Goal: Communication & Community: Answer question/provide support

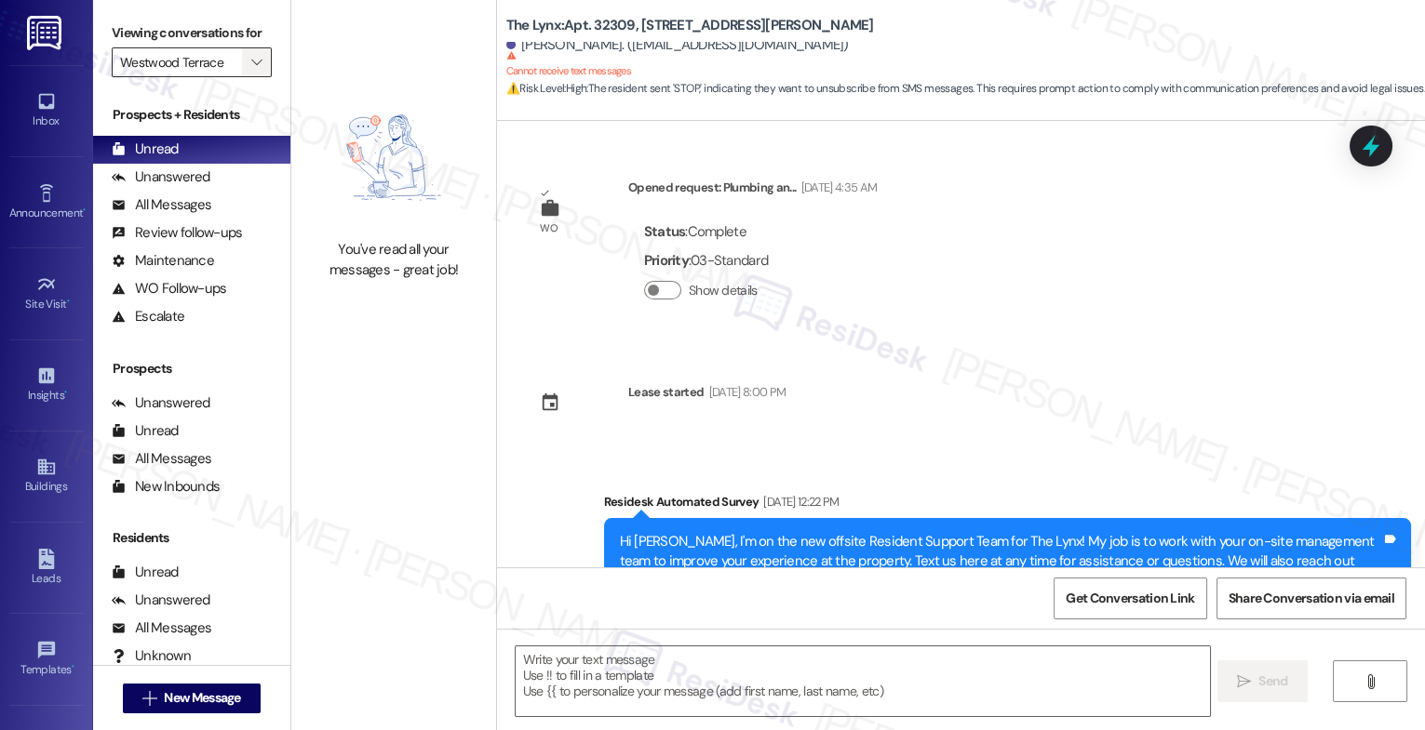
scroll to position [256, 0]
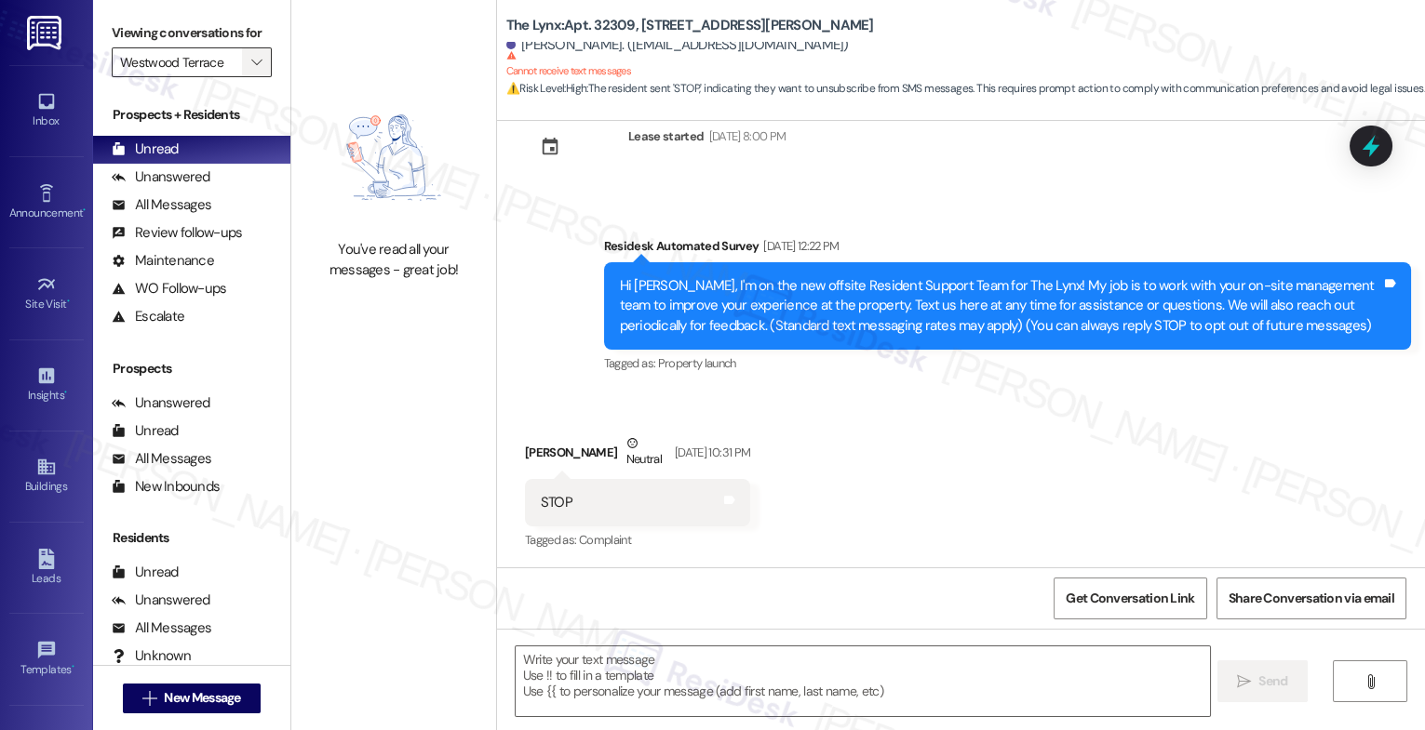
click at [251, 70] on icon "" at bounding box center [256, 62] width 10 height 15
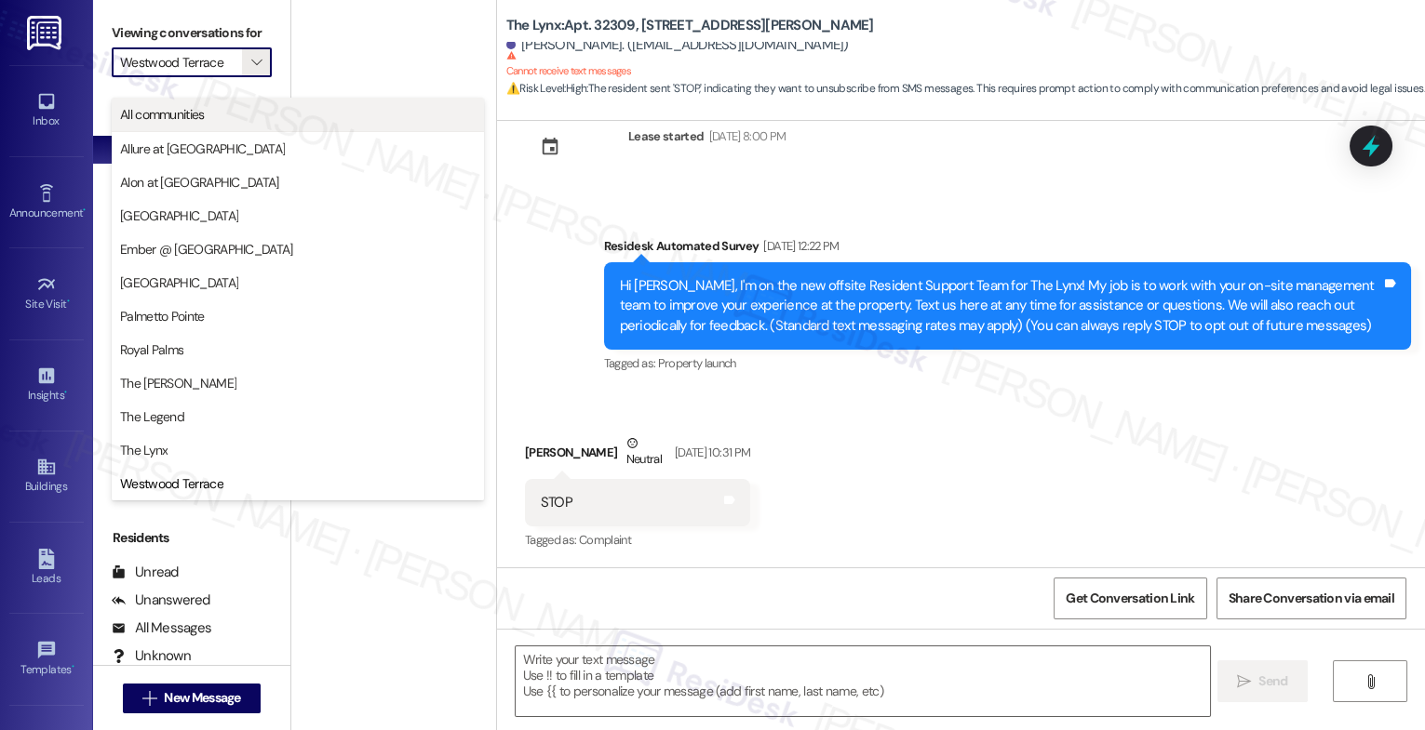
click at [263, 121] on span "All communities" at bounding box center [297, 114] width 355 height 19
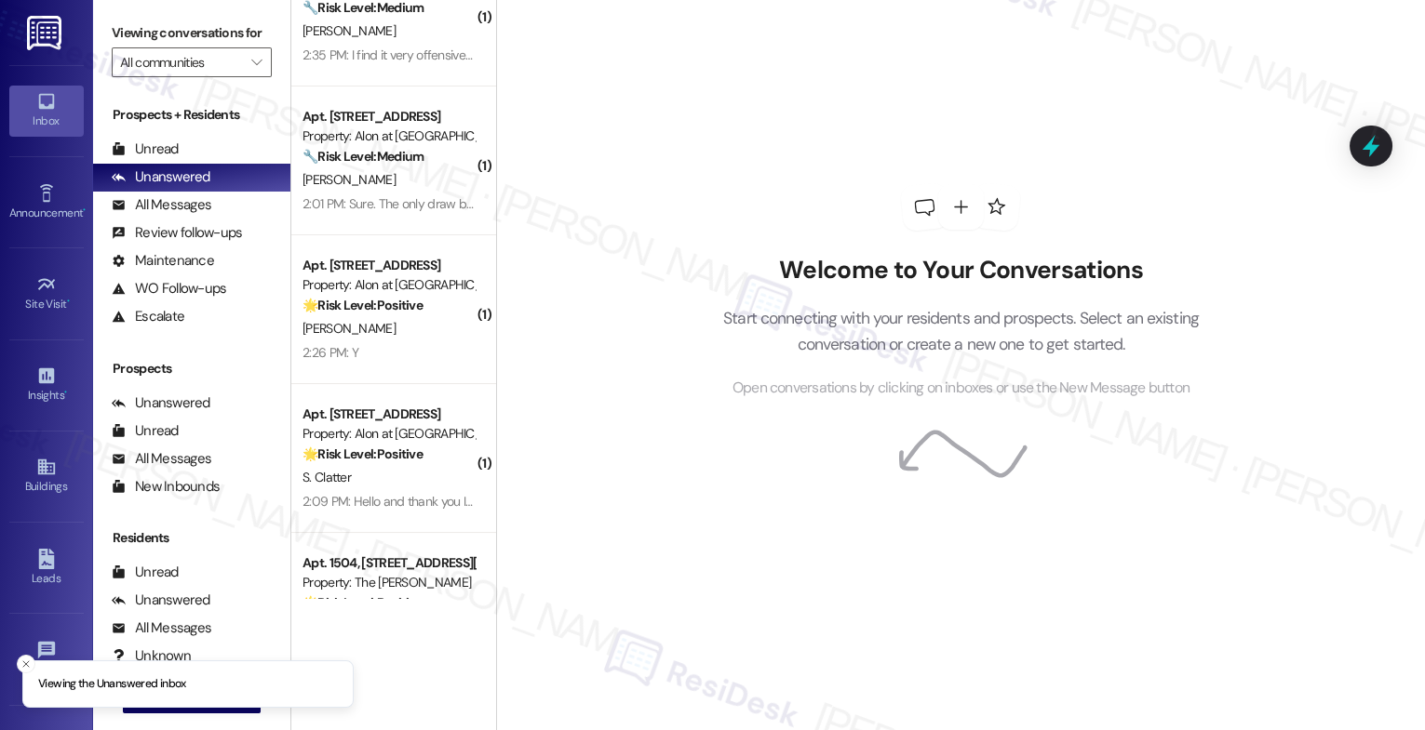
scroll to position [291, 0]
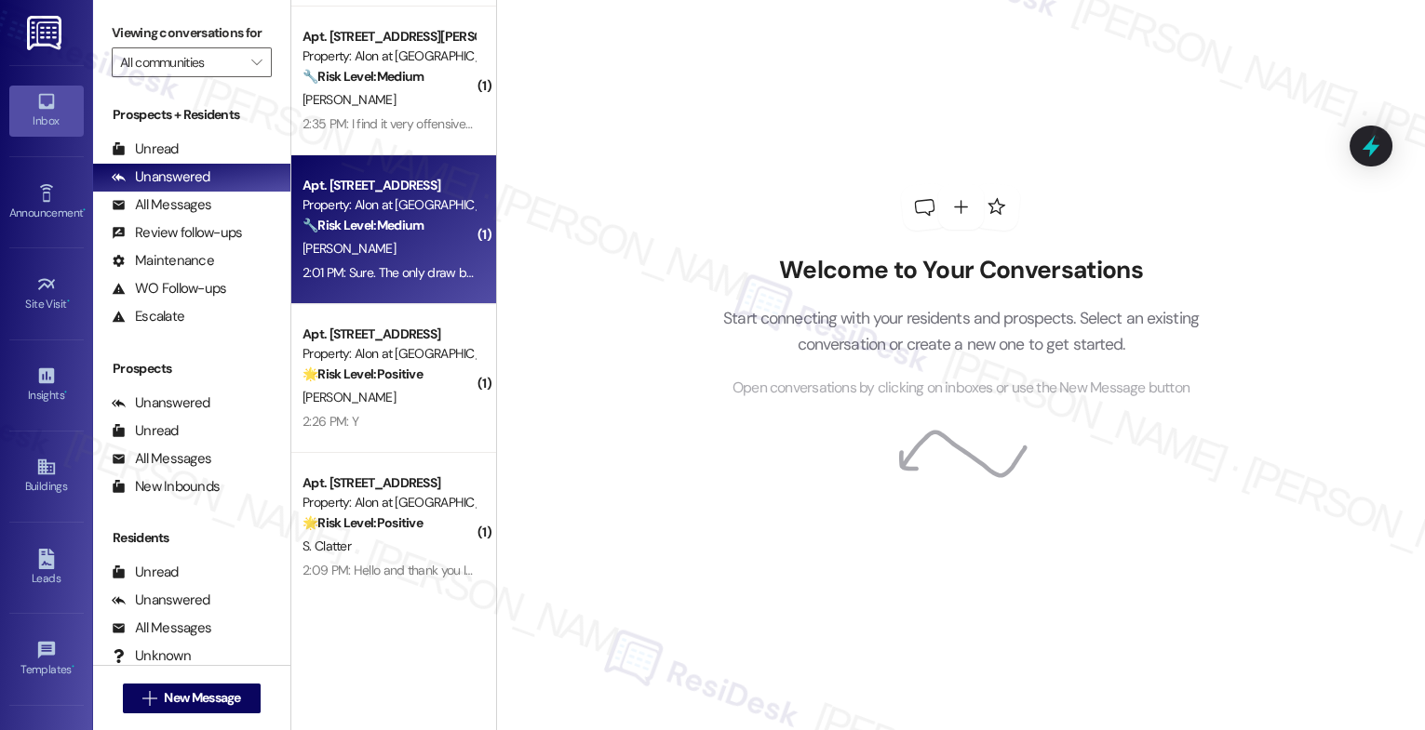
click at [390, 247] on div "K. Smith" at bounding box center [389, 248] width 176 height 23
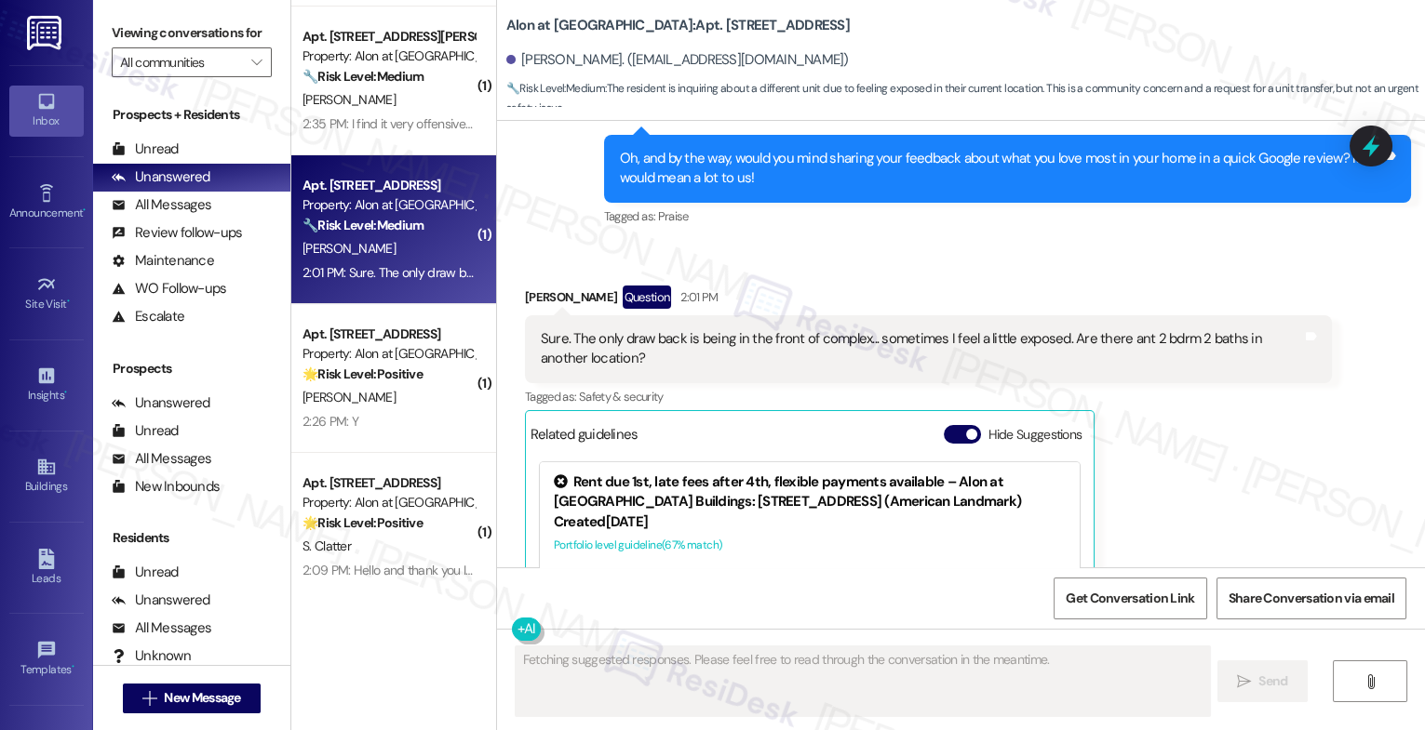
scroll to position [1325, 0]
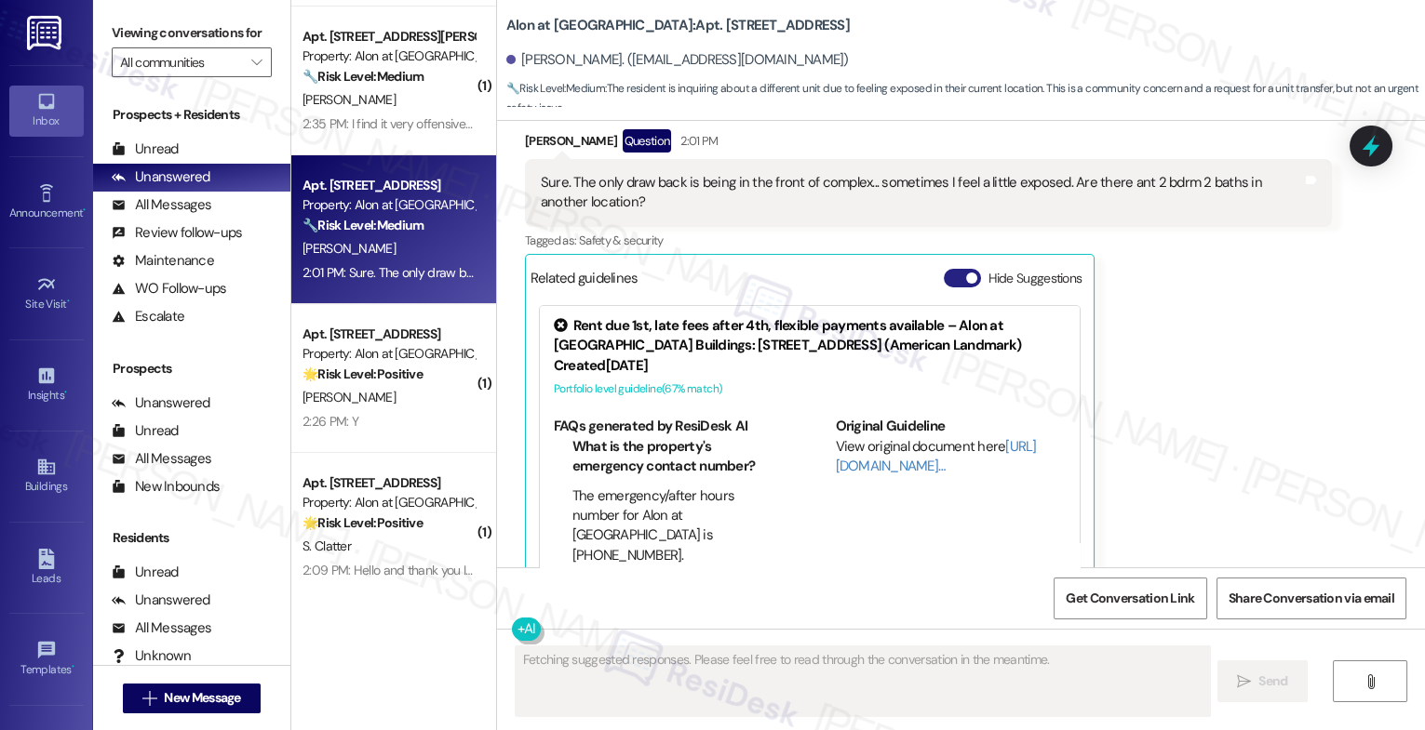
click at [943, 269] on button "Hide Suggestions" at bounding box center [961, 278] width 37 height 19
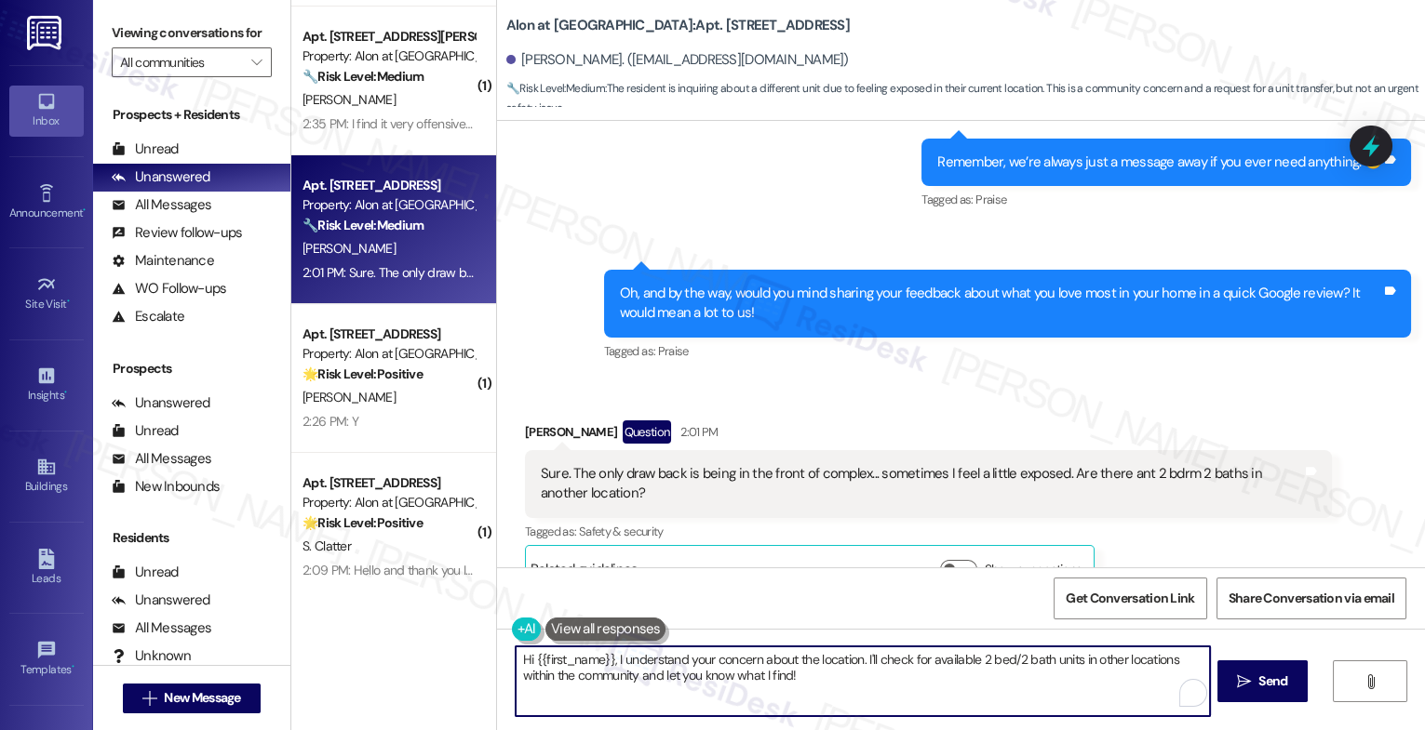
drag, startPoint x: 526, startPoint y: 655, endPoint x: 463, endPoint y: 652, distance: 62.4
click at [463, 652] on div "Apt. 5101, 3379 Timber View Dr Property: Kenzie Park ⚠️ Risk Level: High The re…" at bounding box center [857, 365] width 1133 height 730
click at [796, 685] on textarea "{{first_name}}, I understand your concern about the location. I'll check for av…" at bounding box center [862, 682] width 694 height 70
click at [871, 688] on textarea "{{first_name}}, I understand your concern about the location. I'll check for av…" at bounding box center [862, 682] width 694 height 70
click at [825, 680] on textarea "{{first_name}}, I understand your concern about the location. I'll check for av…" at bounding box center [862, 682] width 694 height 70
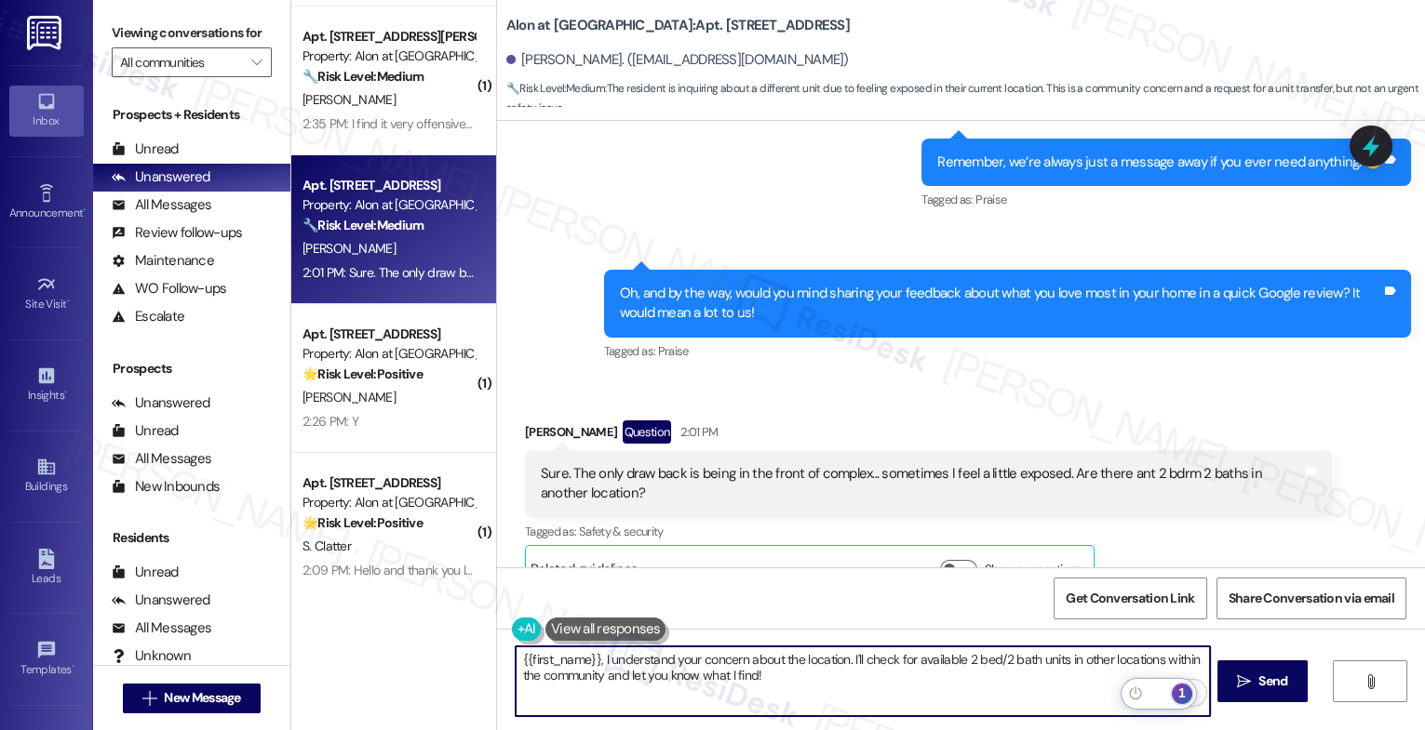
click at [1184, 688] on div "1" at bounding box center [1181, 694] width 20 height 20
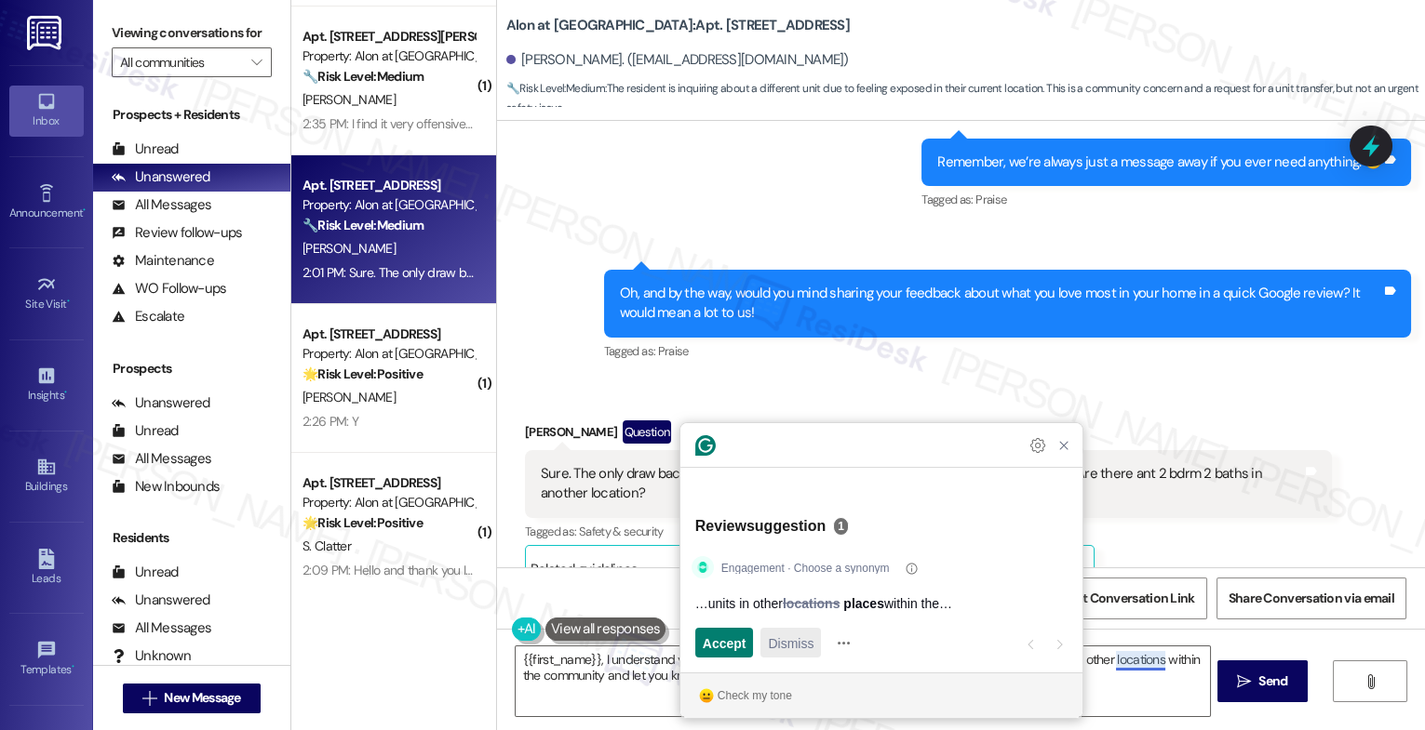
click at [806, 649] on span "Dismiss" at bounding box center [791, 644] width 46 height 20
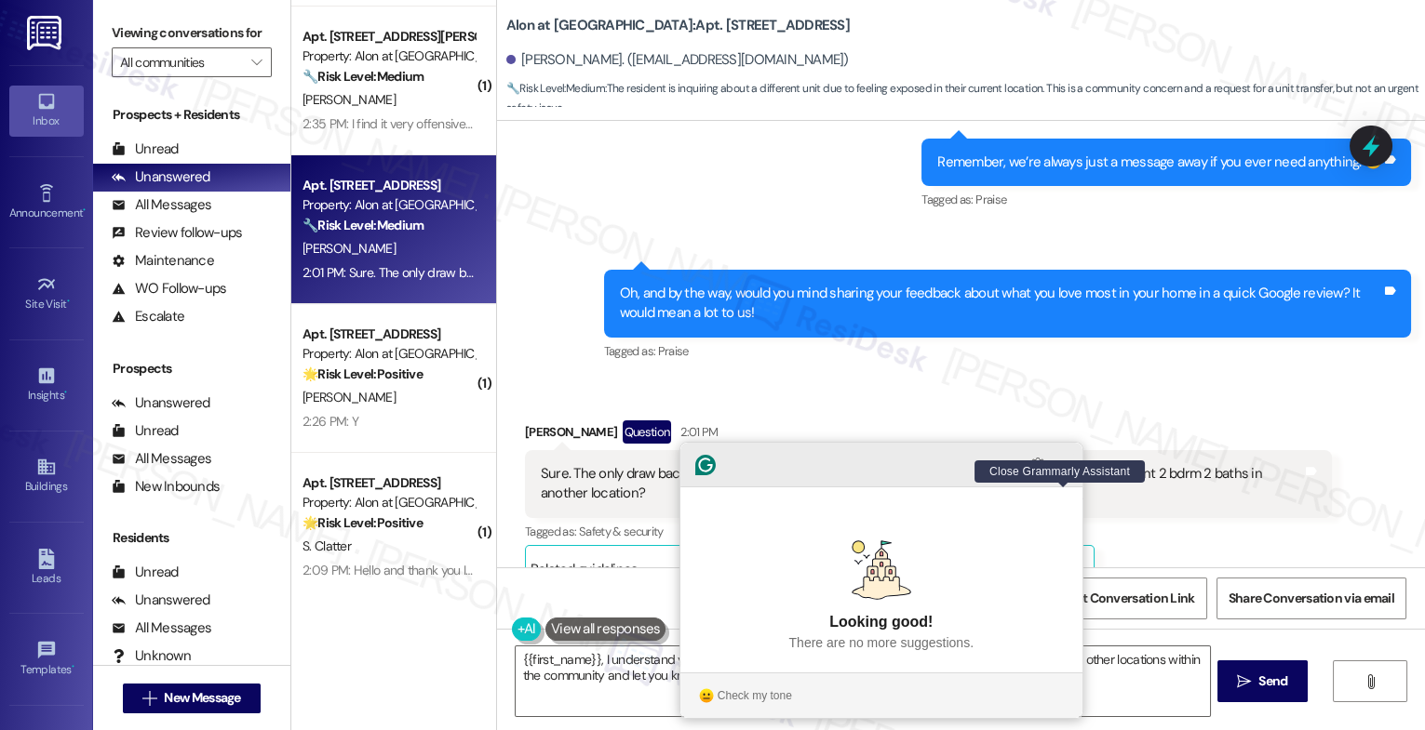
click at [1061, 476] on icon "Close Grammarly Assistant" at bounding box center [1063, 465] width 22 height 22
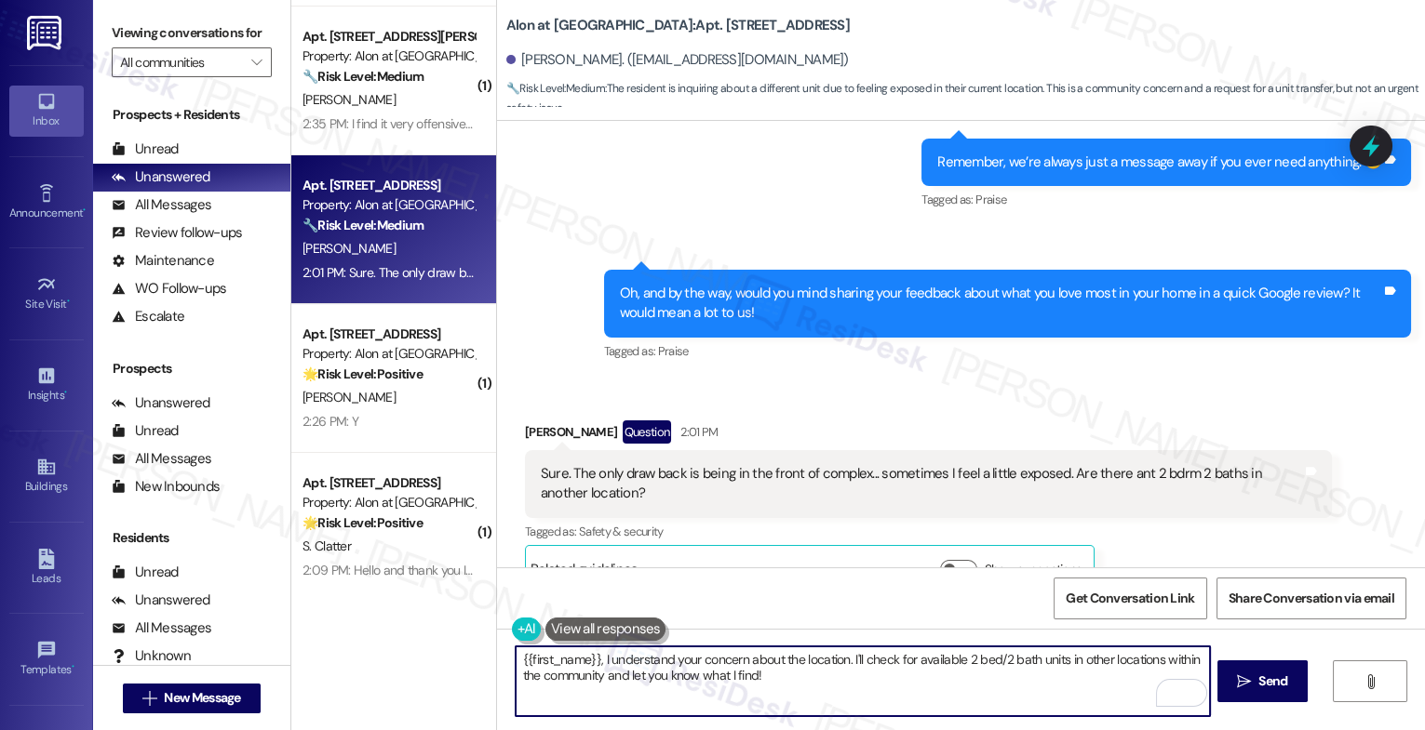
click at [797, 689] on textarea "{{first_name}}, I understand your concern about the location. I'll check for av…" at bounding box center [862, 682] width 694 height 70
click at [905, 678] on textarea "{{first_name}}, I understand your concern about the location. I'll check for av…" at bounding box center [862, 682] width 694 height 70
click at [895, 681] on textarea "{{first_name}}, I understand your concern about the location. I'll check for av…" at bounding box center [862, 682] width 694 height 70
drag, startPoint x: 752, startPoint y: 675, endPoint x: 997, endPoint y: 676, distance: 245.6
click at [997, 676] on textarea "{{first_name}}, I understand your concern about the location. I'll check for av…" at bounding box center [862, 682] width 694 height 70
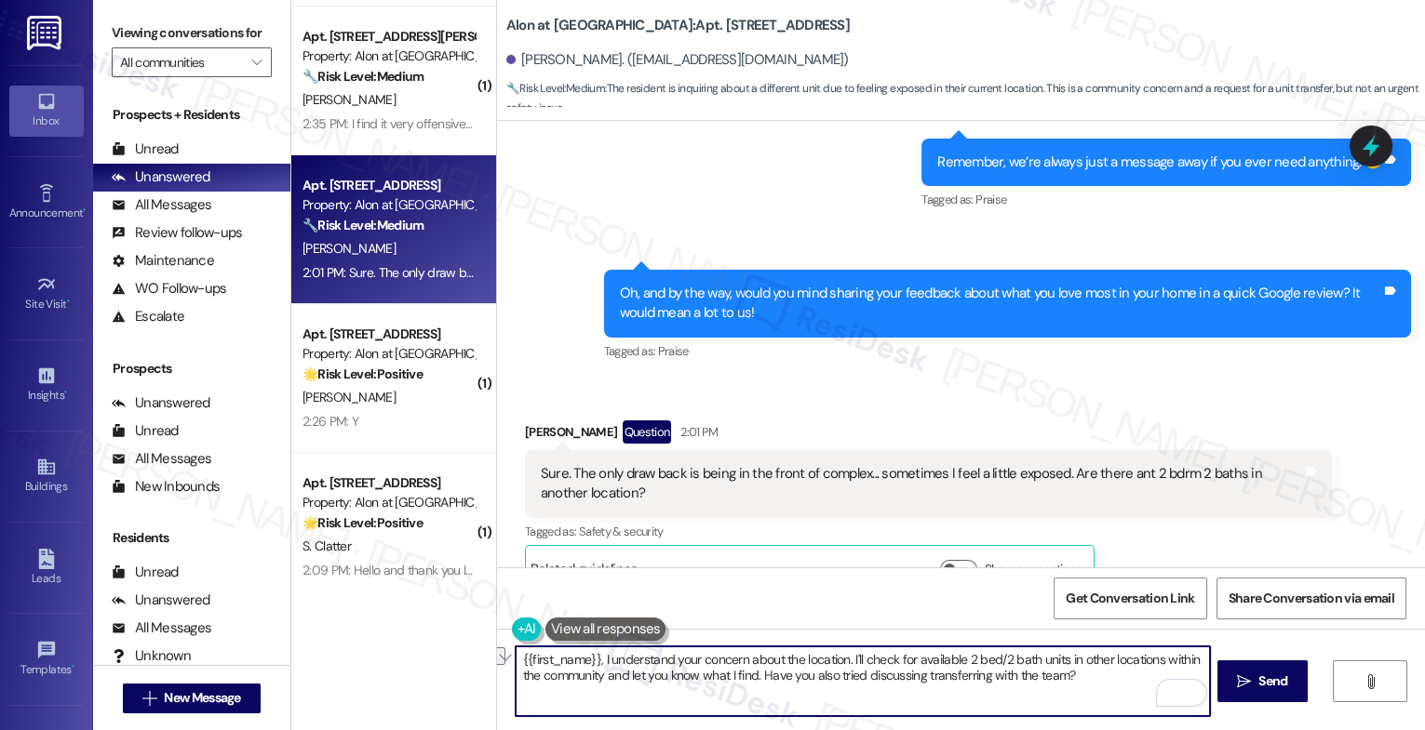
drag, startPoint x: 857, startPoint y: 674, endPoint x: 1159, endPoint y: 677, distance: 302.4
click at [1159, 677] on textarea "{{first_name}}, I understand your concern about the location. I'll check for av…" at bounding box center [862, 682] width 694 height 70
type textarea "{{first_name}}, I understand your concern about the location. I'll check for av…"
click at [1184, 700] on icon "Open Grammarly. 0 Suggestions." at bounding box center [1181, 694] width 20 height 20
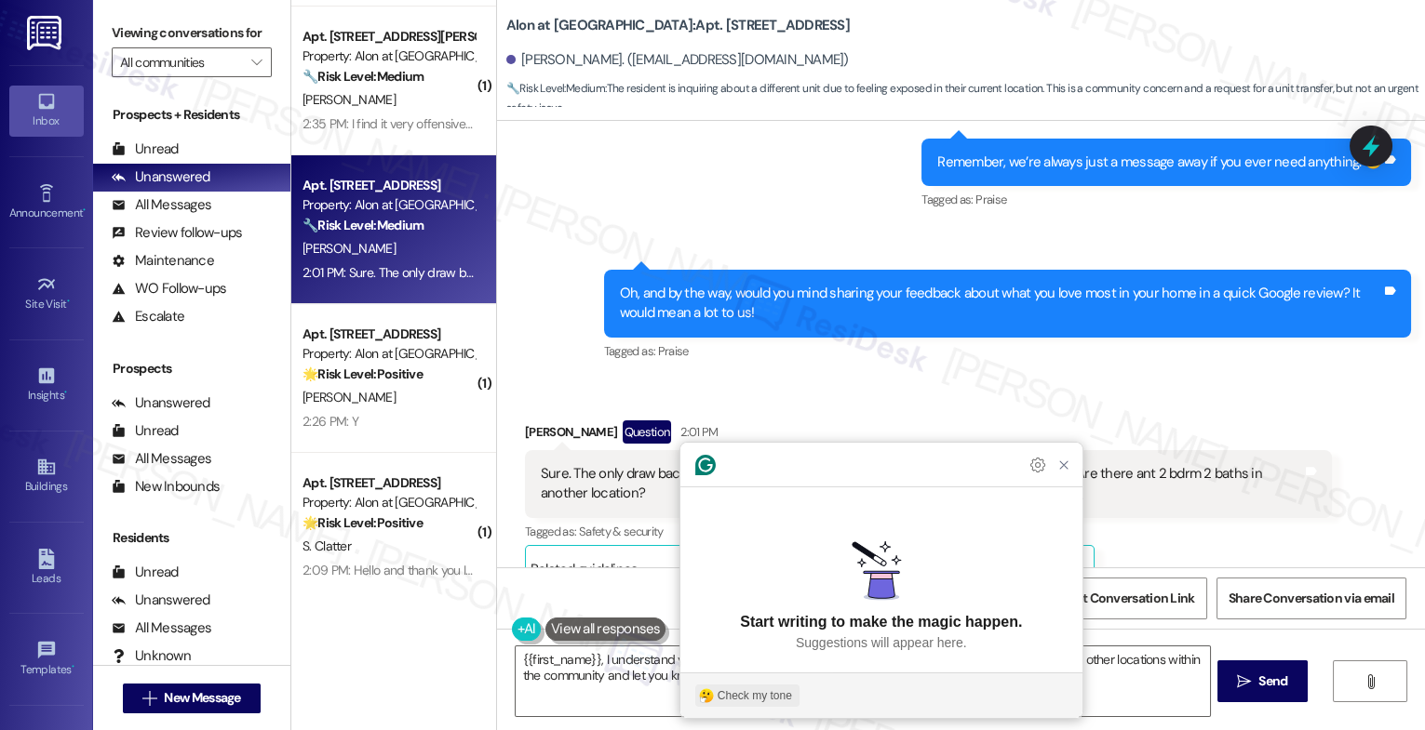
click at [749, 698] on div "Check my tone" at bounding box center [754, 696] width 74 height 17
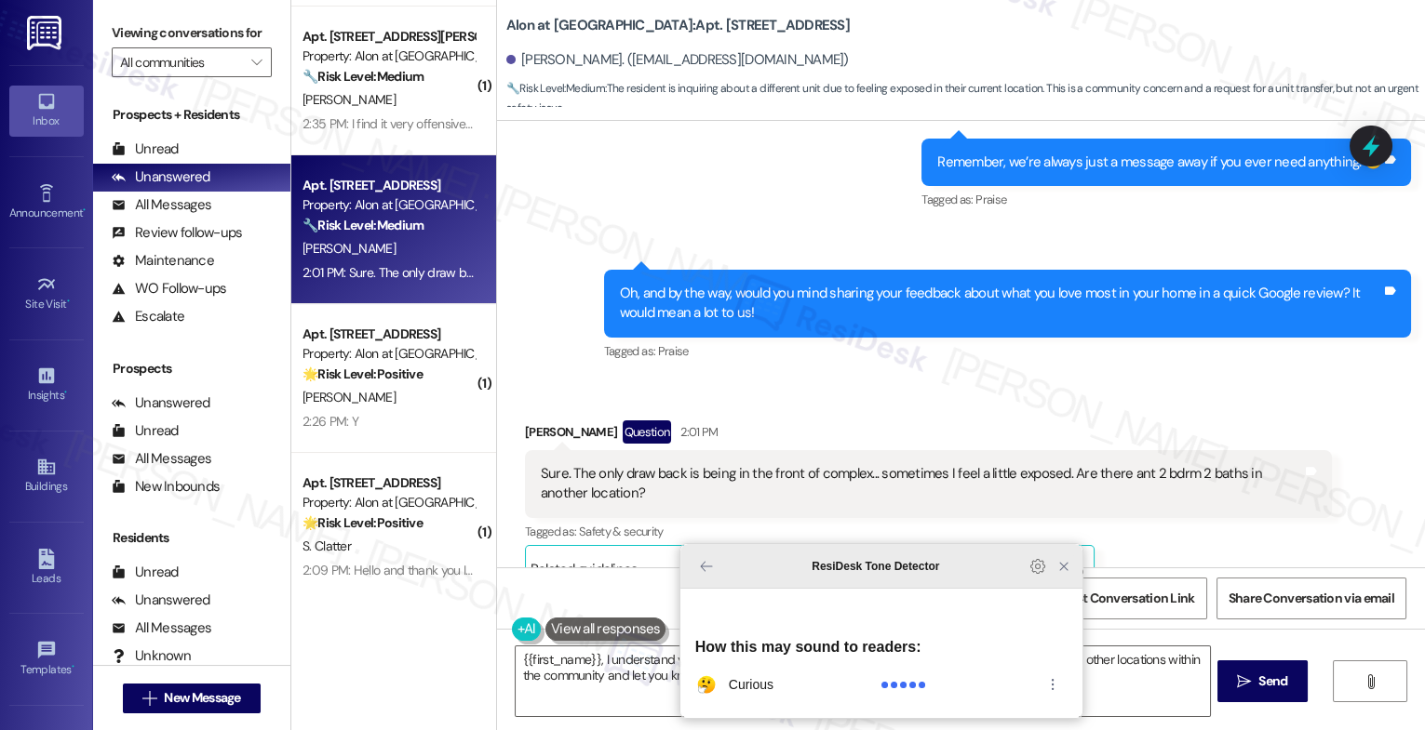
click at [1069, 574] on icon "Close Grammarly Assistant" at bounding box center [1063, 566] width 15 height 15
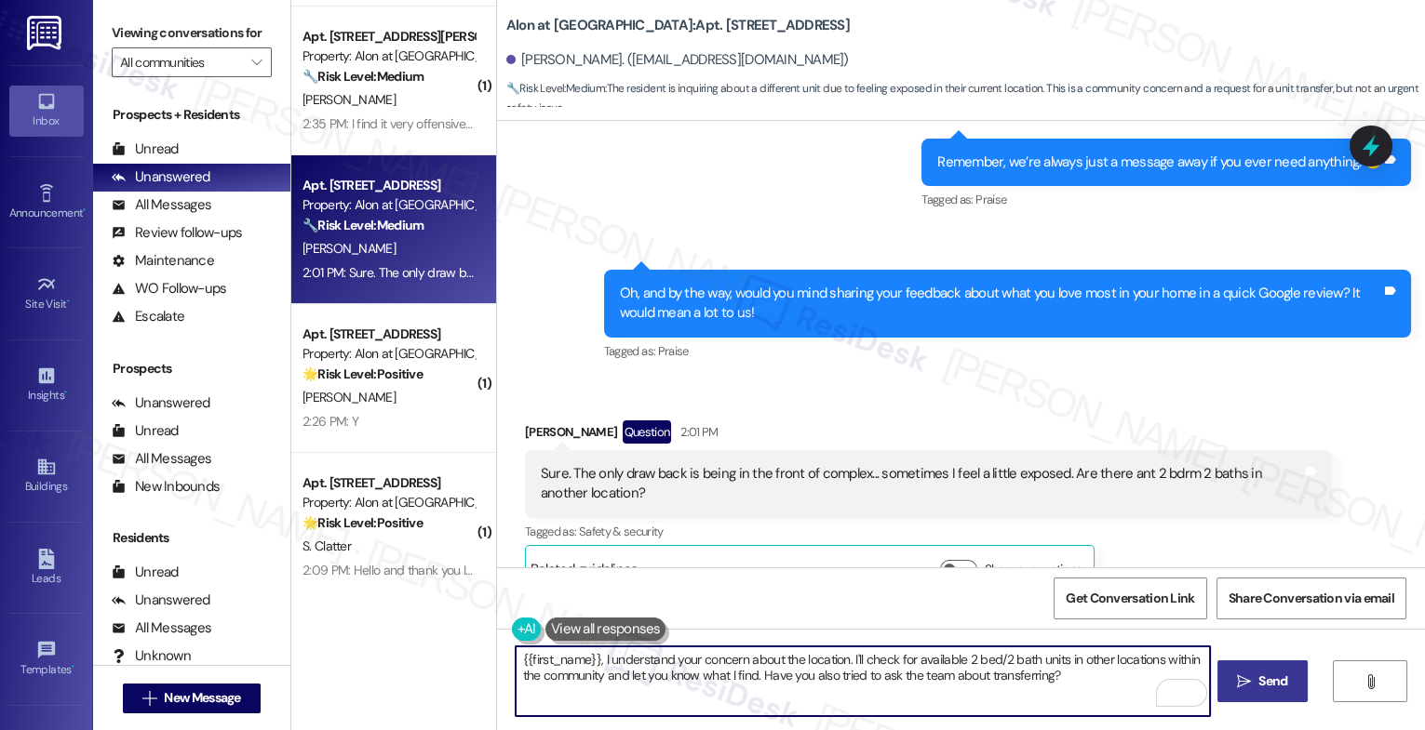
click at [1259, 681] on span "Send" at bounding box center [1272, 682] width 29 height 20
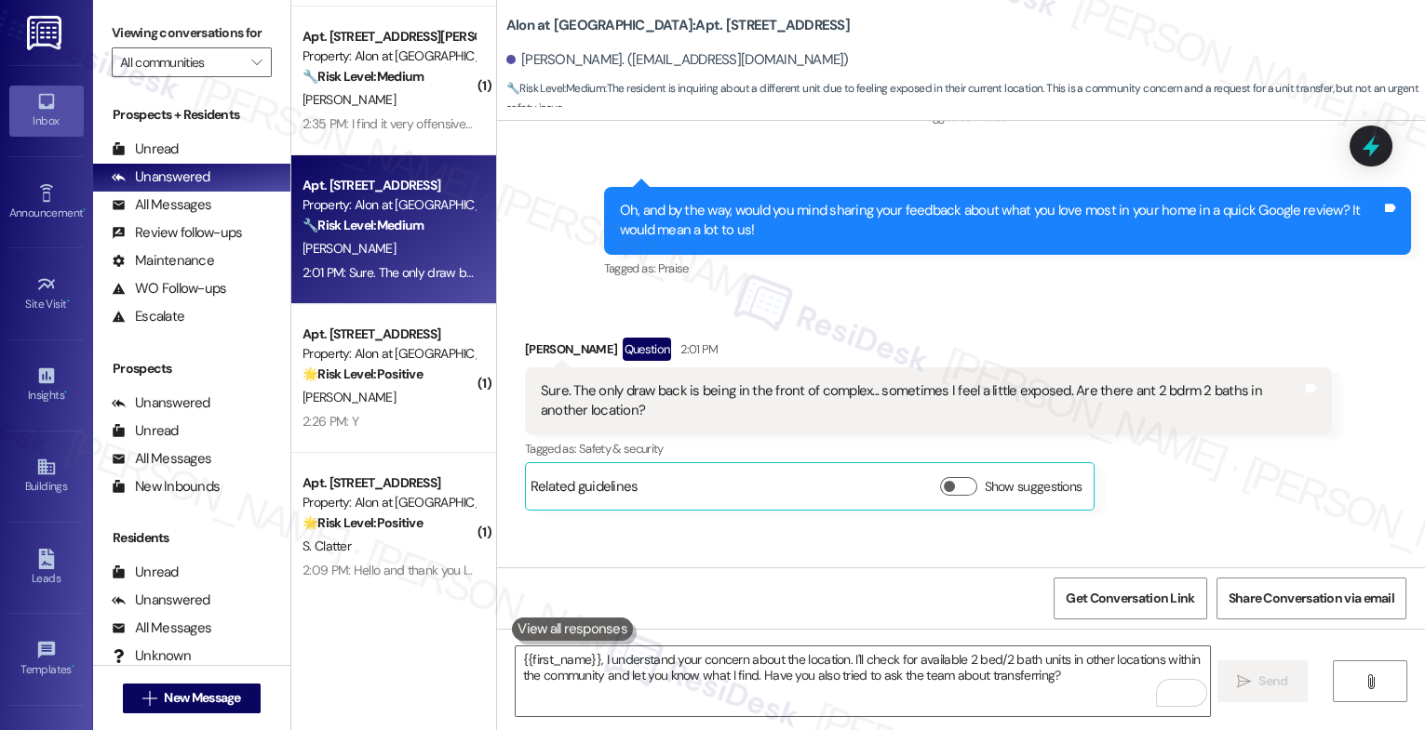
scroll to position [1183, 0]
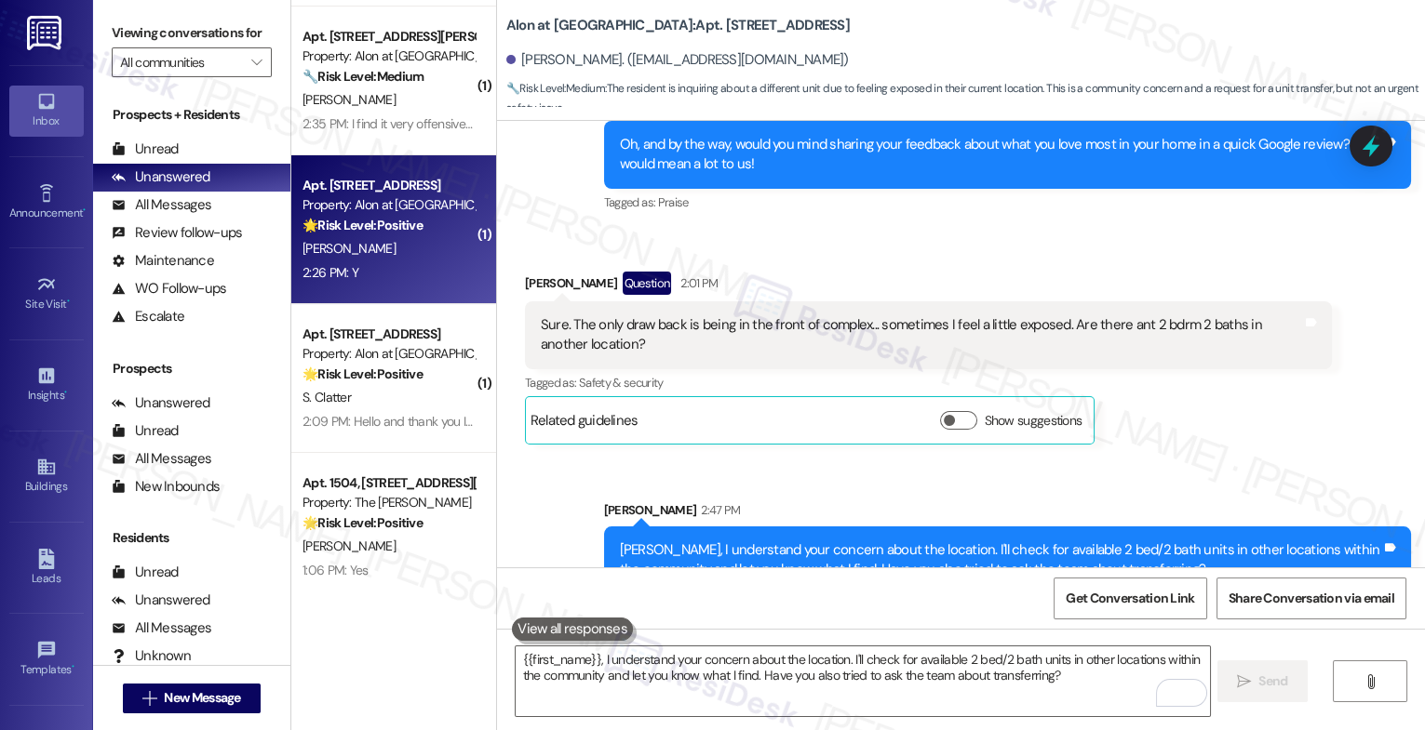
click at [414, 206] on div "Property: Alon at [GEOGRAPHIC_DATA]" at bounding box center [388, 205] width 172 height 20
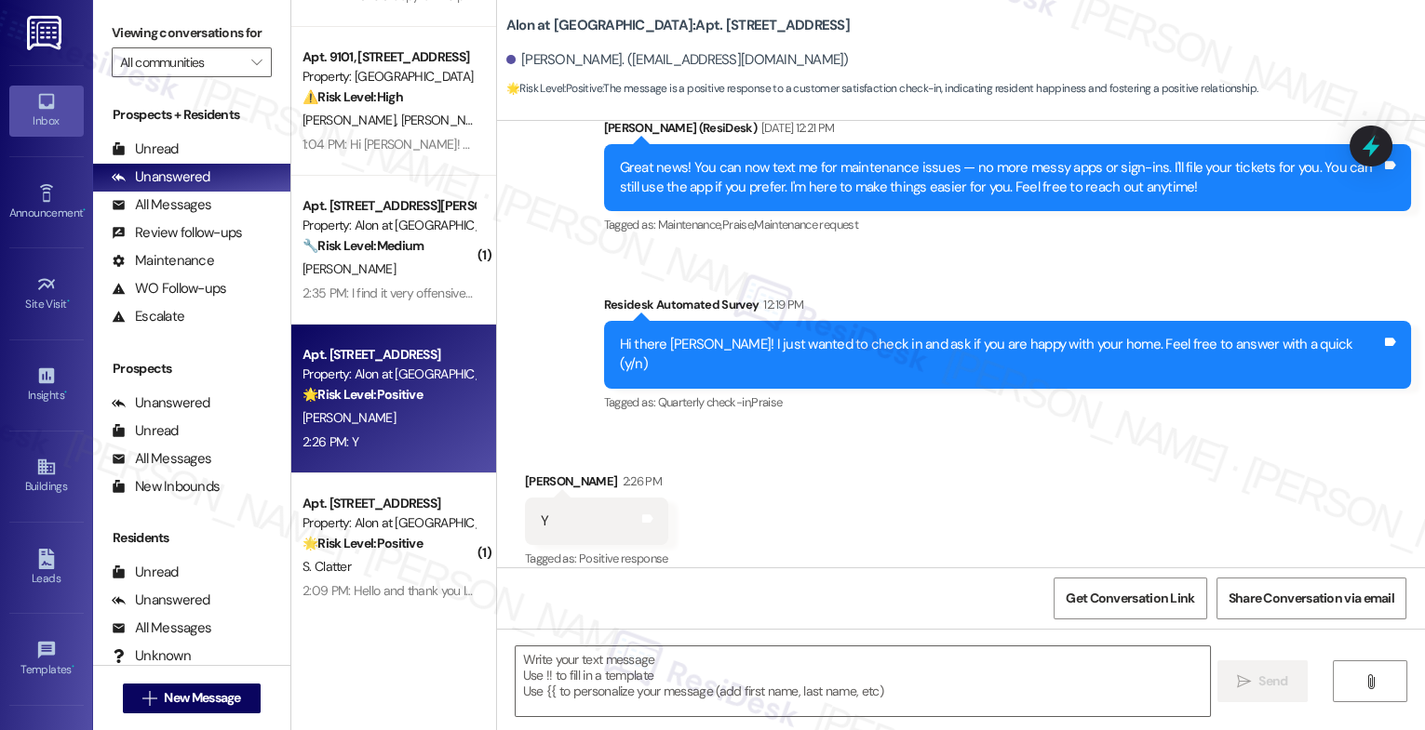
scroll to position [123, 0]
click at [623, 677] on textarea at bounding box center [862, 682] width 694 height 70
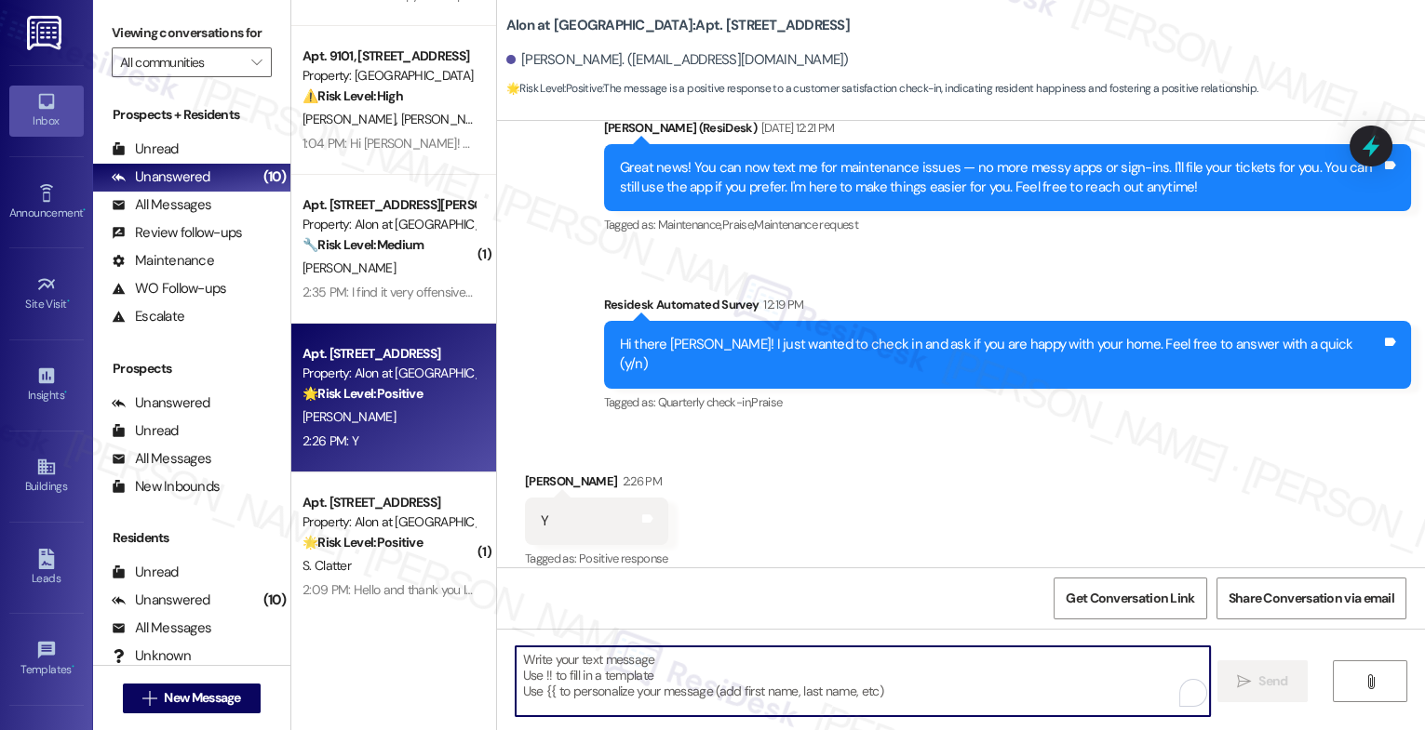
paste textarea "Hey {{first_name}}! We couldn’t be happier to know we’ve met your expectations.…"
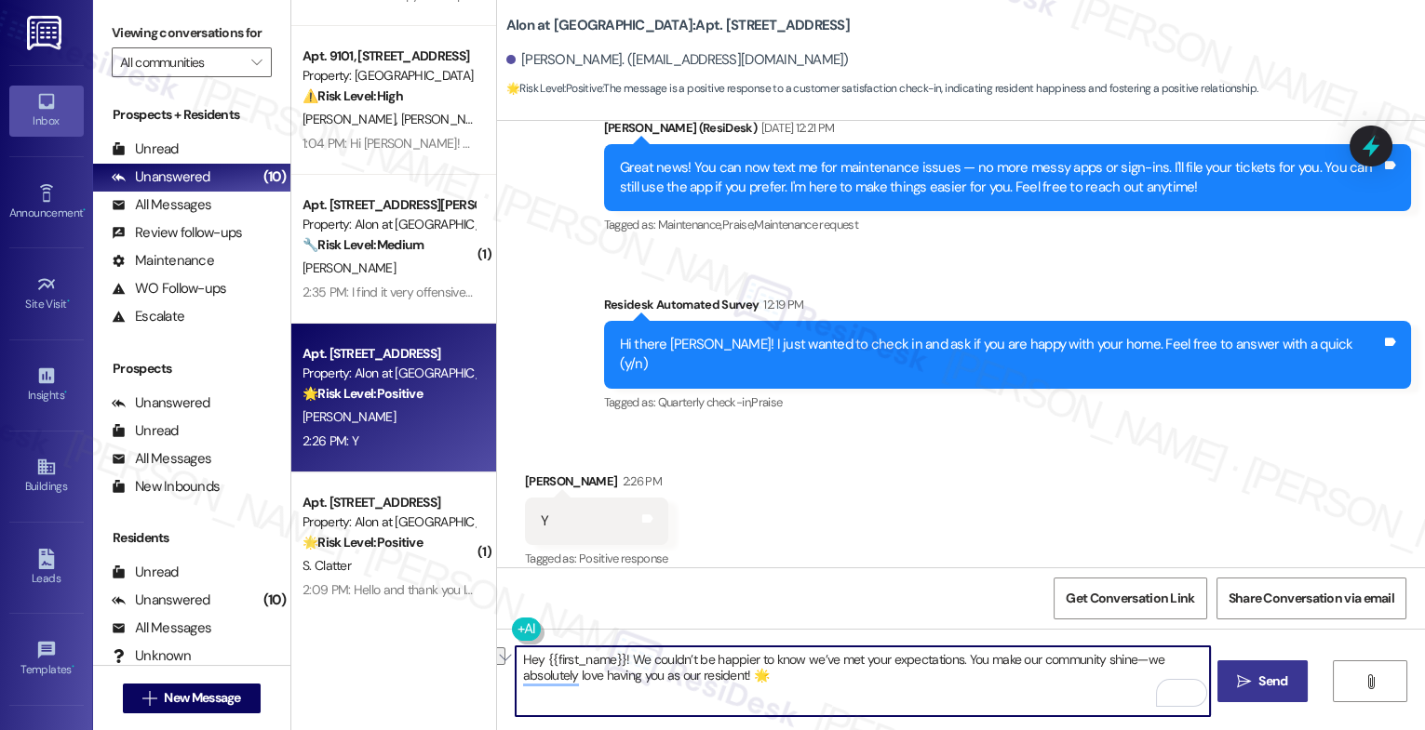
drag, startPoint x: 958, startPoint y: 661, endPoint x: 1134, endPoint y: 656, distance: 175.9
click at [1134, 656] on textarea "Hey {{first_name}}! We couldn’t be happier to know we’ve met your expectations.…" at bounding box center [862, 682] width 694 height 70
click at [622, 692] on textarea "Hey {{first_name}}! We couldn’t be happier to know we’ve met your expectations.…" at bounding box center [862, 682] width 694 height 70
type textarea "Hey {{first_name}}! We couldn’t be happier to know we’ve met your expectations.…"
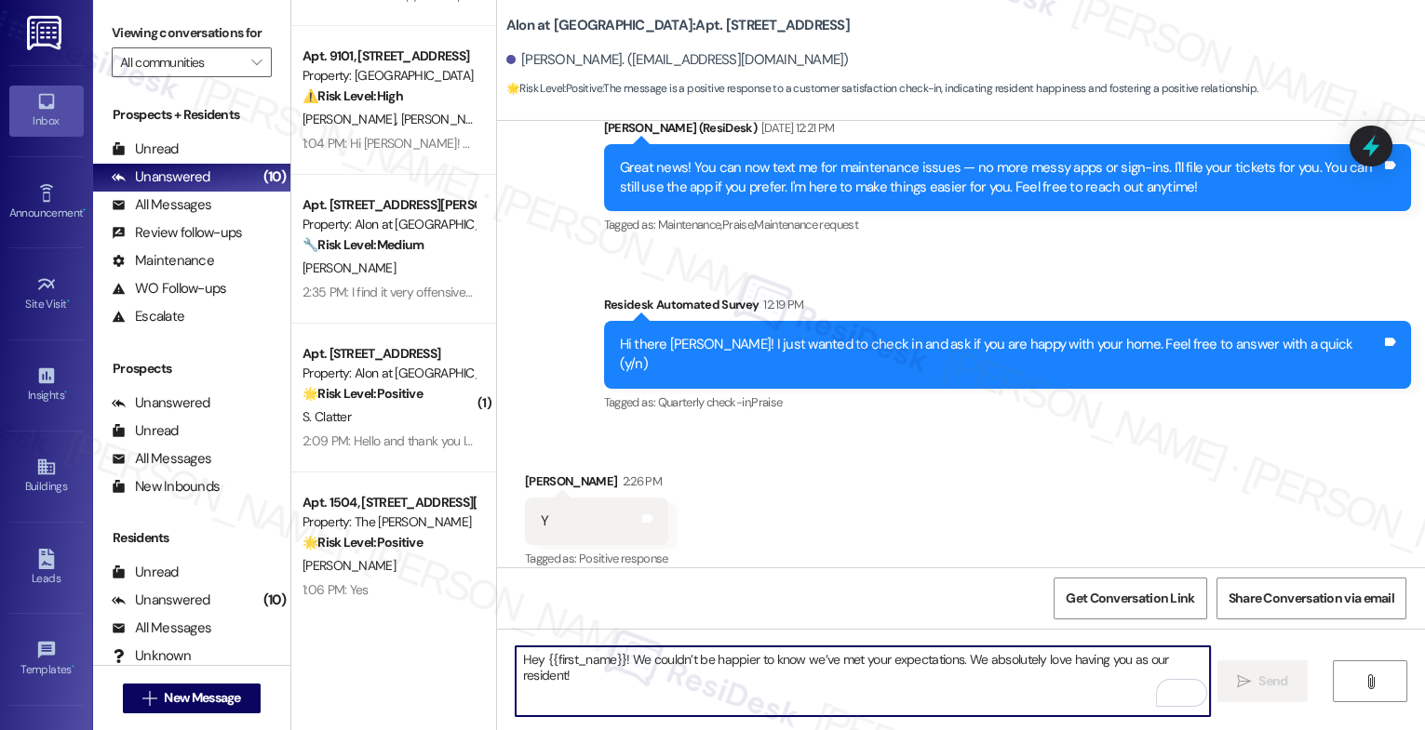
scroll to position [701, 0]
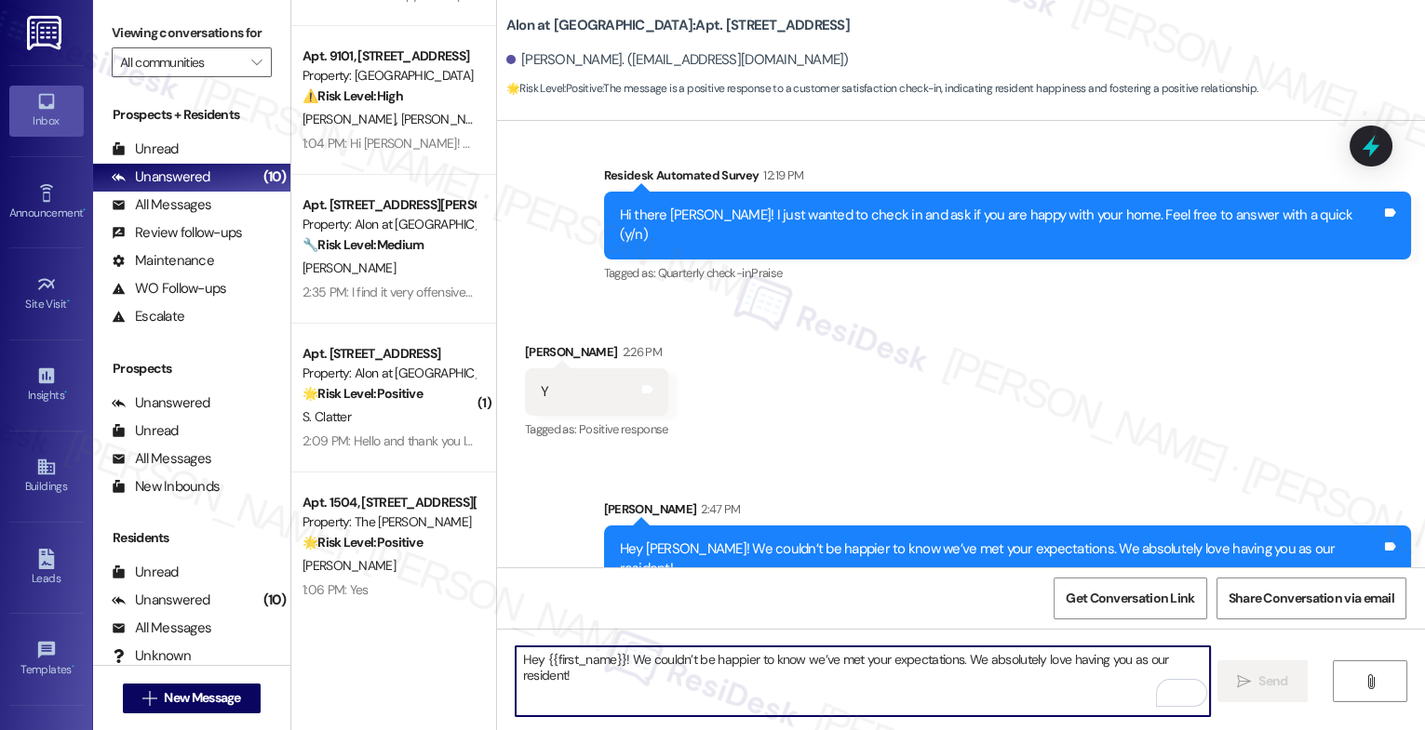
click at [569, 666] on textarea "Hey {{first_name}}! We couldn’t be happier to know we’ve met your expectations.…" at bounding box center [862, 682] width 694 height 70
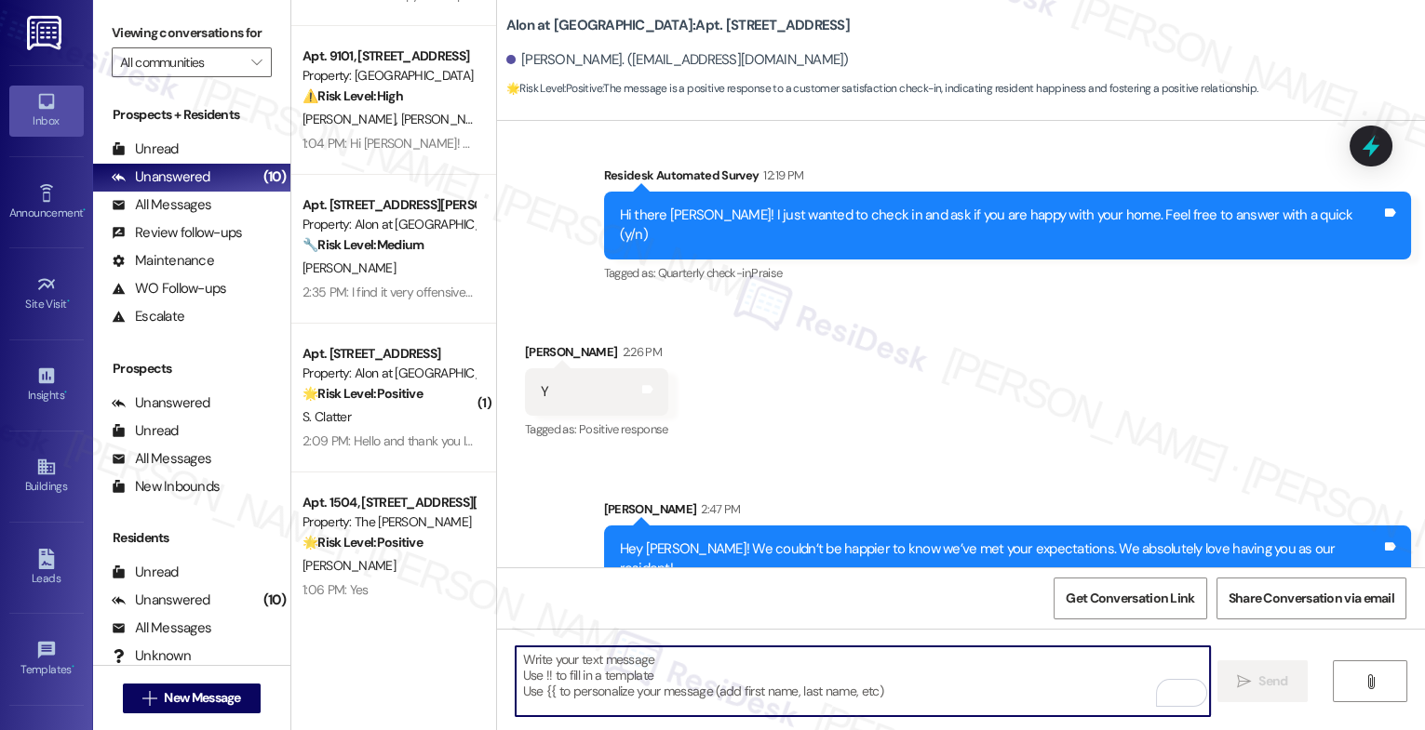
paste textarea "Remember, we’re always just a message away if you ever need anything."
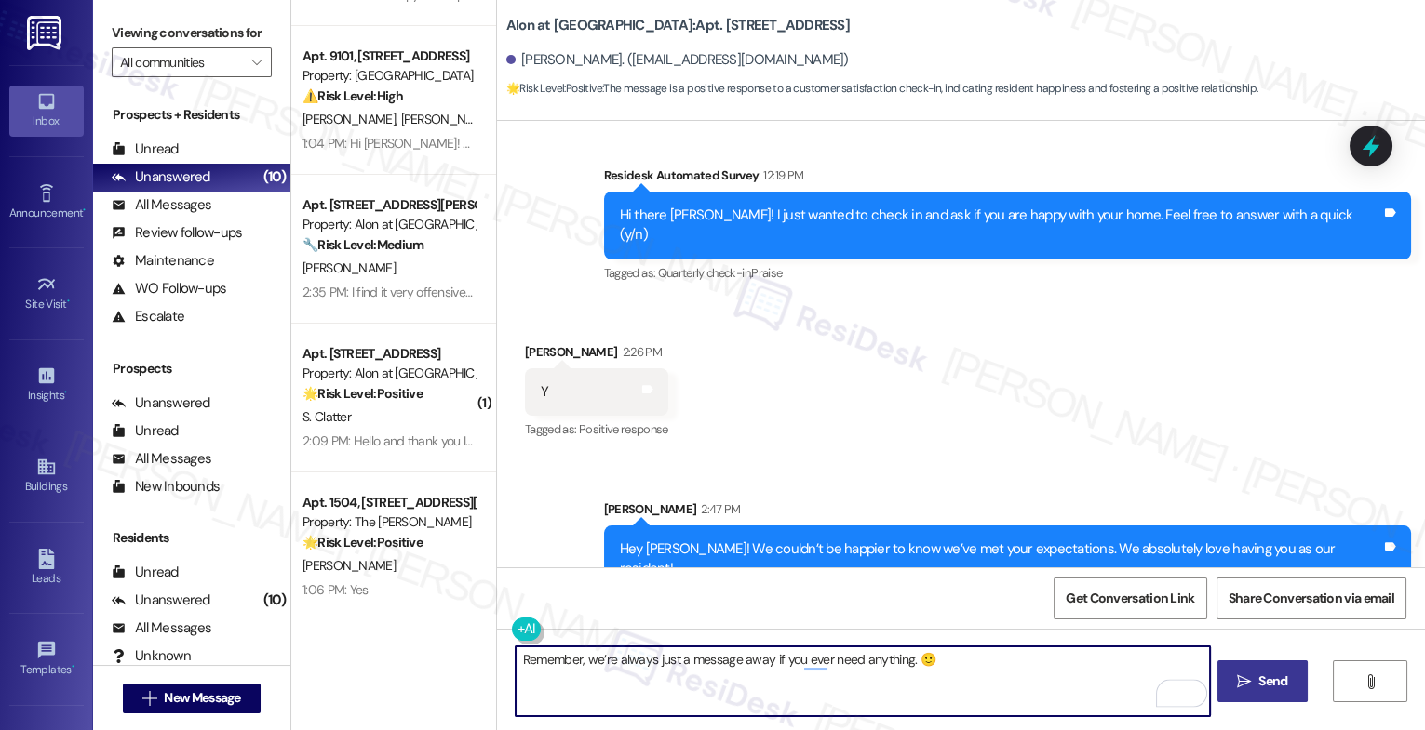
type textarea "Remember, we’re always just a message away if you ever need anything. 🙂"
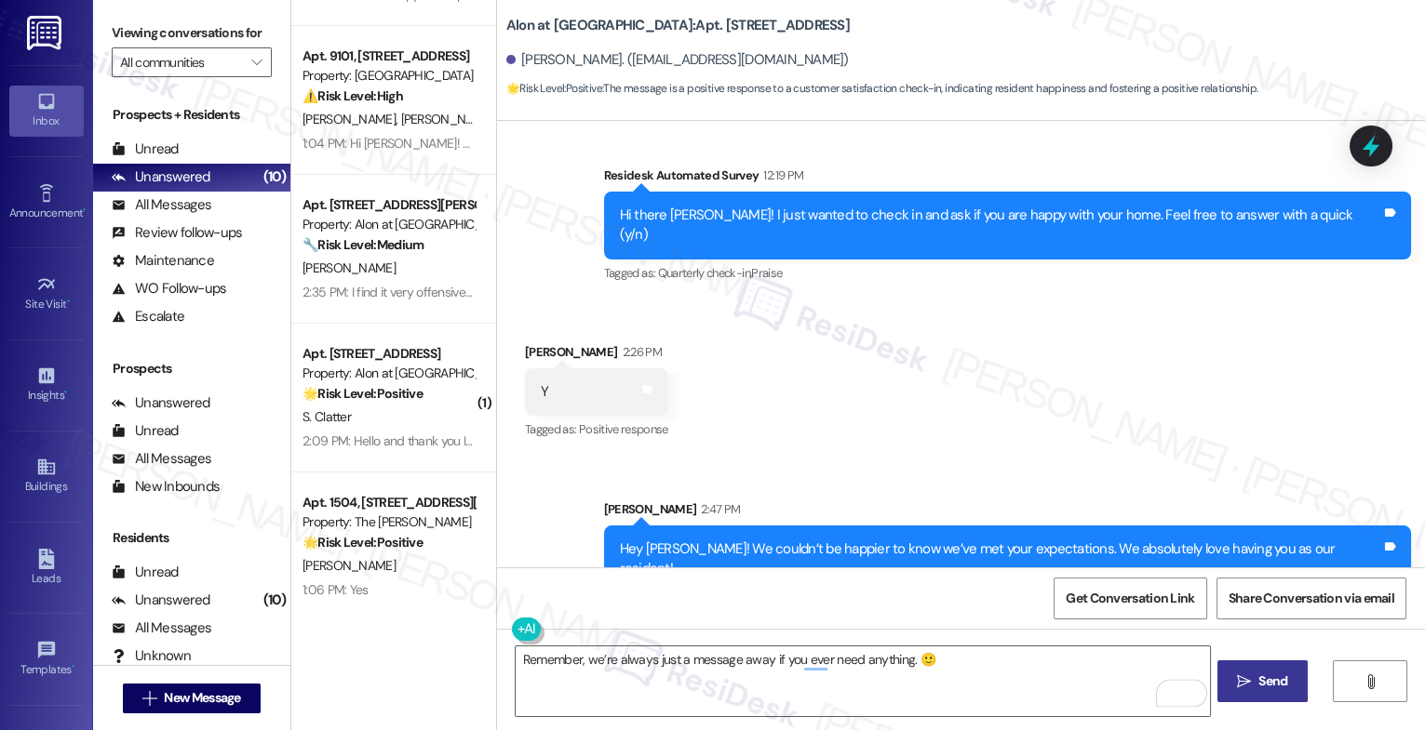
click at [1217, 678] on button " Send" at bounding box center [1262, 682] width 90 height 42
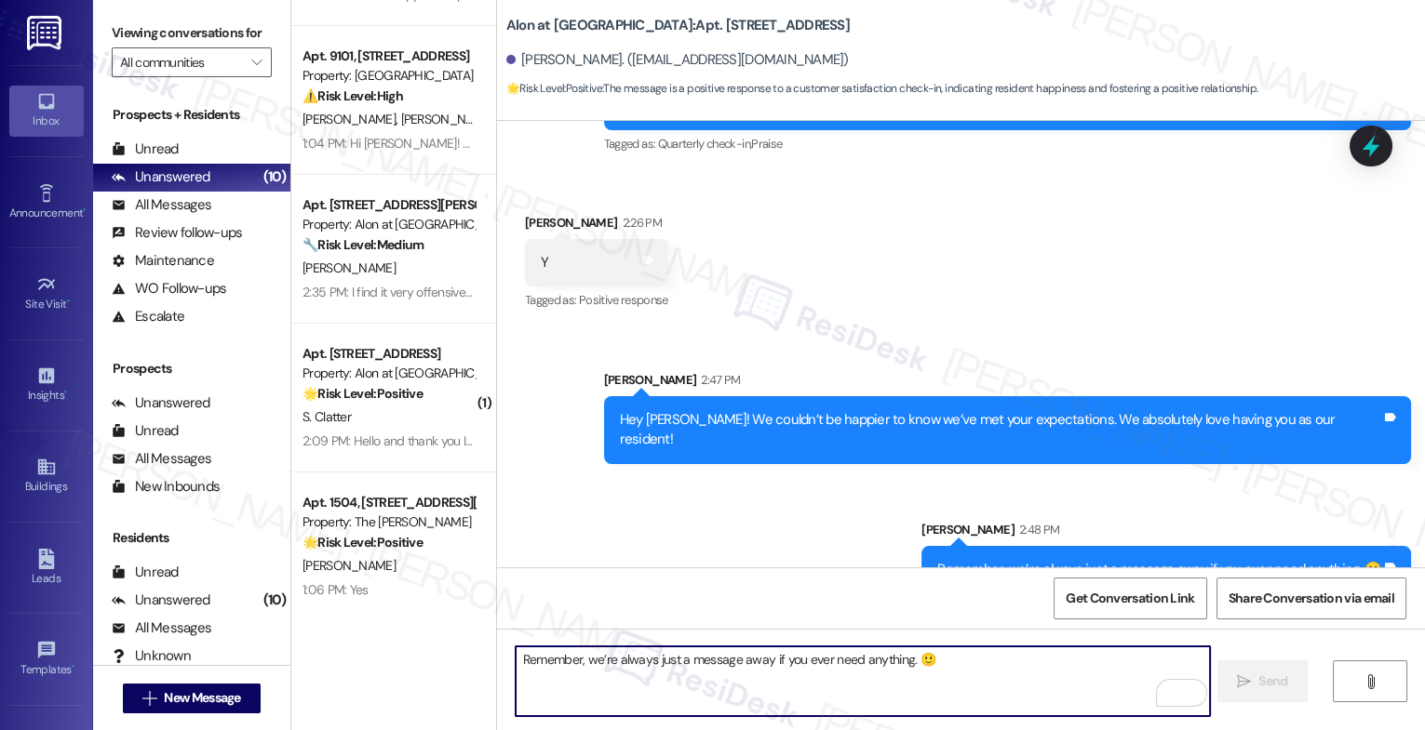
click at [591, 676] on textarea "Remember, we’re always just a message away if you ever need anything. 🙂" at bounding box center [862, 682] width 694 height 70
paste textarea "Oh, and by the way, would you mind sharing your feedback about what you love mo…"
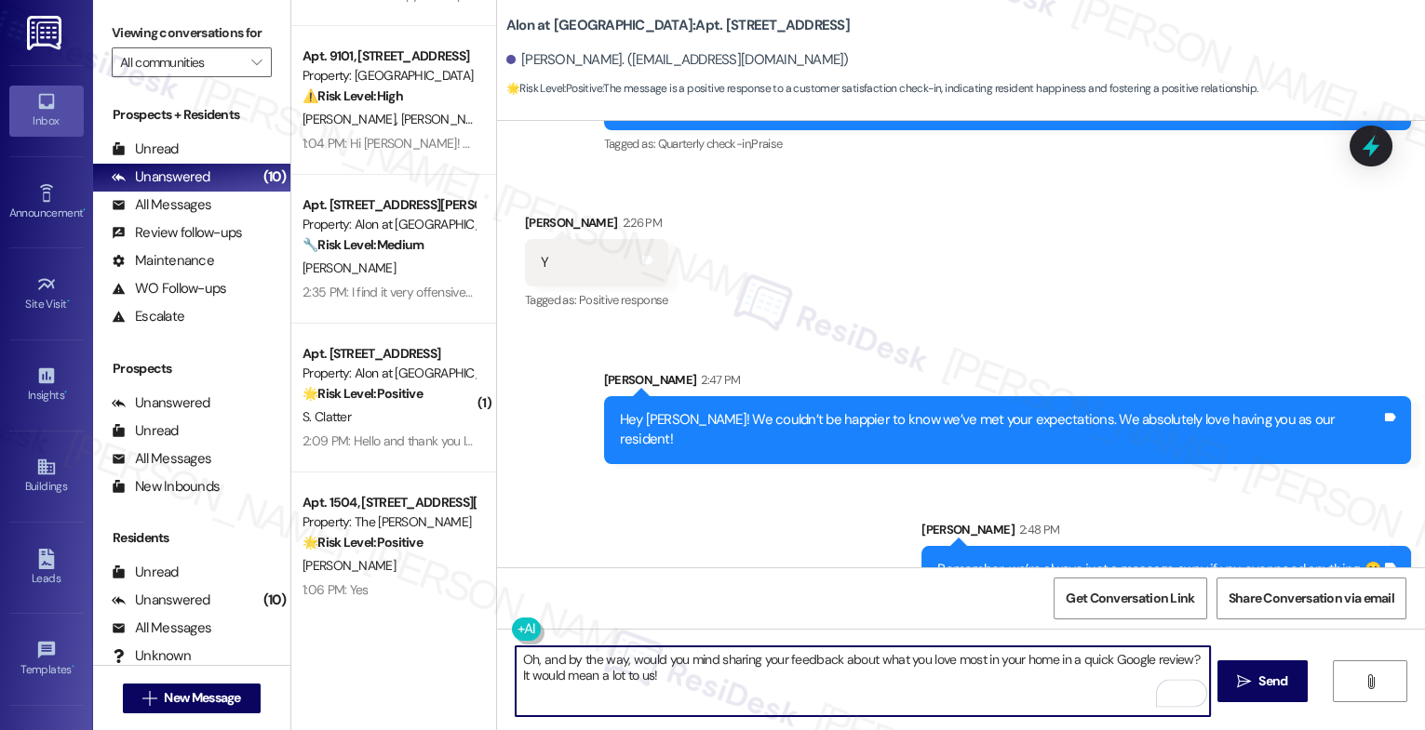
type textarea "Oh, and by the way, would you mind sharing your feedback about what you love mo…"
click at [1248, 675] on icon "" at bounding box center [1244, 682] width 14 height 15
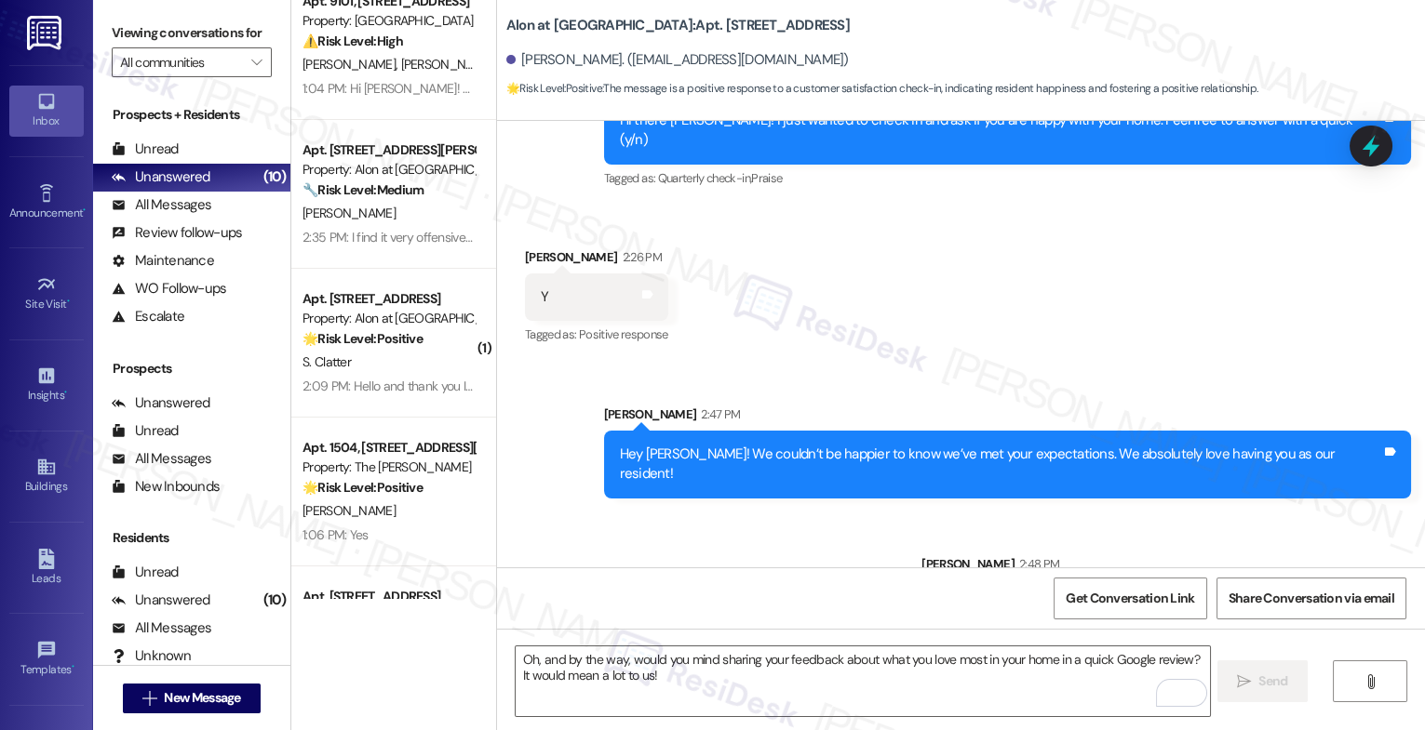
scroll to position [0, 0]
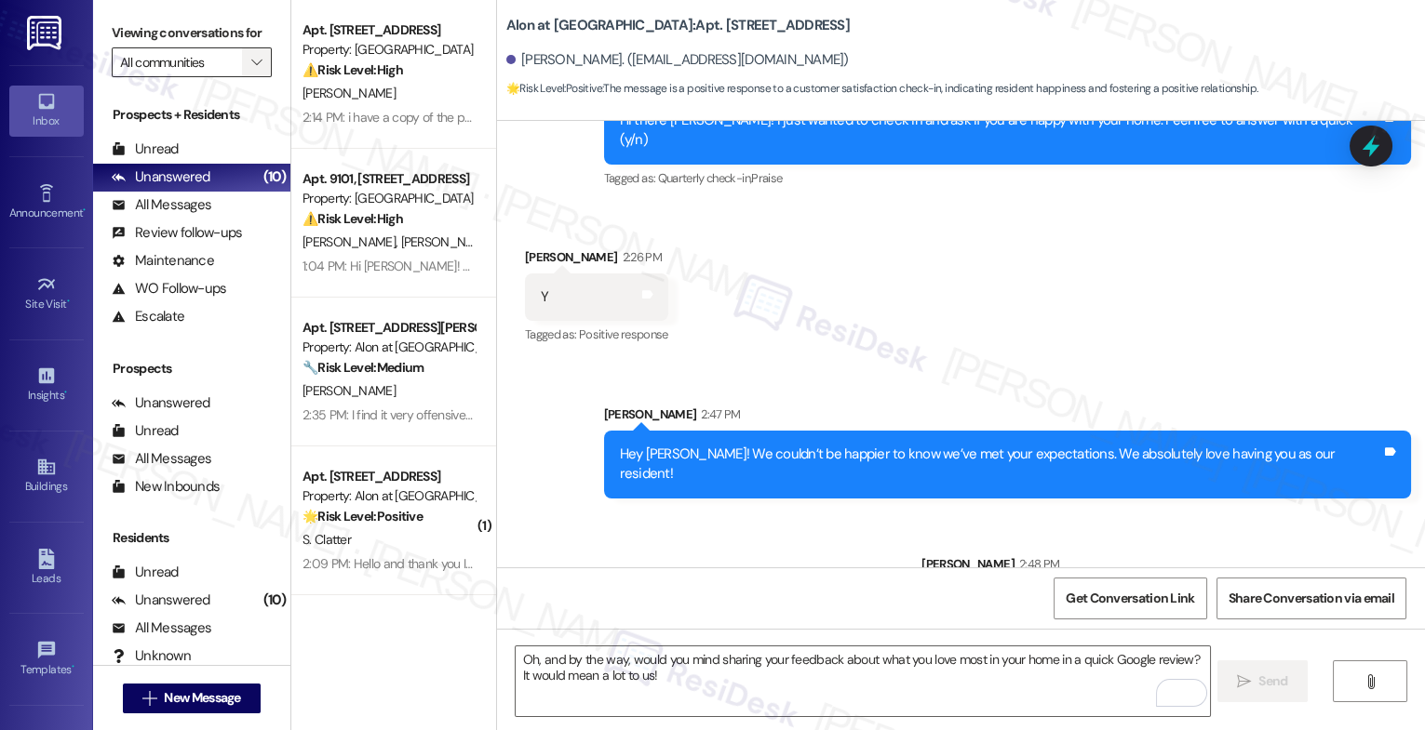
click at [248, 74] on span "" at bounding box center [257, 62] width 18 height 30
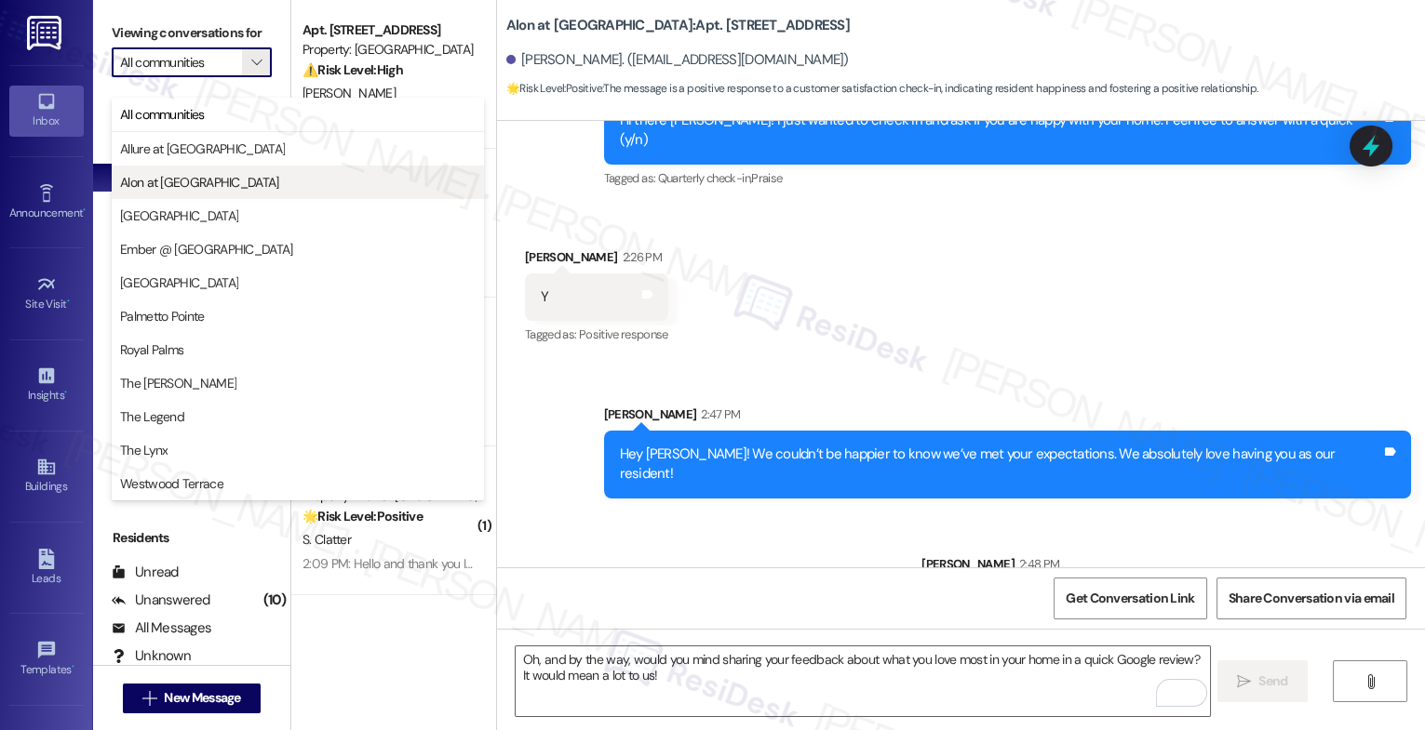
click at [190, 174] on span "Alon at Castle Hills" at bounding box center [199, 182] width 159 height 19
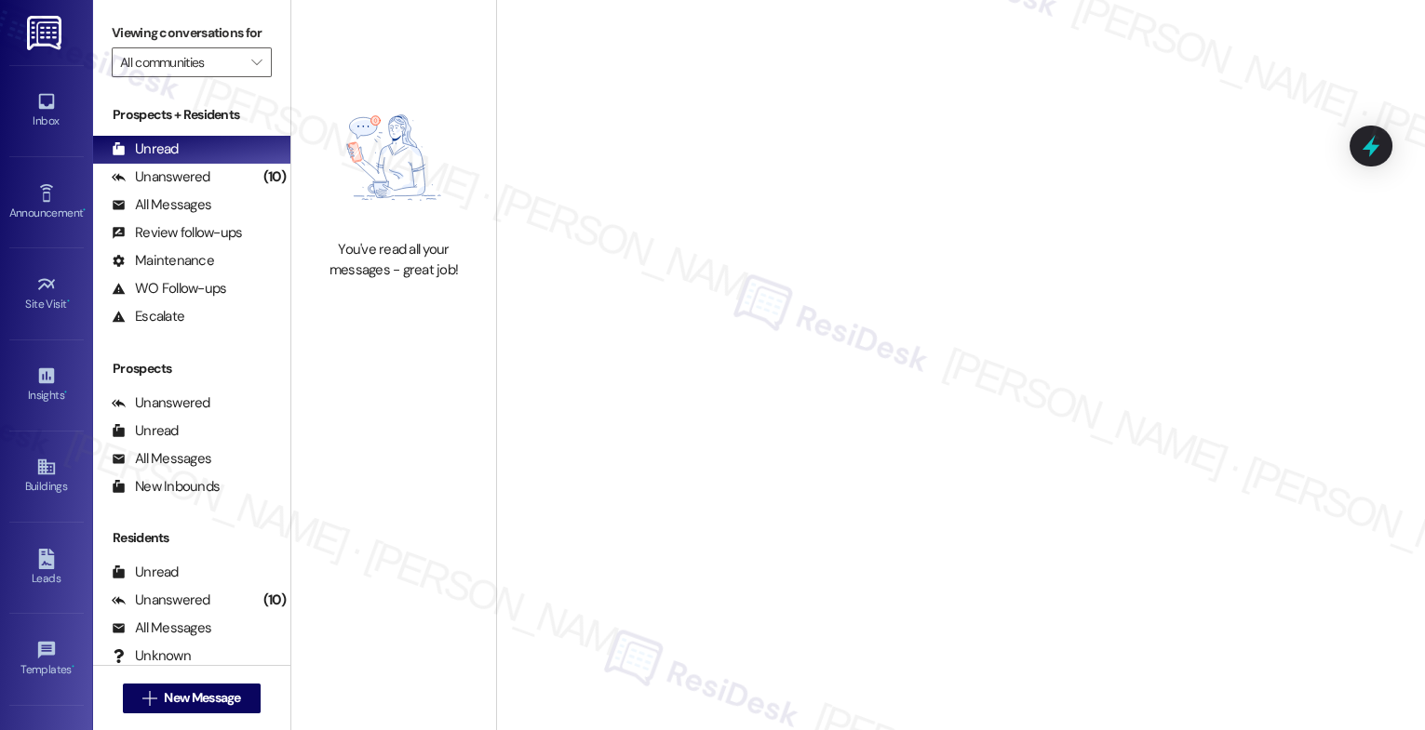
type input "Alon at Castle Hills"
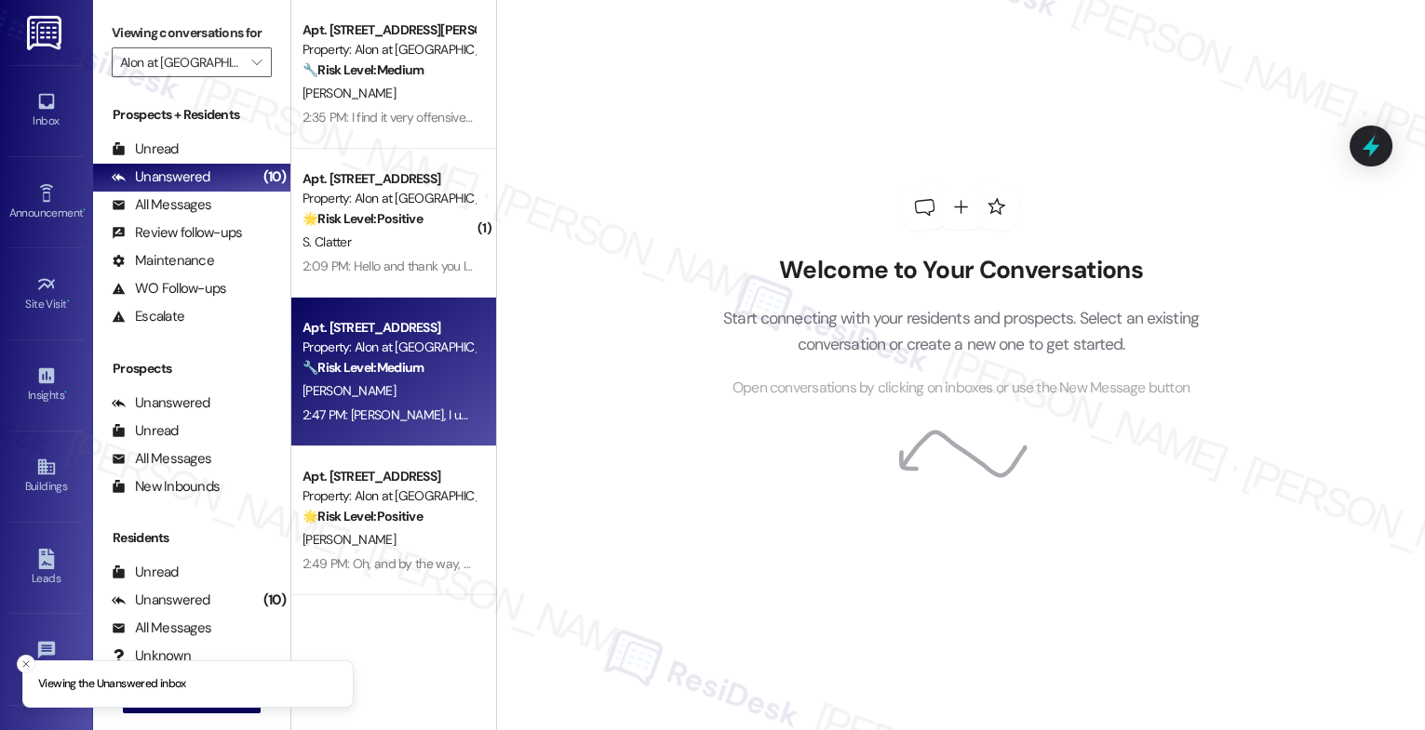
click at [391, 392] on div "K. Smith" at bounding box center [389, 391] width 176 height 23
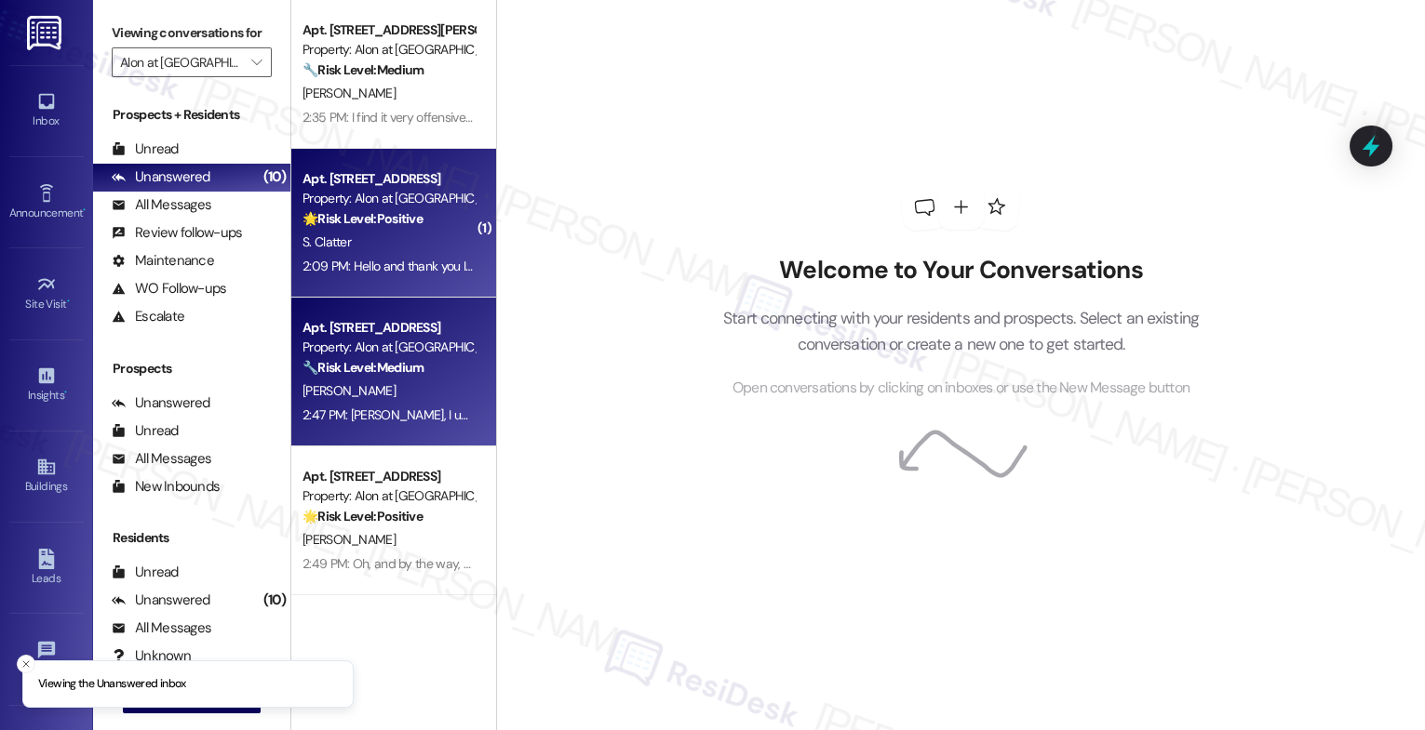
click at [396, 244] on div "S. Clatter" at bounding box center [389, 242] width 176 height 23
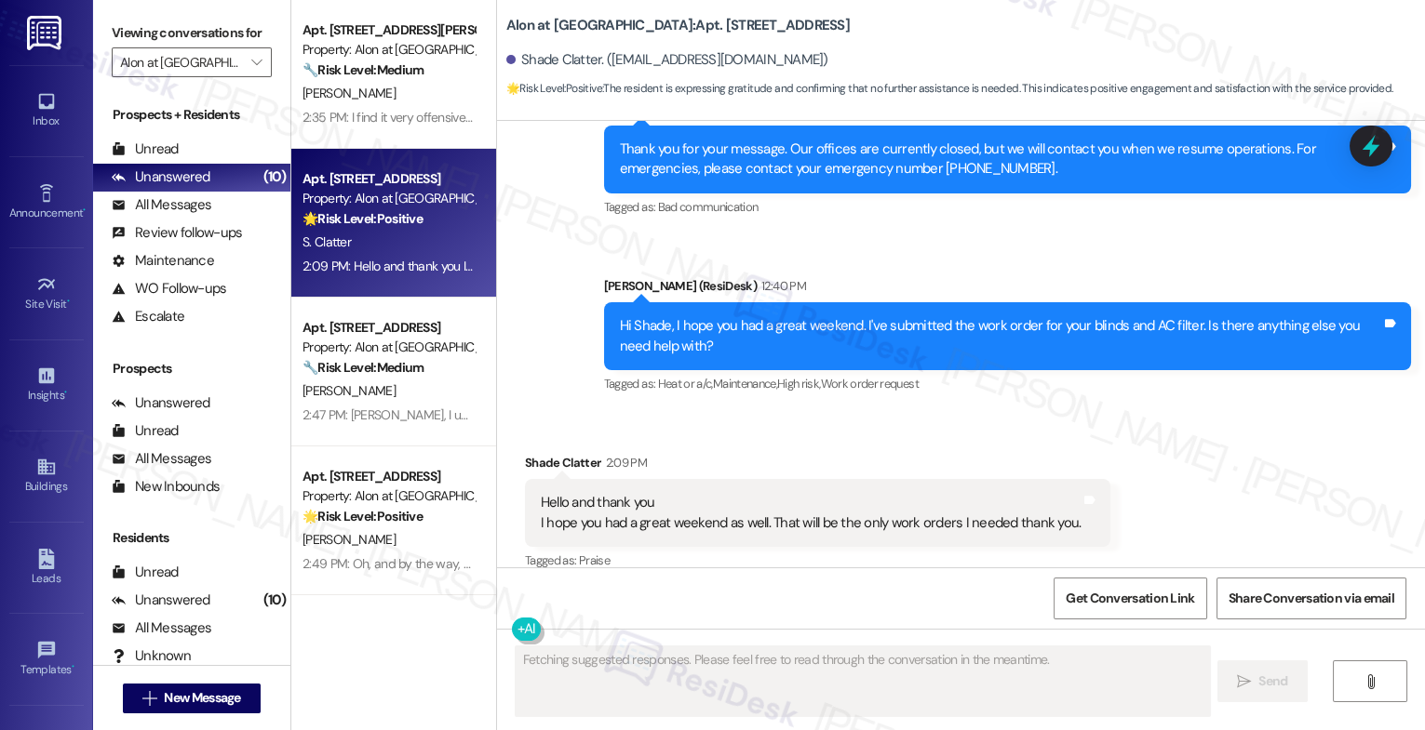
scroll to position [1806, 0]
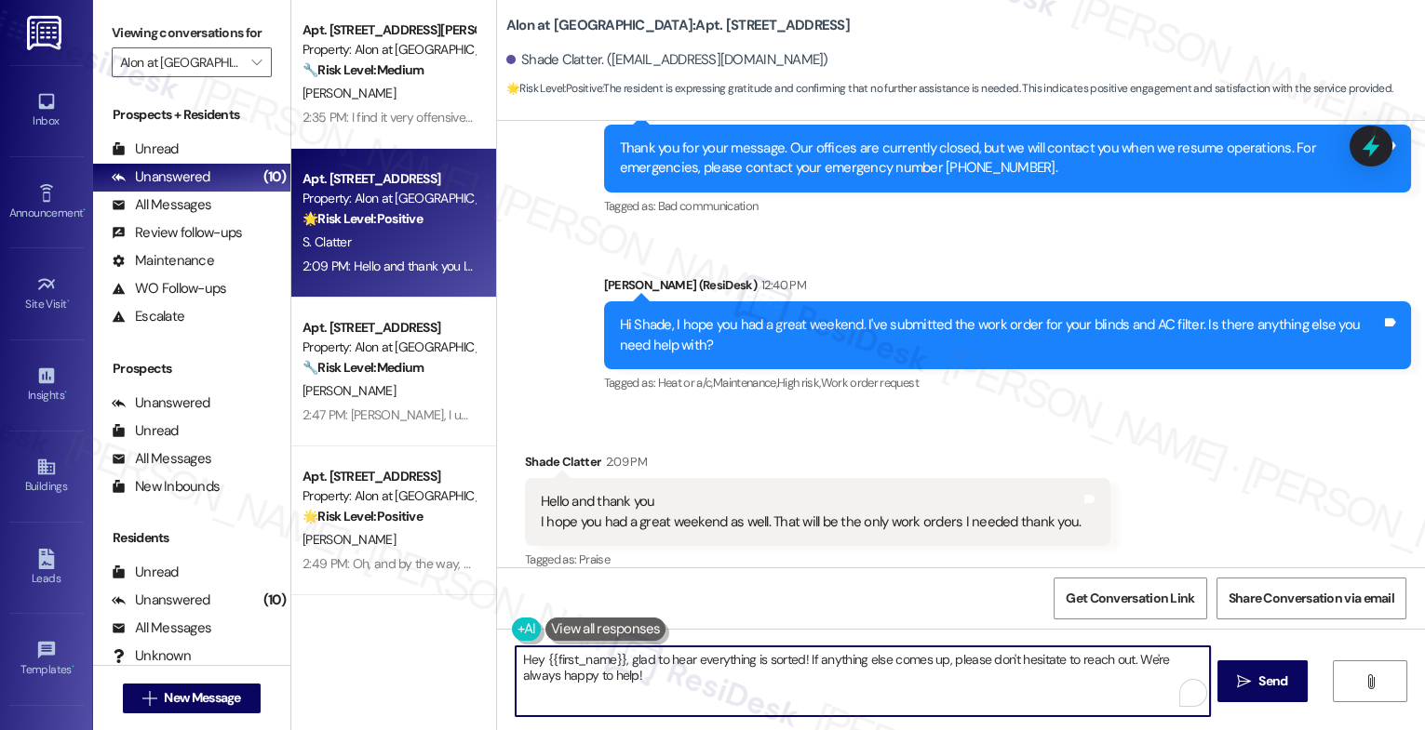
drag, startPoint x: 612, startPoint y: 662, endPoint x: 456, endPoint y: 651, distance: 156.7
click at [458, 652] on div "Apt. 1217, 1835 Lockhill Selma Rd Property: Alon at Castle Hills 🔧 Risk Level: …" at bounding box center [857, 365] width 1133 height 730
click at [622, 676] on textarea "Hey {{first_name}}, glad to hear everything is sorted! If anything else comes u…" at bounding box center [862, 682] width 694 height 70
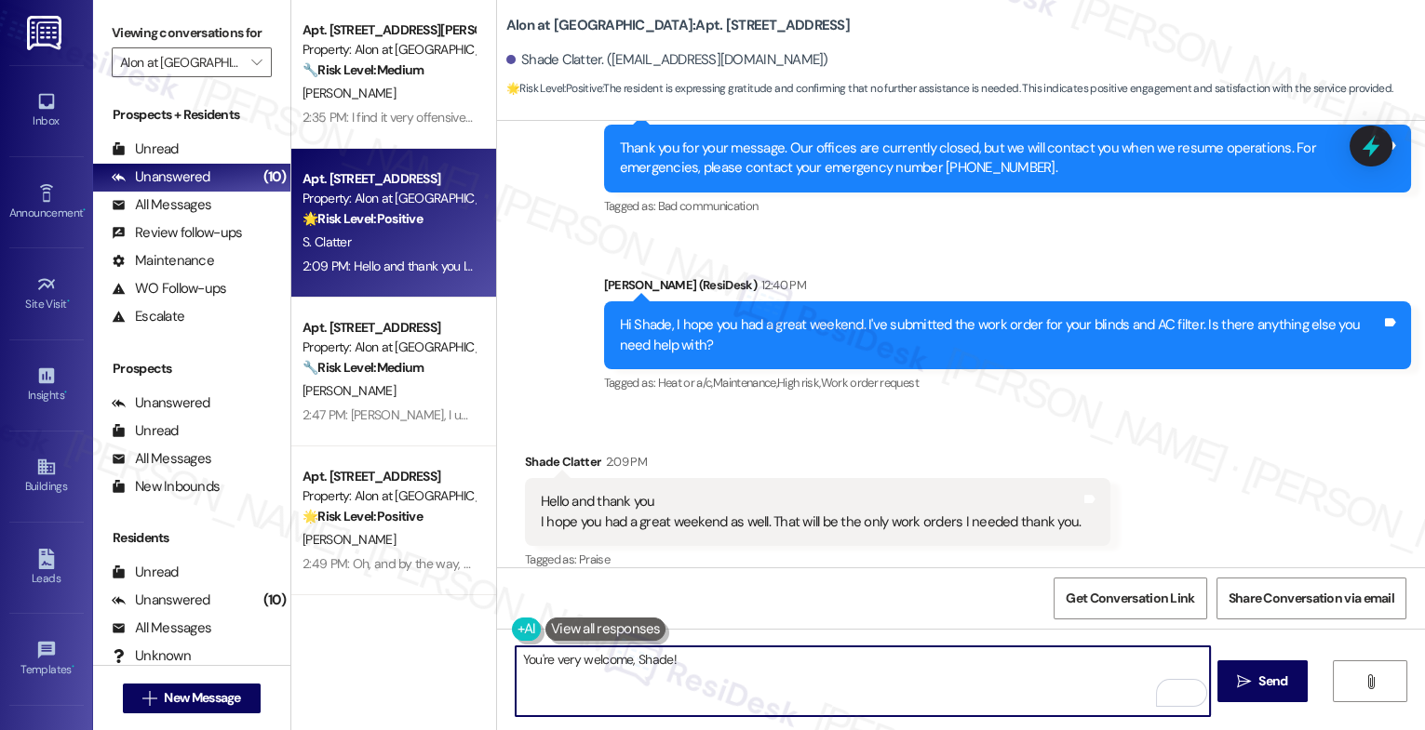
click at [689, 664] on textarea "You're very welcome, Shade!" at bounding box center [862, 682] width 694 height 70
paste textarea "Feel free to let us know if you have other questions or concerns so we can assi…"
drag, startPoint x: 957, startPoint y: 663, endPoint x: 1184, endPoint y: 672, distance: 226.3
click at [1184, 672] on textarea "You're very welcome, Shade! Feel free to let us know if you have other question…" at bounding box center [862, 682] width 694 height 70
type textarea "You're very welcome, Shade! Feel free to let us know if you have other question…"
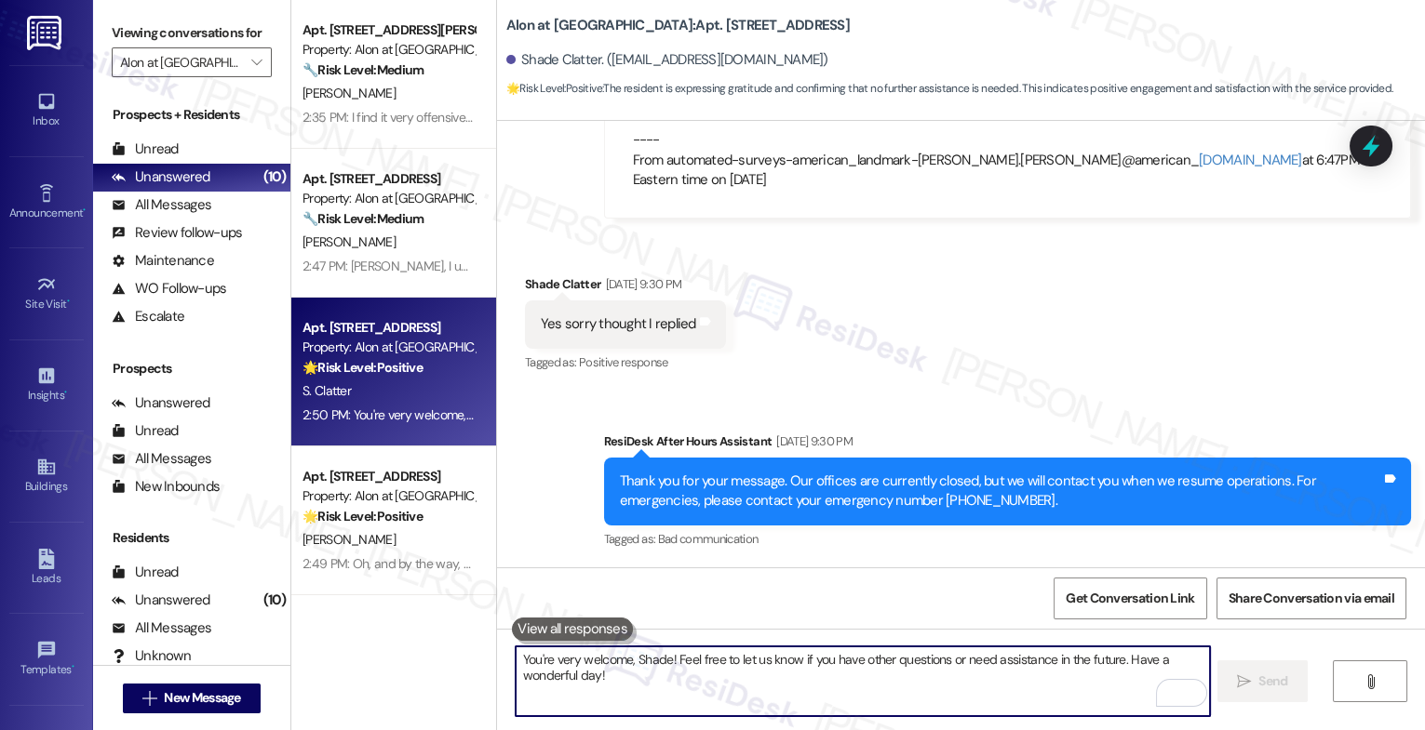
scroll to position [1956, 0]
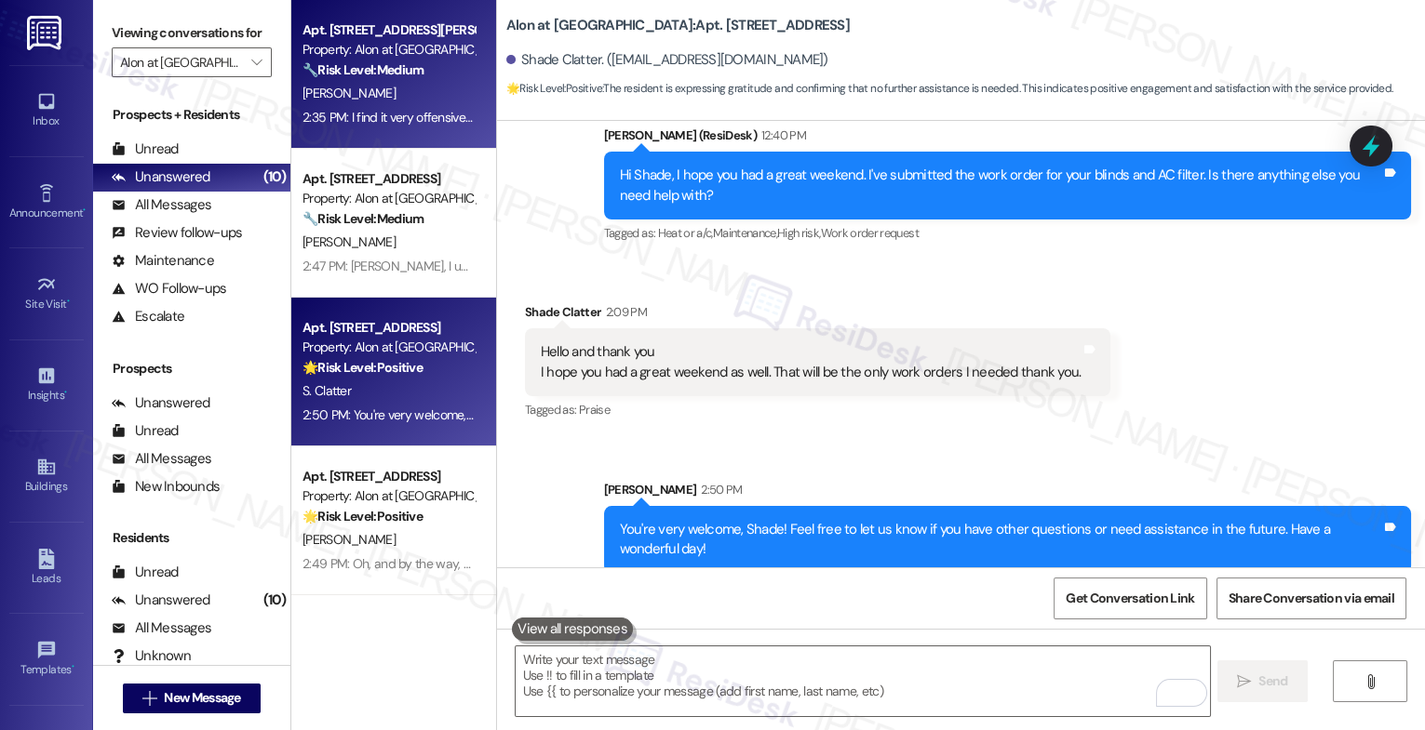
click at [371, 82] on div "[PERSON_NAME]" at bounding box center [389, 93] width 176 height 23
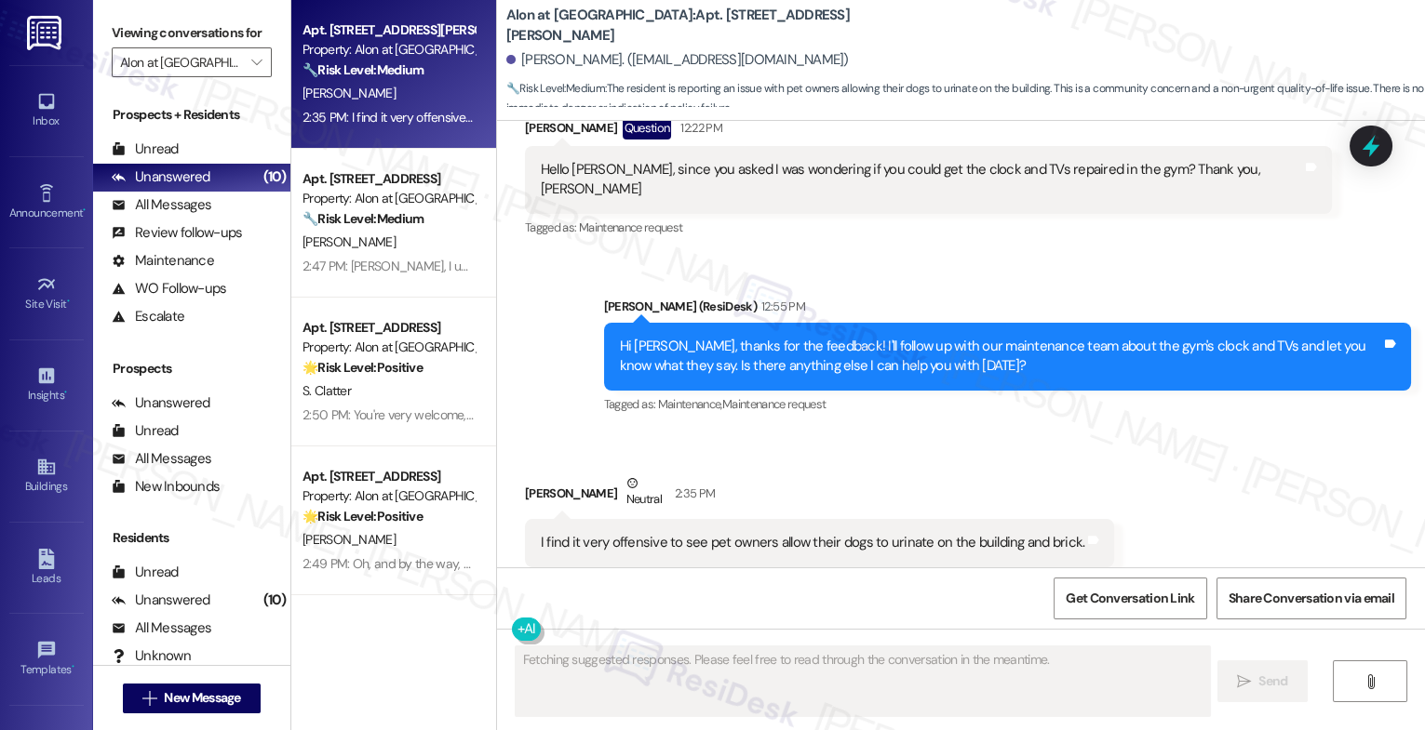
scroll to position [723, 0]
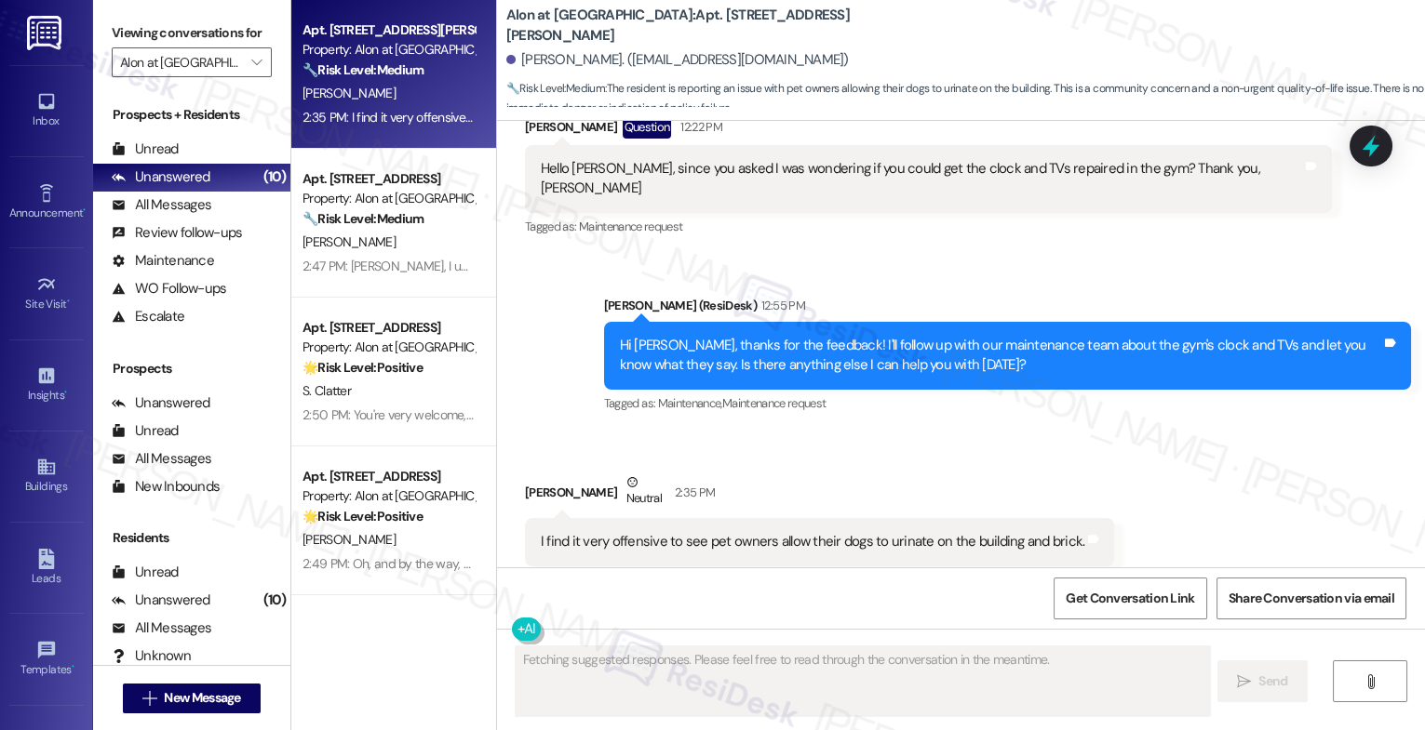
click at [756, 431] on div "Received via SMS Gary Steadman Neutral 2:35 PM I find it very offensive to see …" at bounding box center [961, 519] width 928 height 177
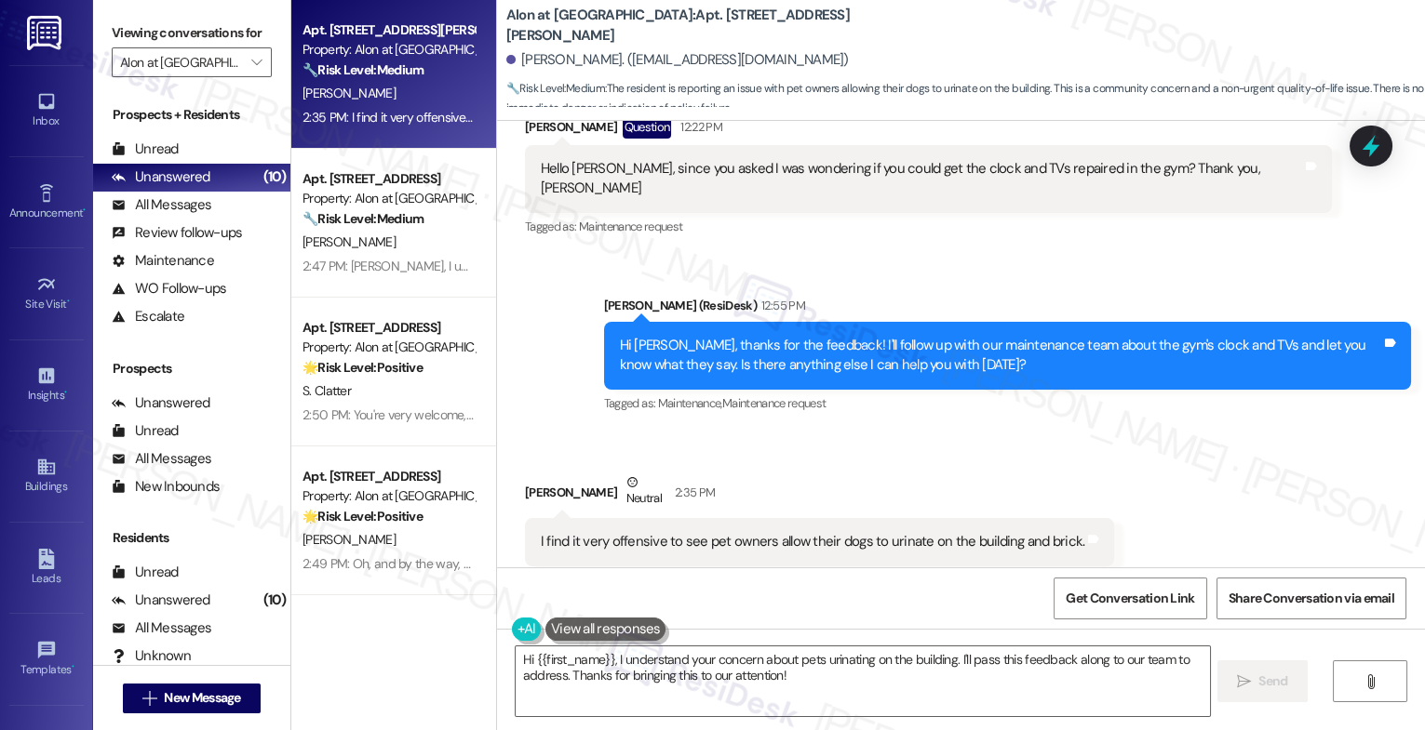
click at [586, 632] on button at bounding box center [605, 629] width 121 height 23
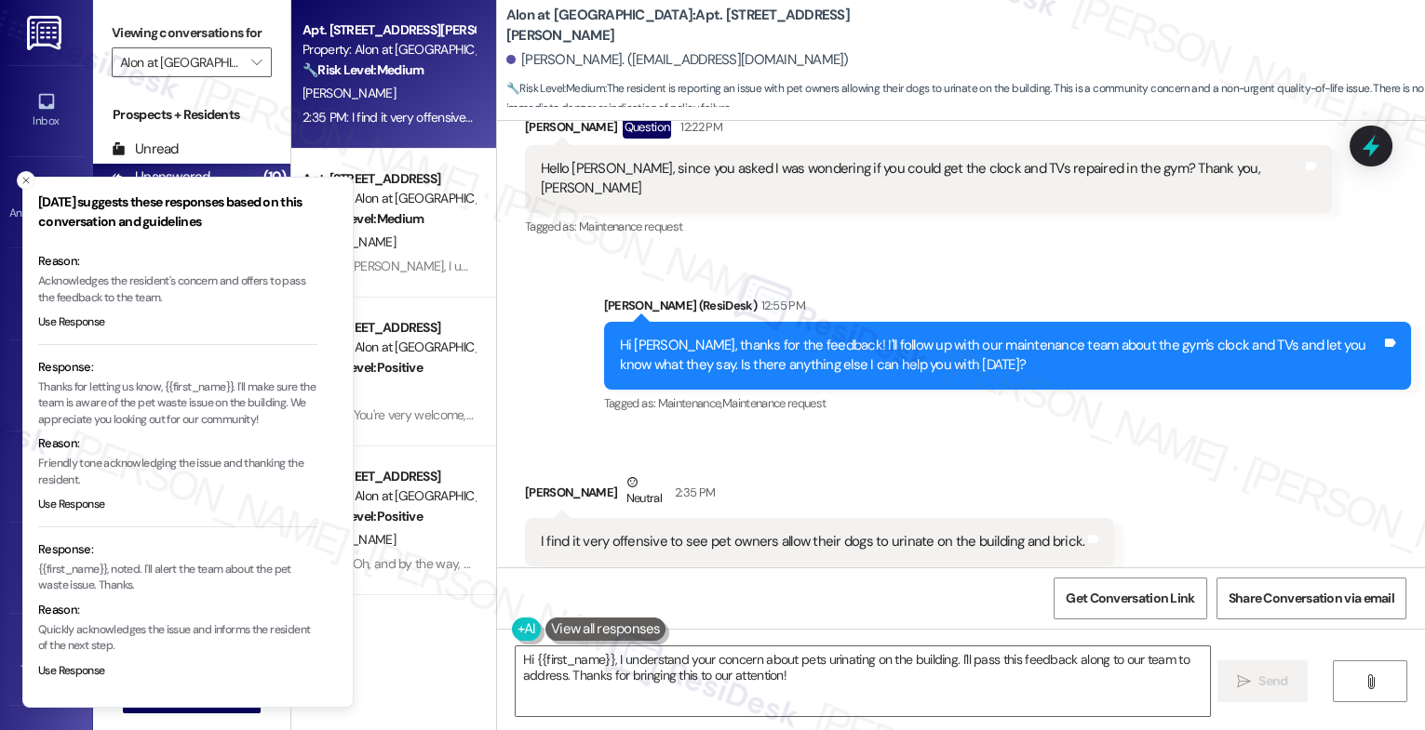
scroll to position [116, 0]
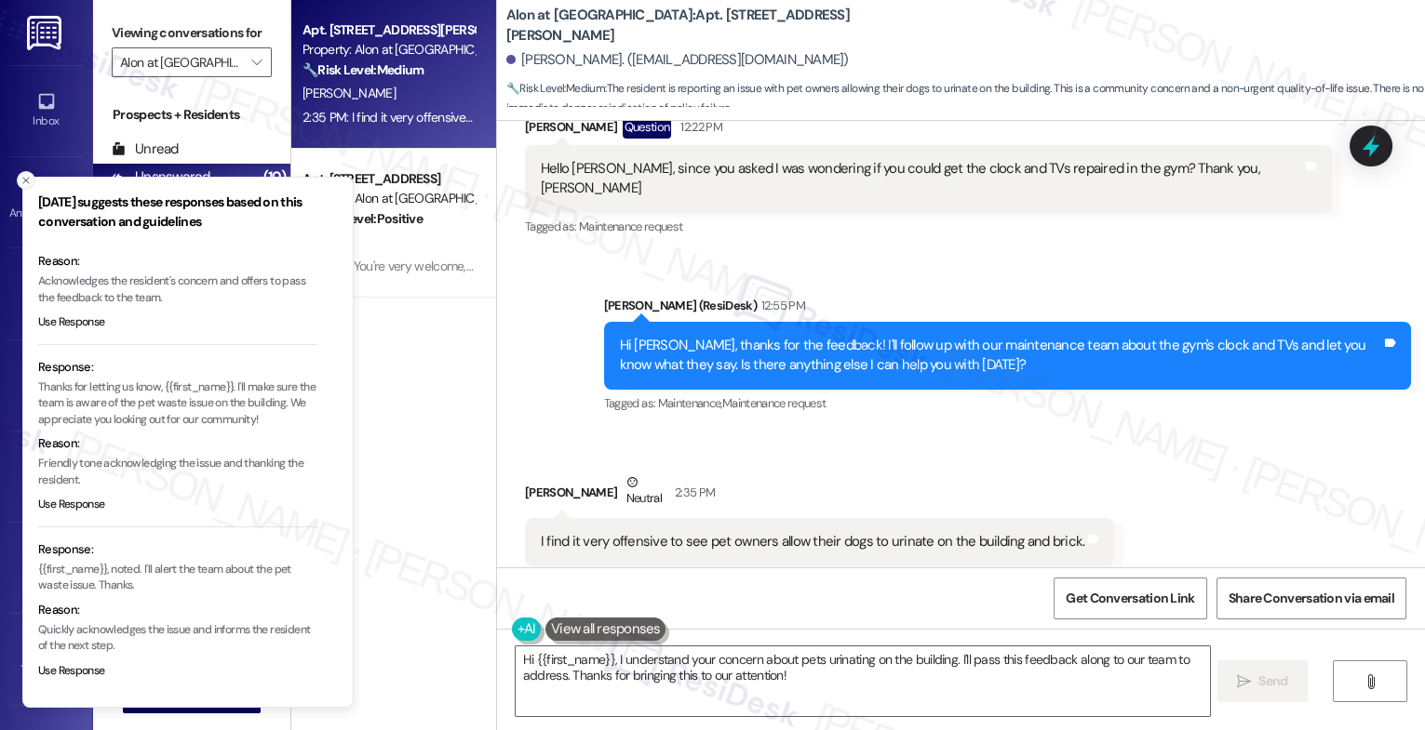
click at [20, 173] on button "Close toast" at bounding box center [26, 180] width 19 height 19
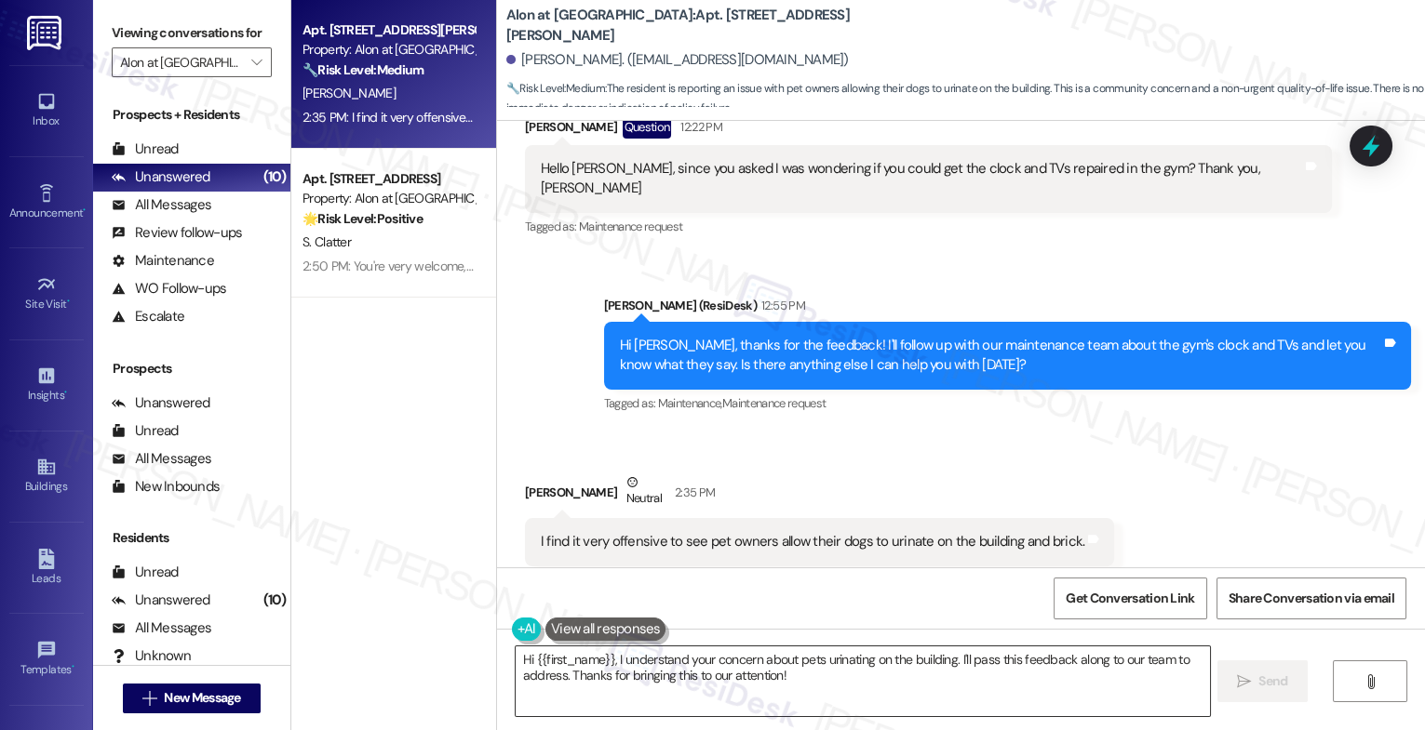
click at [701, 675] on textarea "Hi {{first_name}}, I understand your concern about pets urinating on the buildi…" at bounding box center [862, 682] width 694 height 70
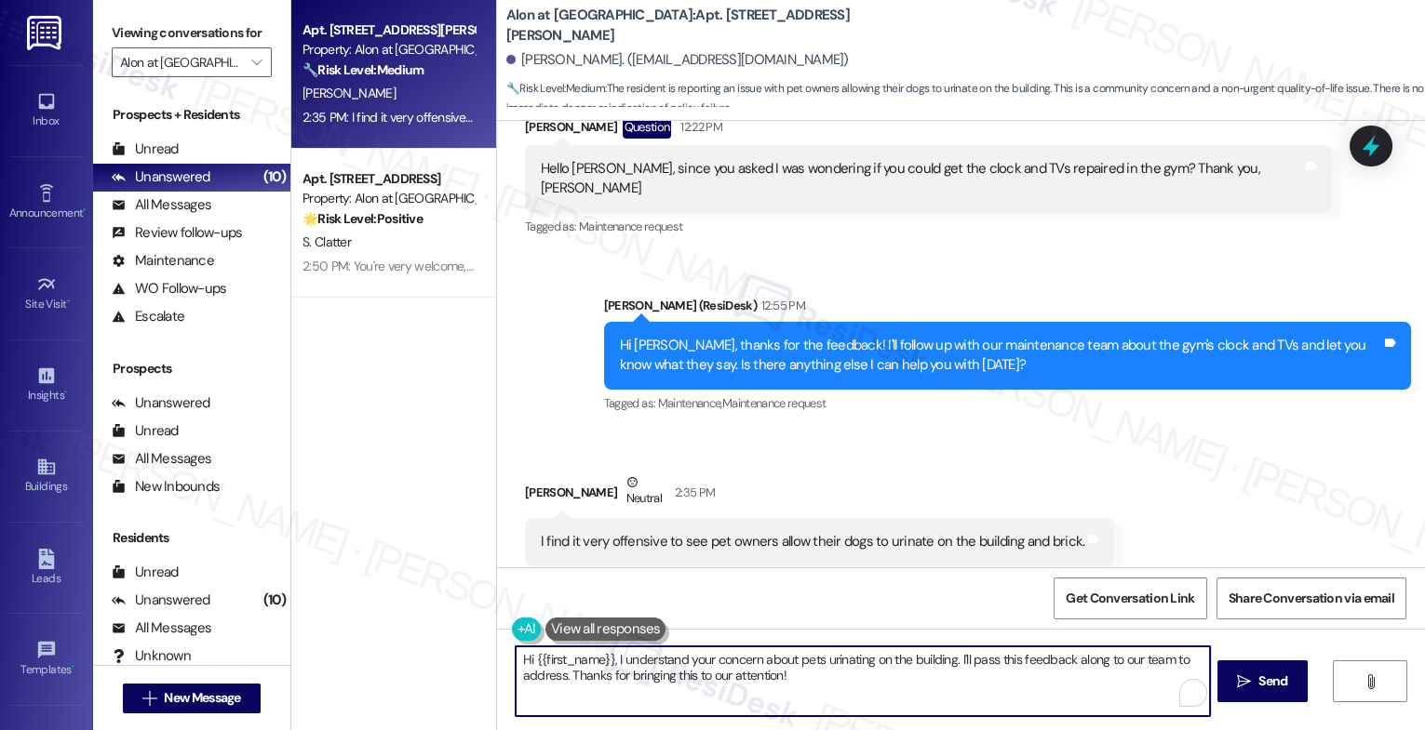
click at [701, 675] on textarea "Hi {{first_name}}, I understand your concern about pets urinating on the buildi…" at bounding box center [862, 682] width 694 height 70
type textarea "Hi {{first_name}}, I understand your concern about pets urinating on the buildi…"
click at [515, 663] on textarea "We also don't tolerate that behavior." at bounding box center [862, 682] width 694 height 70
click at [838, 662] on textarea "I understand, Gary. We also don't tolerate that behavior." at bounding box center [862, 682] width 694 height 70
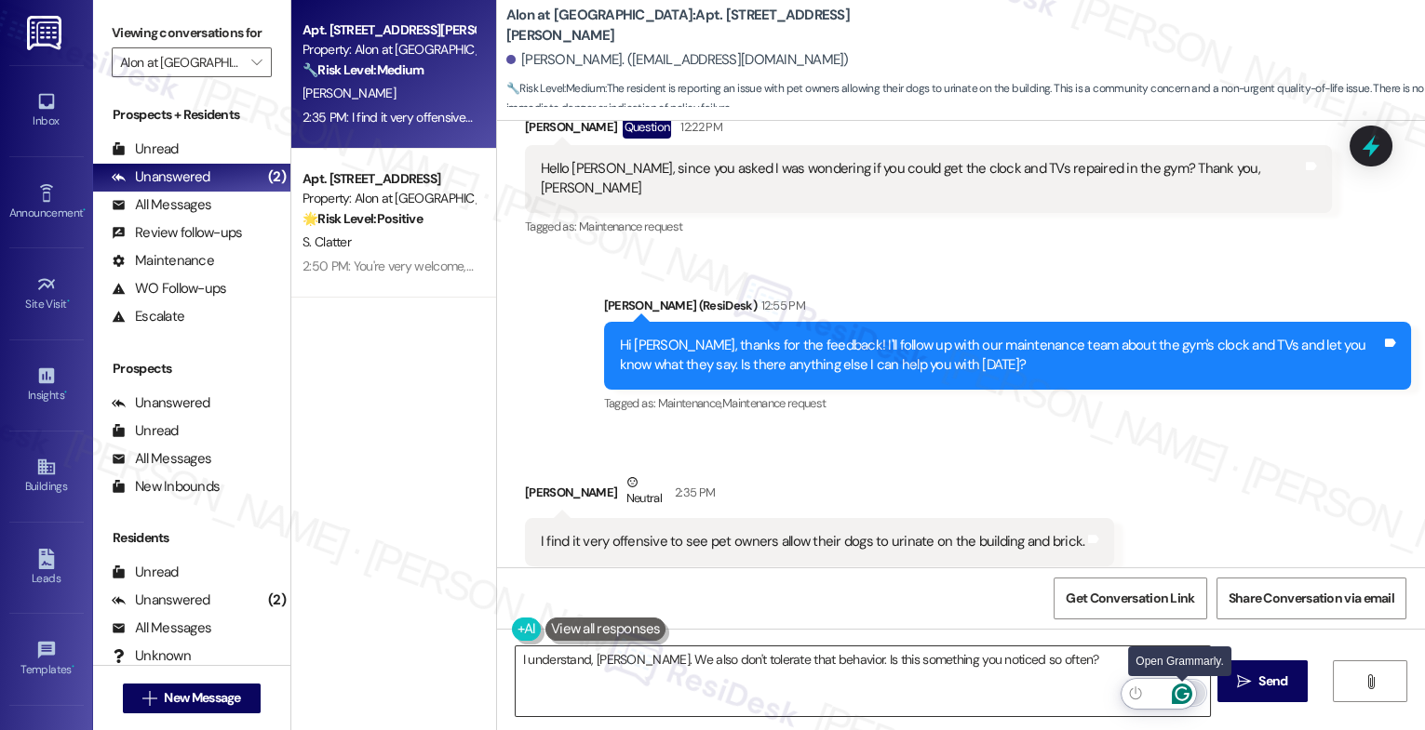
click at [1184, 689] on icon "Open Grammarly. 0 Suggestions." at bounding box center [1181, 694] width 14 height 14
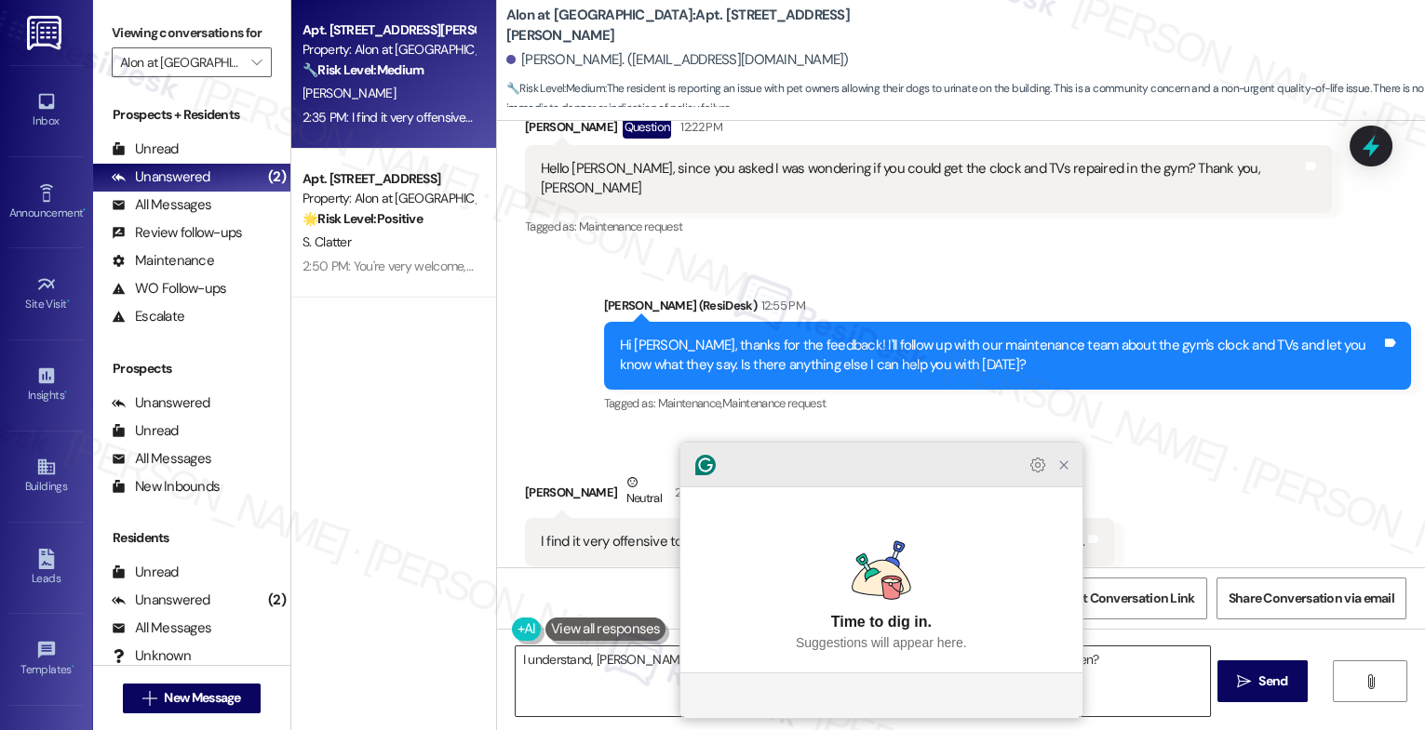
click at [1063, 473] on icon "Close Grammarly Assistant" at bounding box center [1063, 465] width 15 height 15
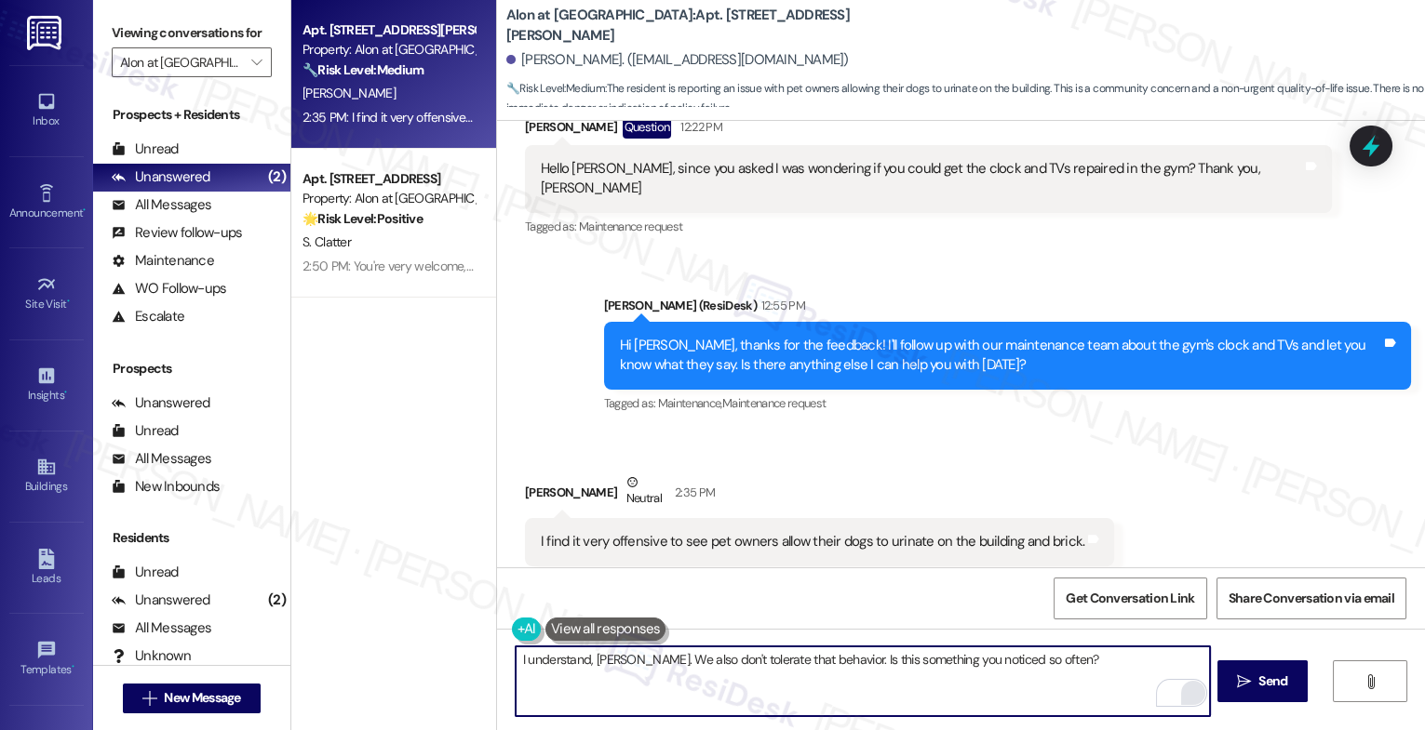
drag, startPoint x: 810, startPoint y: 657, endPoint x: 1143, endPoint y: 664, distance: 332.3
click at [1143, 664] on textarea "I understand, Gary. We also don't tolerate that behavior. Is this something you…" at bounding box center [862, 682] width 694 height 70
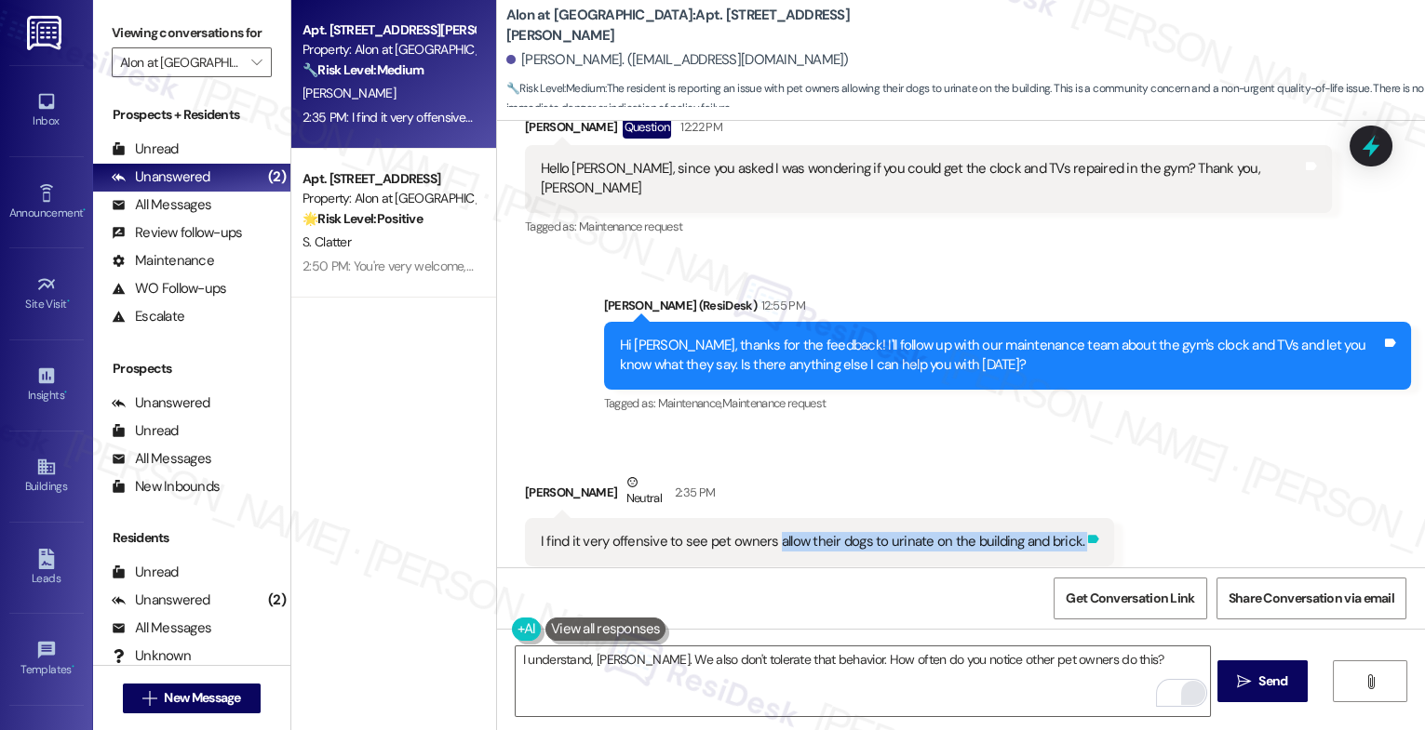
drag, startPoint x: 761, startPoint y: 500, endPoint x: 1072, endPoint y: 501, distance: 310.8
click at [1072, 518] on div "I find it very offensive to see pet owners allow their dogs to urinate on the b…" at bounding box center [819, 541] width 589 height 47
copy div "allow their dogs to urinate on the building and brick. Tags and notes"
click at [993, 682] on textarea "I understand, Gary. We also don't tolerate that behavior. How often do you noti…" at bounding box center [862, 682] width 694 height 70
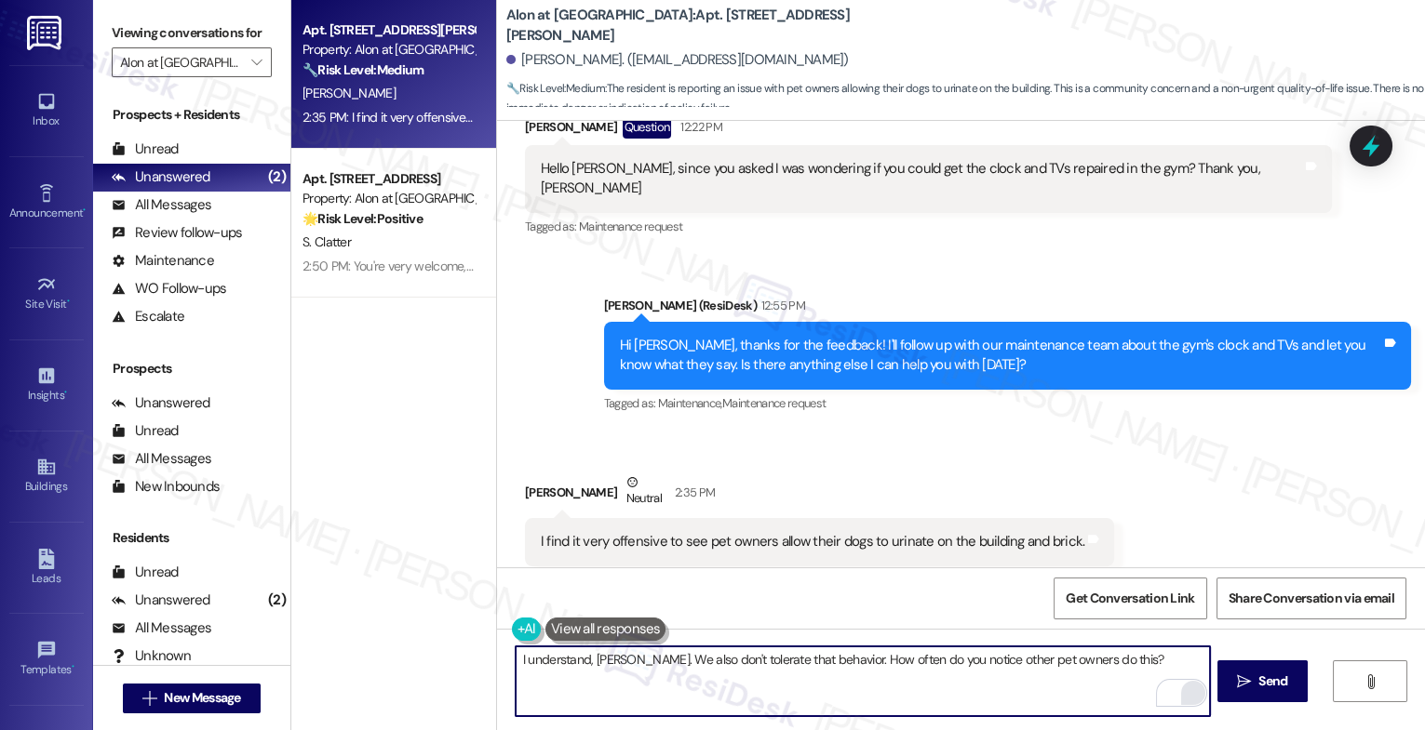
drag, startPoint x: 1148, startPoint y: 664, endPoint x: 1172, endPoint y: 665, distance: 24.2
click at [1172, 665] on textarea "I understand, Gary. We also don't tolerate that behavior. How often do you noti…" at bounding box center [862, 682] width 694 height 70
paste textarea "allow their dogs to urinate on the building and brick."
click at [663, 681] on textarea "I understand, Gary. We also don't tolerate that behavior. How often do you noti…" at bounding box center [862, 682] width 694 height 70
click at [645, 698] on textarea "I understand, Gary. We also don't tolerate that behavior. How often do you noti…" at bounding box center [862, 682] width 694 height 70
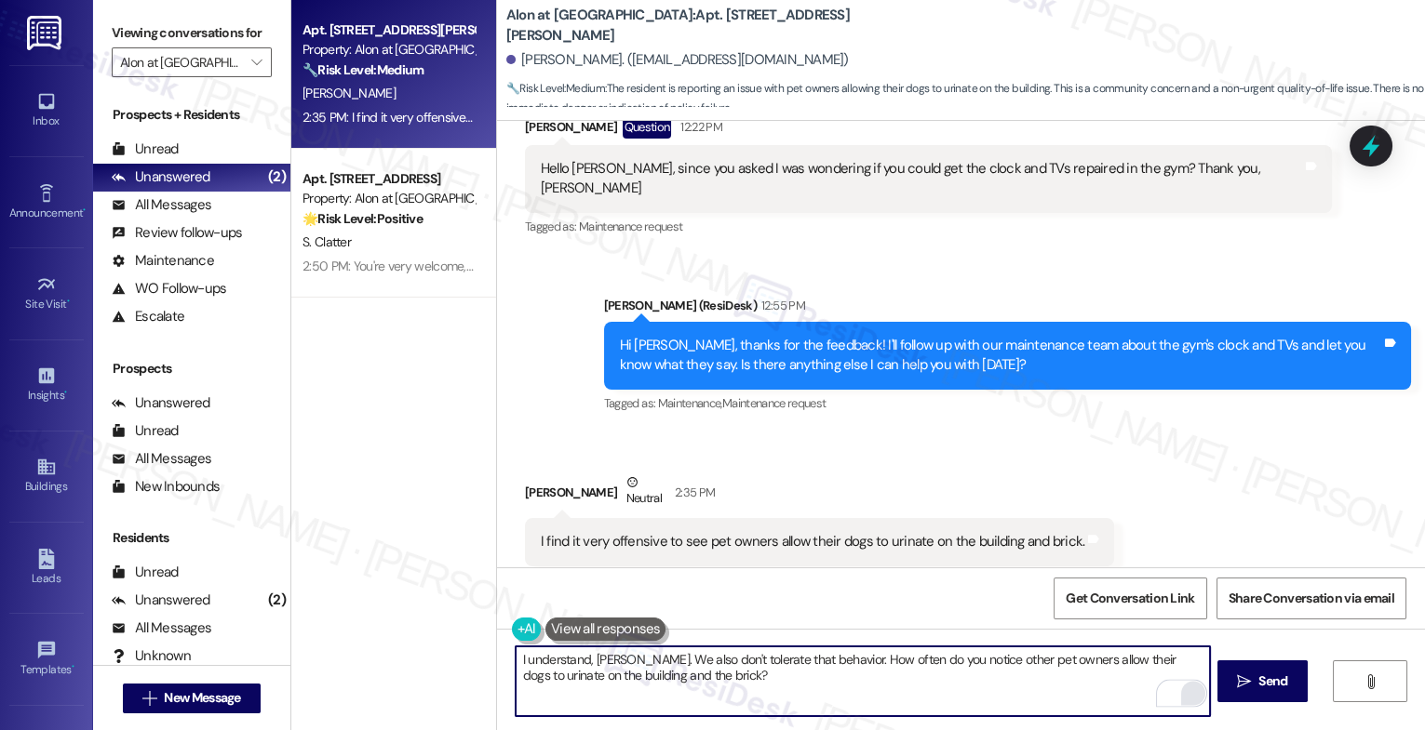
click at [699, 685] on textarea "I understand, [PERSON_NAME]. We also don't tolerate that behavior. How often do…" at bounding box center [862, 682] width 694 height 70
click at [1183, 689] on icon "Open Grammarly. 0 Suggestions." at bounding box center [1181, 694] width 20 height 20
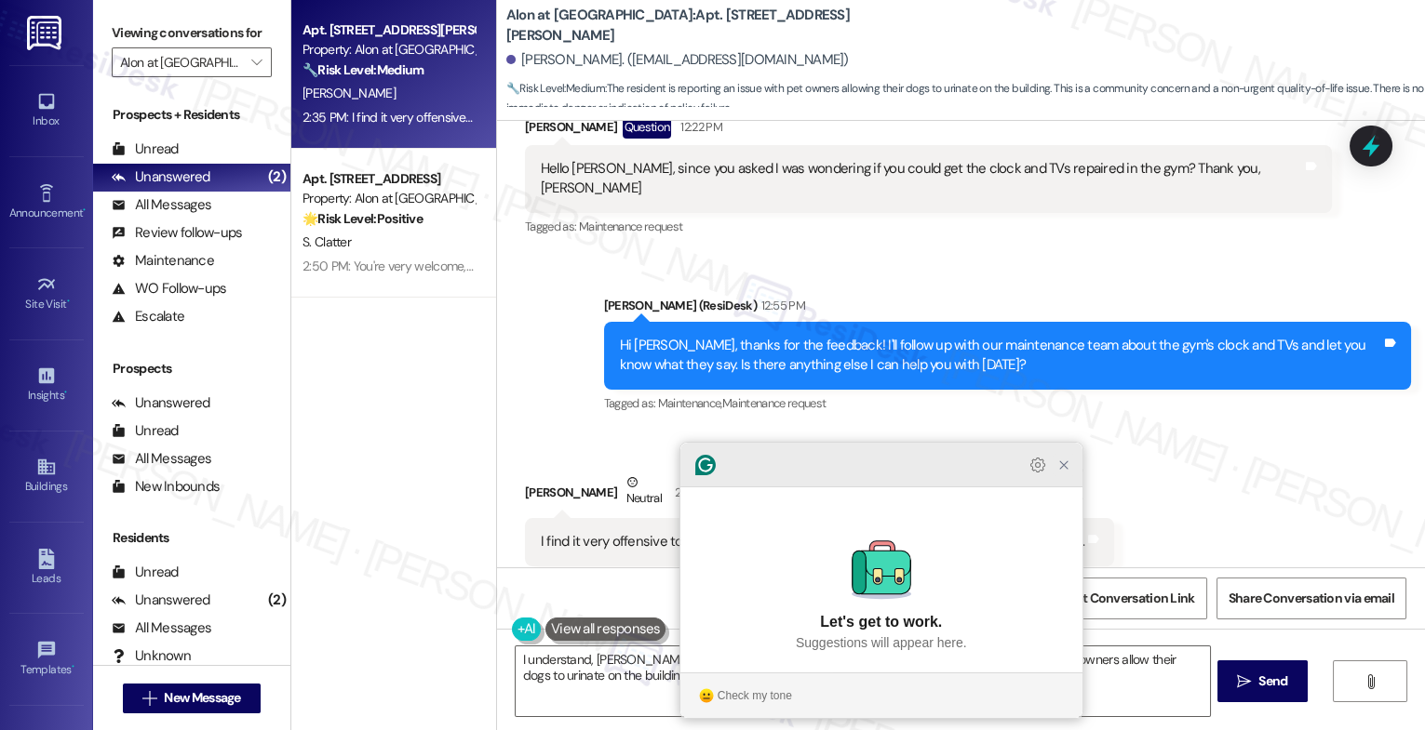
click at [1067, 476] on icon "Close Grammarly Assistant" at bounding box center [1063, 465] width 22 height 22
click at [1062, 488] on div at bounding box center [881, 465] width 402 height 45
click at [1065, 473] on icon "Close Grammarly Assistant" at bounding box center [1063, 465] width 15 height 15
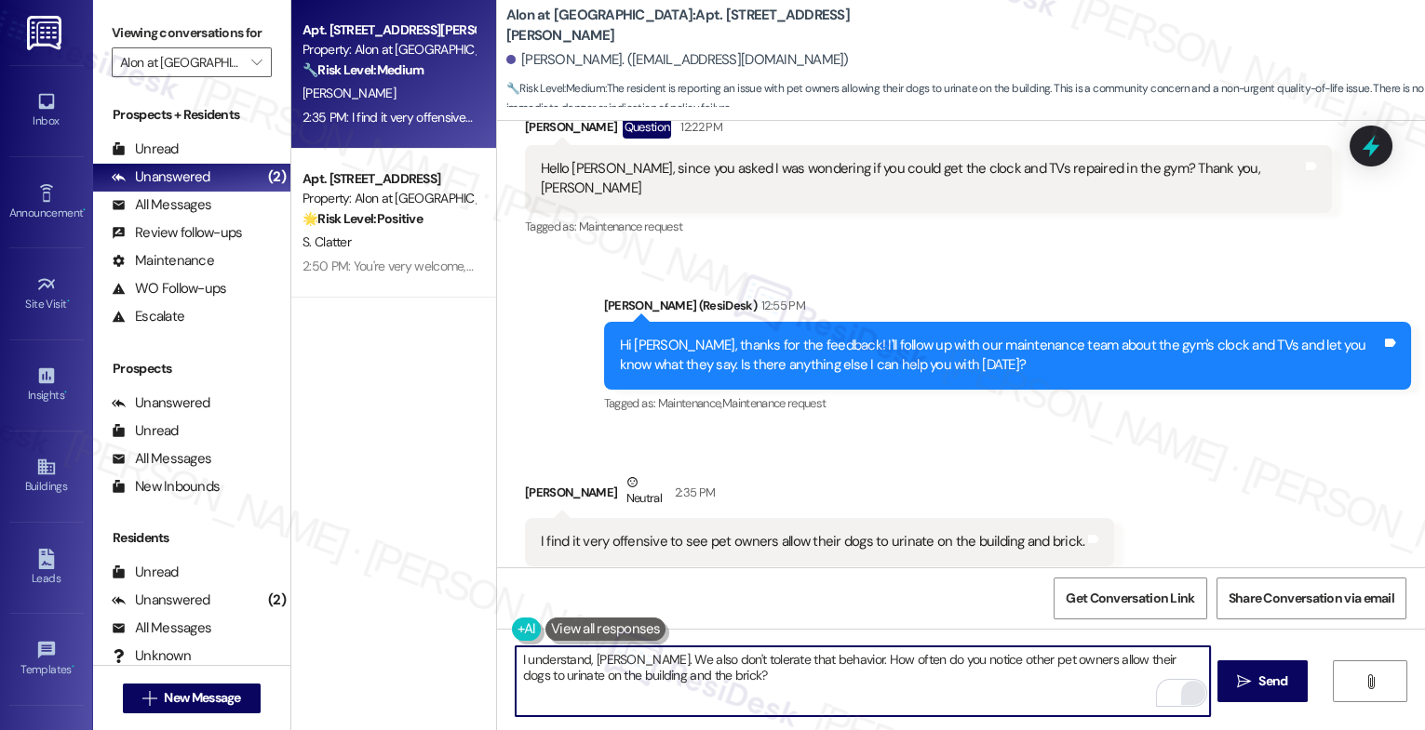
click at [579, 661] on textarea "I understand, [PERSON_NAME]. We also don't tolerate that behavior. How often do…" at bounding box center [862, 682] width 694 height 70
type textarea "I understand, [PERSON_NAME]. We also don't tolerate that behavior. How often do…"
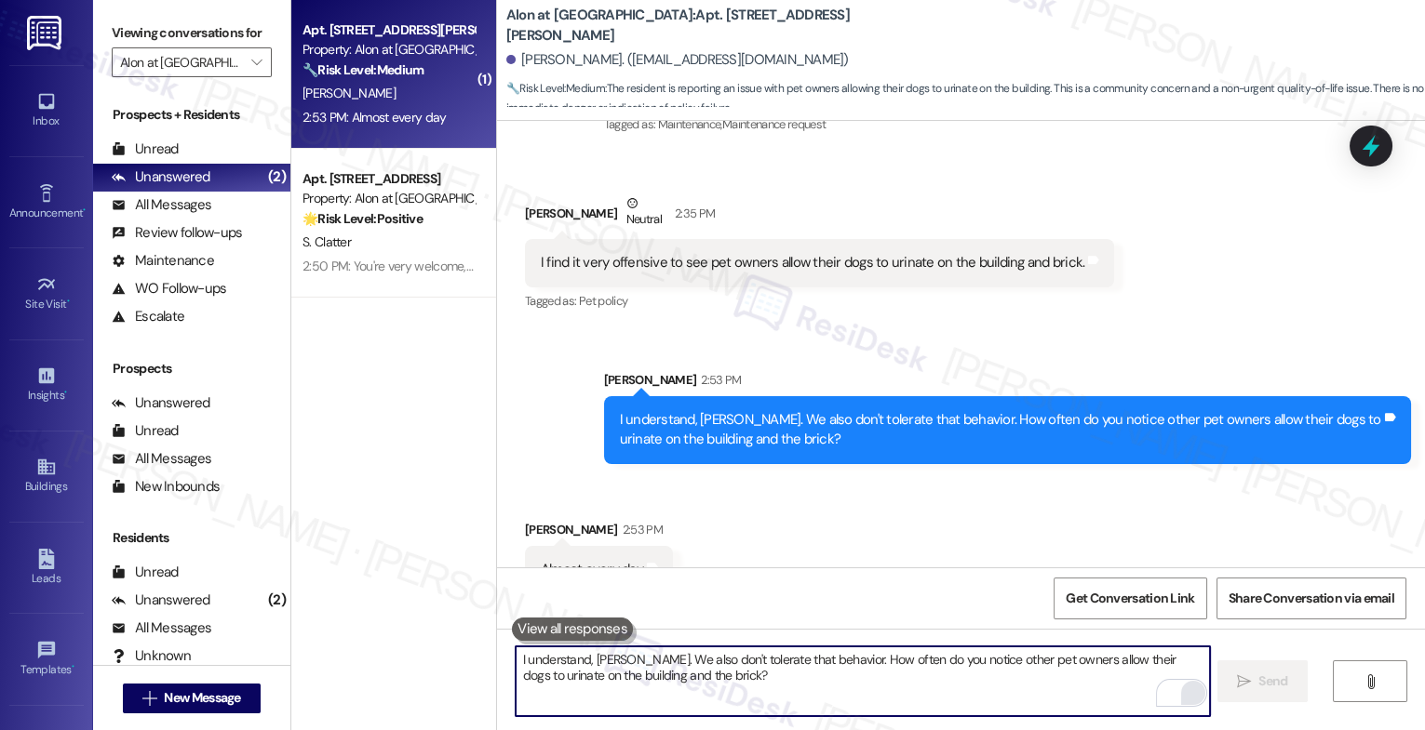
scroll to position [1003, 0]
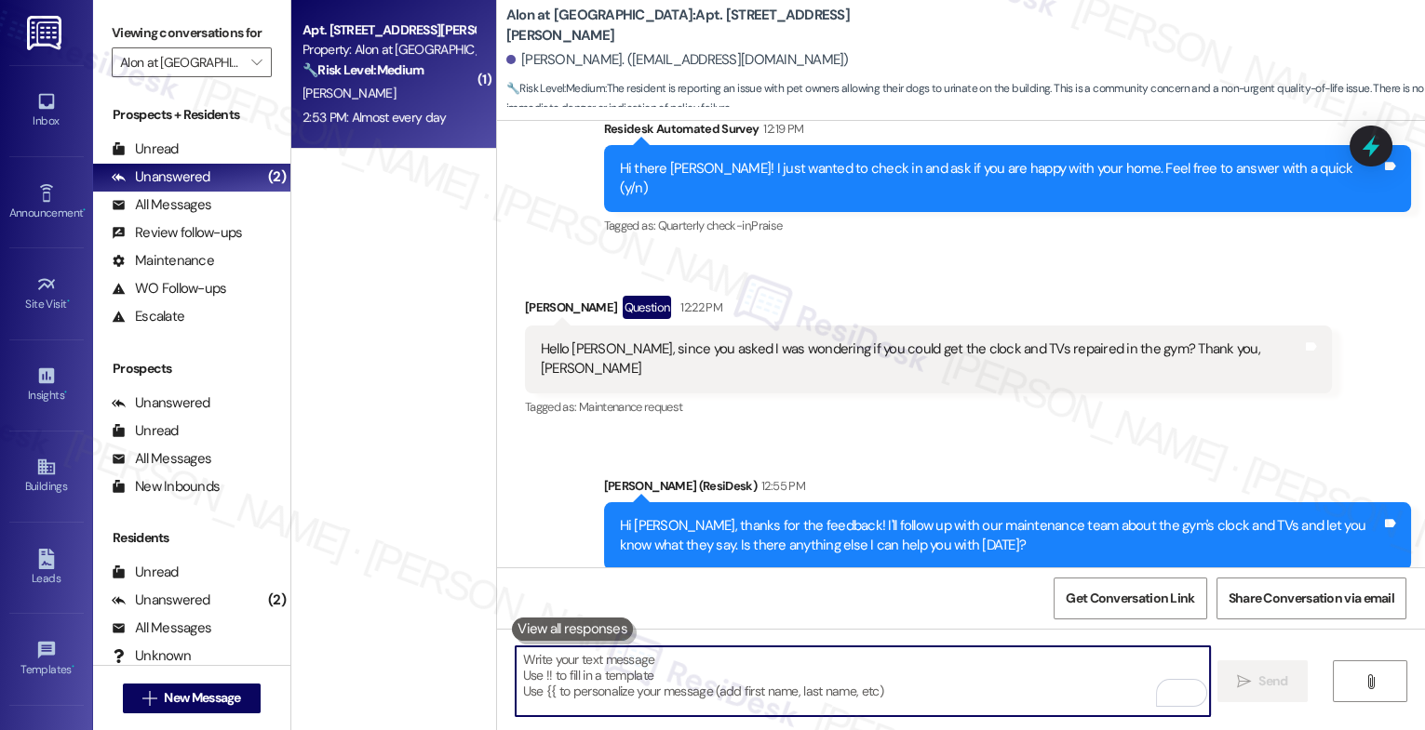
scroll to position [1003, 0]
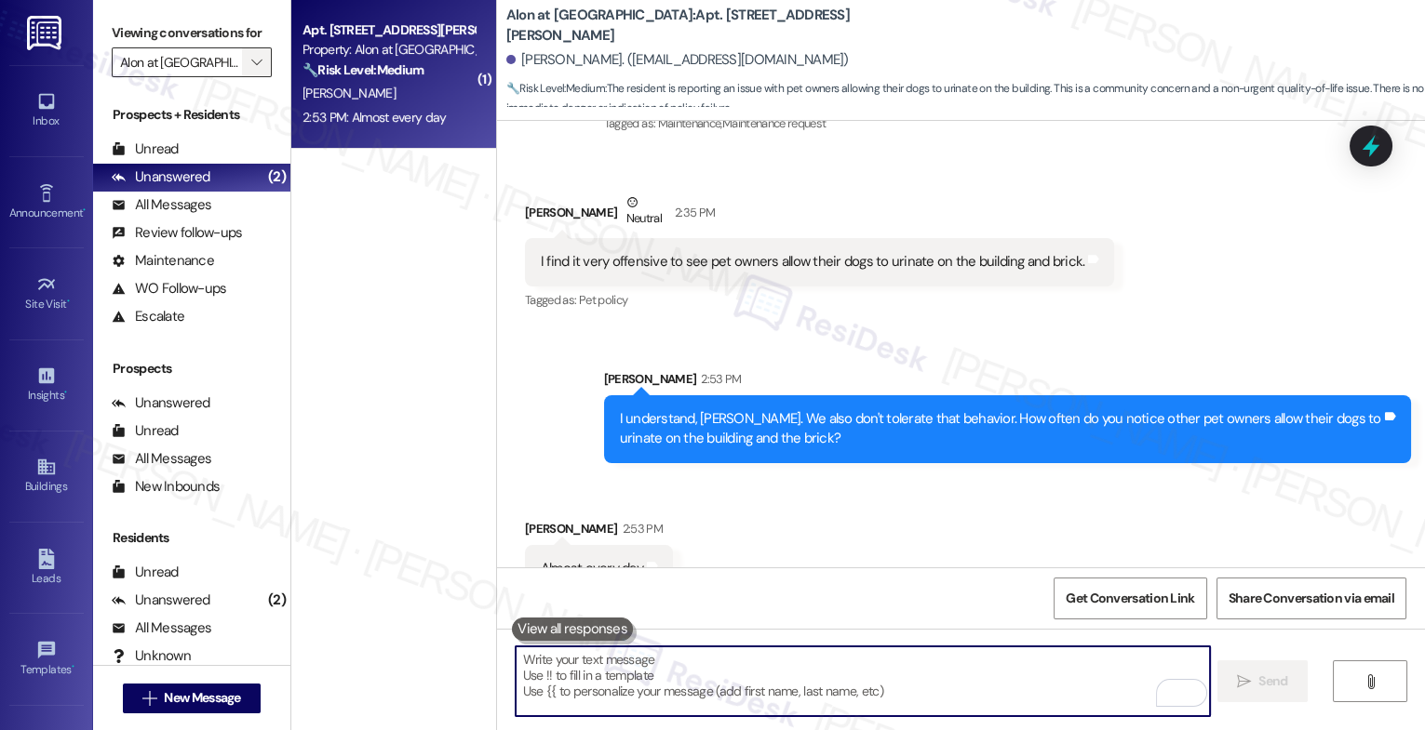
click at [251, 70] on icon "" at bounding box center [256, 62] width 10 height 15
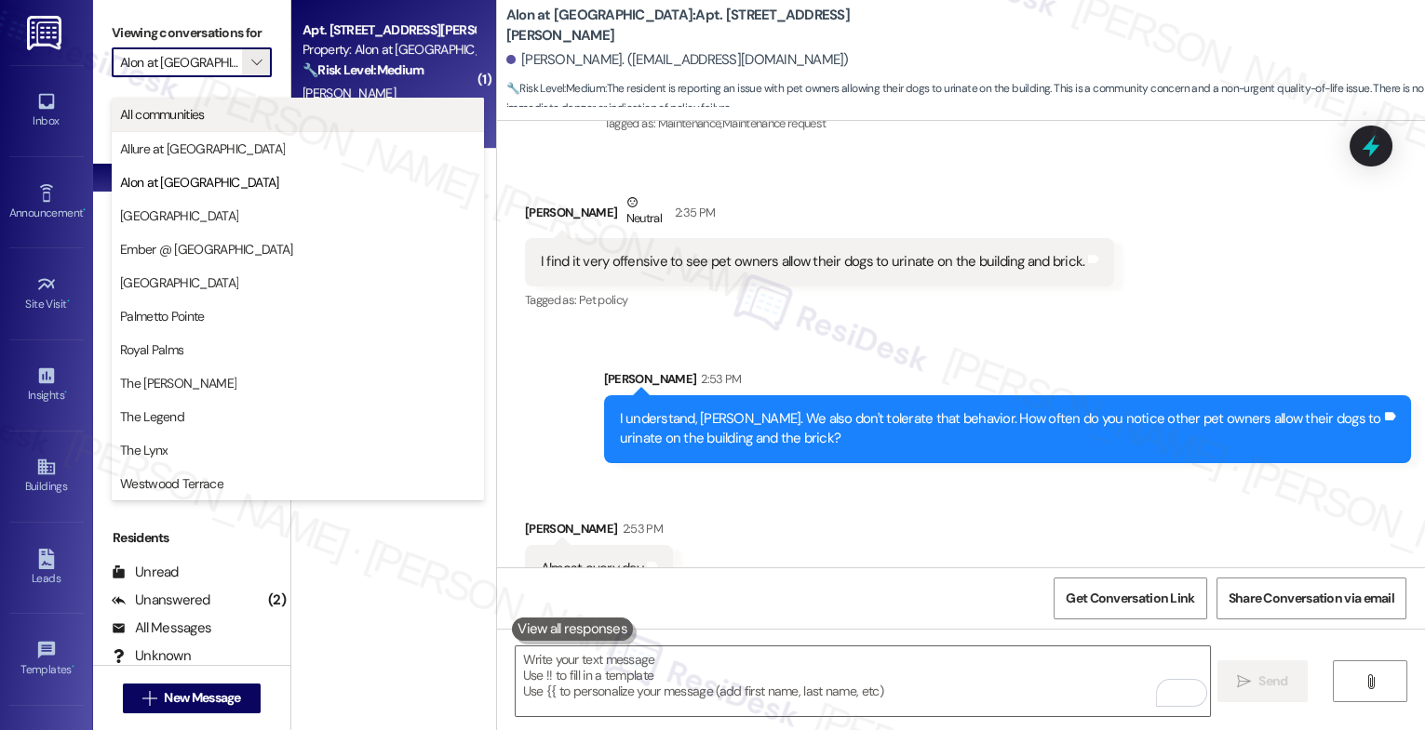
click at [254, 115] on span "All communities" at bounding box center [297, 114] width 355 height 19
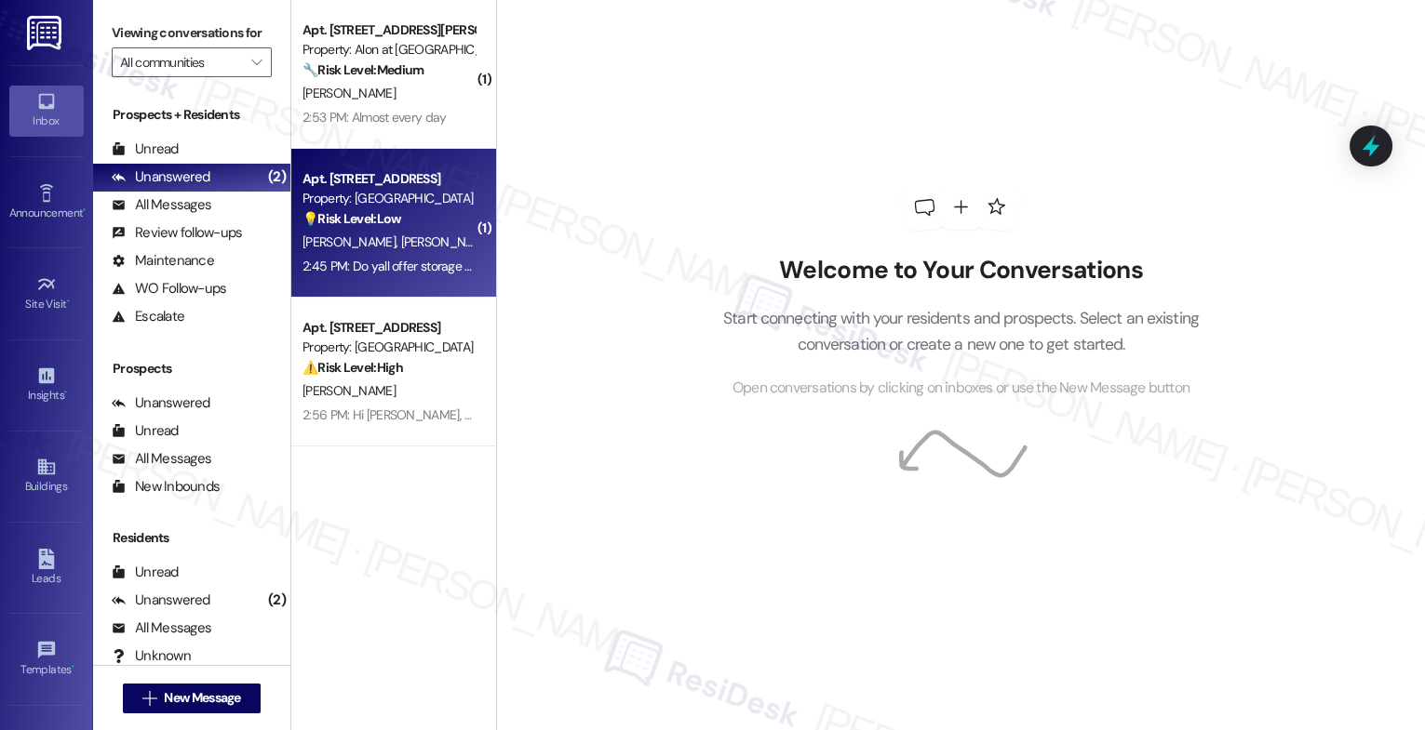
click at [354, 227] on strong "💡 Risk Level: Low" at bounding box center [351, 218] width 99 height 17
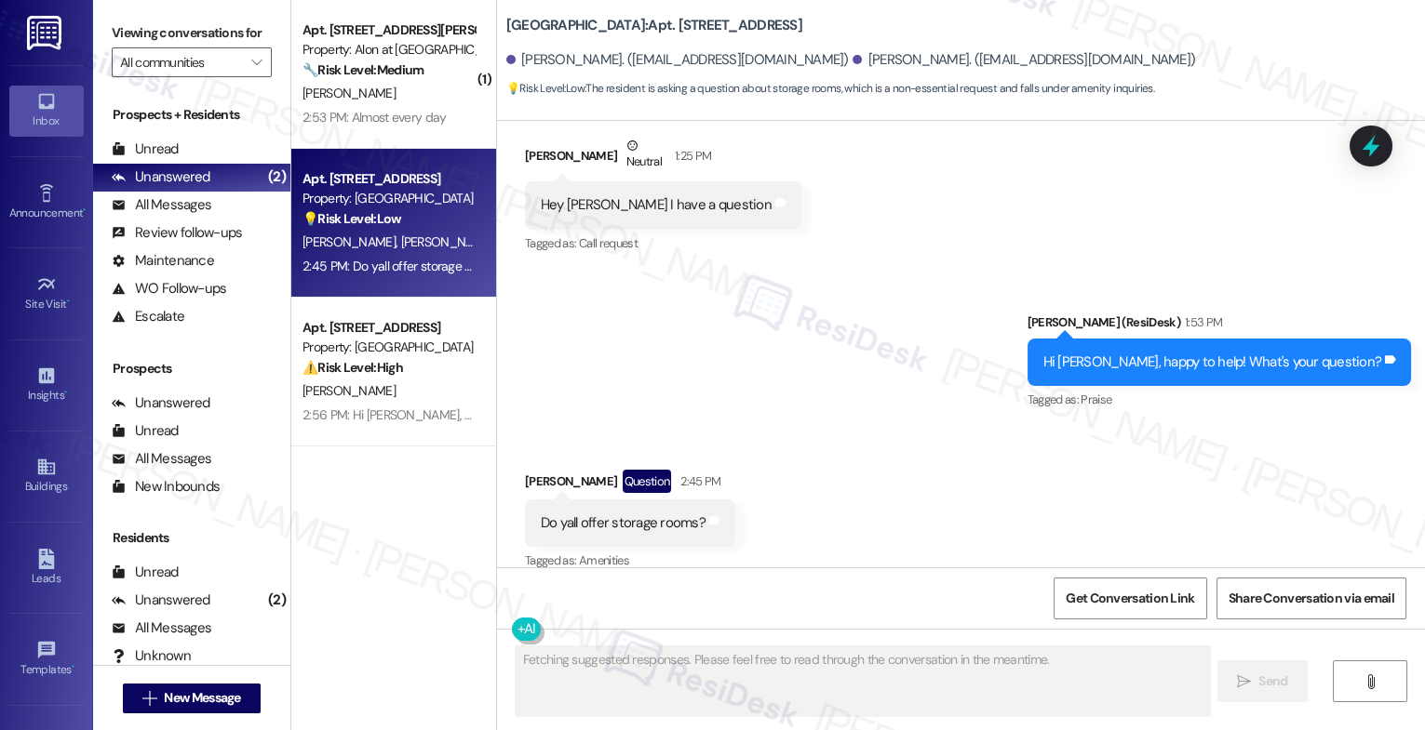
scroll to position [751, 0]
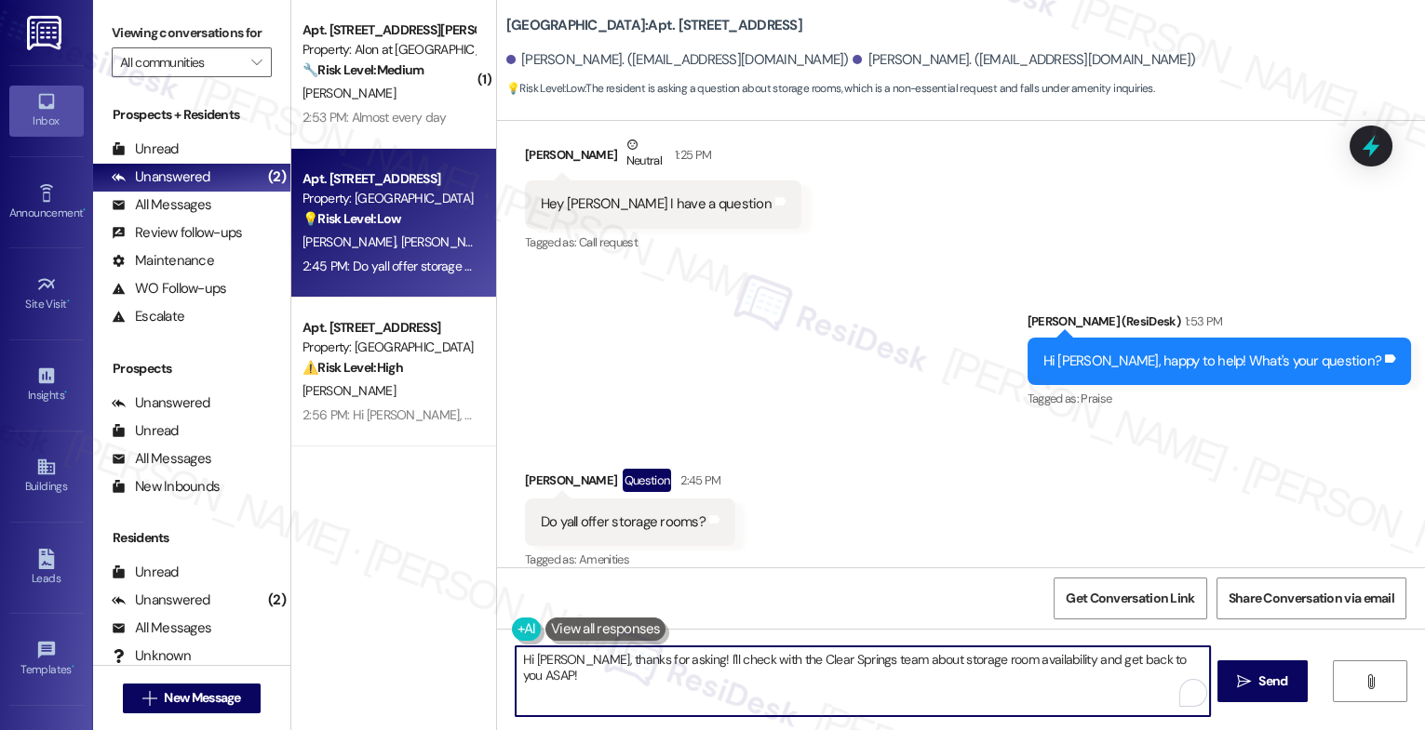
drag, startPoint x: 571, startPoint y: 664, endPoint x: 462, endPoint y: 658, distance: 110.0
click at [462, 659] on div "( 1 ) Apt. 1217, 1835 Lockhill Selma Rd Property: Alon at Castle Hills 🔧 Risk L…" at bounding box center [857, 365] width 1133 height 730
drag, startPoint x: 772, startPoint y: 663, endPoint x: 709, endPoint y: 661, distance: 63.3
click at [704, 661] on textarea "Thanks for asking! I'll check with the Clear Springs team about storage room av…" at bounding box center [862, 682] width 694 height 70
drag, startPoint x: 1101, startPoint y: 662, endPoint x: 956, endPoint y: 660, distance: 145.2
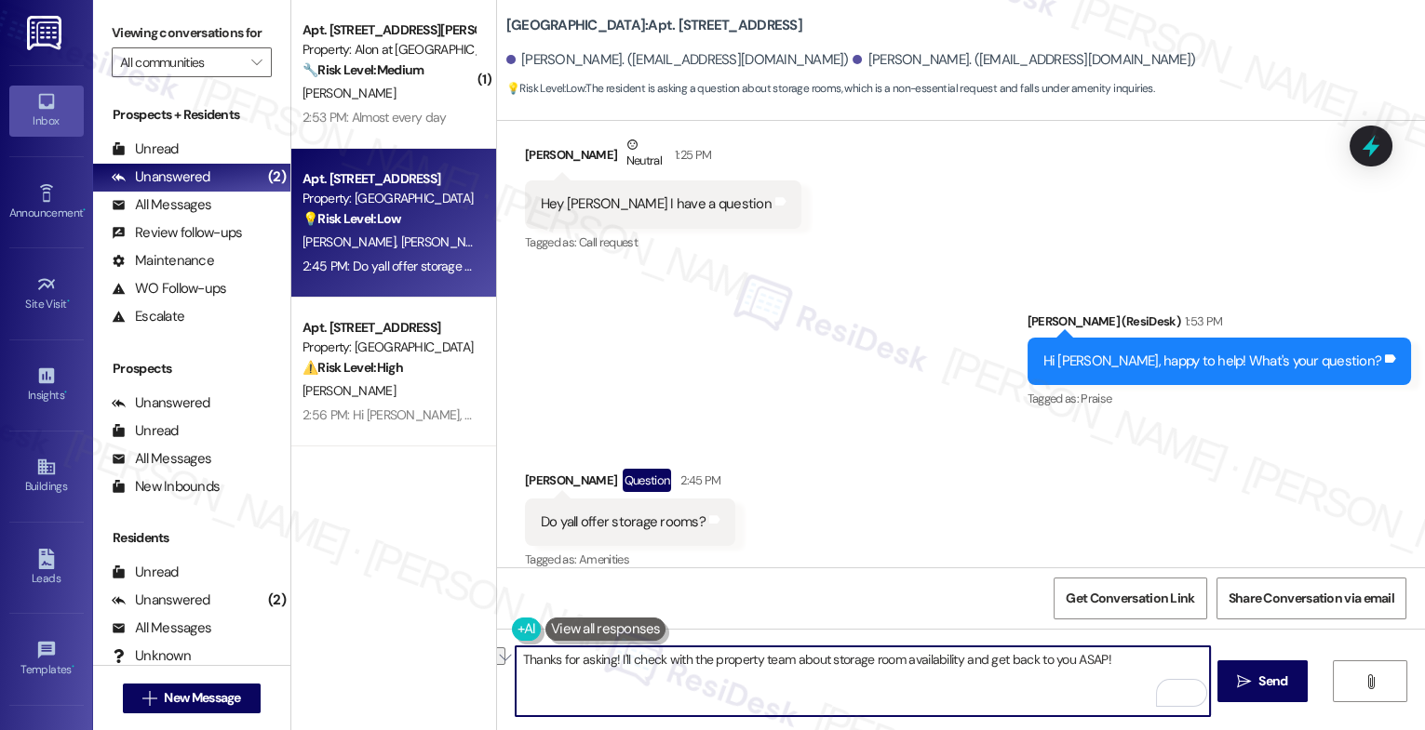
click at [956, 660] on textarea "Thanks for asking! I'll check with the property team about storage room availab…" at bounding box center [862, 682] width 694 height 70
type textarea "Thanks for asking! I'll check with the property team about storage room availab…"
click at [1184, 694] on icon "Open Grammarly. 0 Suggestions." at bounding box center [1181, 694] width 14 height 14
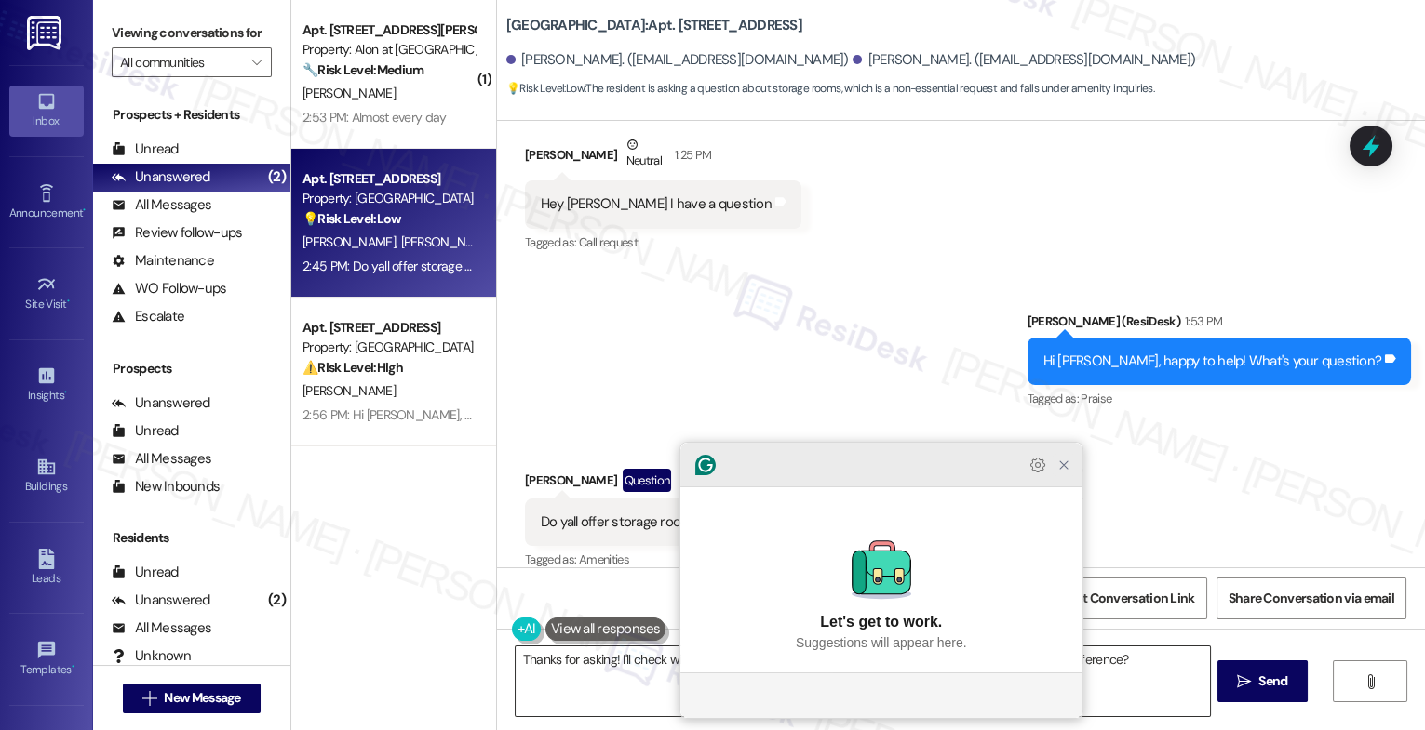
click at [1063, 476] on icon "Close Grammarly Assistant" at bounding box center [1063, 465] width 22 height 22
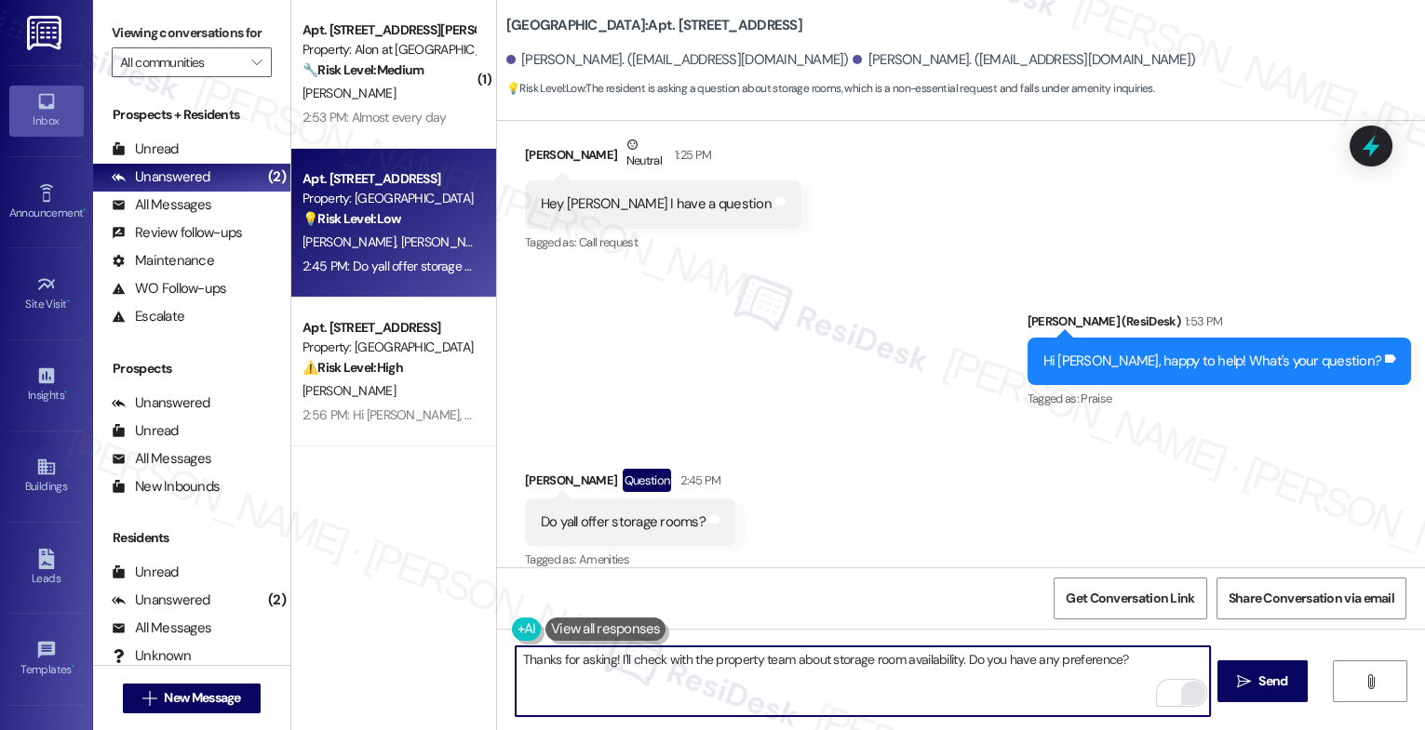
drag, startPoint x: 955, startPoint y: 658, endPoint x: 1207, endPoint y: 663, distance: 252.2
click at [1207, 663] on div "Thanks for asking! I'll check with the property team about storage room availab…" at bounding box center [961, 699] width 928 height 140
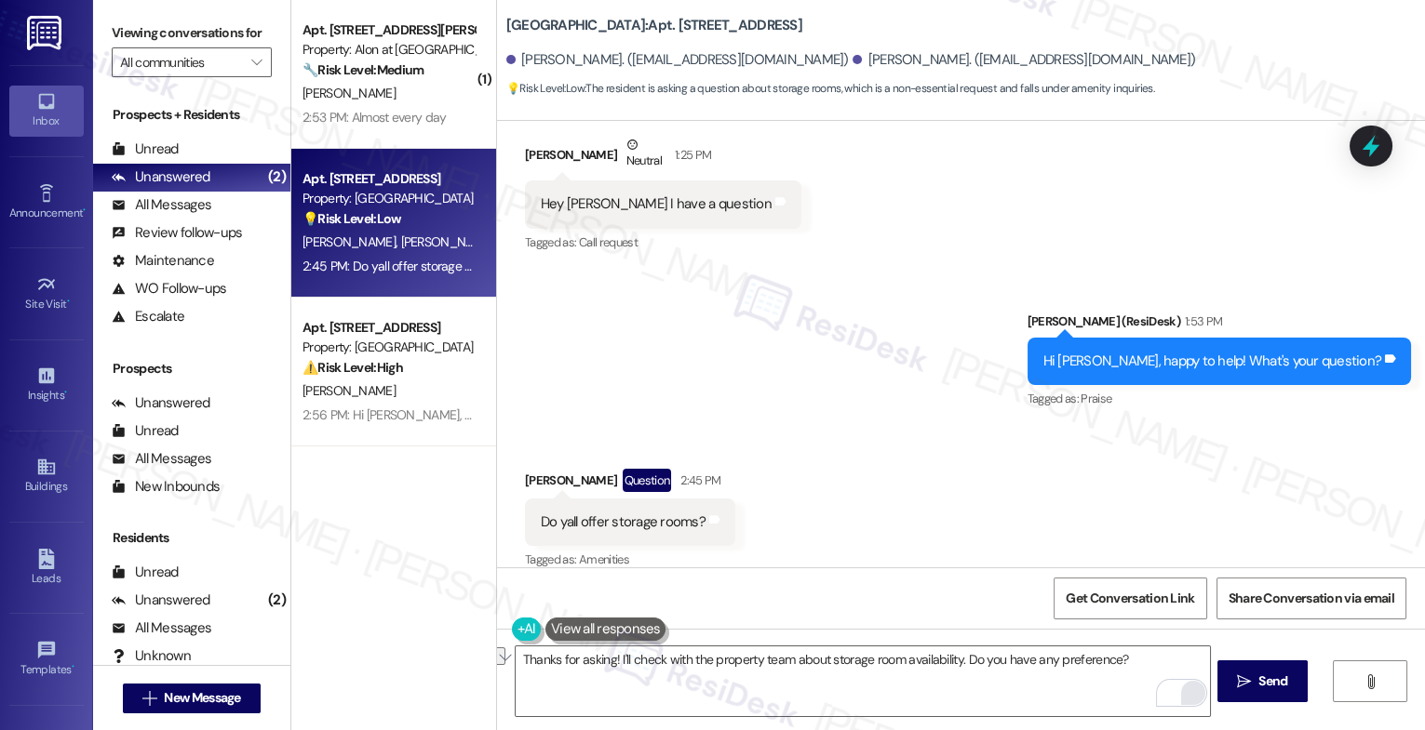
click at [1040, 473] on div "Received via SMS Jaydon Brown Question 2:45 PM Do yall offer storage rooms? Tag…" at bounding box center [961, 507] width 928 height 161
click at [1178, 688] on html "Inbox Go to Inbox Announcement • Send A Text Announcement Site Visit • Go to Si…" at bounding box center [712, 365] width 1425 height 730
click at [603, 624] on button at bounding box center [605, 629] width 121 height 23
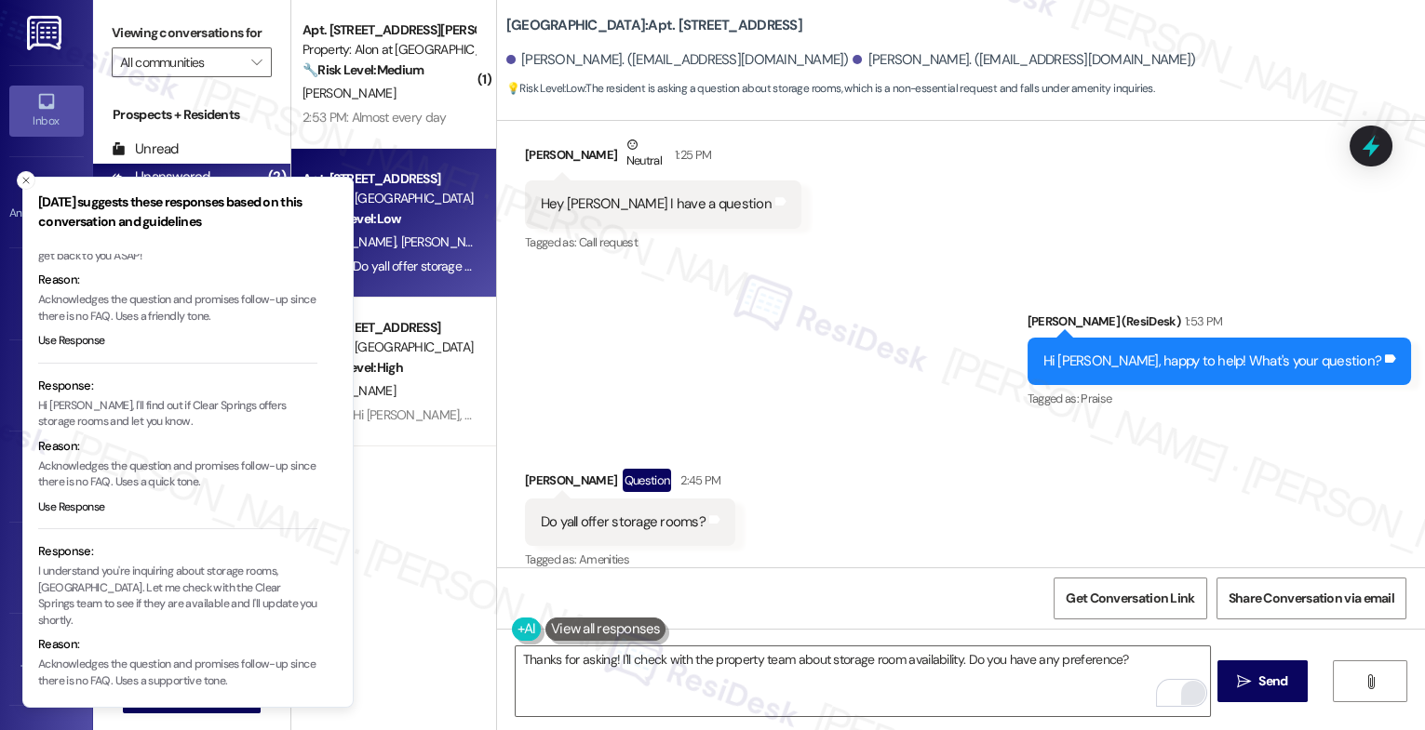
scroll to position [100, 0]
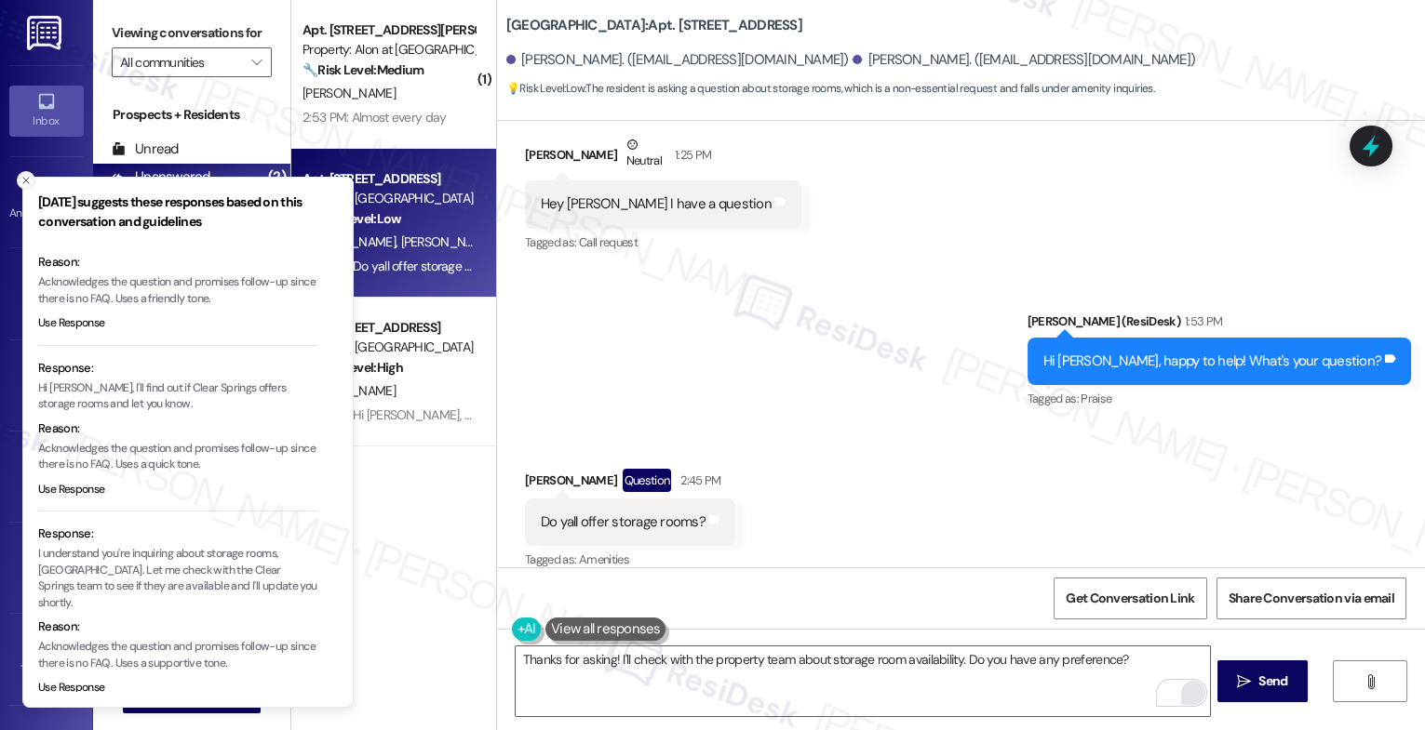
click at [23, 181] on icon "Close toast" at bounding box center [25, 180] width 11 height 11
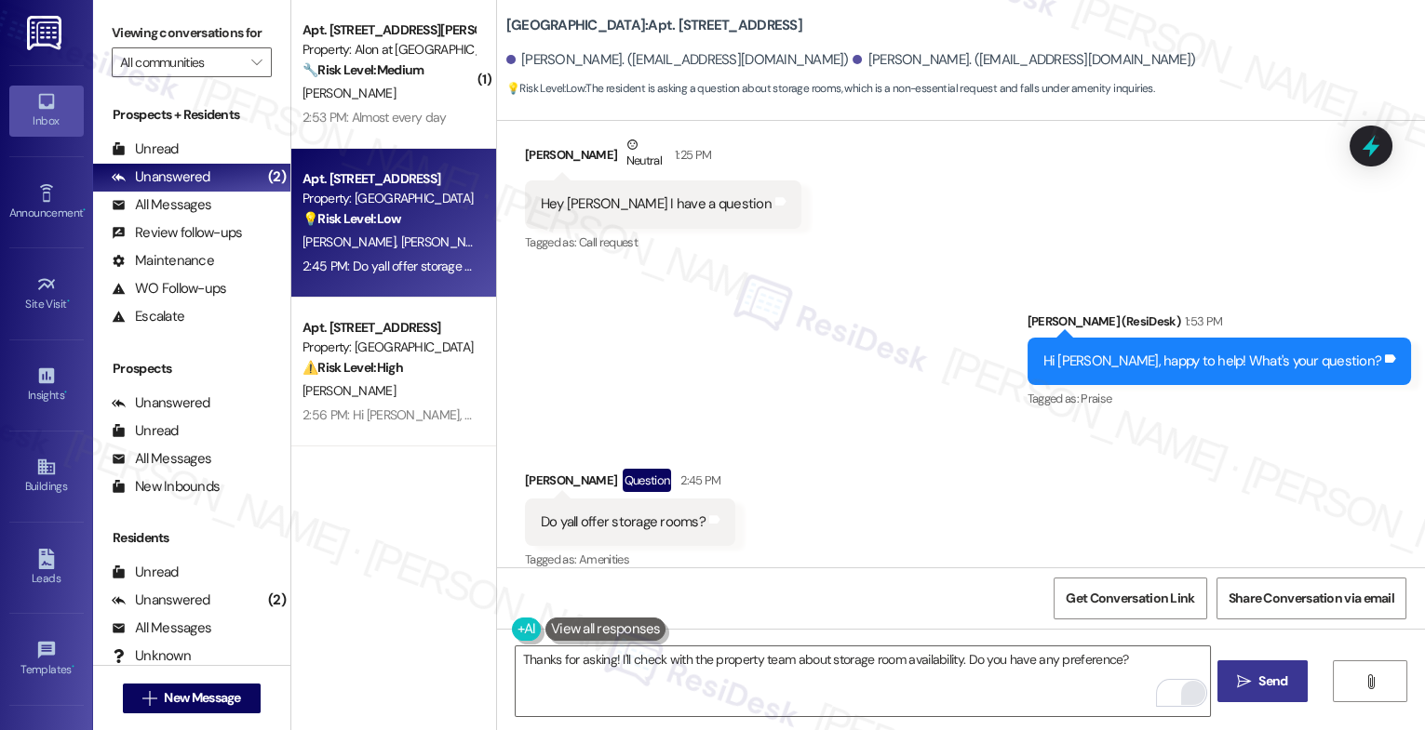
click at [1267, 684] on span "Send" at bounding box center [1272, 682] width 29 height 20
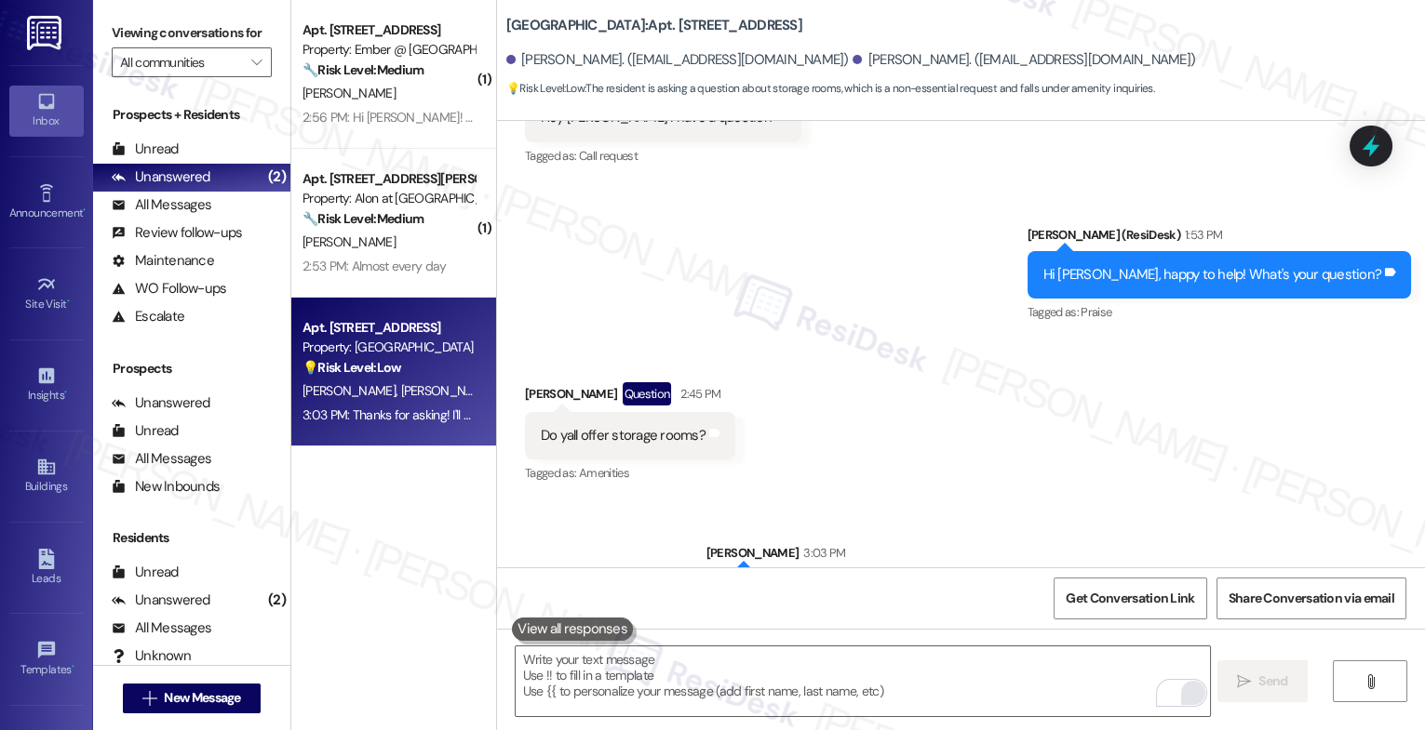
scroll to position [881, 0]
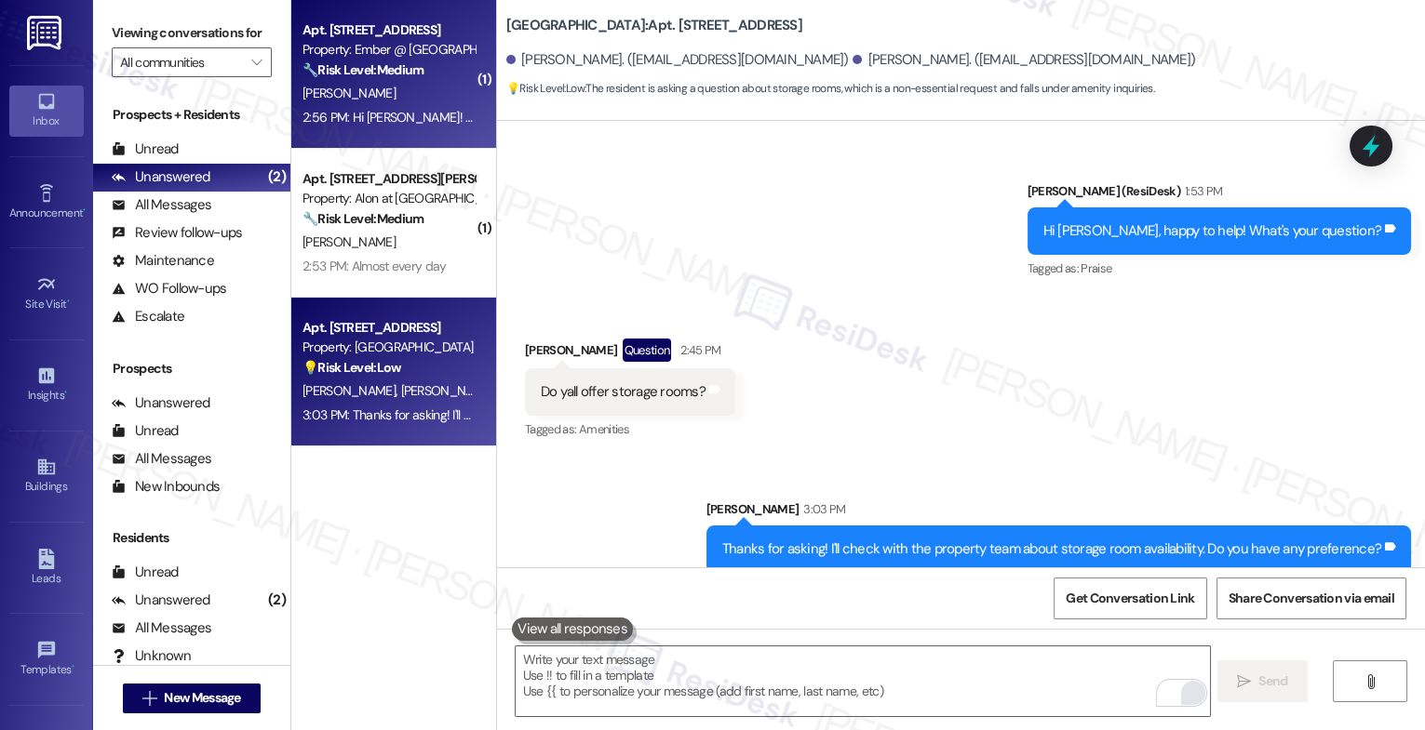
click at [385, 82] on div "[PERSON_NAME]" at bounding box center [389, 93] width 176 height 23
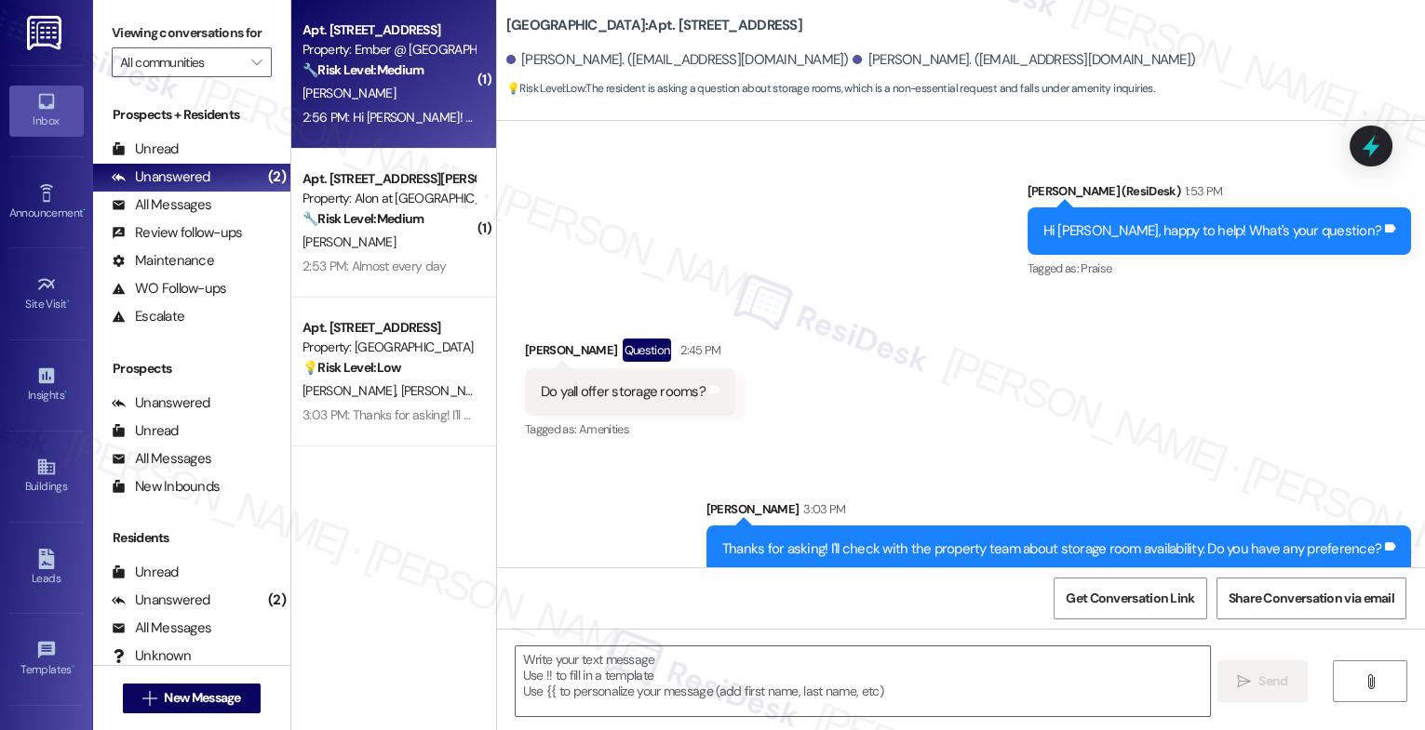
type textarea "Fetching suggested responses. Please feel free to read through the conversation…"
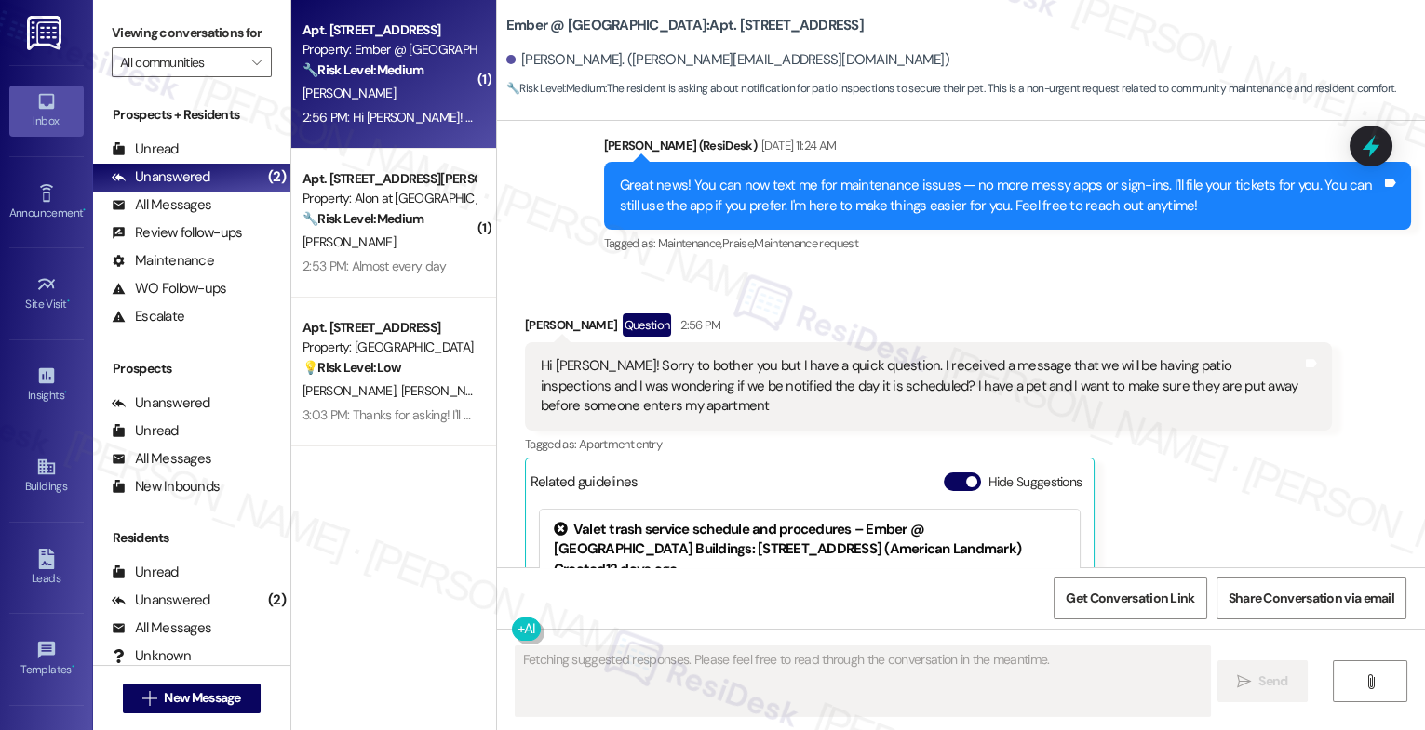
click at [405, 237] on div "[PERSON_NAME]" at bounding box center [389, 242] width 176 height 23
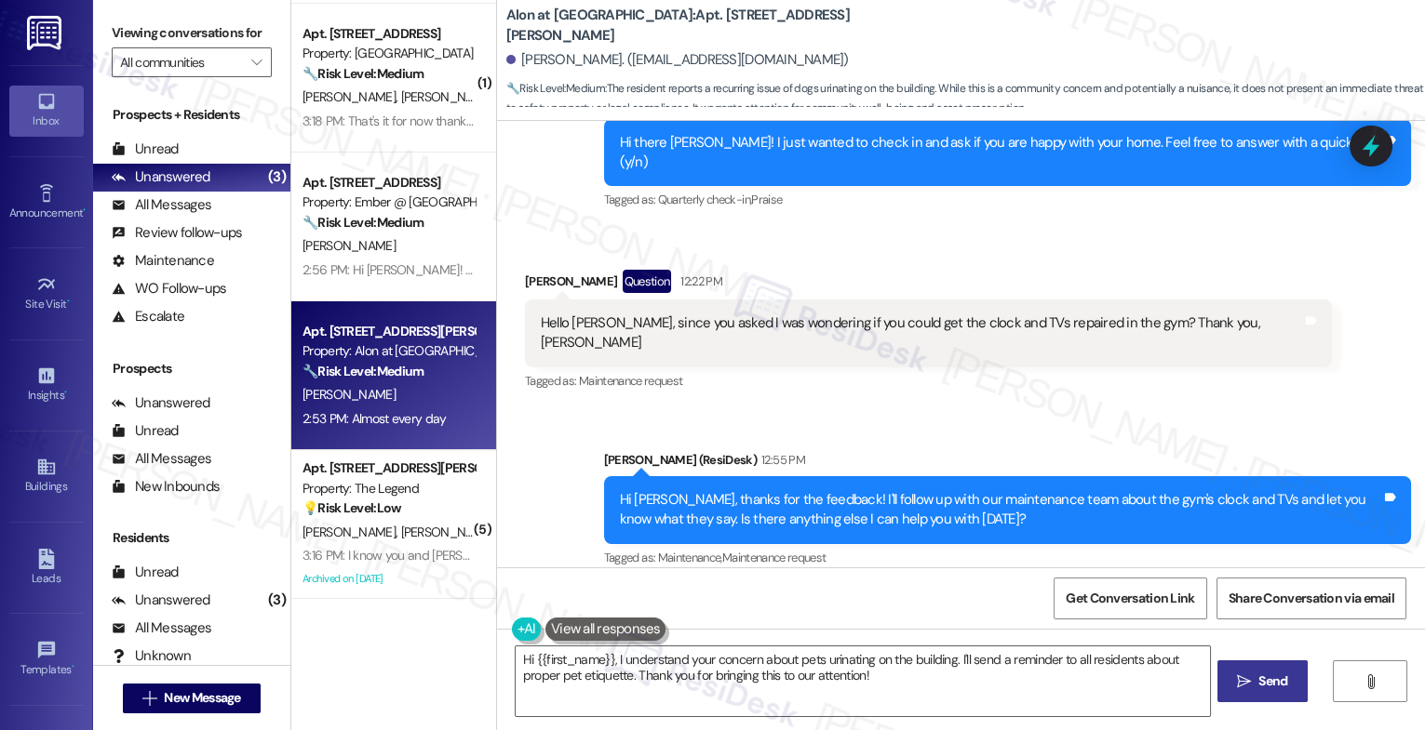
scroll to position [1057, 0]
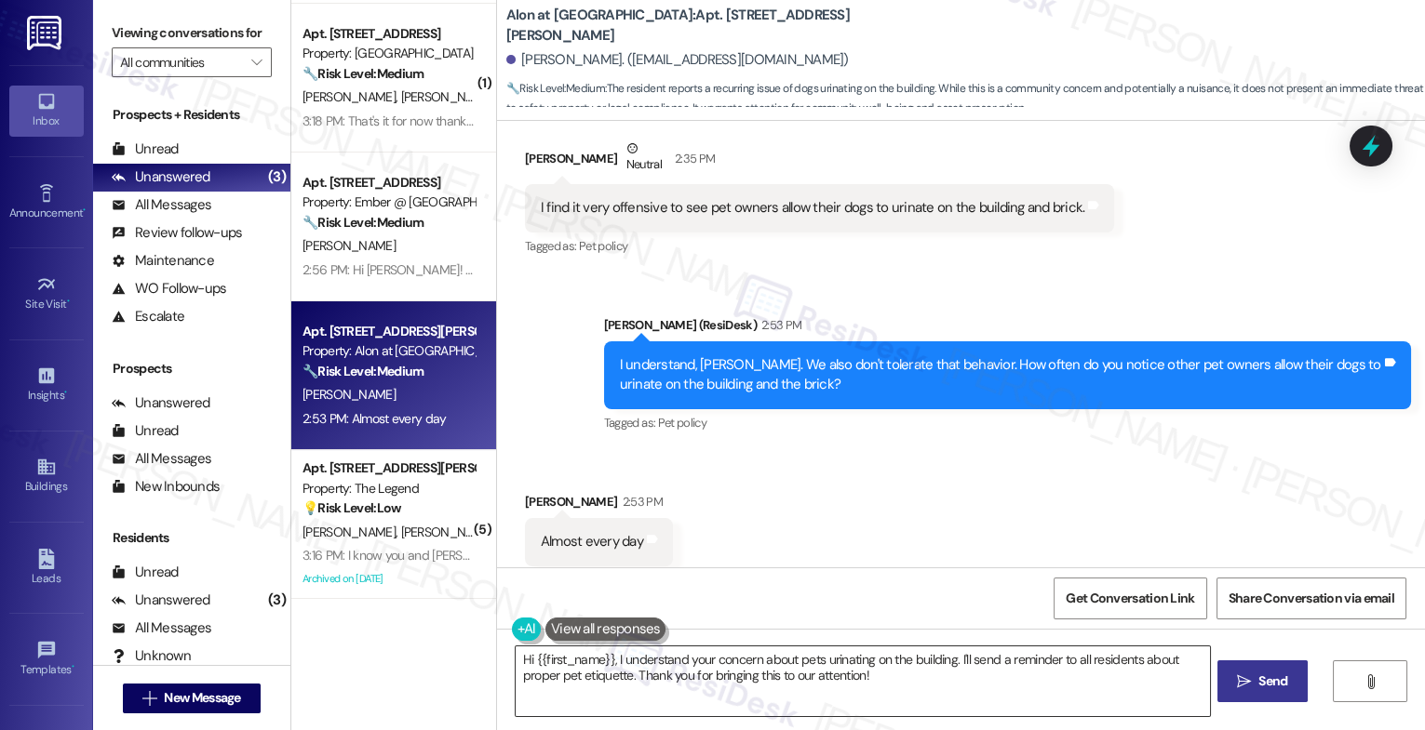
click at [743, 665] on textarea "Hi {{first_name}}, I understand your concern about pets urinating on the buildi…" at bounding box center [862, 682] width 694 height 70
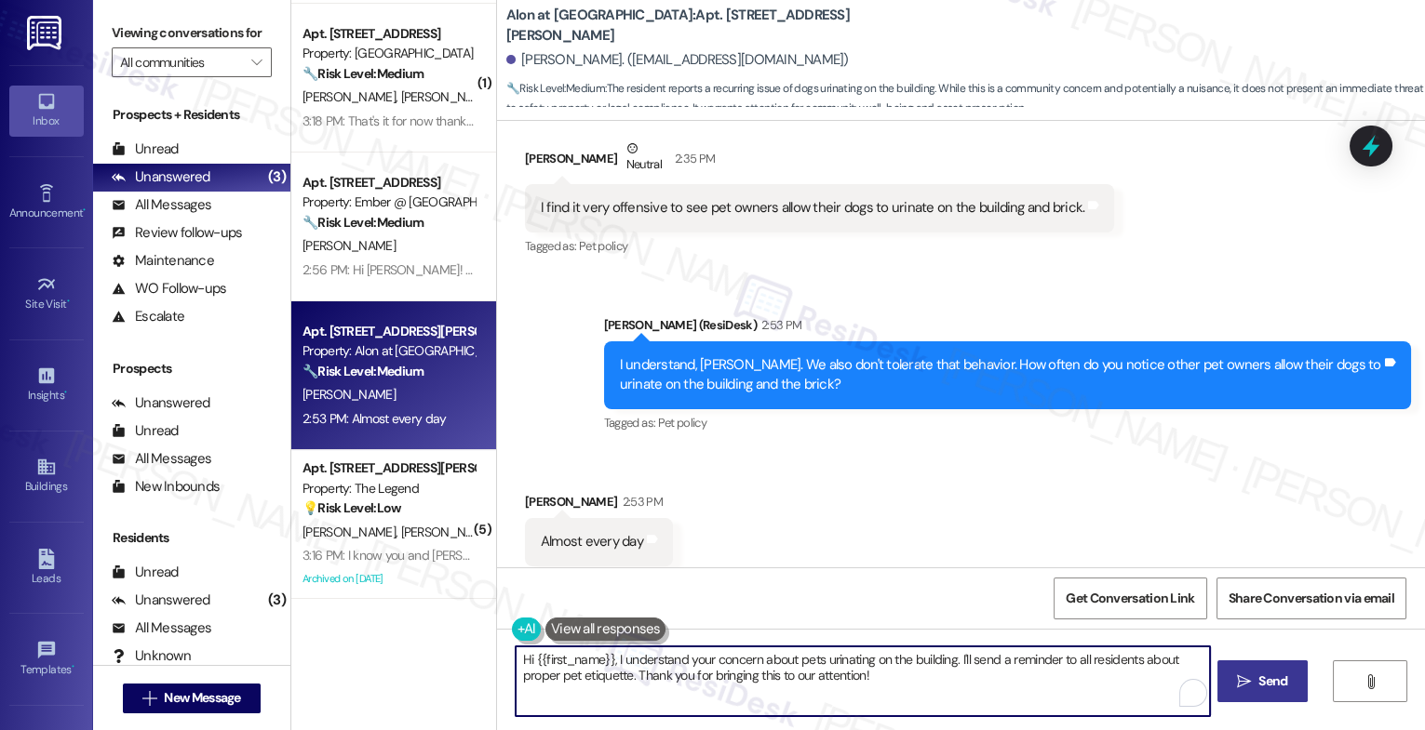
click at [743, 665] on textarea "Hi {{first_name}}, I understand your concern about pets urinating on the buildi…" at bounding box center [862, 682] width 694 height 70
drag, startPoint x: 587, startPoint y: 661, endPoint x: 1291, endPoint y: 698, distance: 704.4
click at [1290, 698] on div "Don't worry. I'll make sure to bring this up with the  Send " at bounding box center [961, 699] width 928 height 140
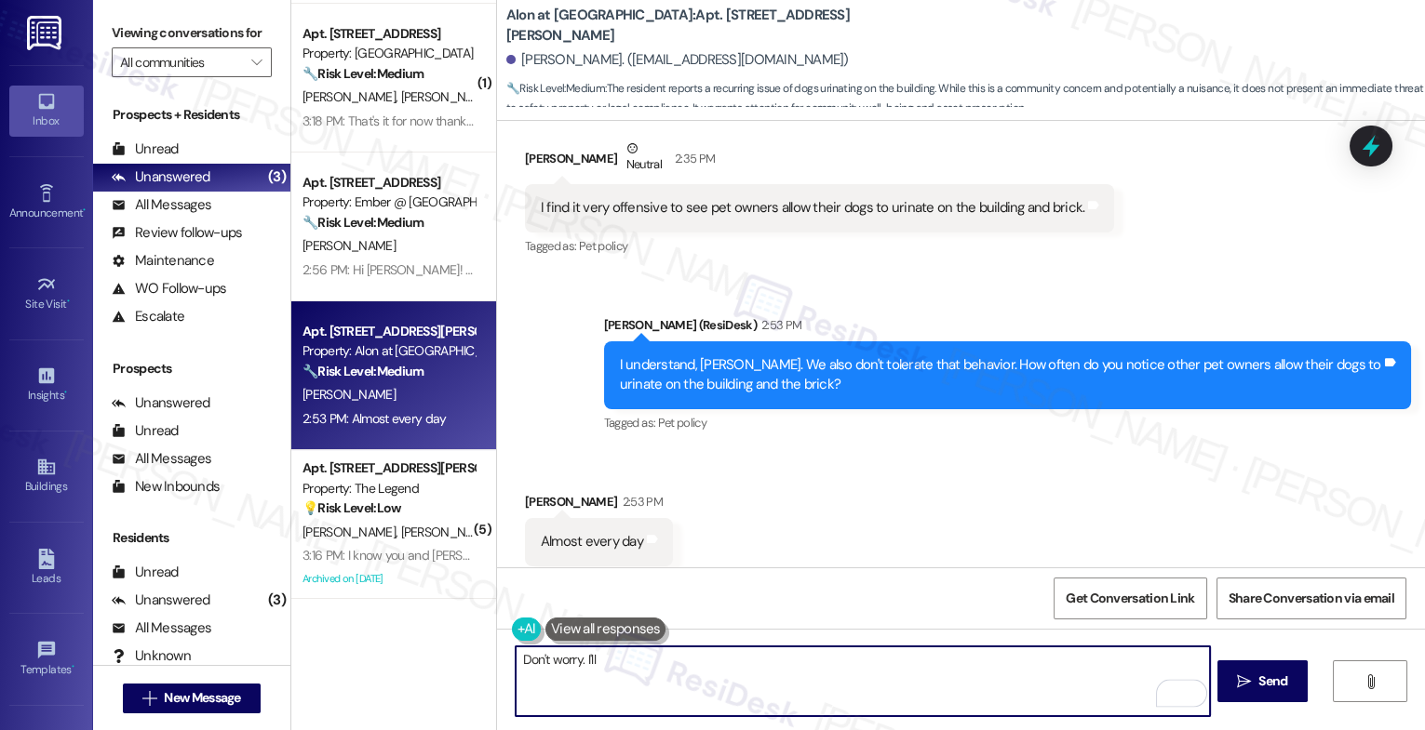
drag, startPoint x: 502, startPoint y: 659, endPoint x: 421, endPoint y: 650, distance: 82.3
click at [421, 650] on div "( 1 ) Apt. 9101, 4835 USAA Blvd Property: Palmetto Pointe ⚠️ Risk Level: High T…" at bounding box center [857, 365] width 1133 height 730
drag, startPoint x: 610, startPoint y: 656, endPoint x: 839, endPoint y: 669, distance: 229.3
click at [784, 669] on textarea "I've also noted this in my" at bounding box center [862, 682] width 694 height 70
click at [555, 665] on textarea "I've also noted this in my" at bounding box center [862, 682] width 694 height 70
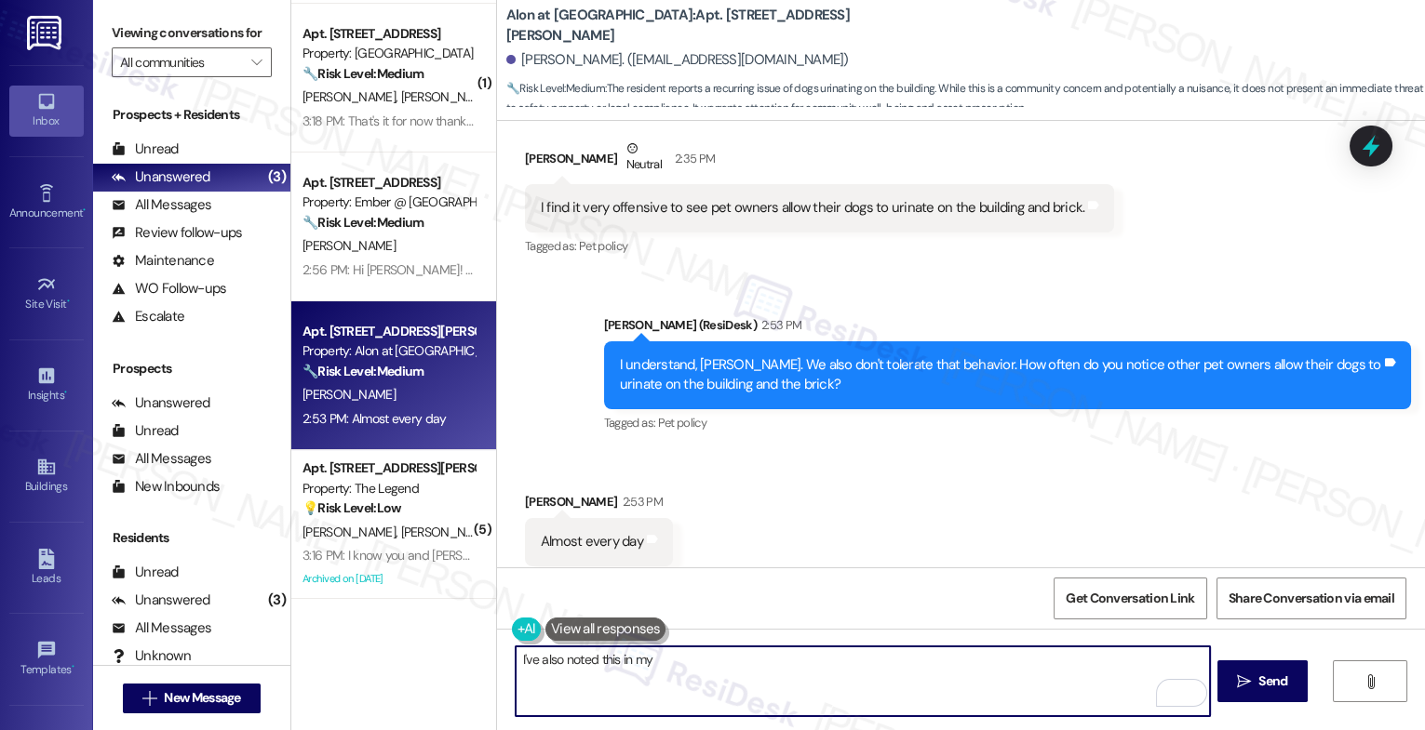
drag, startPoint x: 555, startPoint y: 665, endPoint x: 764, endPoint y: 674, distance: 209.5
click at [764, 674] on textarea "I've also noted this in my" at bounding box center [862, 682] width 694 height 70
click at [714, 673] on textarea "I've also noted this in my" at bounding box center [862, 682] width 694 height 70
drag, startPoint x: 531, startPoint y: 658, endPoint x: 1118, endPoint y: 687, distance: 587.8
click at [1065, 695] on textarea "I've also noted this in my" at bounding box center [862, 682] width 694 height 70
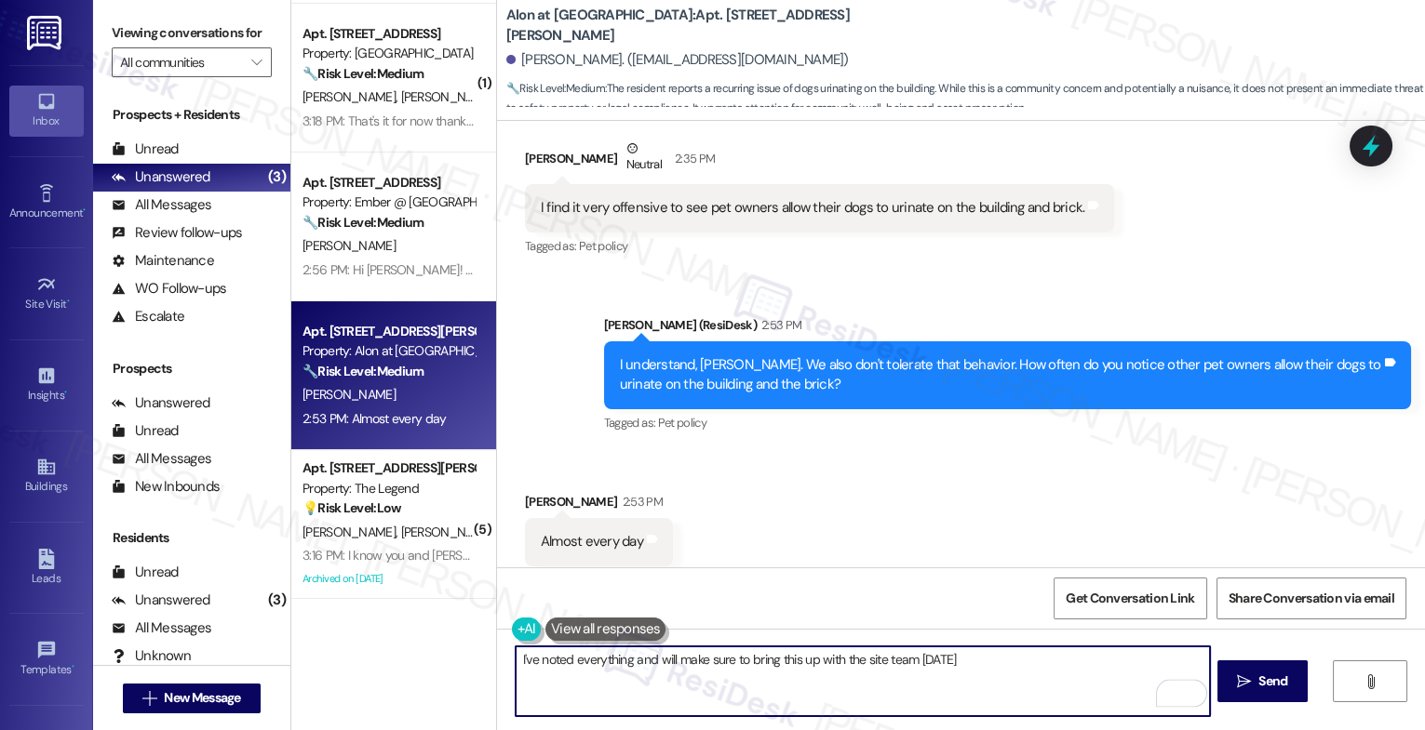
drag, startPoint x: 622, startPoint y: 660, endPoint x: 566, endPoint y: 658, distance: 55.9
click at [566, 658] on textarea "I've noted everything and will make sure to bring this up with the site team to…" at bounding box center [862, 682] width 694 height 70
click at [619, 662] on textarea "I've noted everything and will make sure to bring this up with the site team to…" at bounding box center [862, 682] width 694 height 70
drag, startPoint x: 597, startPoint y: 659, endPoint x: 565, endPoint y: 658, distance: 32.6
click at [565, 658] on textarea "I've noted everything and will make sure to bring this up with the site team to…" at bounding box center [862, 682] width 694 height 70
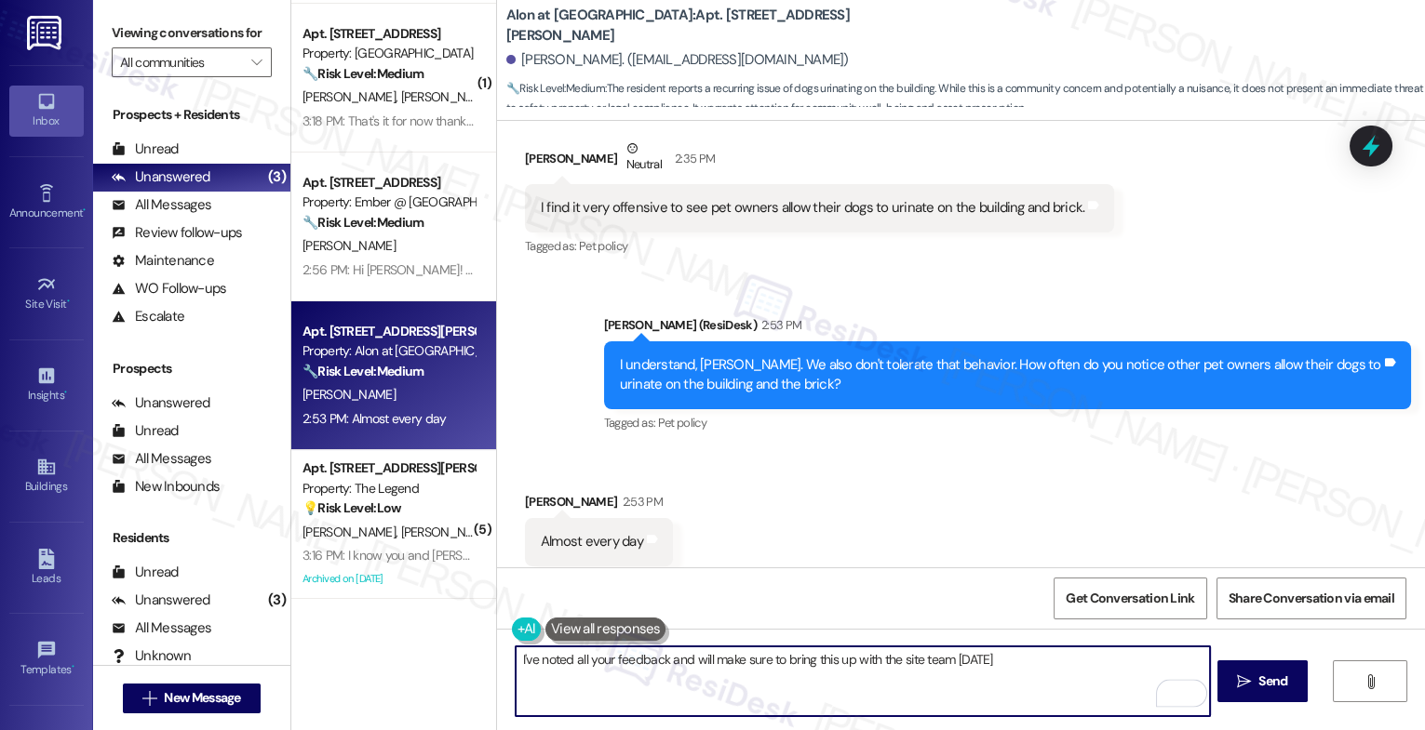
click at [1022, 671] on textarea "I've noted all your feedback and will make sure to bring this up with the site …" at bounding box center [862, 682] width 694 height 70
click at [824, 656] on textarea "I've noted all your feedback and will make sure to bring this up with the site …" at bounding box center [862, 682] width 694 height 70
drag, startPoint x: 945, startPoint y: 663, endPoint x: 1091, endPoint y: 664, distance: 145.2
click at [1091, 664] on textarea "I've noted all your feedback and will make sure to bring this up with the site …" at bounding box center [862, 682] width 694 height 70
click at [1081, 663] on textarea "I've noted all your feedback and will discuss this with the site team so we can…" at bounding box center [862, 682] width 694 height 70
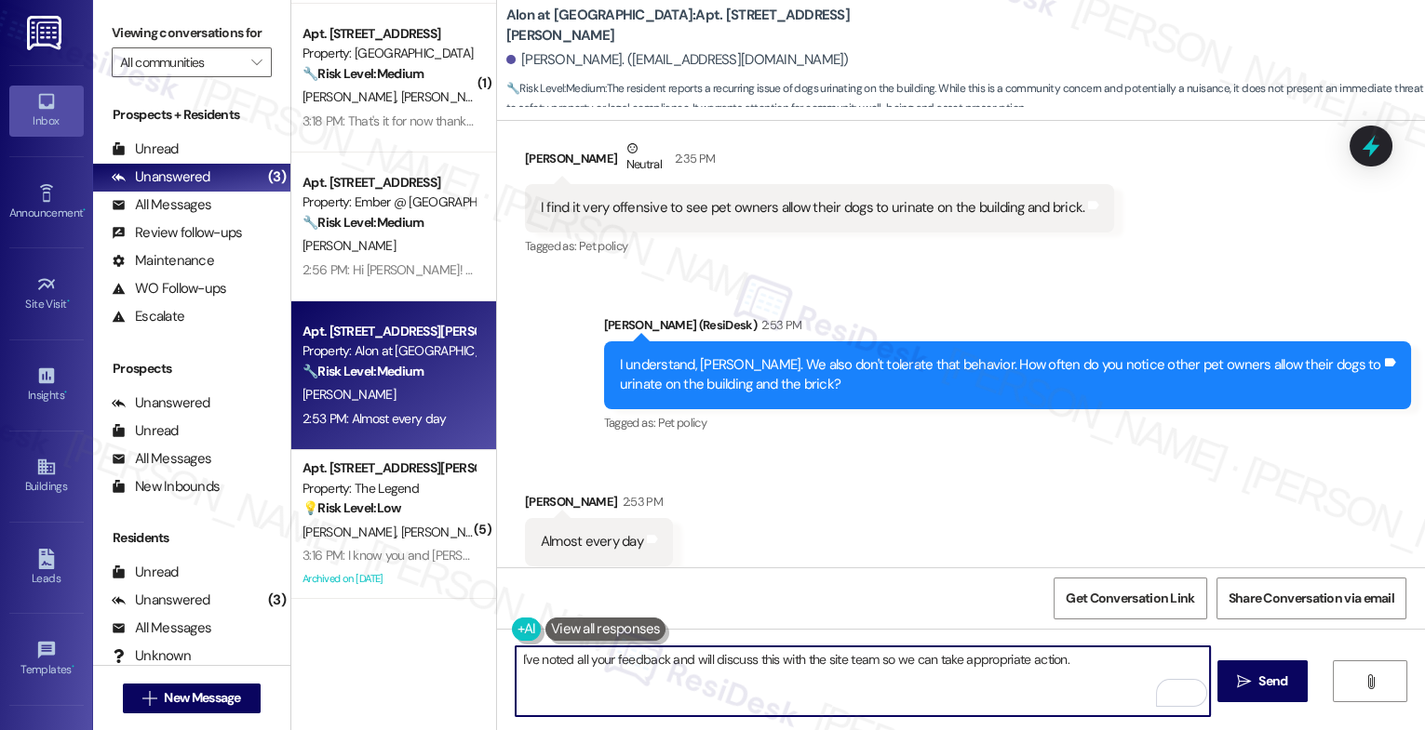
click at [1112, 666] on textarea "I've noted all your feedback and will discuss this with the site team so we can…" at bounding box center [862, 682] width 694 height 70
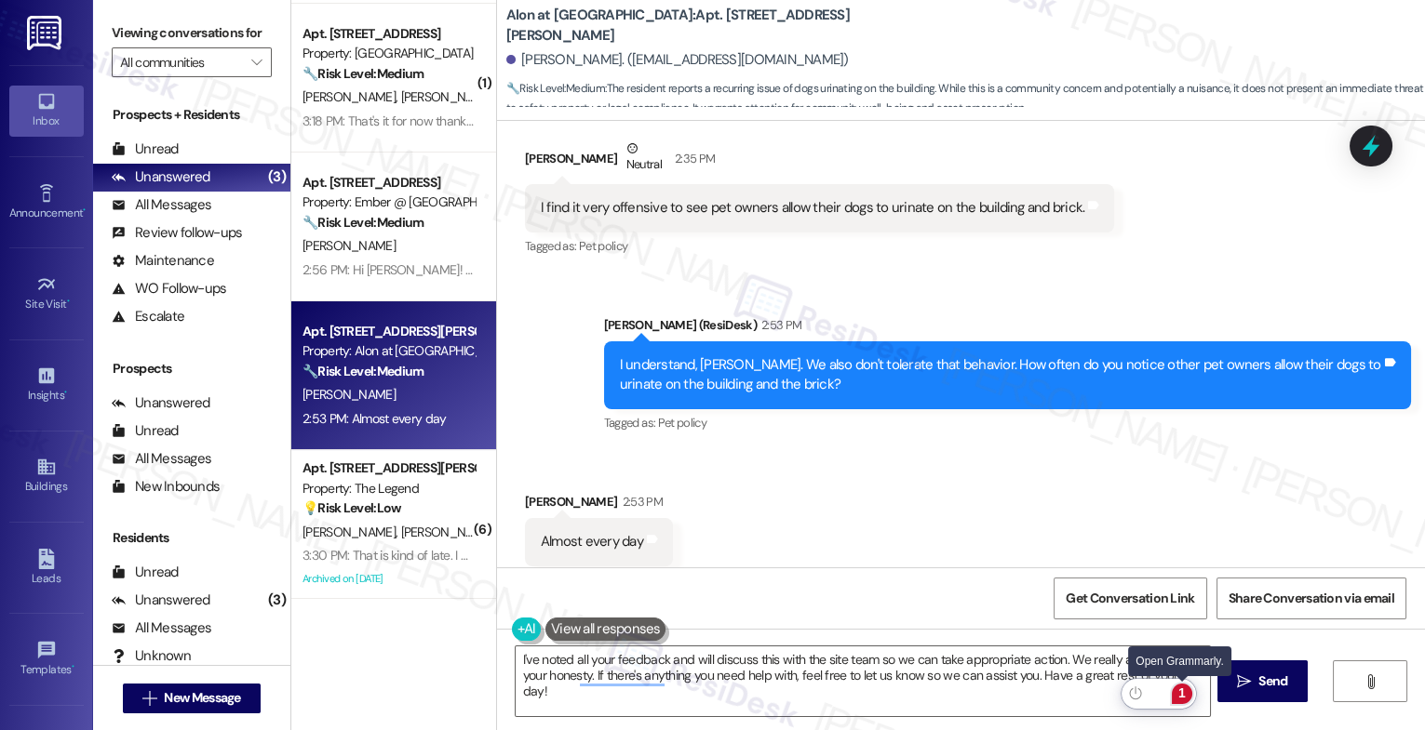
click at [1180, 688] on div "1" at bounding box center [1181, 694] width 20 height 20
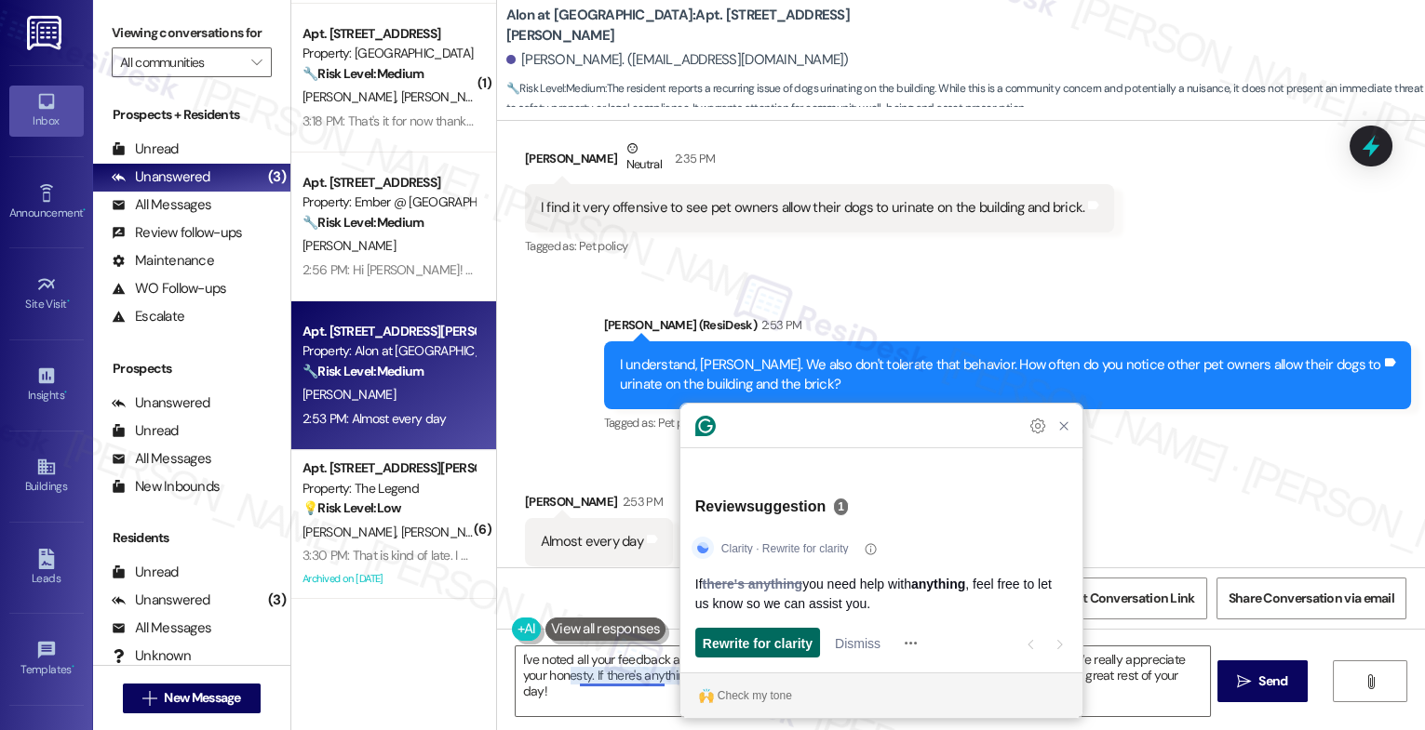
click at [775, 640] on span "Rewrite for clarity" at bounding box center [758, 644] width 110 height 20
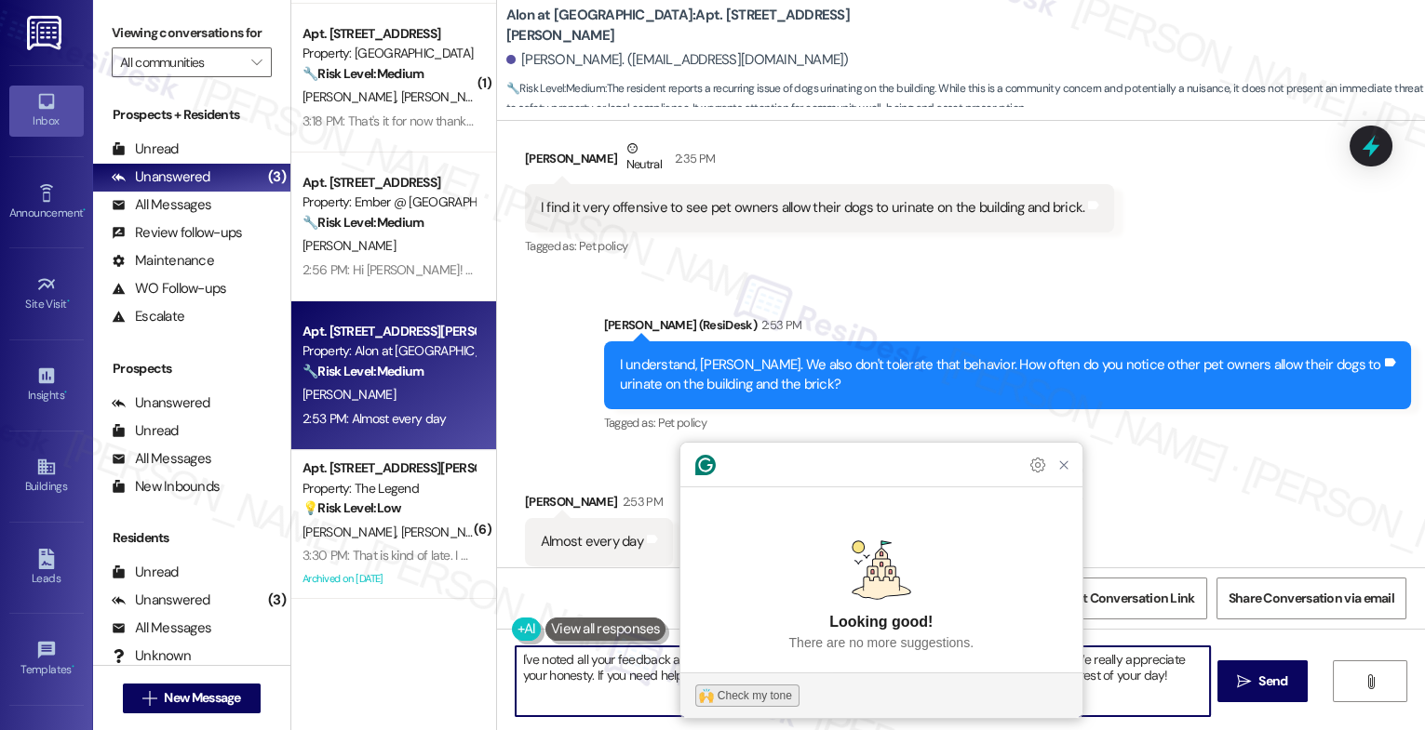
type textarea "I've noted all your feedback and will discuss this with the site team so we can…"
click at [753, 694] on div "Check my tone" at bounding box center [754, 696] width 74 height 17
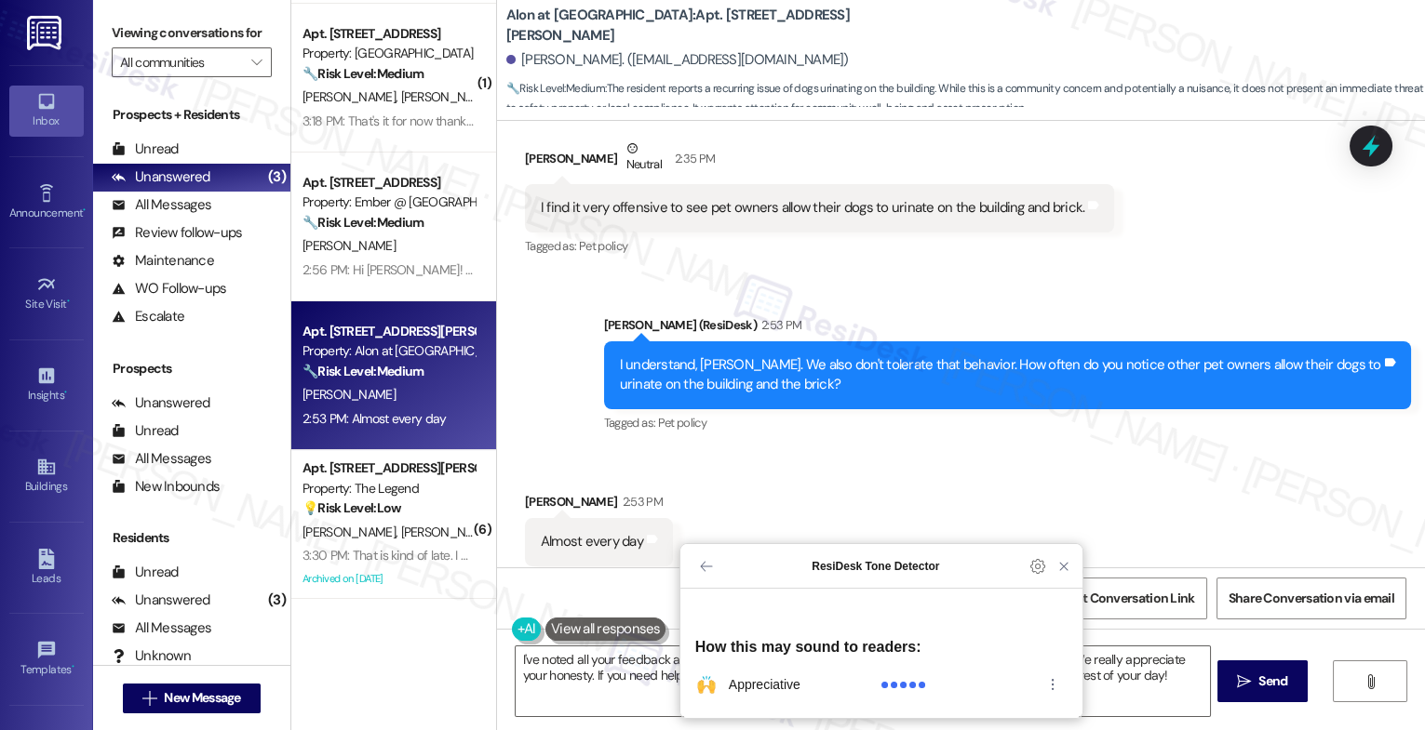
click at [1062, 563] on div "Received via SMS Gary Steadman 2:53 PM Almost every day Tags and notes Tagged a…" at bounding box center [961, 528] width 928 height 157
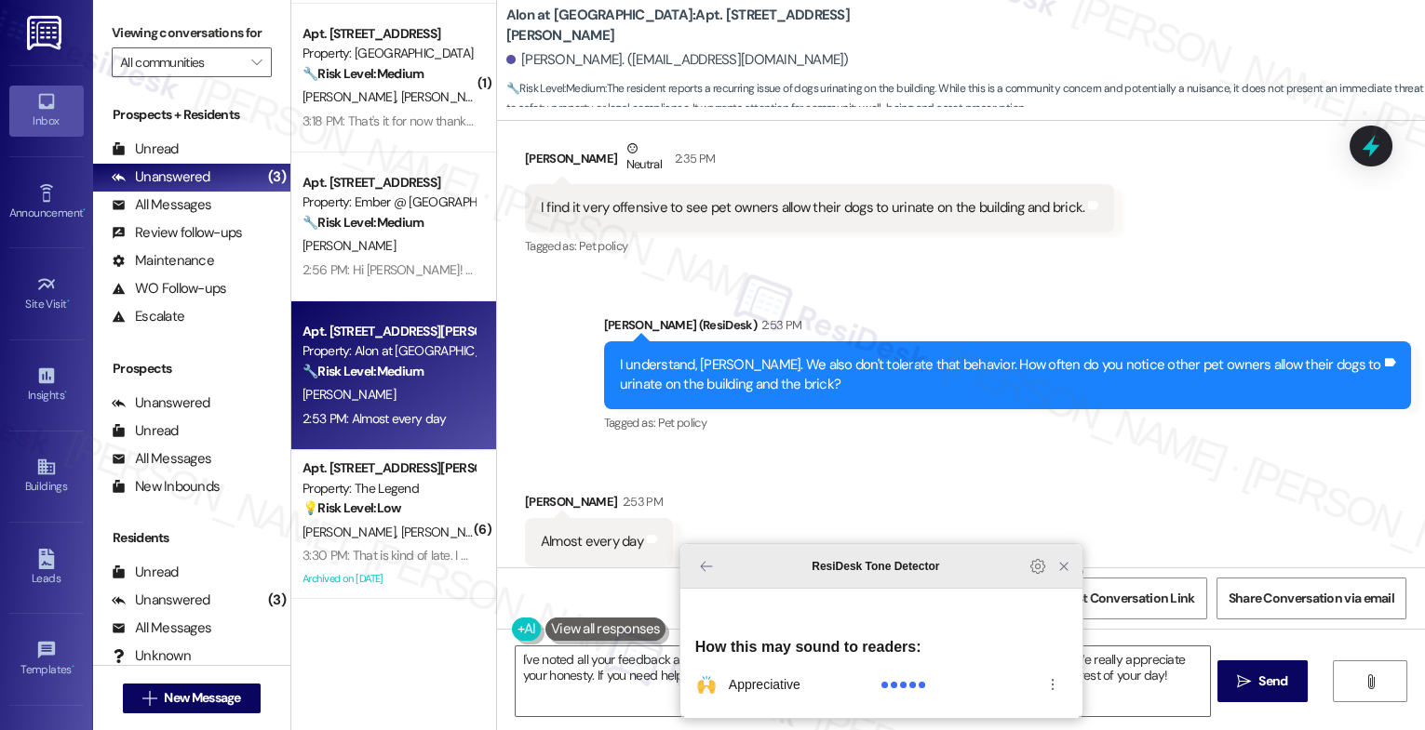
click at [1057, 574] on icon "Close Grammarly Assistant" at bounding box center [1063, 566] width 15 height 15
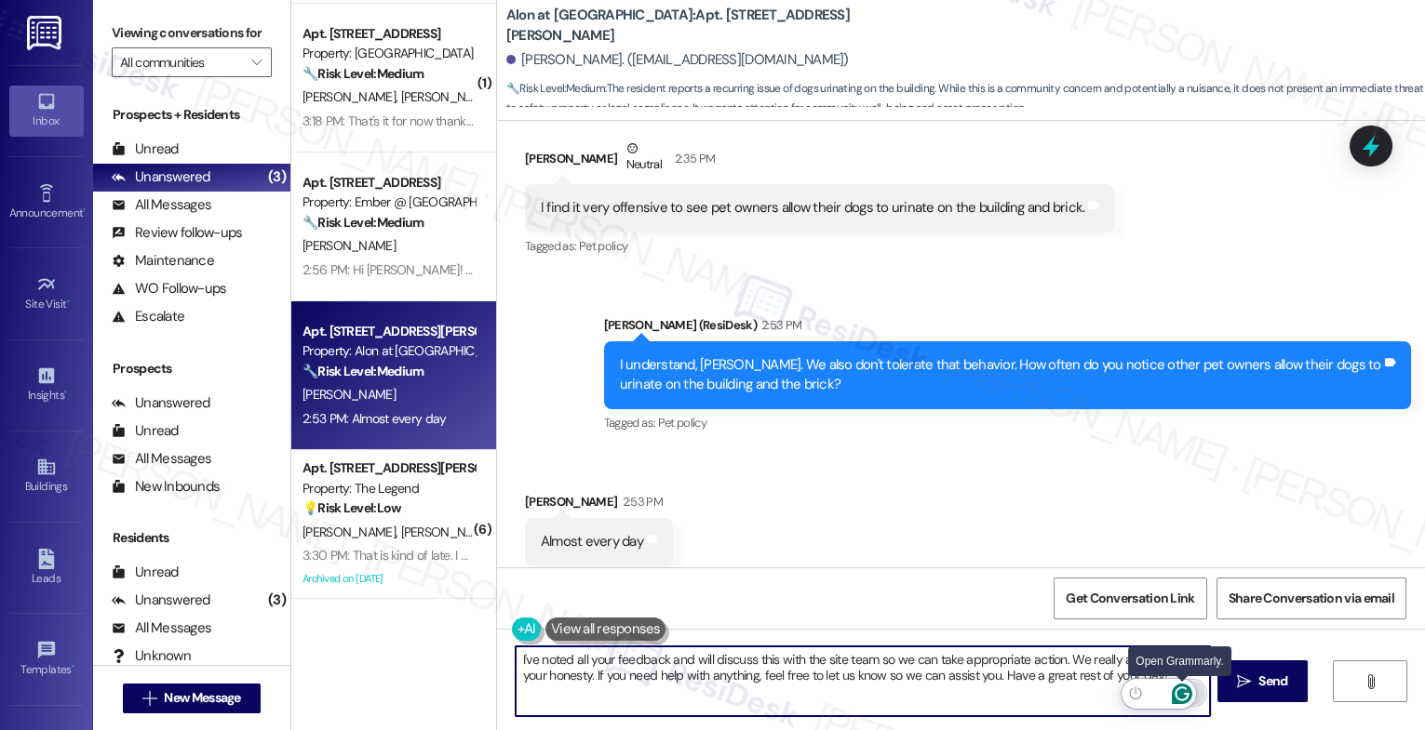
click at [1184, 686] on icon "Open Grammarly. 0 Suggestions." at bounding box center [1181, 694] width 20 height 20
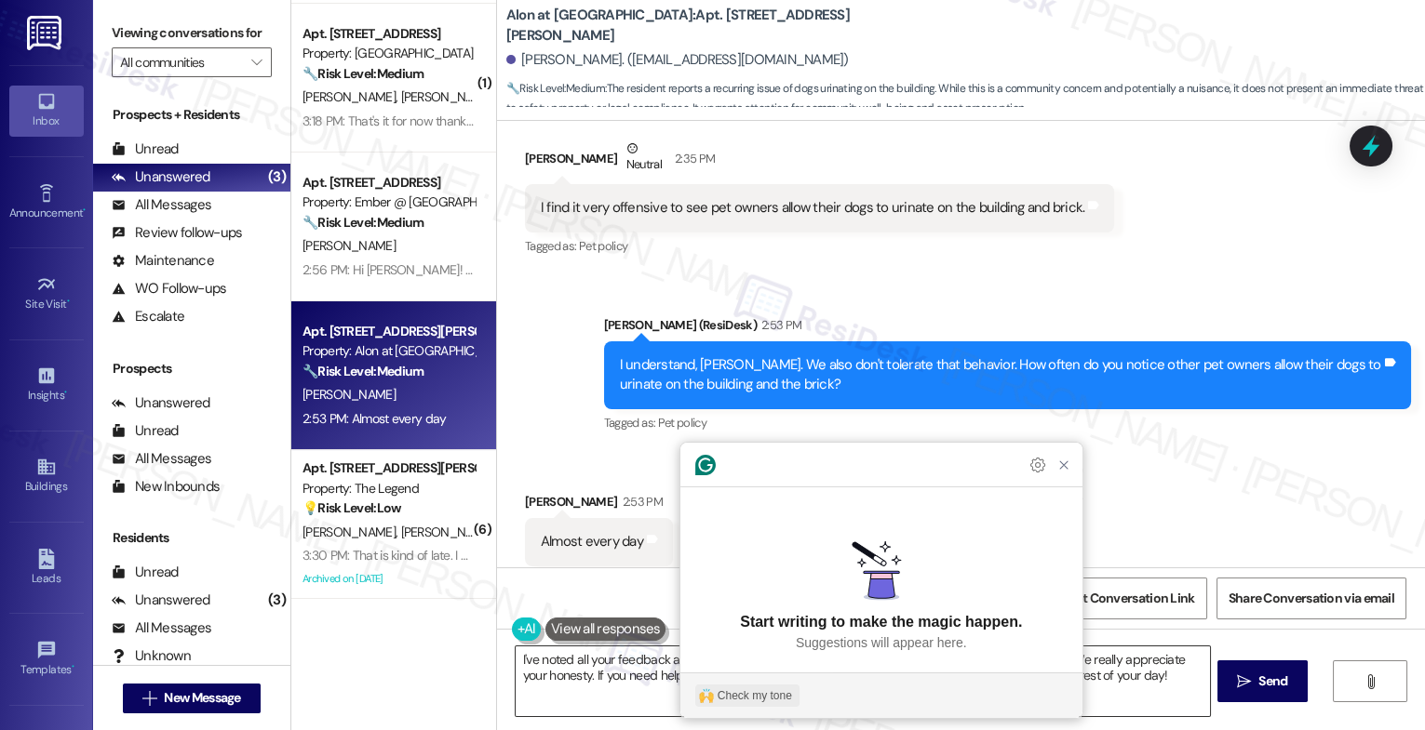
click at [743, 692] on div "Check my tone" at bounding box center [754, 696] width 74 height 17
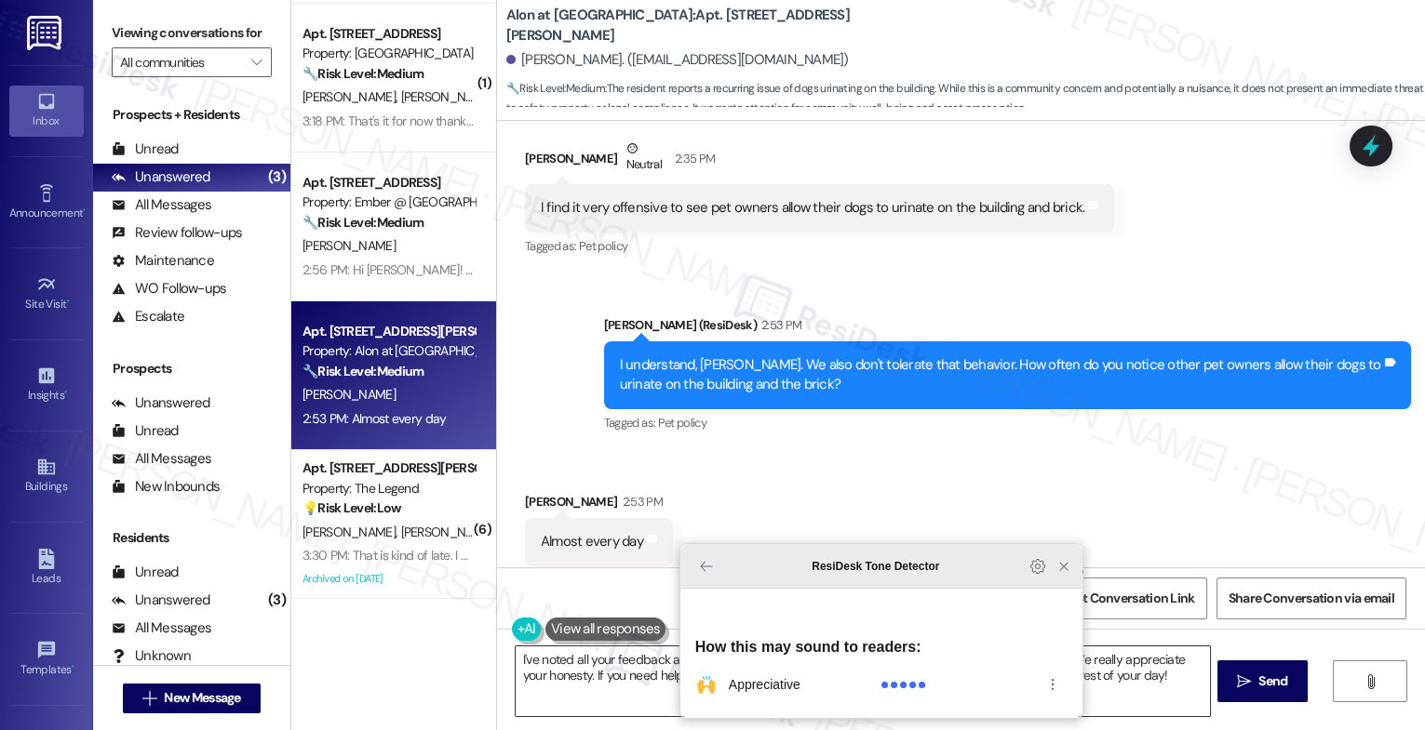
click at [1062, 574] on icon "Close Grammarly Assistant" at bounding box center [1063, 566] width 15 height 15
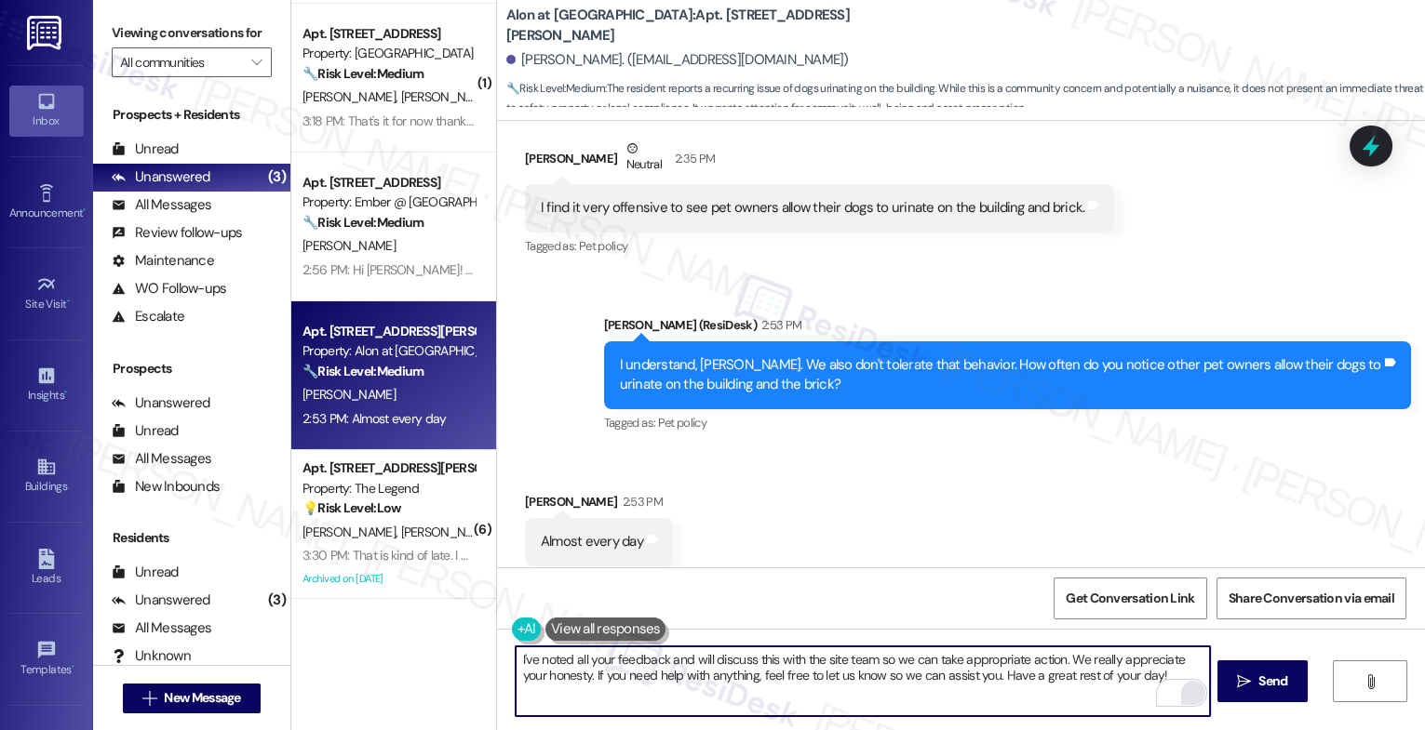
click at [1254, 683] on span "Send" at bounding box center [1272, 682] width 36 height 20
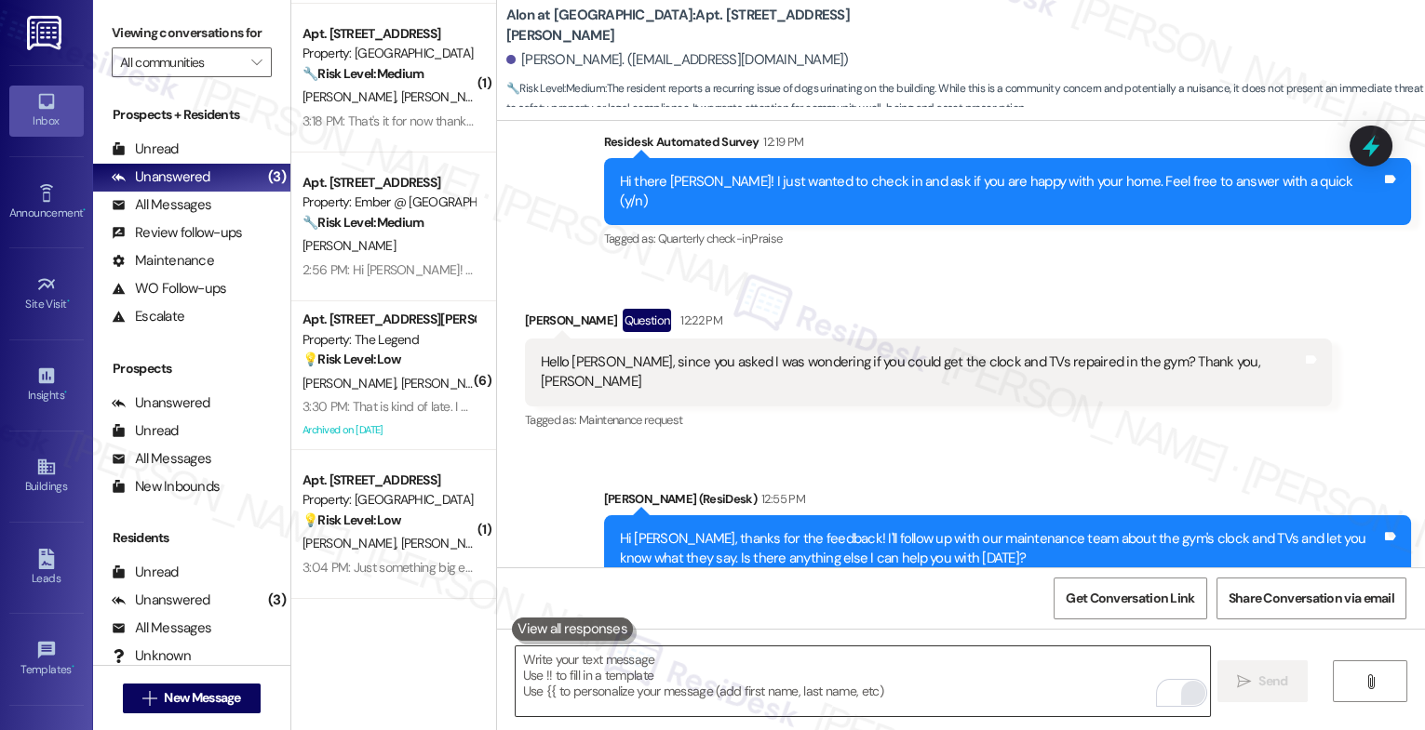
scroll to position [1207, 0]
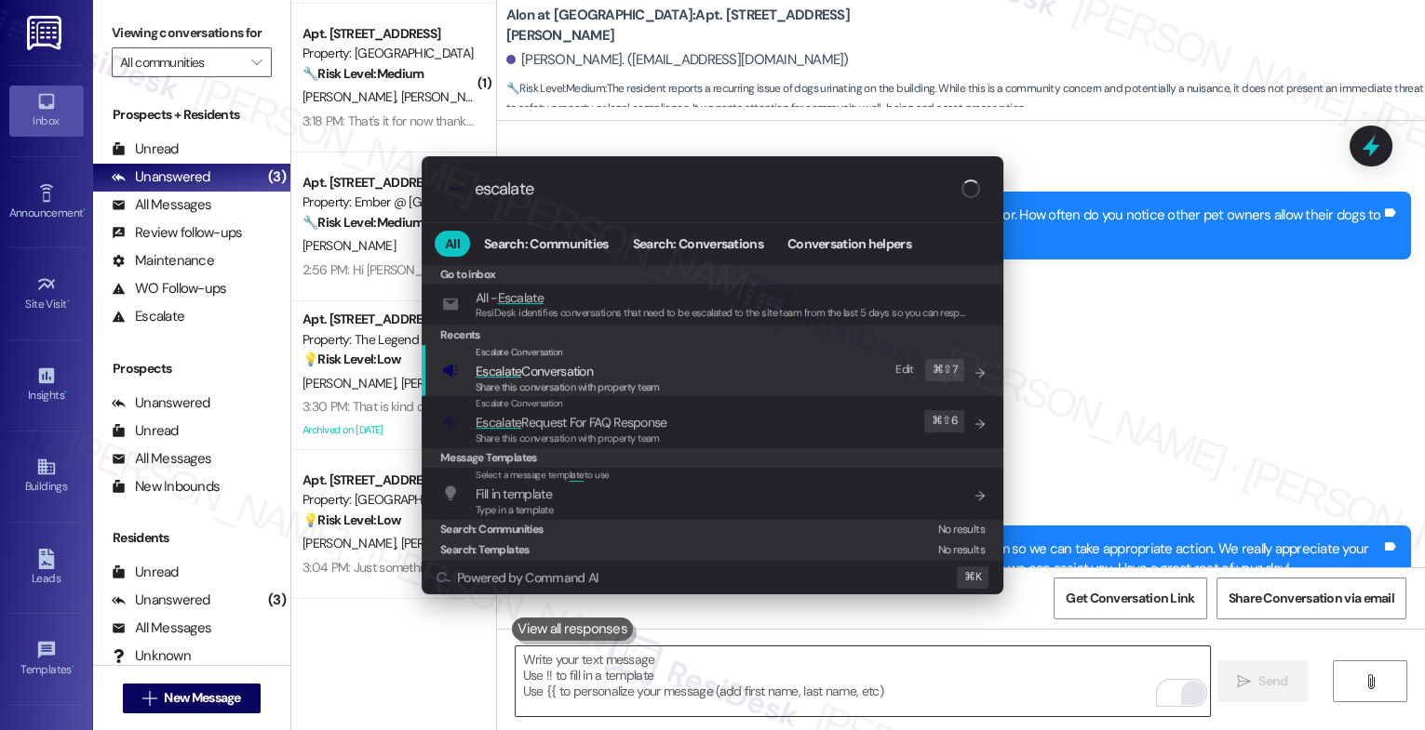
type input "escalate"
click at [560, 368] on span "Escalate Conversation" at bounding box center [533, 371] width 117 height 17
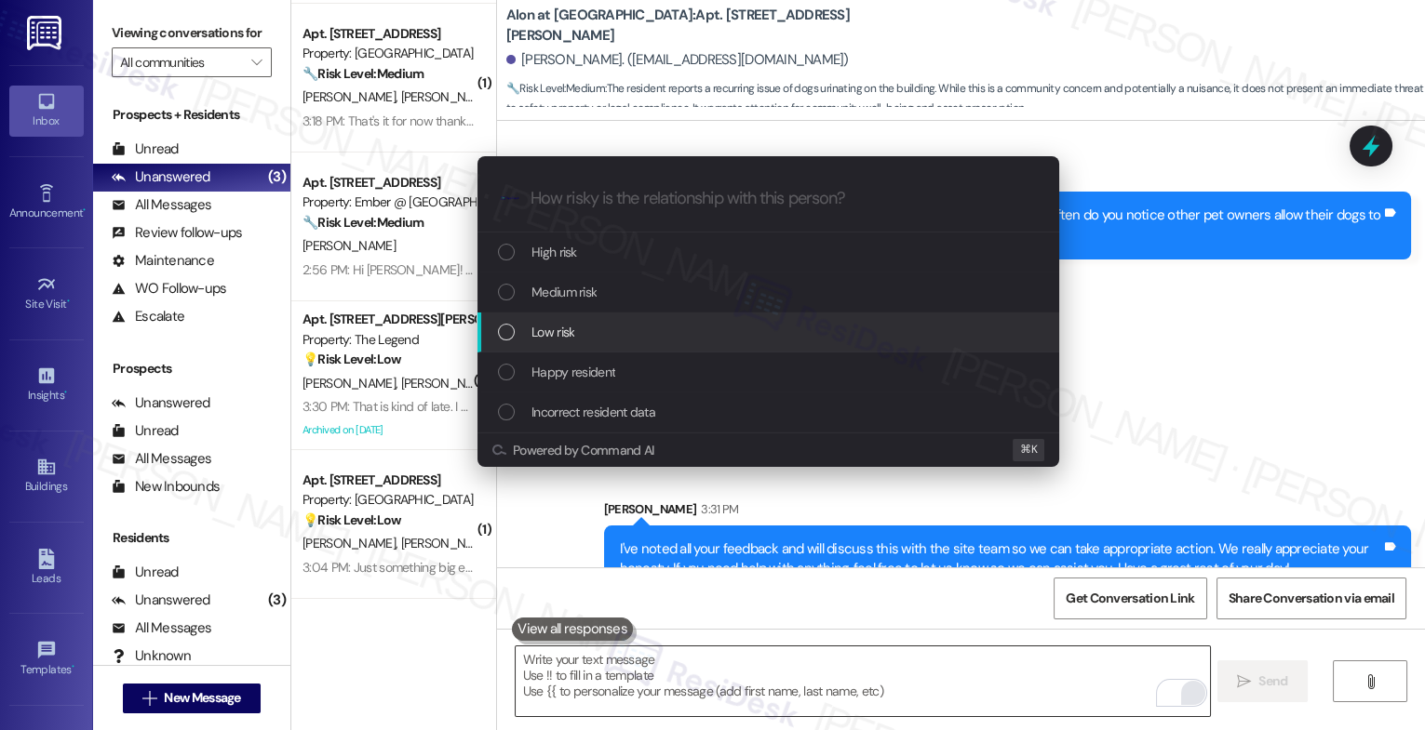
click at [594, 333] on div "Low risk" at bounding box center [770, 332] width 544 height 20
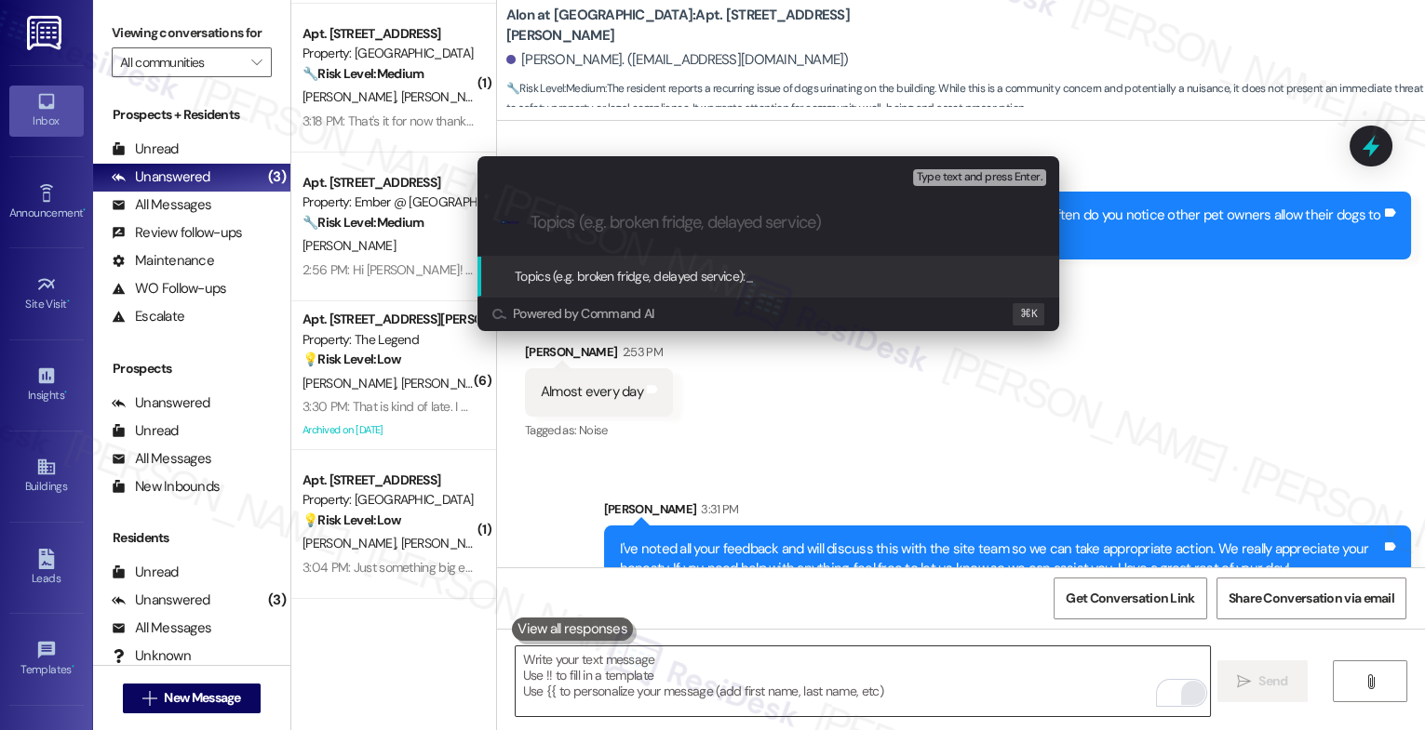
click at [593, 221] on input "Topics (e.g. broken fridge, delayed service)" at bounding box center [782, 223] width 505 height 20
type input "Resident Feedback"
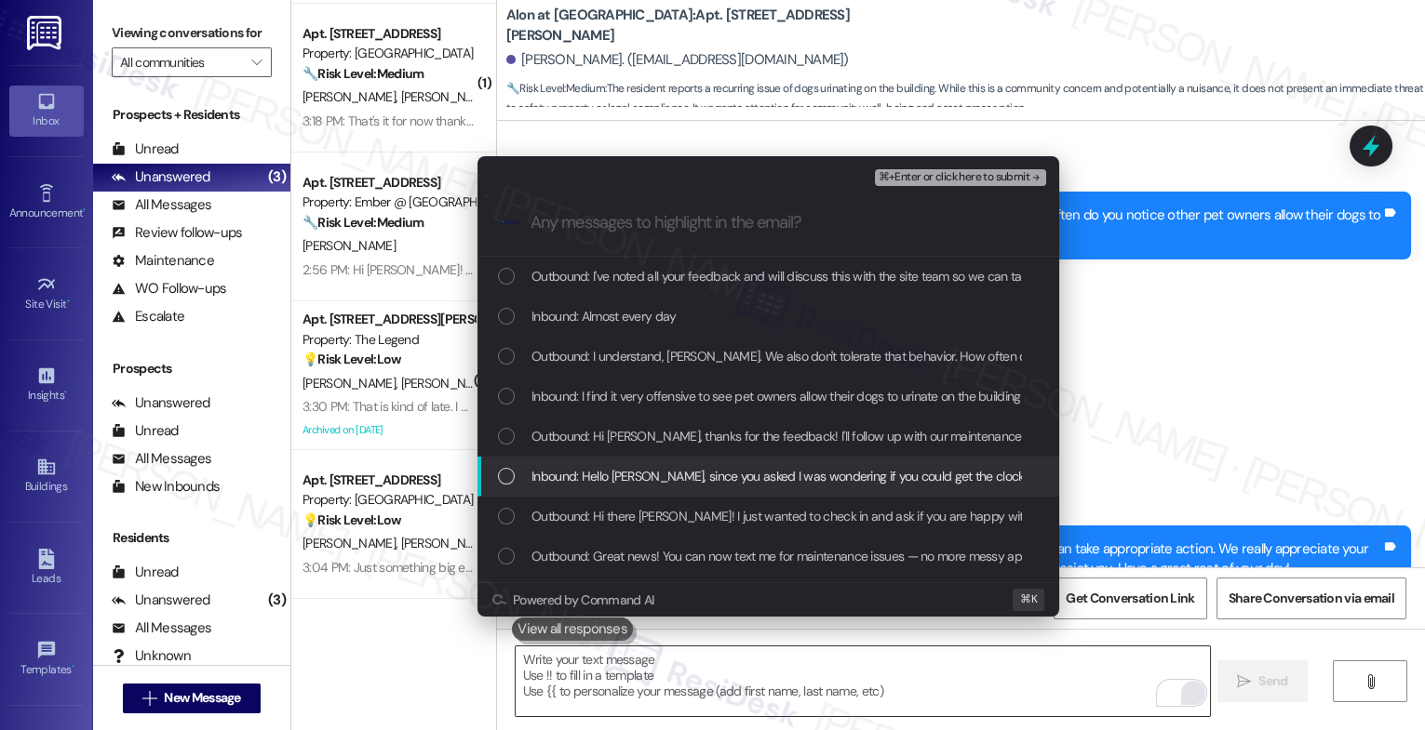
click at [629, 476] on span "Inbound: Hello Sarah, since you asked I was wondering if you could get the cloc…" at bounding box center [936, 476] width 811 height 20
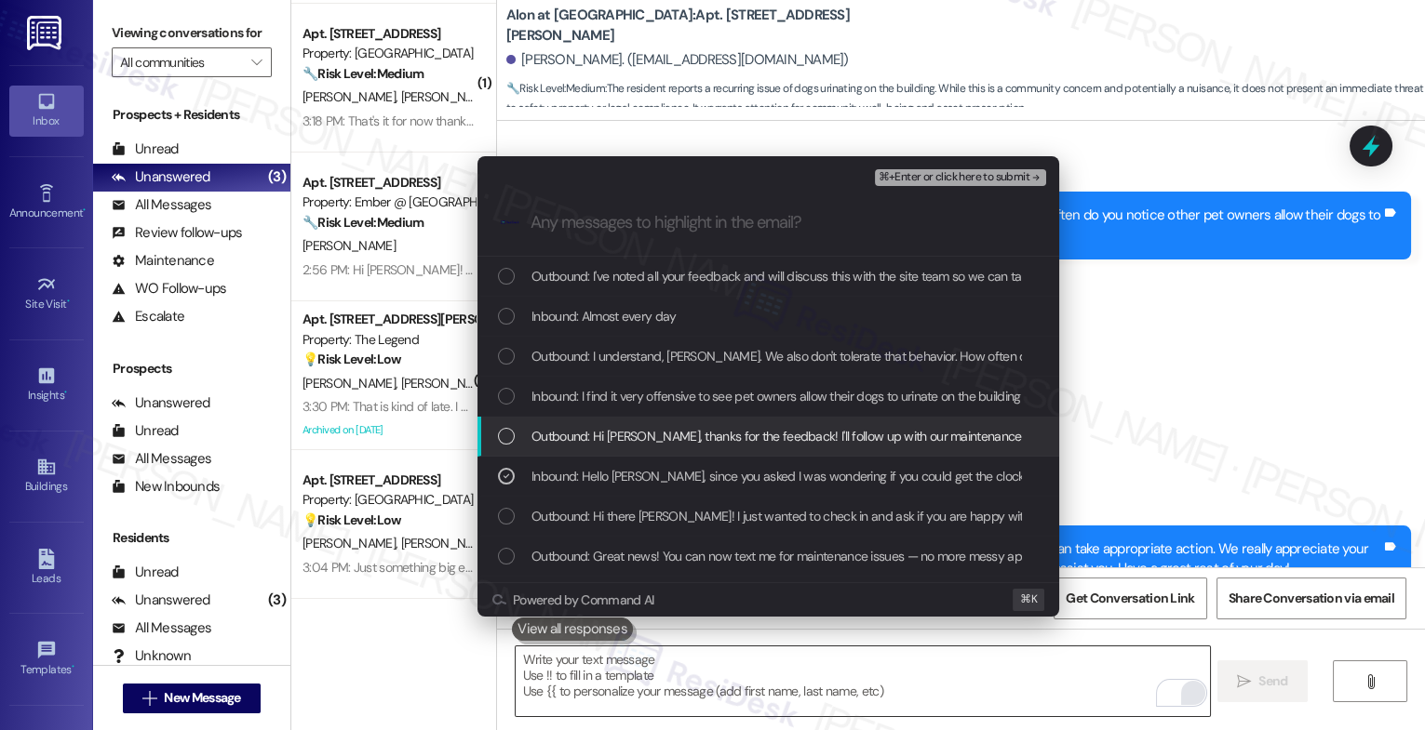
drag, startPoint x: 615, startPoint y: 436, endPoint x: 614, endPoint y: 400, distance: 36.3
click at [617, 425] on div "Outbound: Hi Gary, thanks for the feedback! I'll follow up with our maintenance…" at bounding box center [768, 437] width 582 height 40
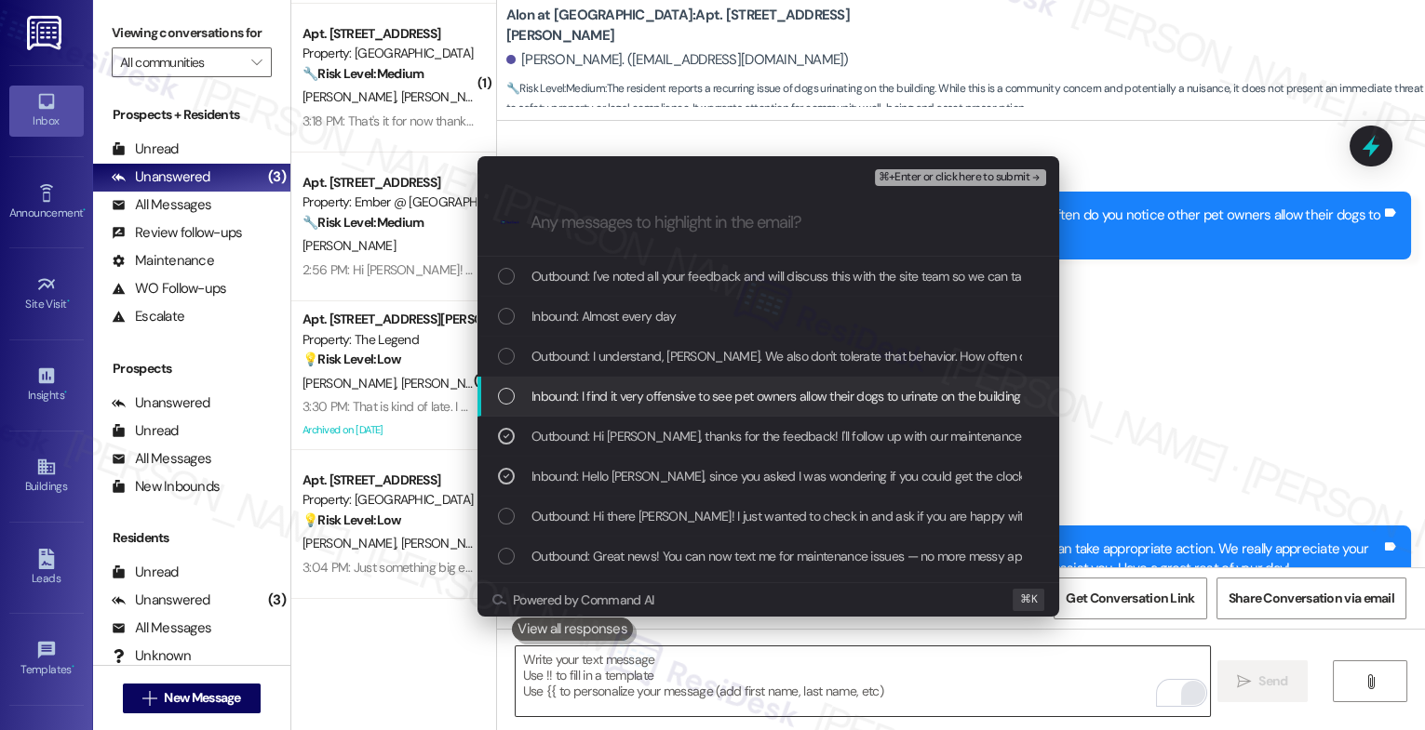
drag, startPoint x: 613, startPoint y: 399, endPoint x: 614, endPoint y: 361, distance: 38.2
click at [613, 399] on span "Inbound: I find it very offensive to see pet owners allow their dogs to urinate…" at bounding box center [803, 396] width 545 height 20
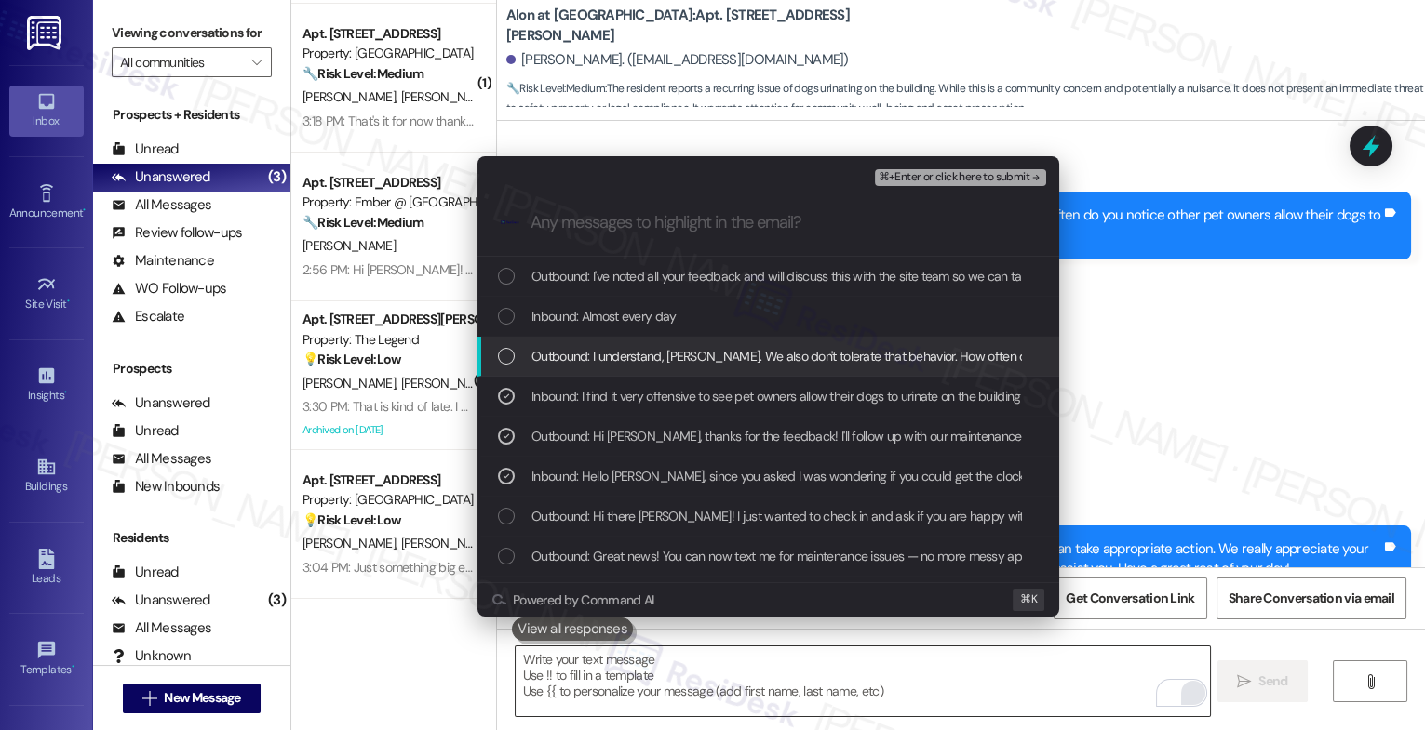
click at [613, 360] on span "Outbound: I understand, Gary. We also don't tolerate that behavior. How often d…" at bounding box center [1012, 356] width 962 height 20
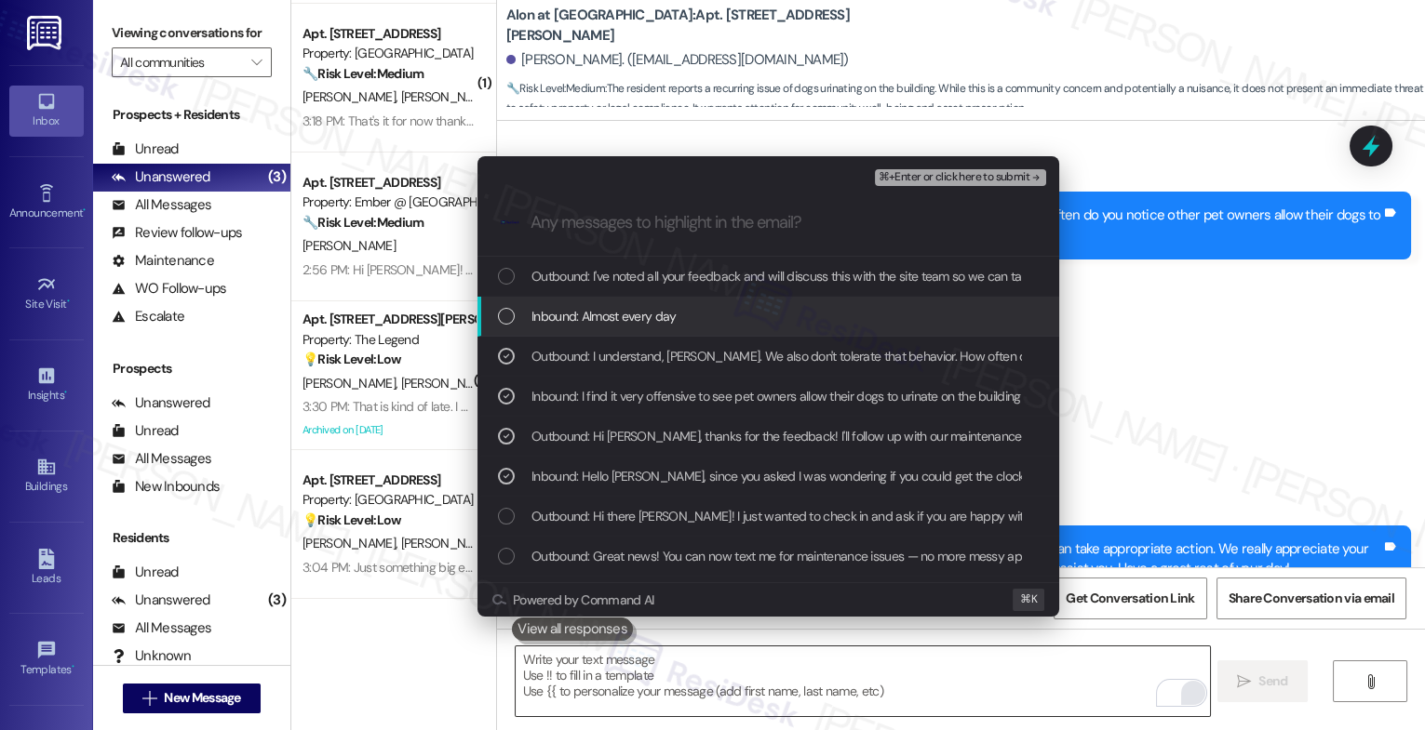
click at [615, 324] on span "Inbound: Almost every day" at bounding box center [603, 316] width 145 height 20
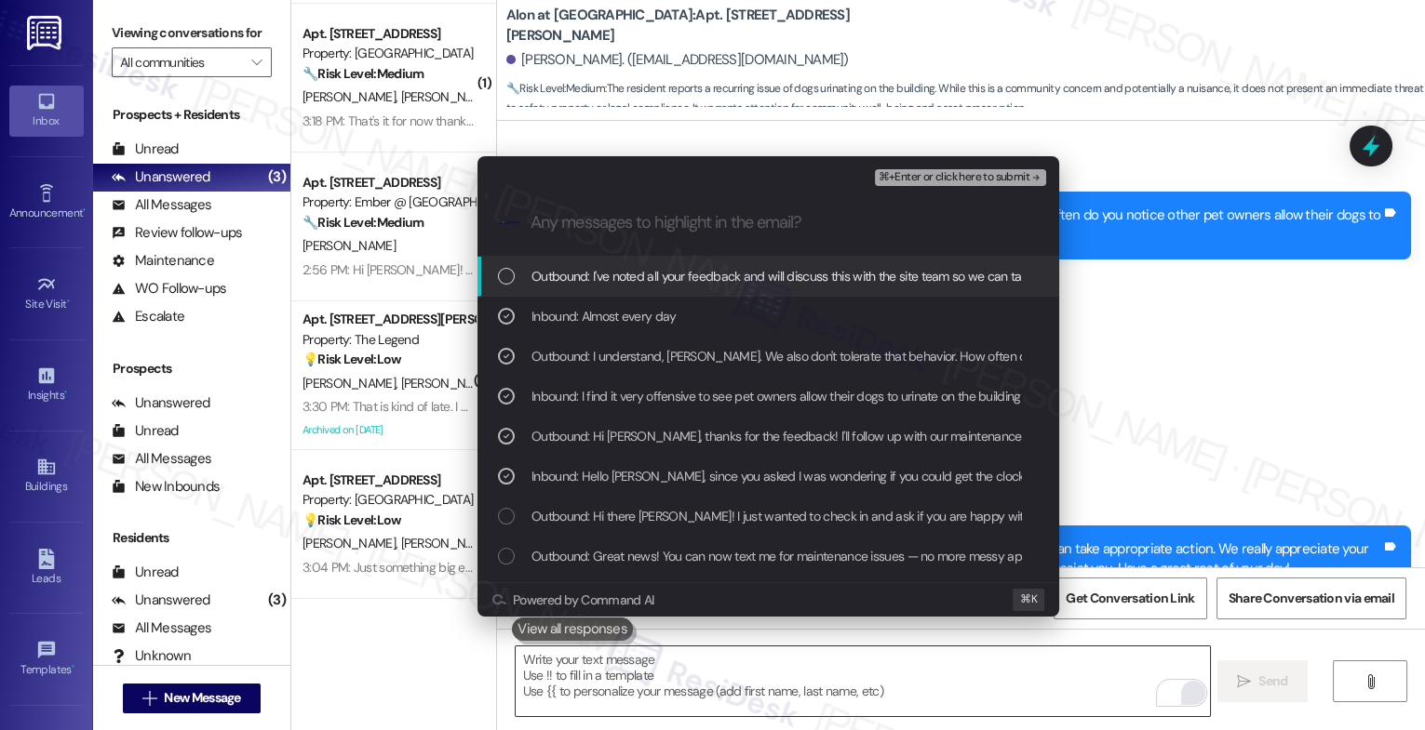
click at [1010, 178] on span "⌘+Enter or click here to submit" at bounding box center [953, 177] width 151 height 13
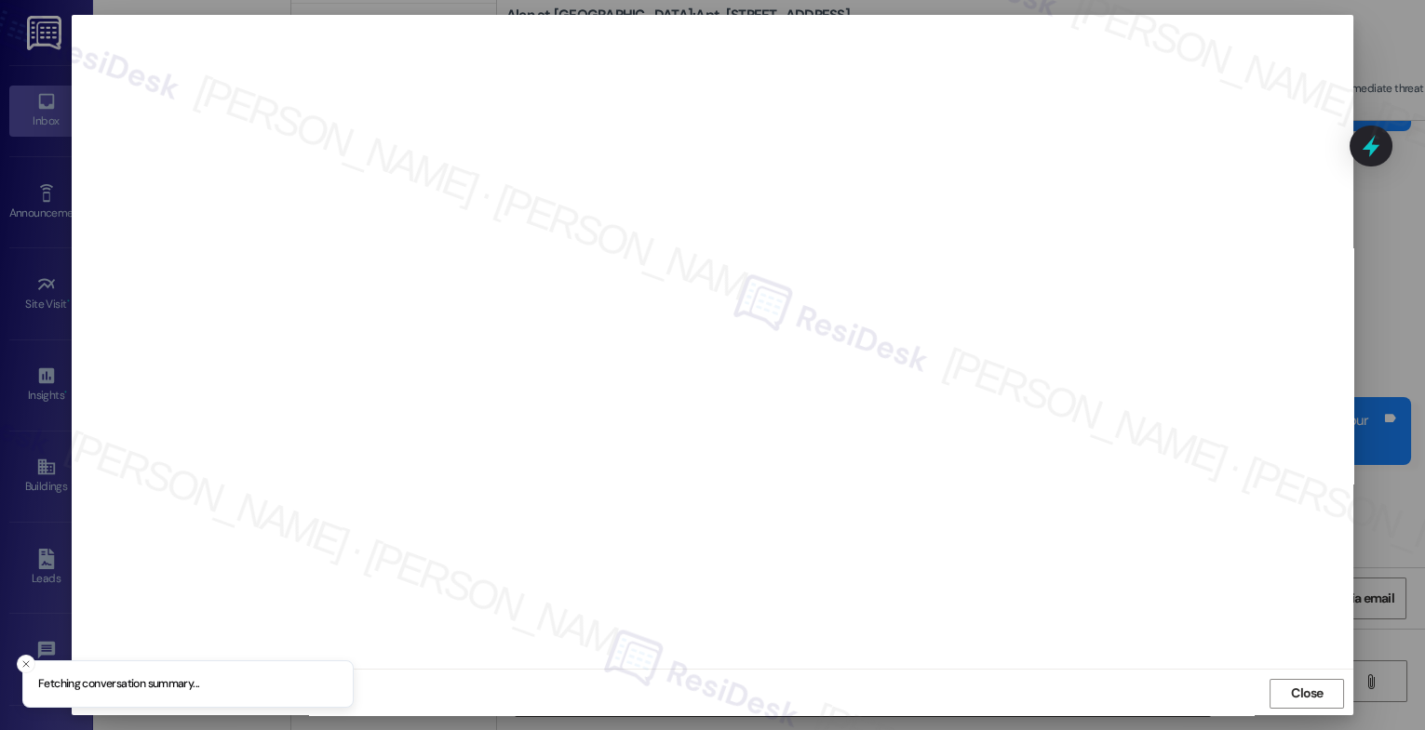
scroll to position [6, 0]
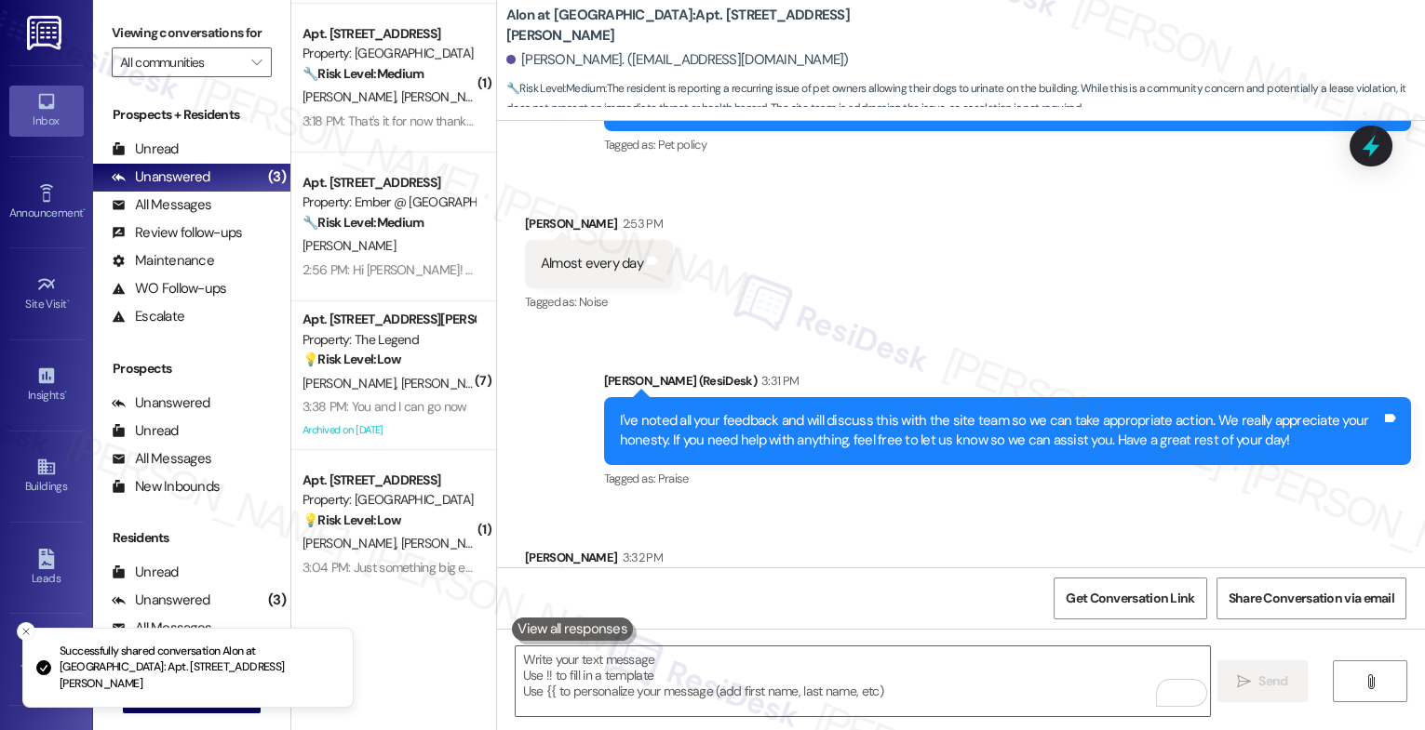
scroll to position [1391, 0]
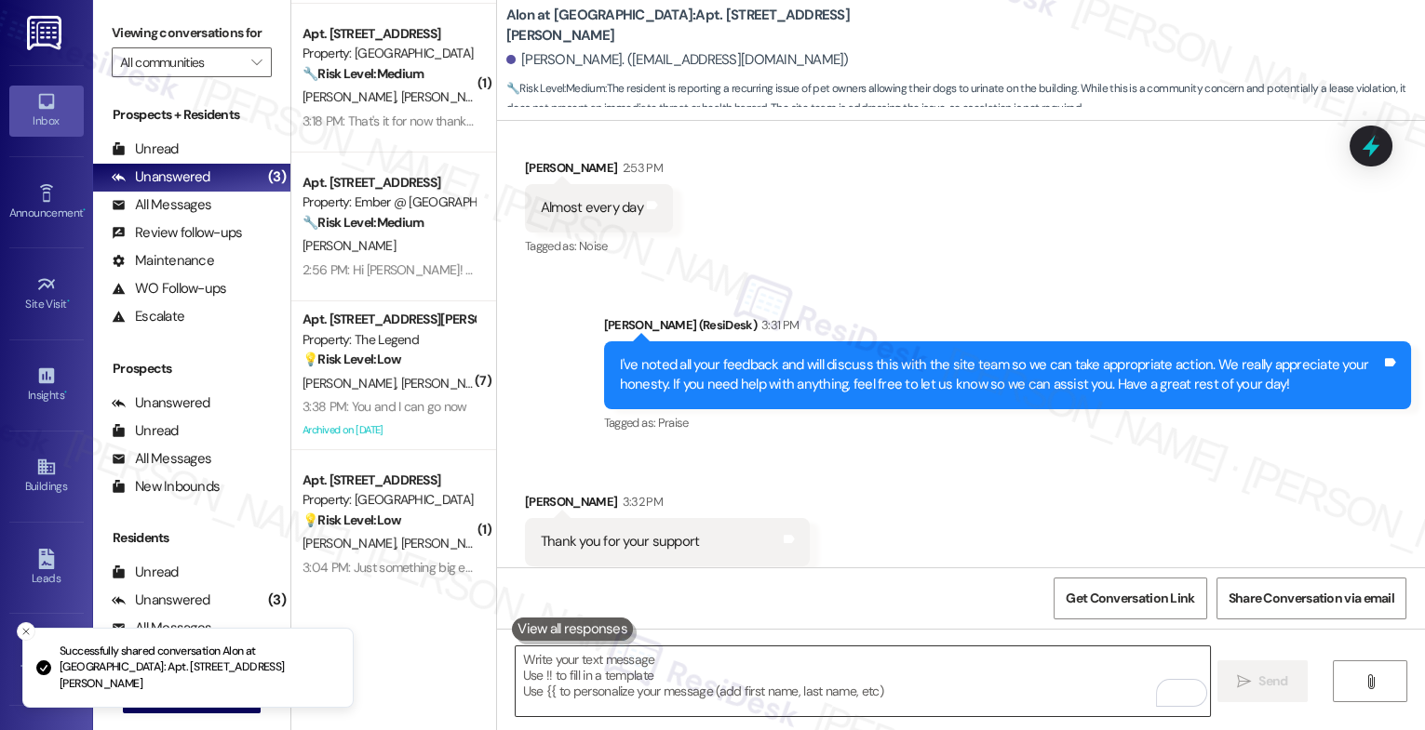
click at [637, 674] on textarea "To enrich screen reader interactions, please activate Accessibility in Grammarl…" at bounding box center [862, 682] width 694 height 70
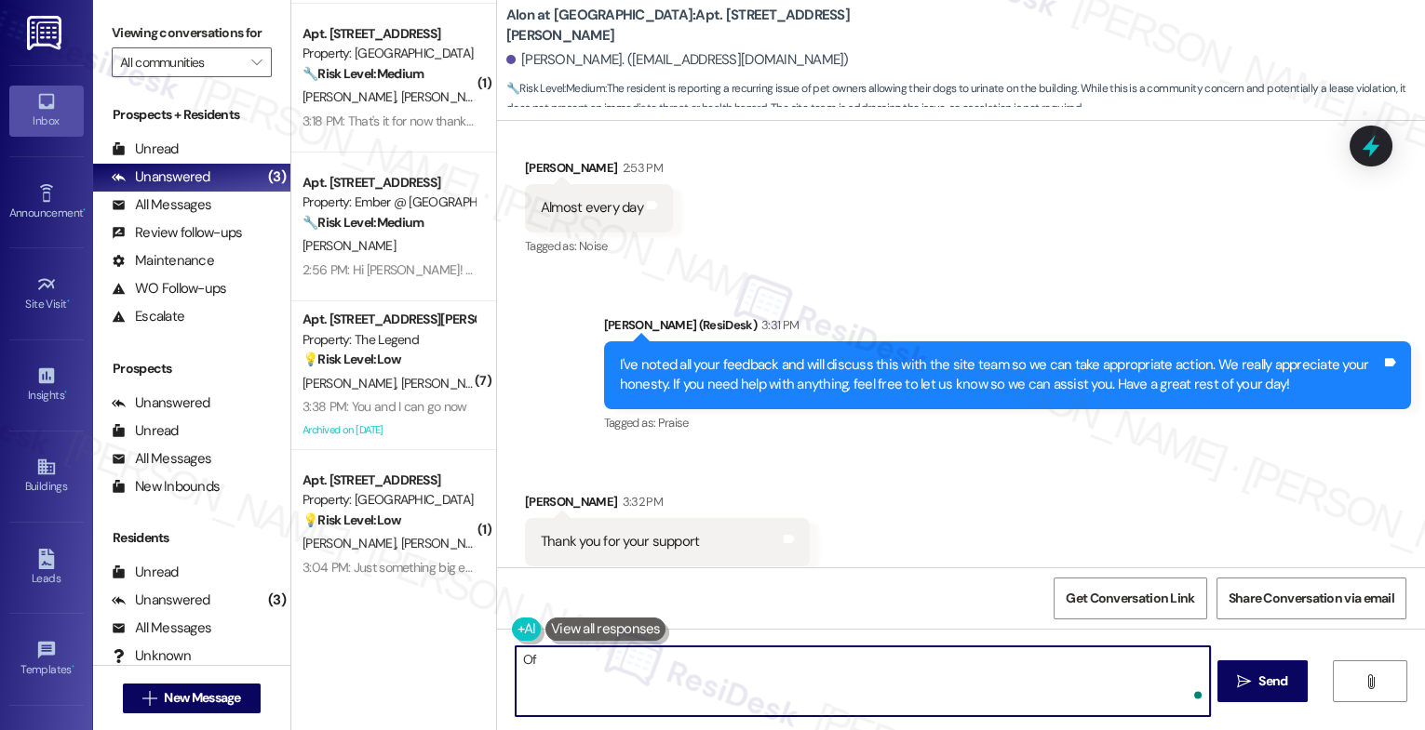
type textarea "O"
type textarea "You're most welcome!"
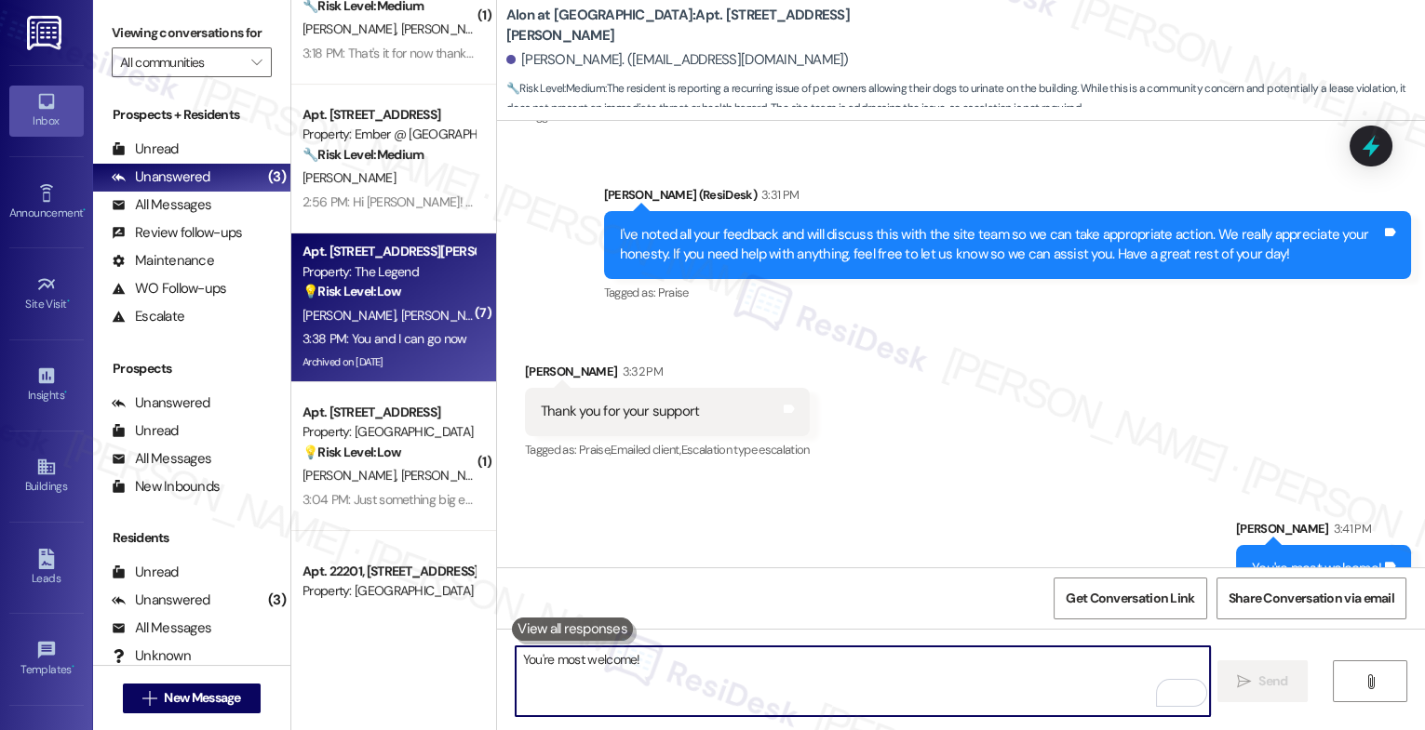
scroll to position [17, 0]
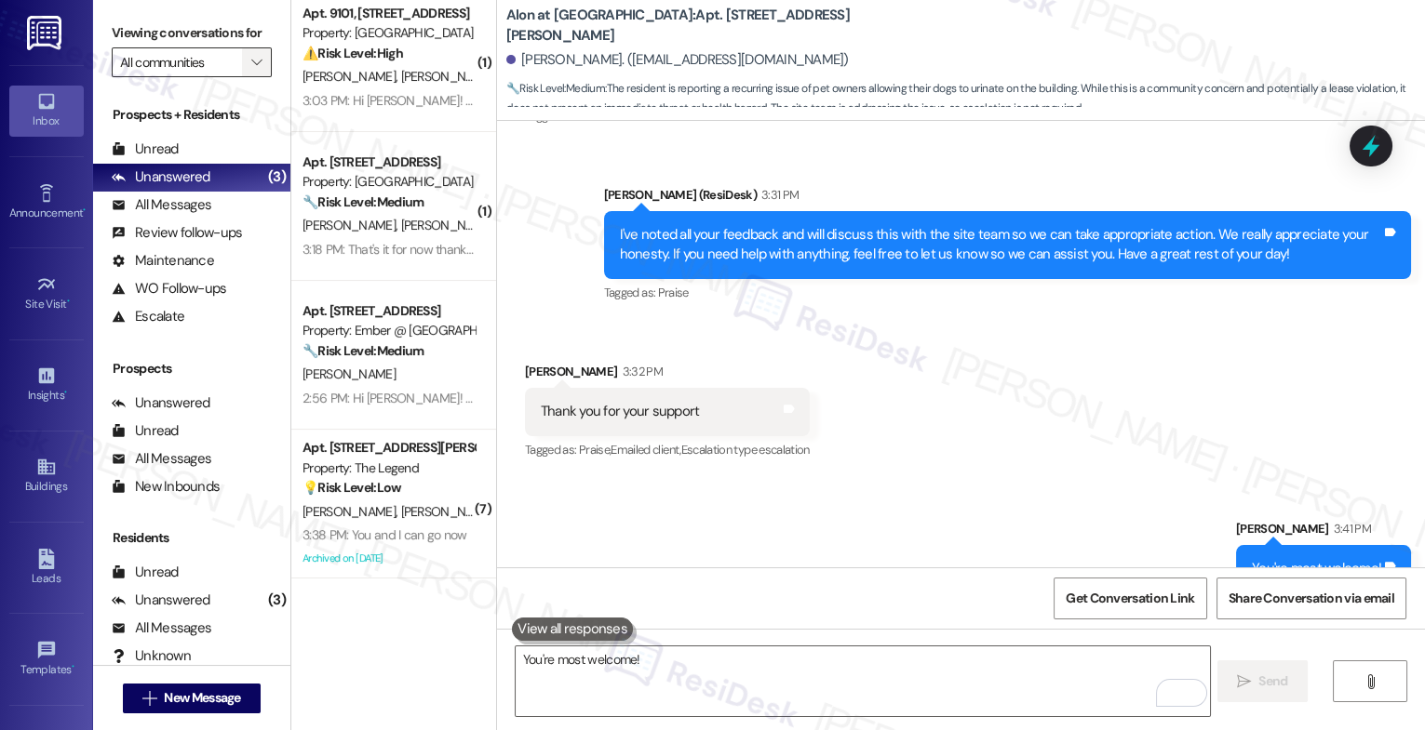
click at [251, 70] on icon "" at bounding box center [256, 62] width 10 height 15
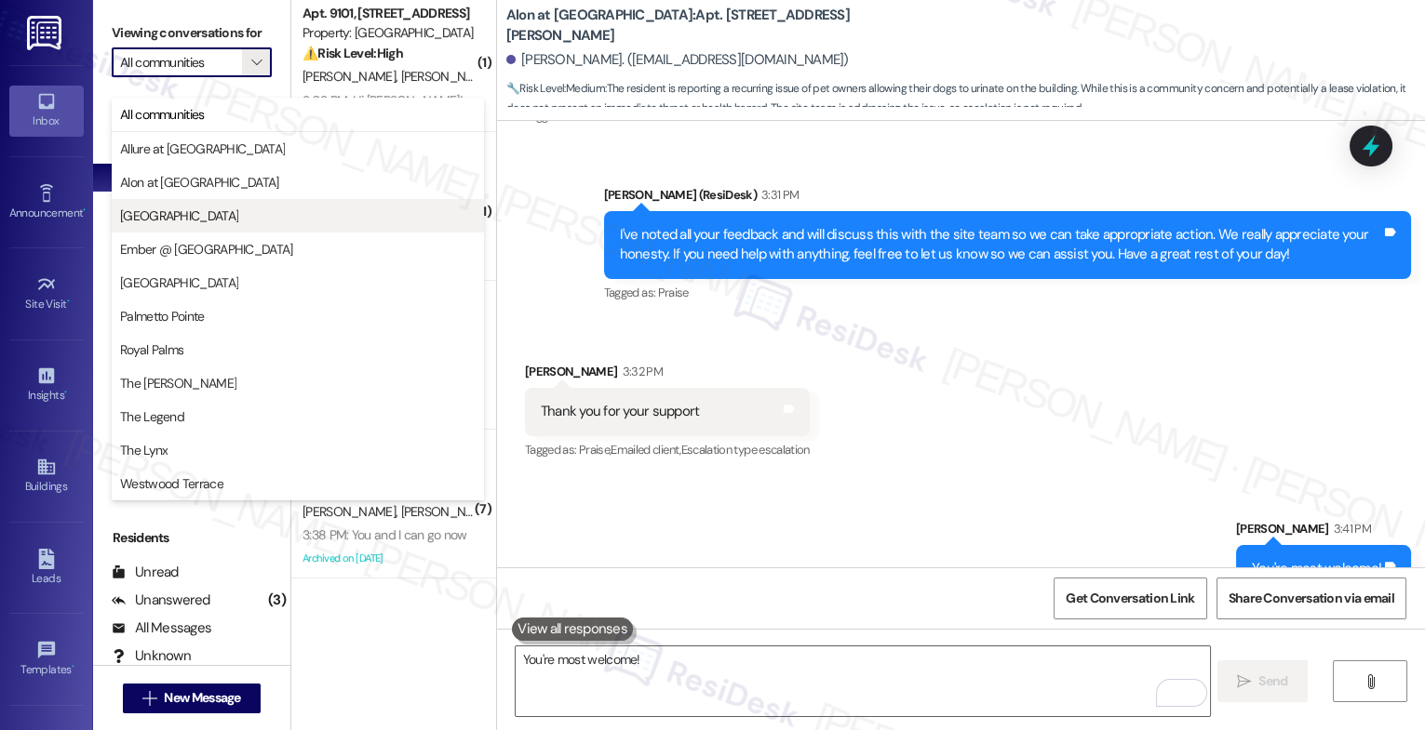
click at [191, 209] on span "Clear Springs" at bounding box center [297, 216] width 355 height 19
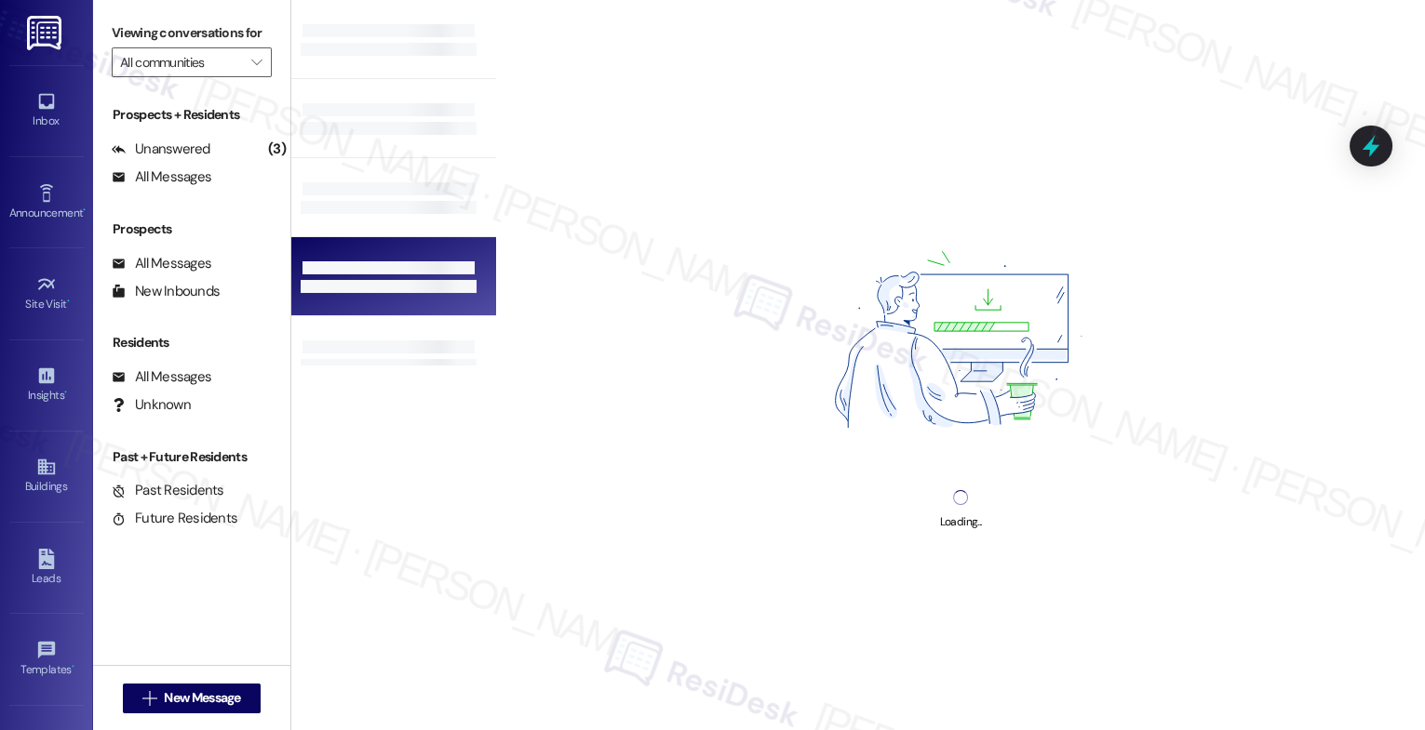
type input "Clear Springs"
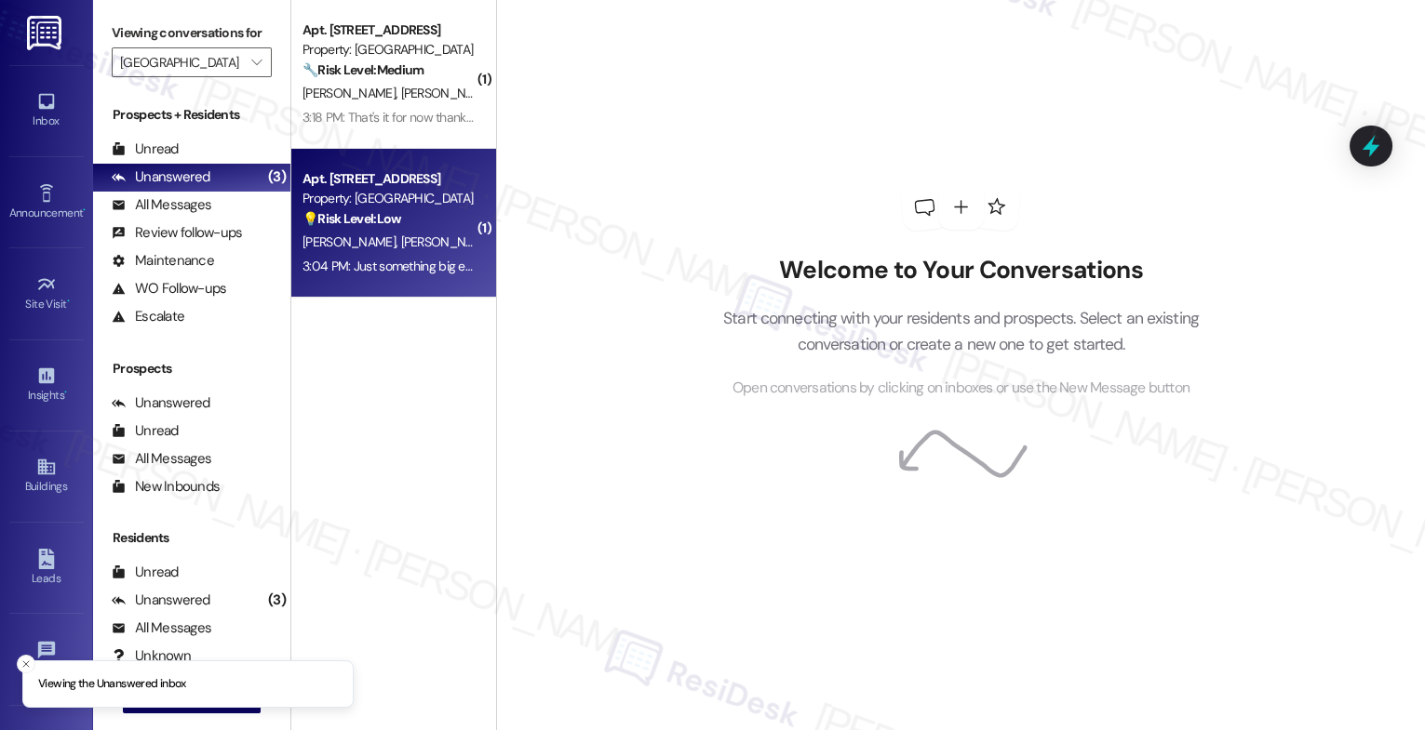
click at [400, 243] on span "[PERSON_NAME]" at bounding box center [446, 242] width 93 height 17
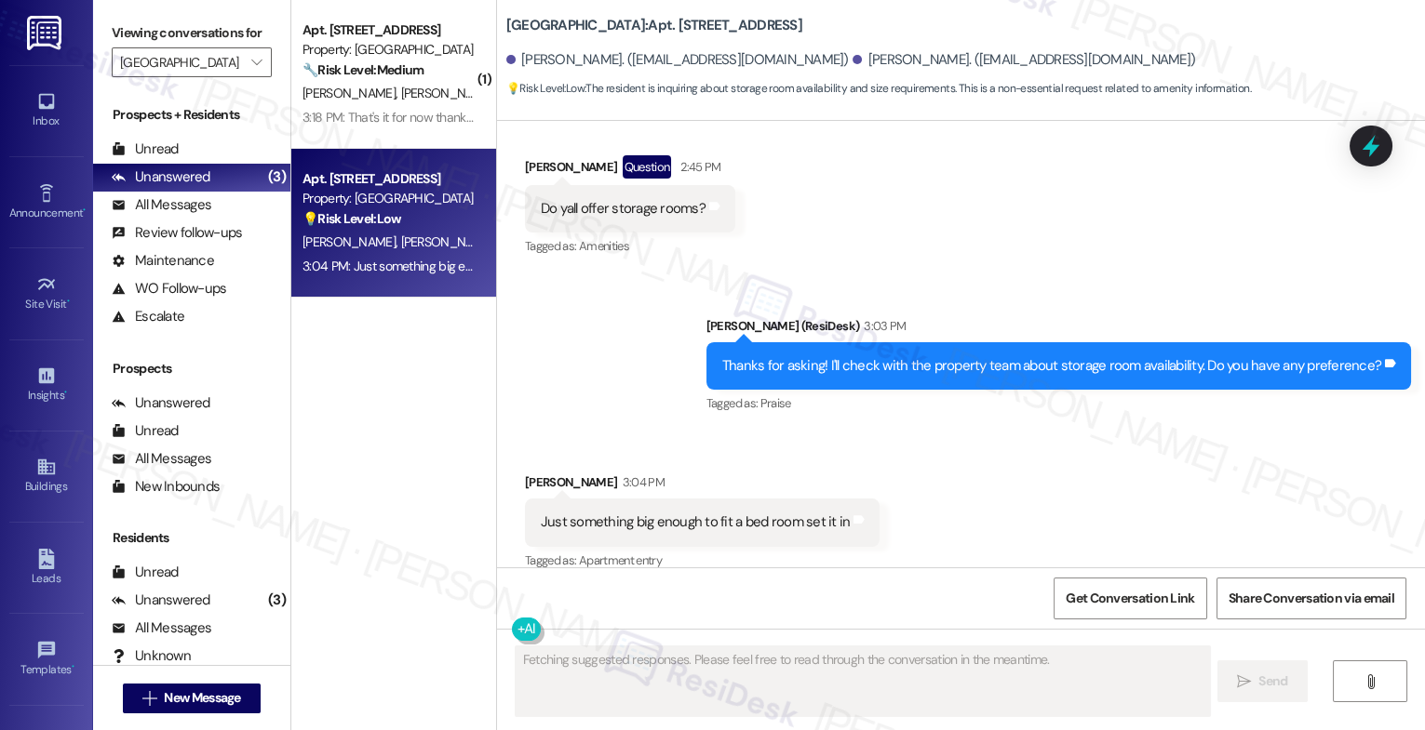
scroll to position [1065, 0]
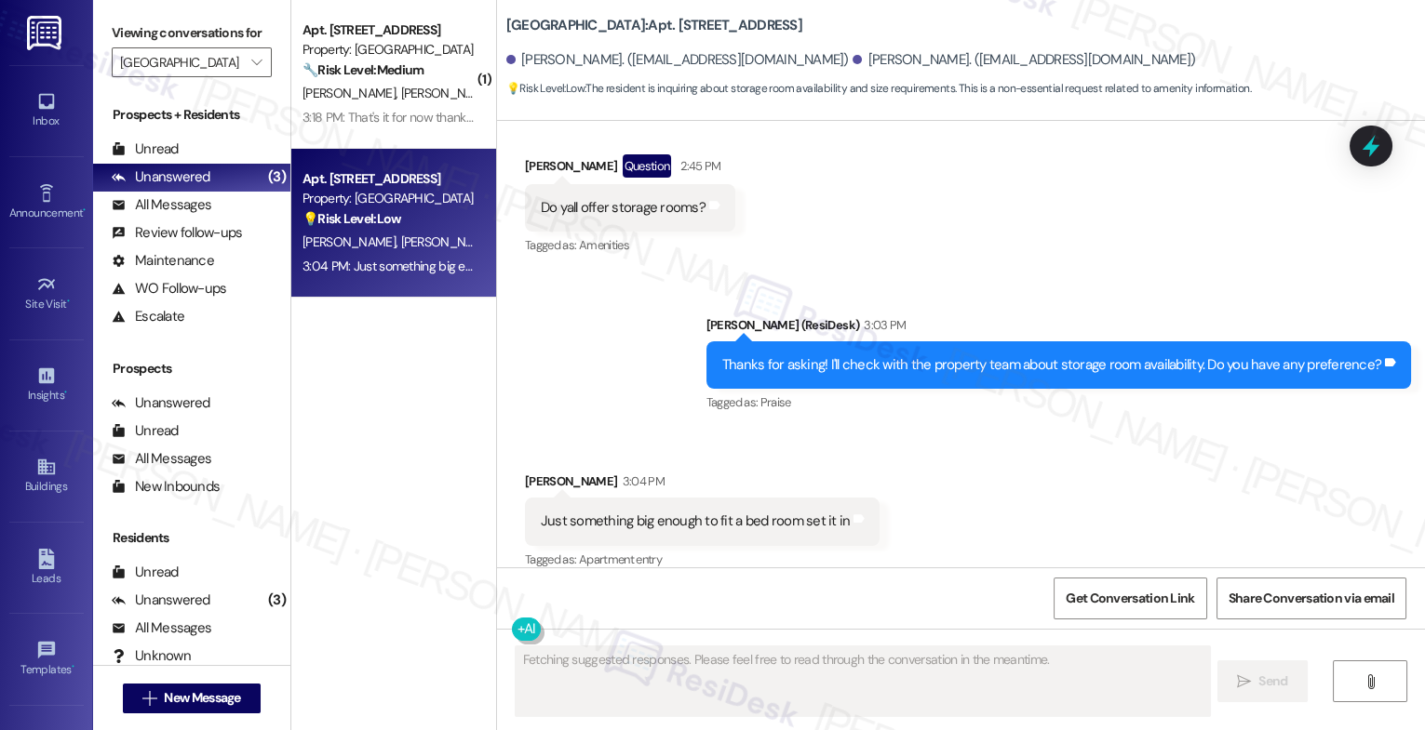
click at [612, 332] on div "Sent via SMS Sarah (ResiDesk) 3:03 PM Thanks for asking! I'll check with the pr…" at bounding box center [961, 352] width 928 height 157
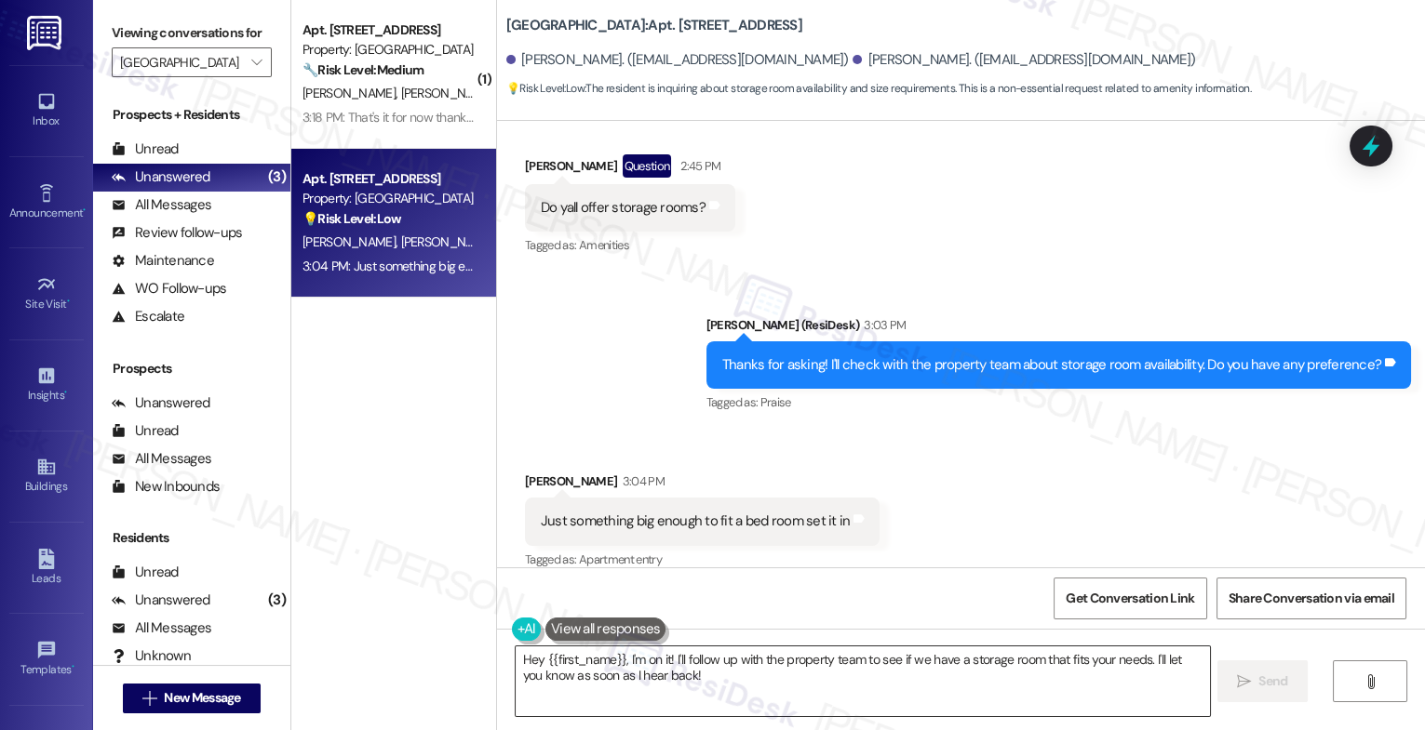
click at [600, 667] on textarea "Hey {{first_name}}, I'm on it! I'll follow up with the property team to see if …" at bounding box center [862, 682] width 694 height 70
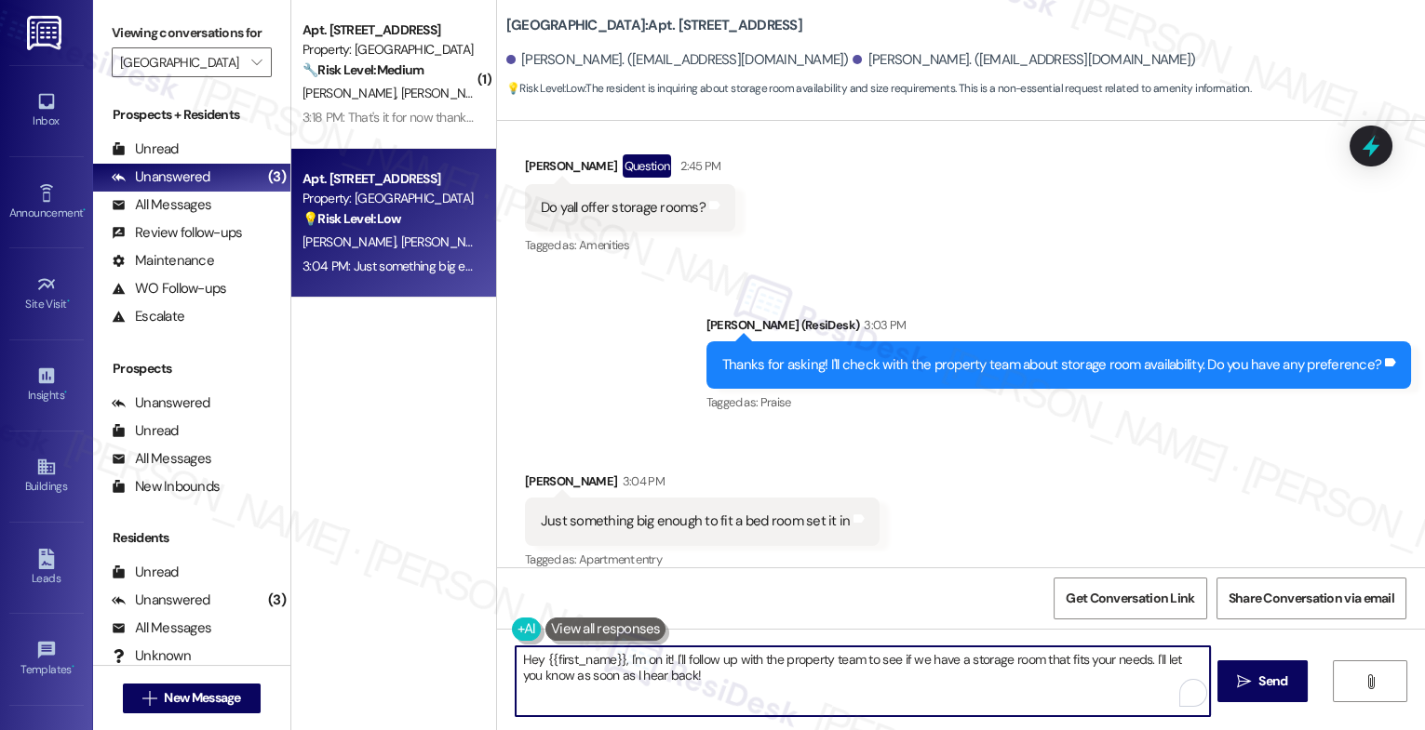
click at [600, 667] on textarea "Hey {{first_name}}, I'm on it! I'll follow up with the property team to see if …" at bounding box center [862, 682] width 694 height 70
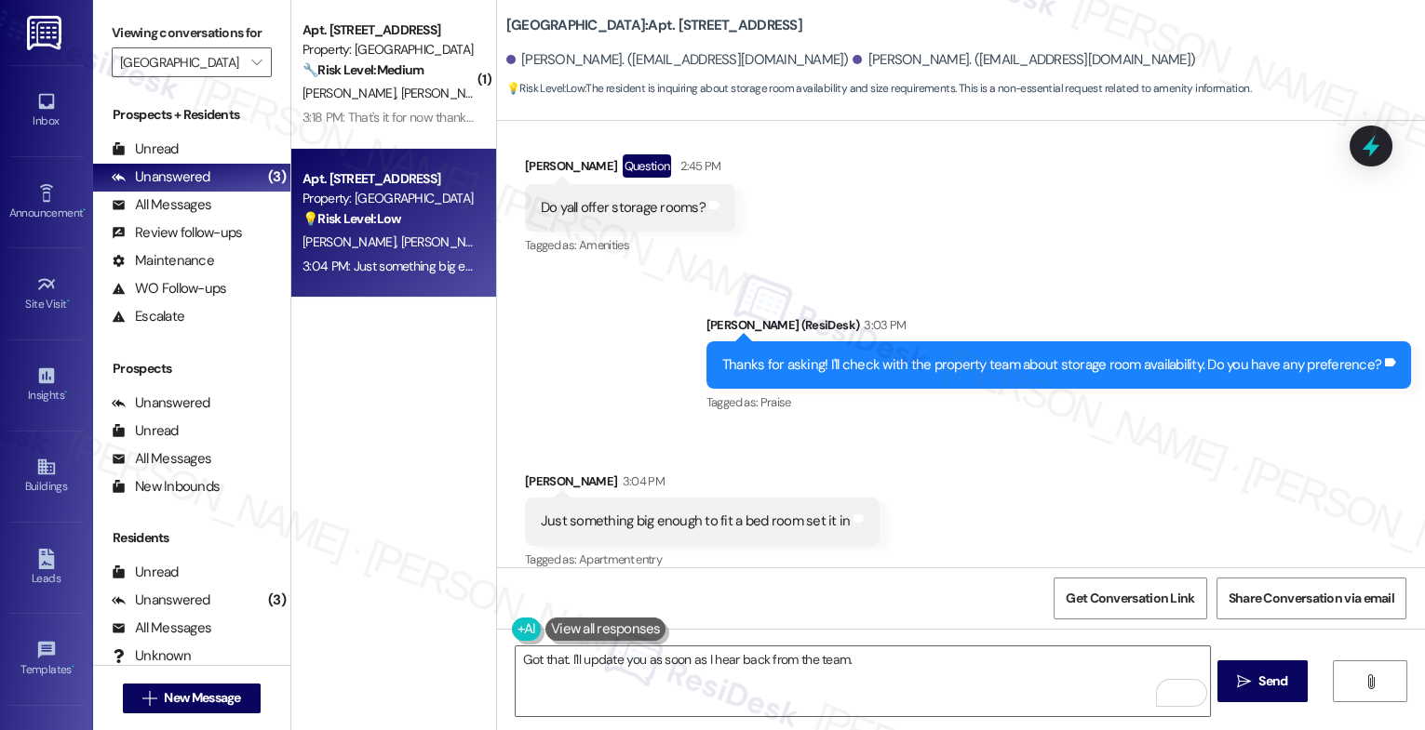
drag, startPoint x: 749, startPoint y: 524, endPoint x: 70, endPoint y: 606, distance: 684.2
click at [749, 524] on div "Just something big enough to fit a bed room set it in Tags and notes" at bounding box center [702, 521] width 355 height 47
click at [702, 399] on div "Sent via SMS Sarah (ResiDesk) 3:03 PM Thanks for asking! I'll check with the pr…" at bounding box center [1058, 365] width 732 height 129
click at [890, 667] on textarea "Got that. I'll update you as soon as I hear back from the team." at bounding box center [862, 682] width 694 height 70
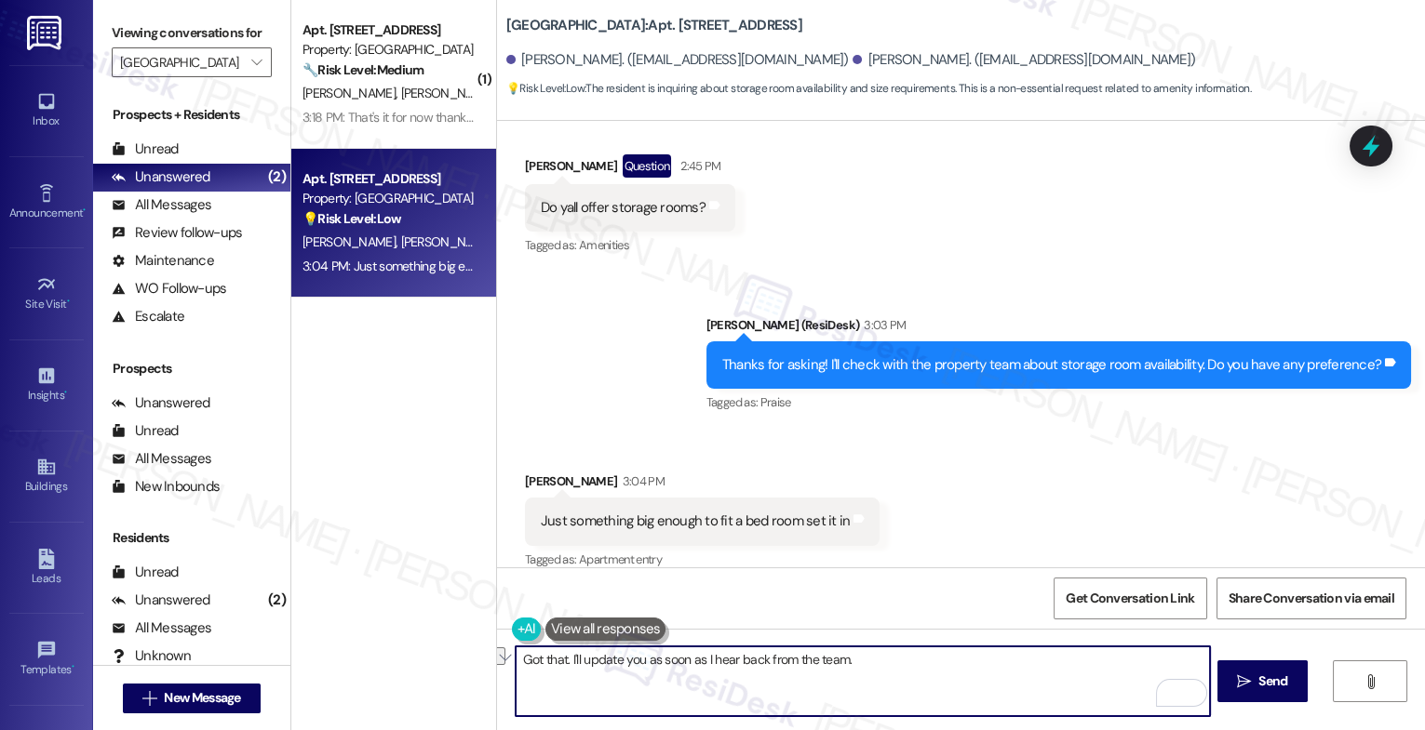
drag, startPoint x: 612, startPoint y: 663, endPoint x: 1003, endPoint y: 680, distance: 391.2
click at [1003, 680] on textarea "Got that. I'll update you as soon as I hear back from the team." at bounding box center [862, 682] width 694 height 70
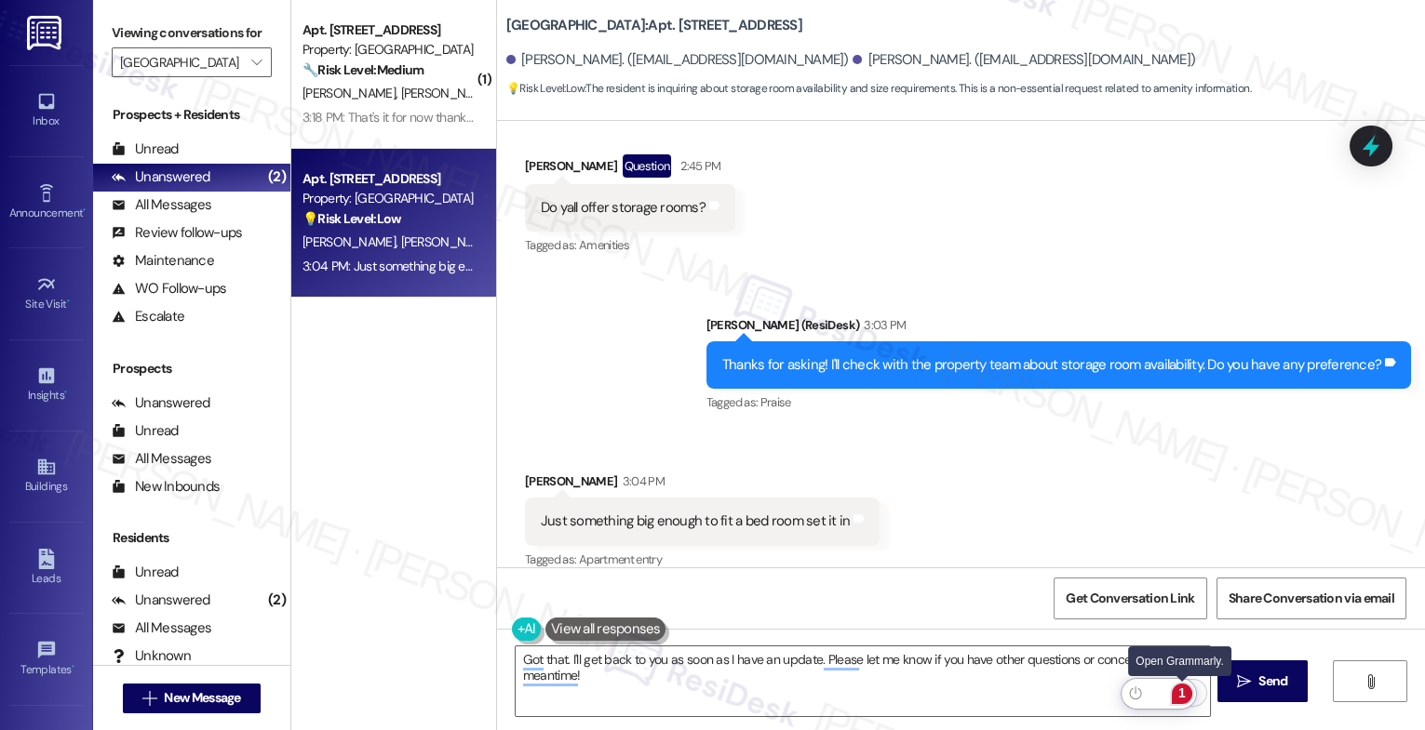
click at [1184, 691] on div "1" at bounding box center [1181, 694] width 20 height 20
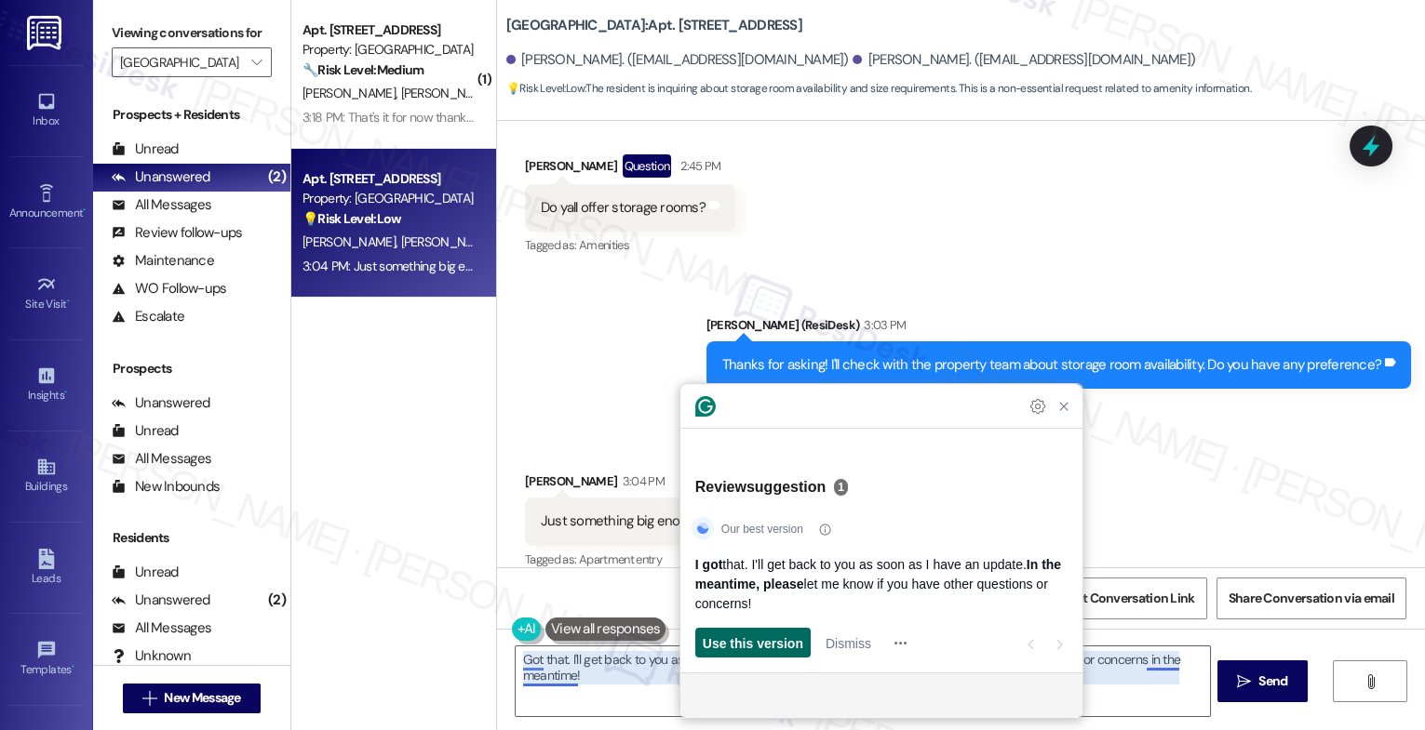
click at [766, 642] on span "Use this version" at bounding box center [753, 644] width 100 height 20
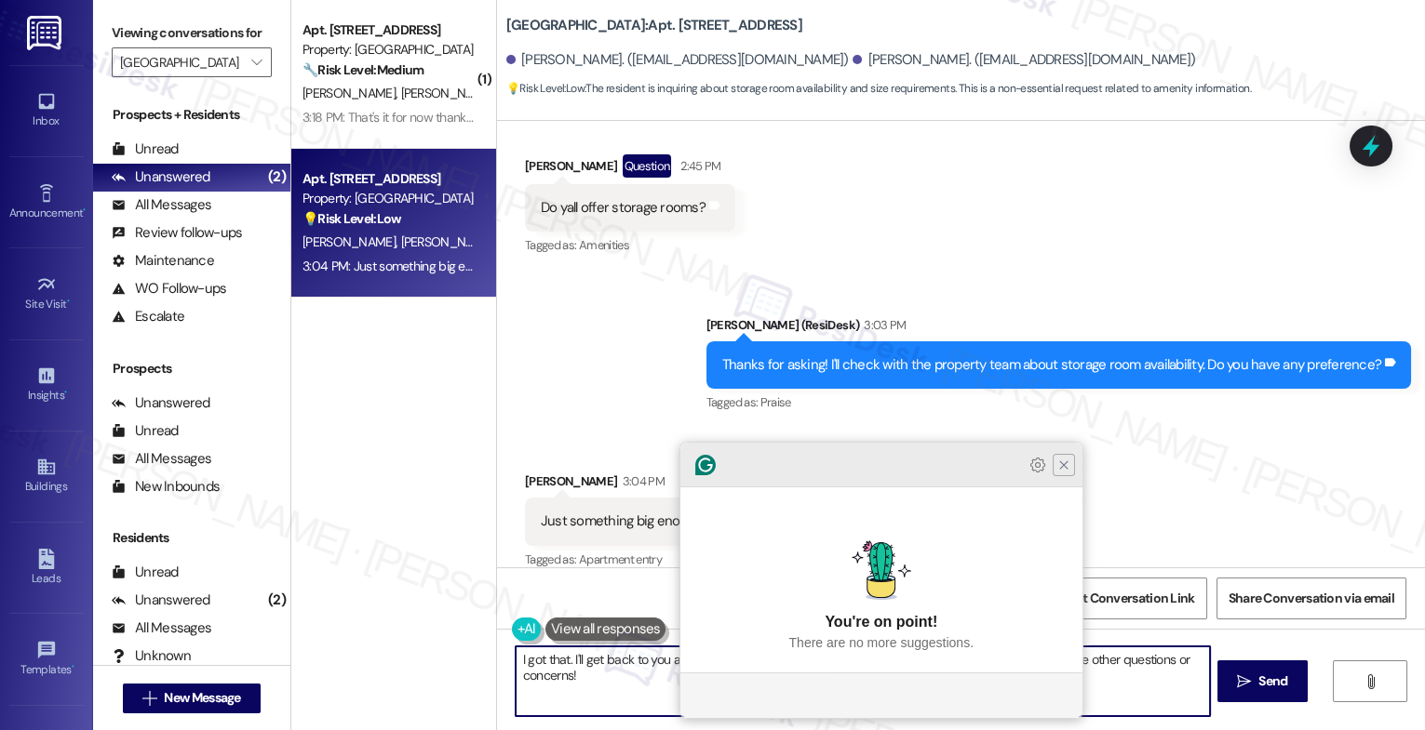
type textarea "I got that. I'll get back to you as soon as I have an update. In the meantime, …"
click at [1062, 473] on icon "Close Grammarly Assistant" at bounding box center [1063, 465] width 15 height 15
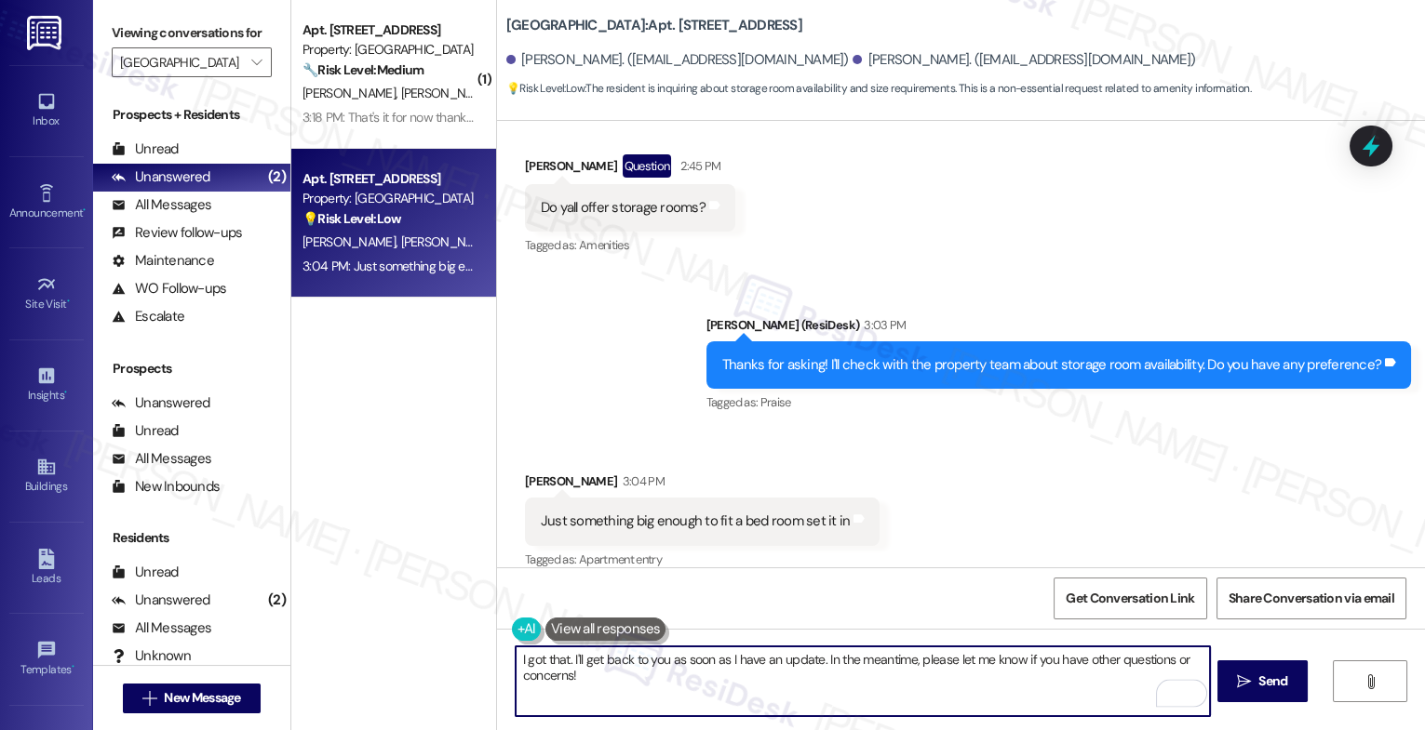
click at [682, 677] on textarea "I got that. I'll get back to you as soon as I have an update. In the meantime, …" at bounding box center [862, 682] width 694 height 70
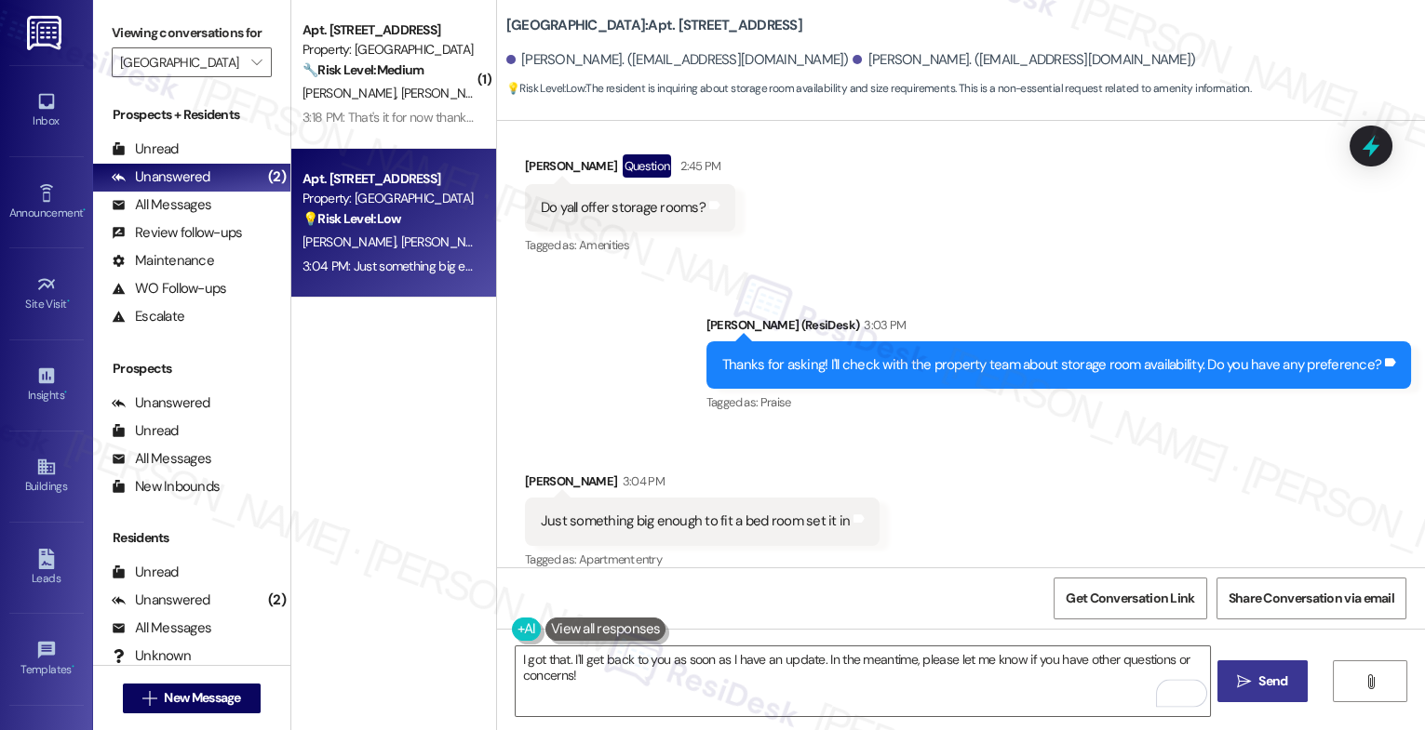
click at [1250, 680] on span " Send" at bounding box center [1262, 682] width 59 height 20
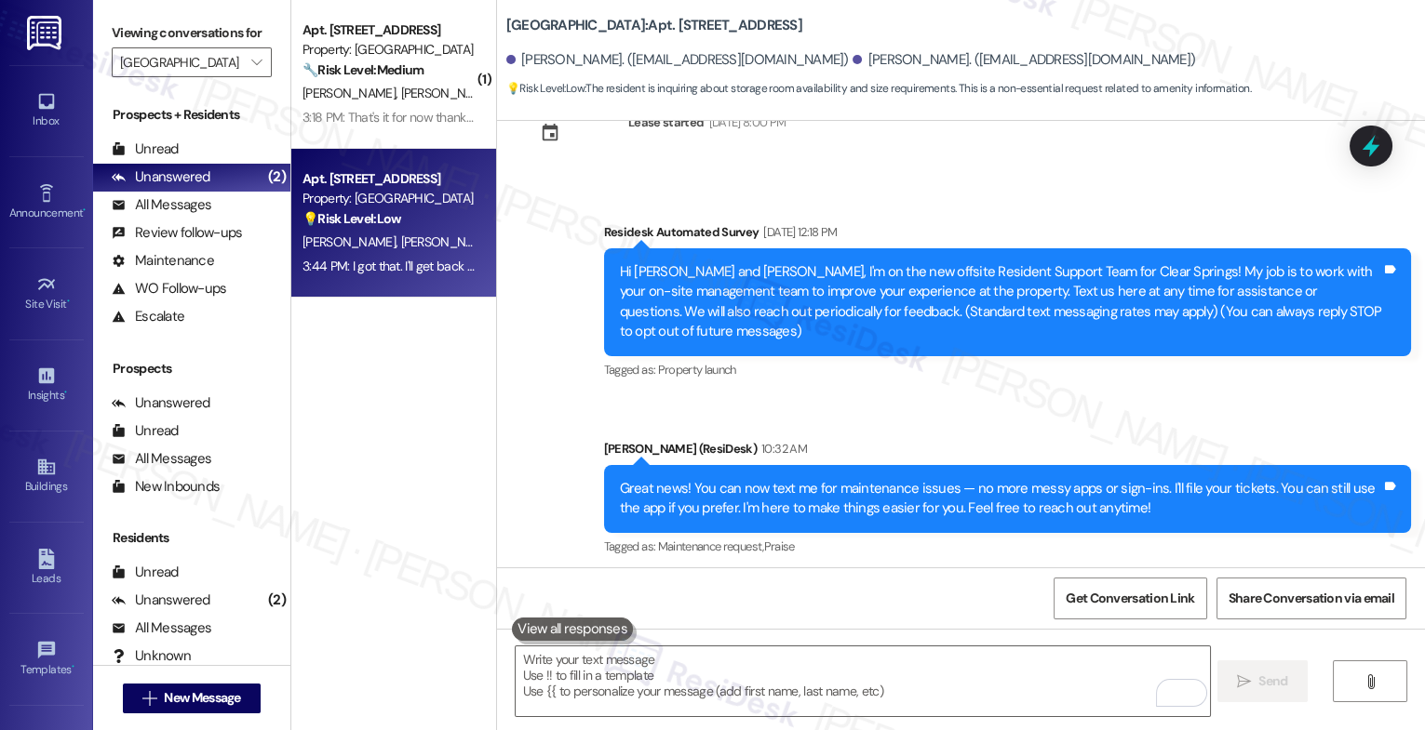
scroll to position [1215, 0]
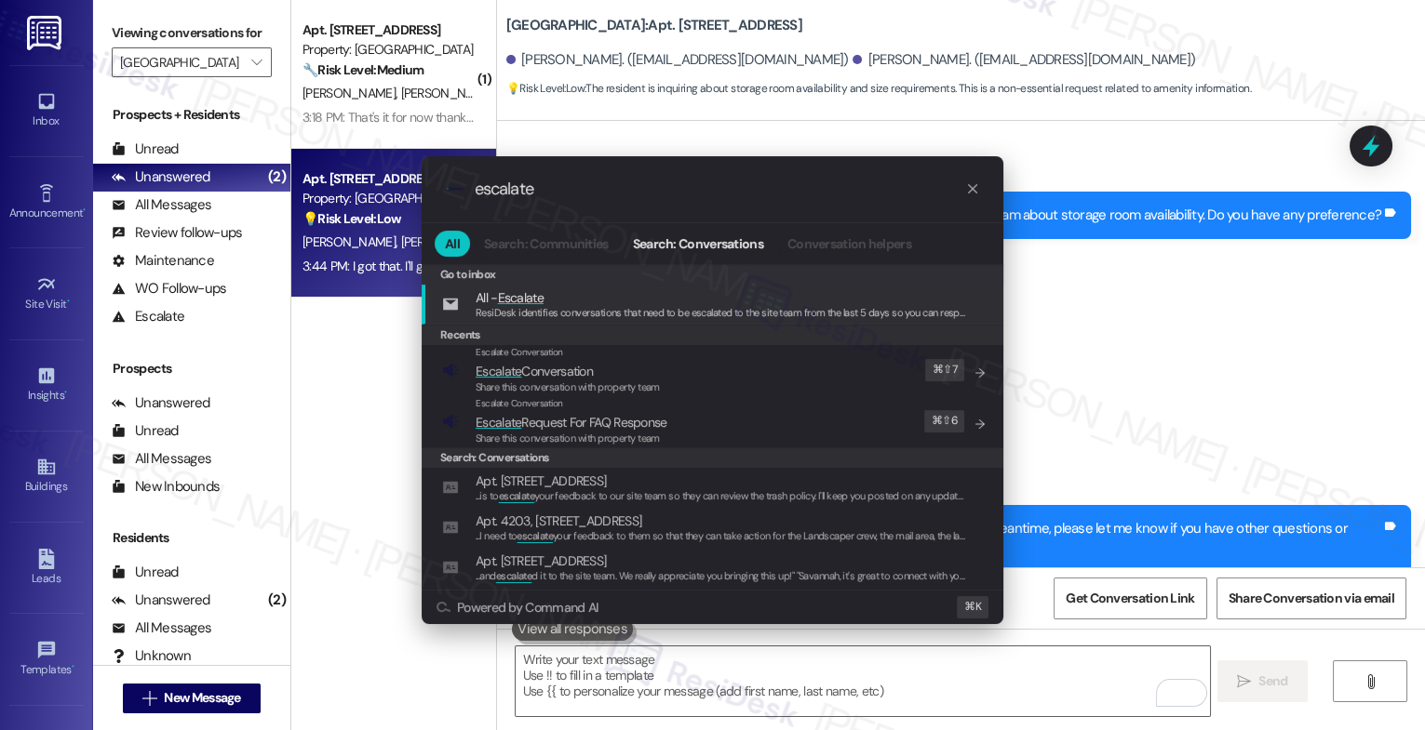
type input "escalate"
click at [599, 371] on span "Escalate Conversation" at bounding box center [567, 371] width 184 height 20
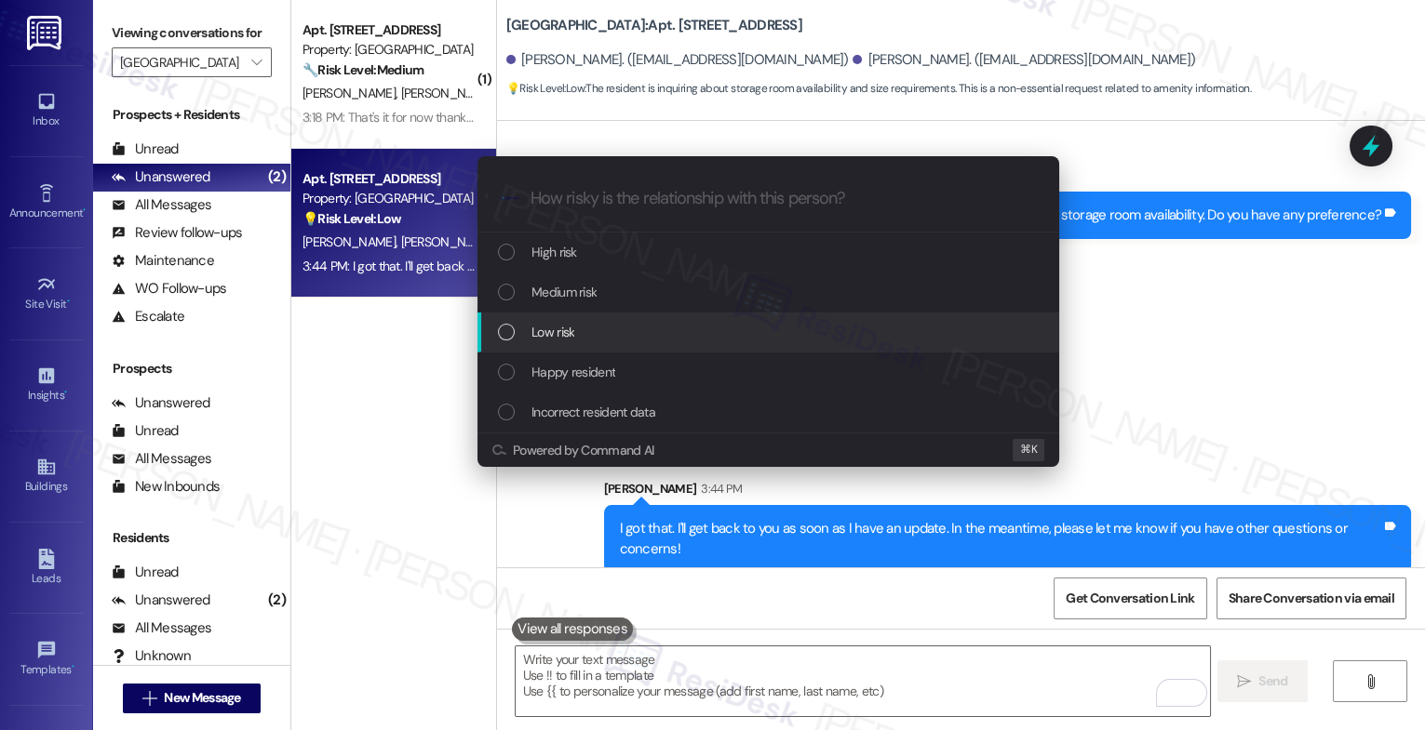
click at [573, 318] on div "Low risk" at bounding box center [768, 333] width 582 height 40
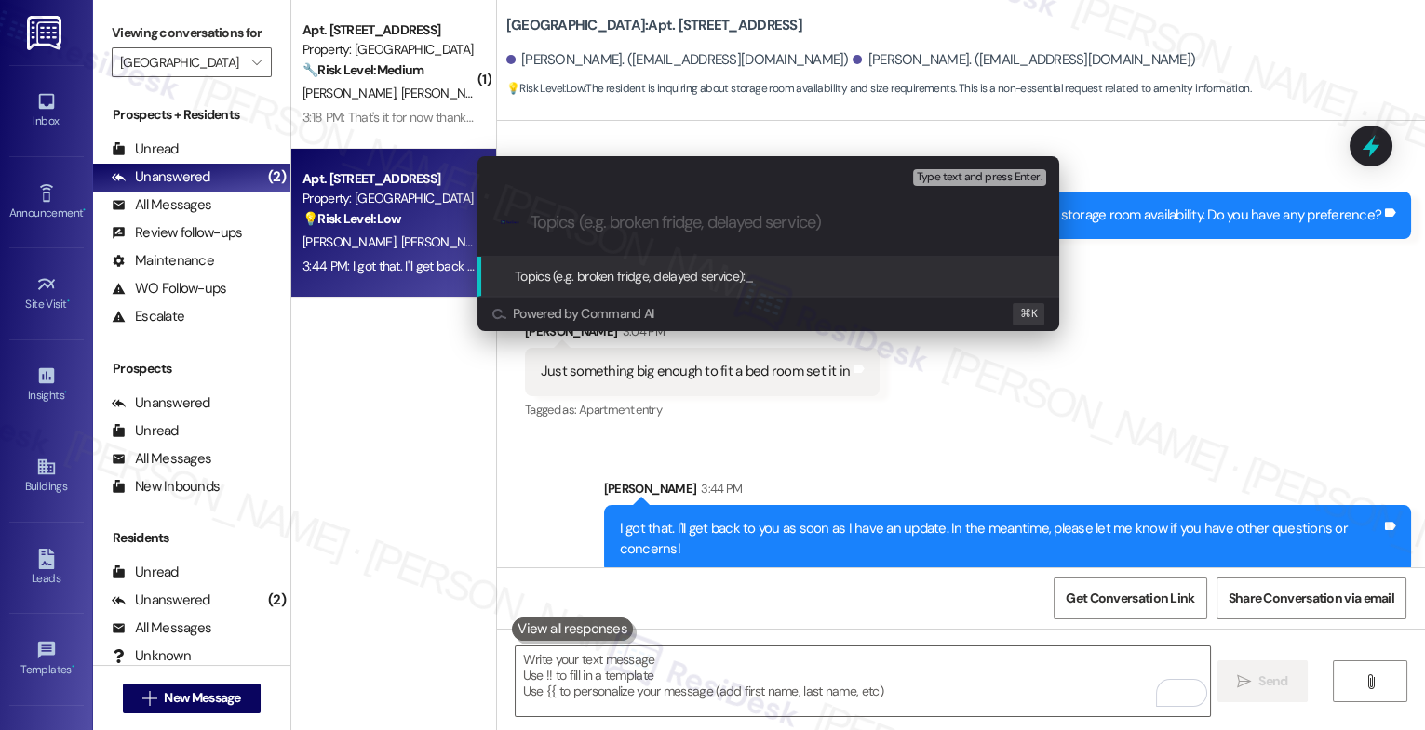
click at [580, 234] on div ".cls-1{fill:#0a055f;}.cls-2{fill:#0cc4c4;} resideskLogoBlueOrange" at bounding box center [768, 223] width 582 height 66
click at [597, 230] on input "Topics (e.g. broken fridge, delayed service)" at bounding box center [782, 223] width 505 height 20
click at [599, 218] on input "Storage Room availability check" at bounding box center [775, 223] width 490 height 20
click at [636, 224] on input "Storage room availability check" at bounding box center [775, 223] width 490 height 20
click at [713, 225] on input "Storage room Availability check" at bounding box center [775, 223] width 490 height 20
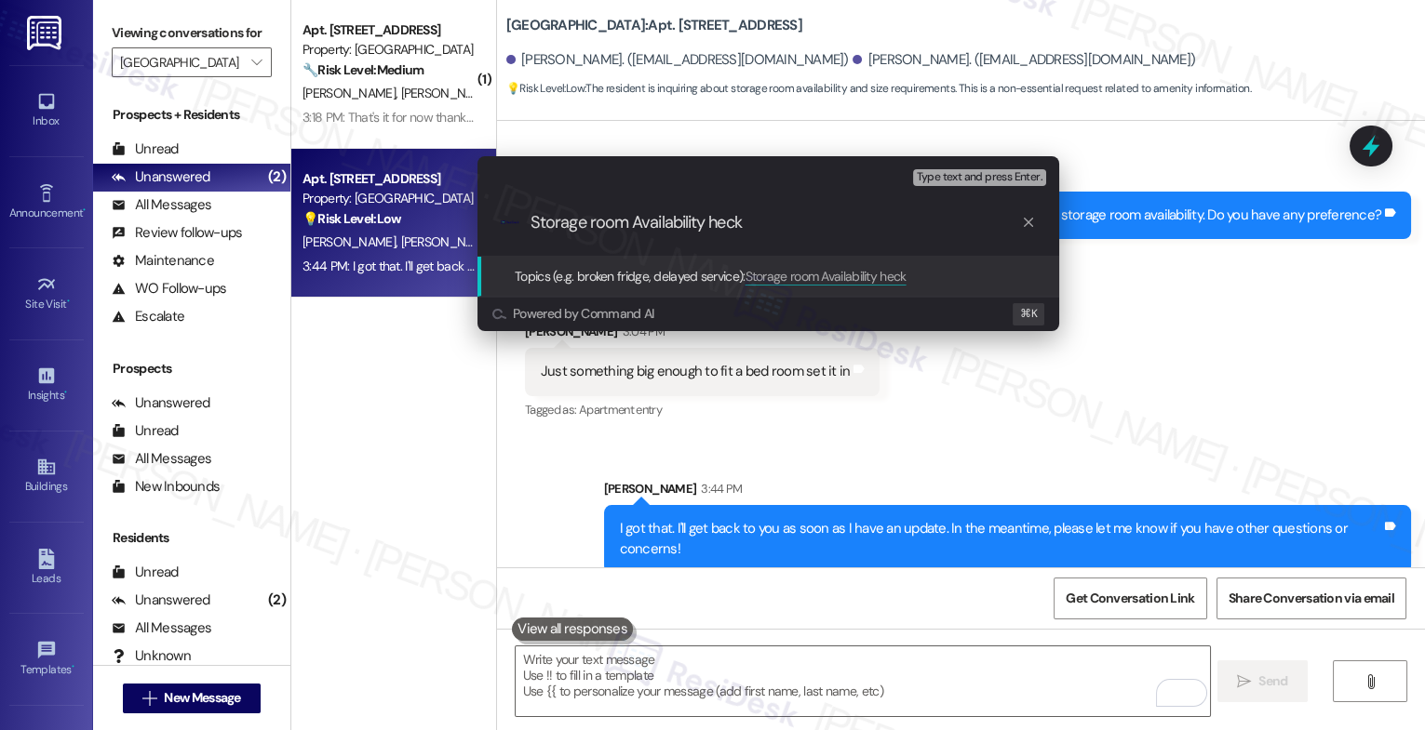
type input "Storage room Availability Check"
click at [756, 225] on input "Storage room Availability Check" at bounding box center [775, 223] width 490 height 20
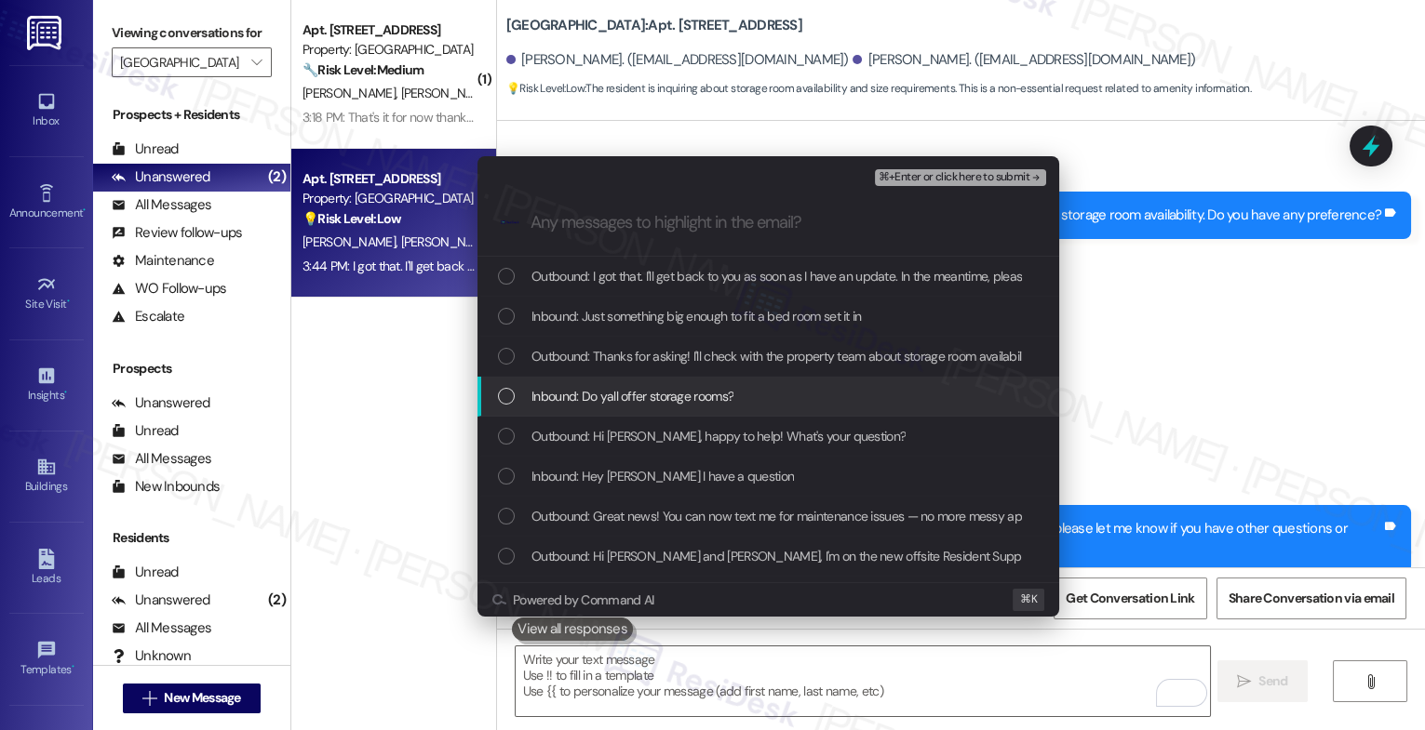
drag, startPoint x: 670, startPoint y: 391, endPoint x: 682, endPoint y: 362, distance: 31.3
click at [671, 389] on span "Inbound: Do yall offer storage rooms?" at bounding box center [632, 396] width 202 height 20
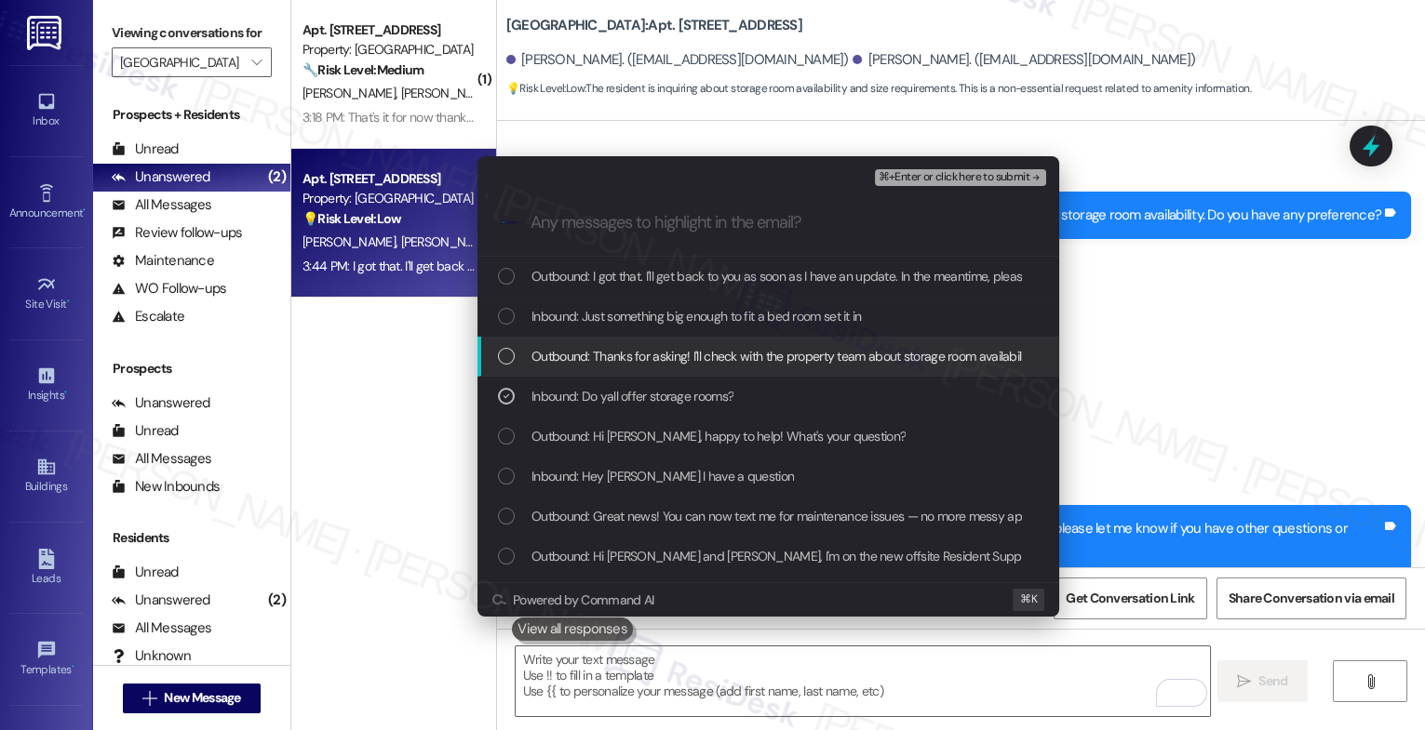
drag, startPoint x: 684, startPoint y: 355, endPoint x: 682, endPoint y: 318, distance: 37.3
click at [684, 350] on span "Outbound: Thanks for asking! I'll check with the property team about storage ro…" at bounding box center [864, 356] width 667 height 20
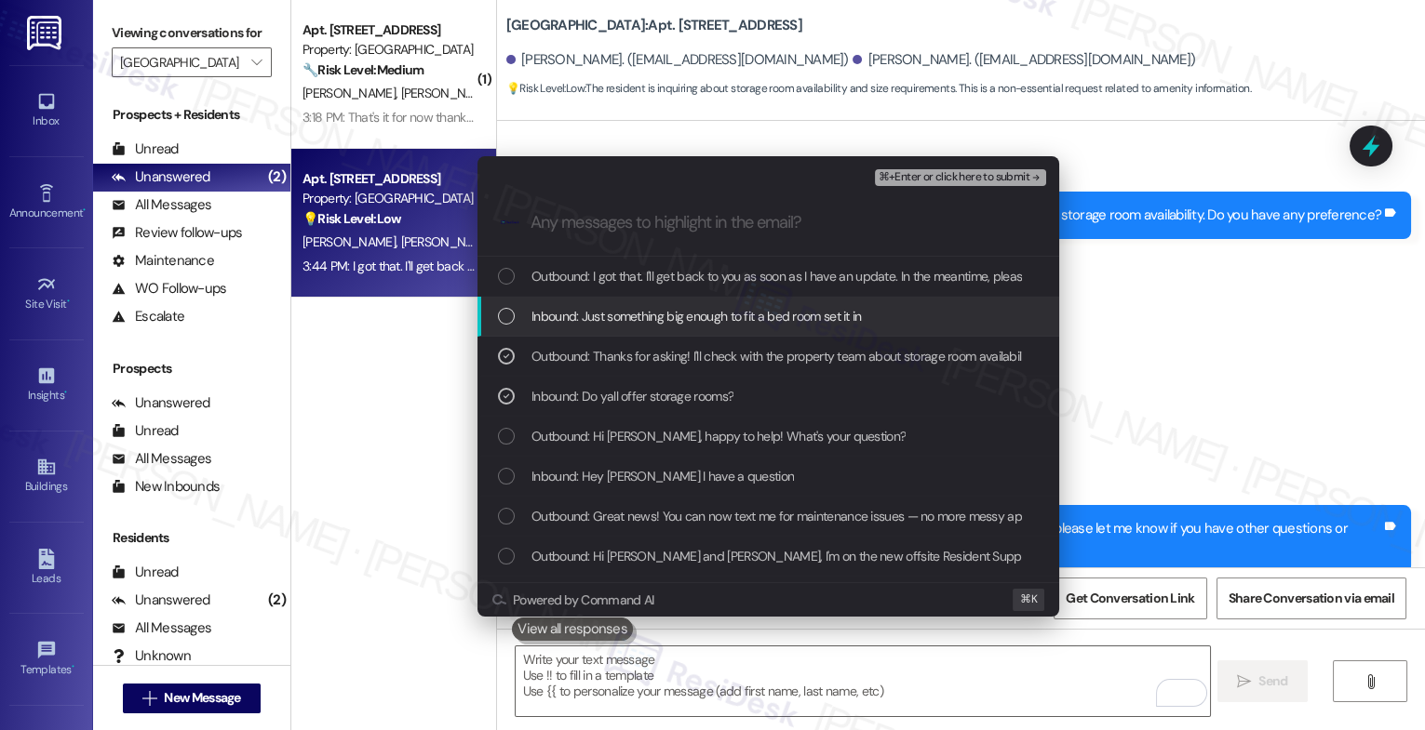
click at [682, 318] on span "Inbound: Just something big enough to fit a bed room set it in" at bounding box center [696, 316] width 330 height 20
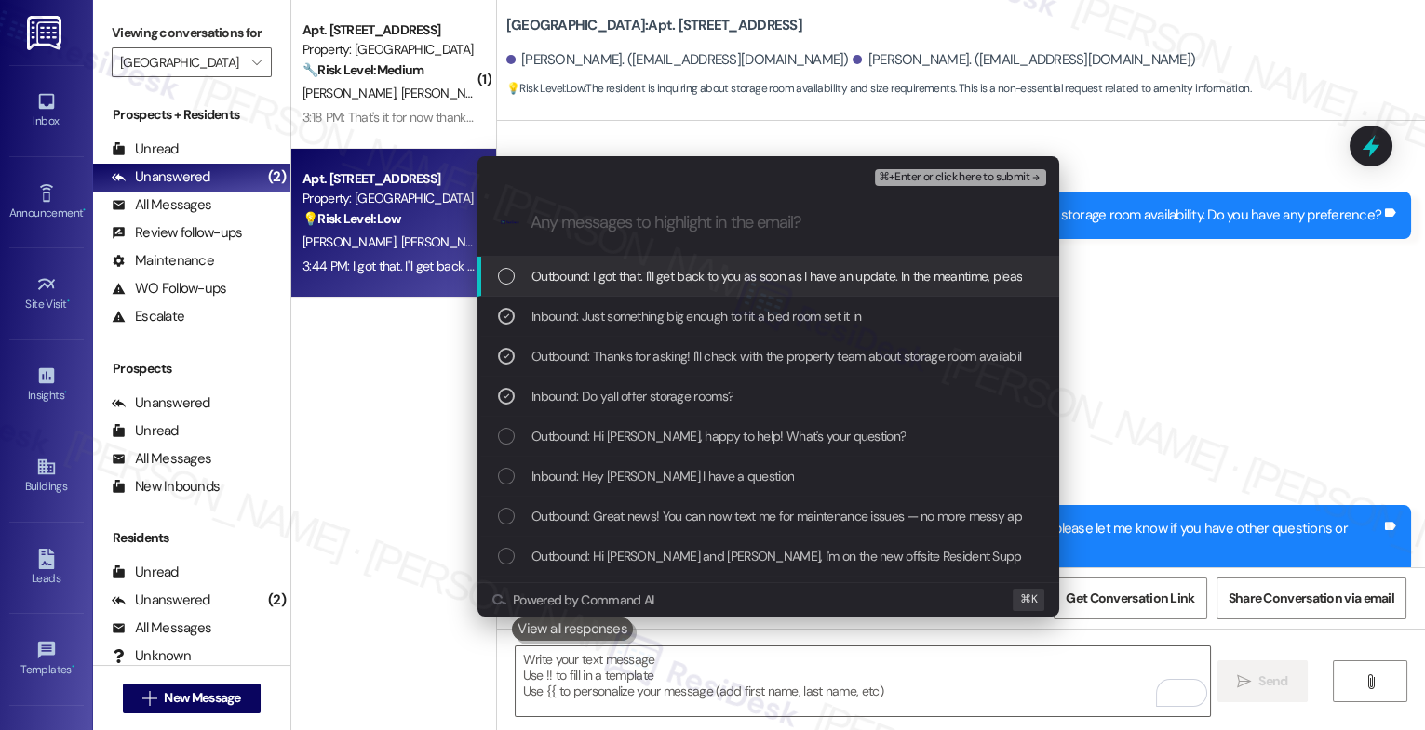
click at [693, 291] on div "Outbound: I got that. I'll get back to you as soon as I have an update. In the …" at bounding box center [768, 277] width 582 height 40
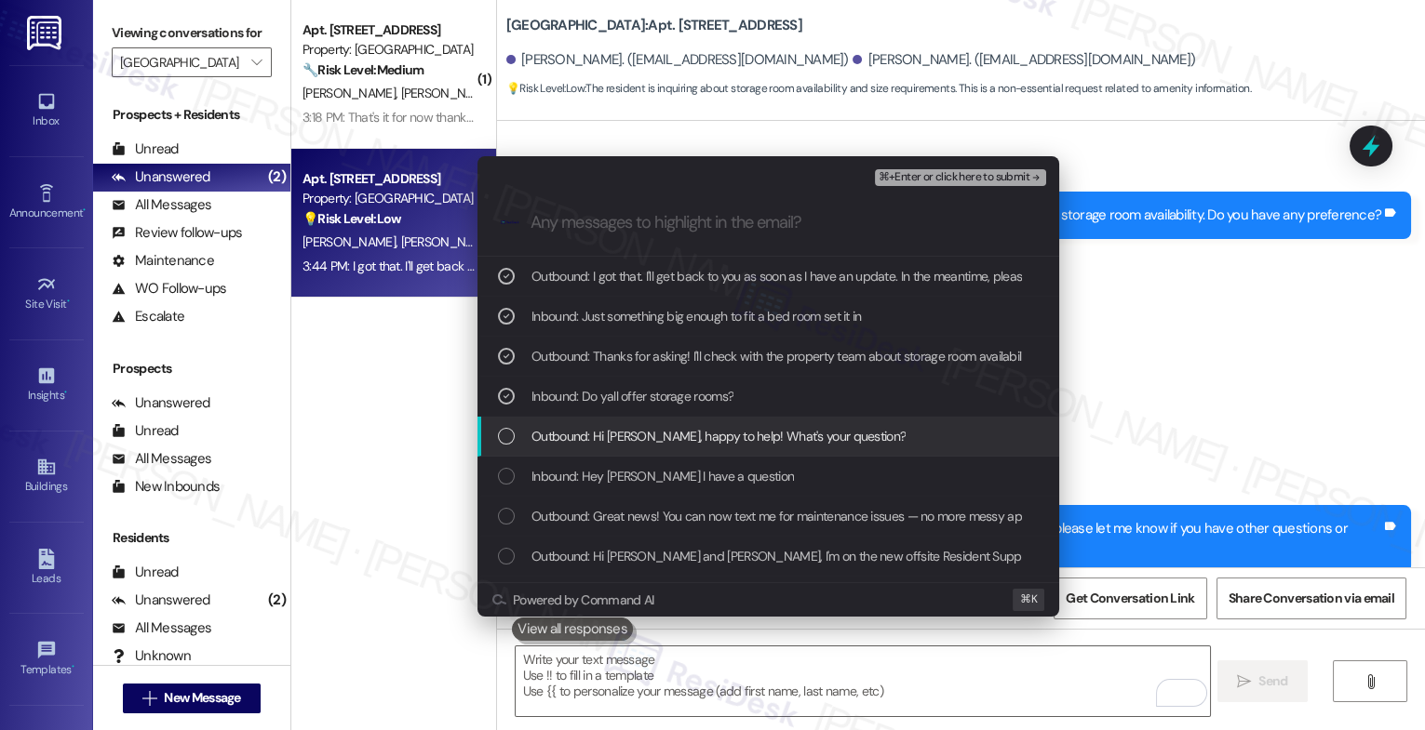
click at [739, 426] on span "Outbound: Hi Jaydon, happy to help! What's your question?" at bounding box center [718, 436] width 374 height 20
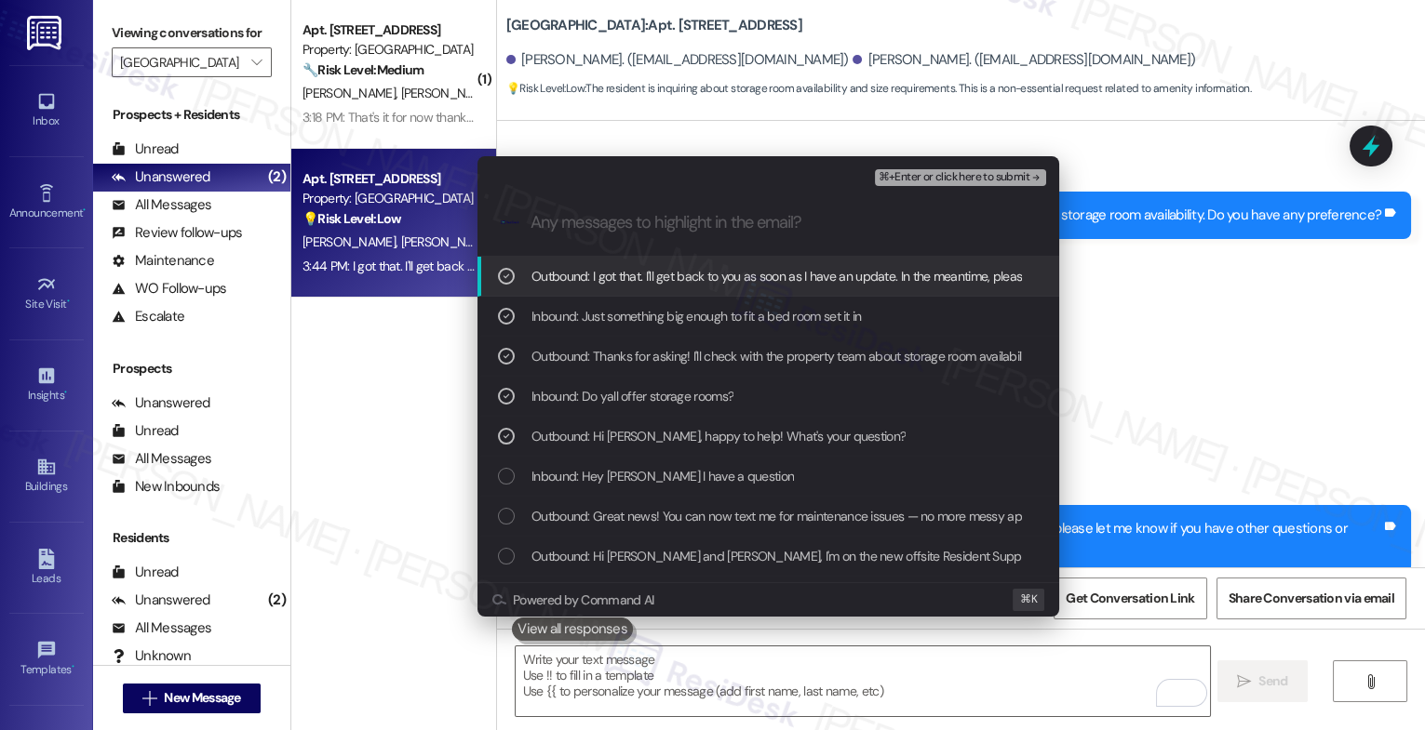
click at [983, 181] on span "⌘+Enter or click here to submit" at bounding box center [953, 177] width 151 height 13
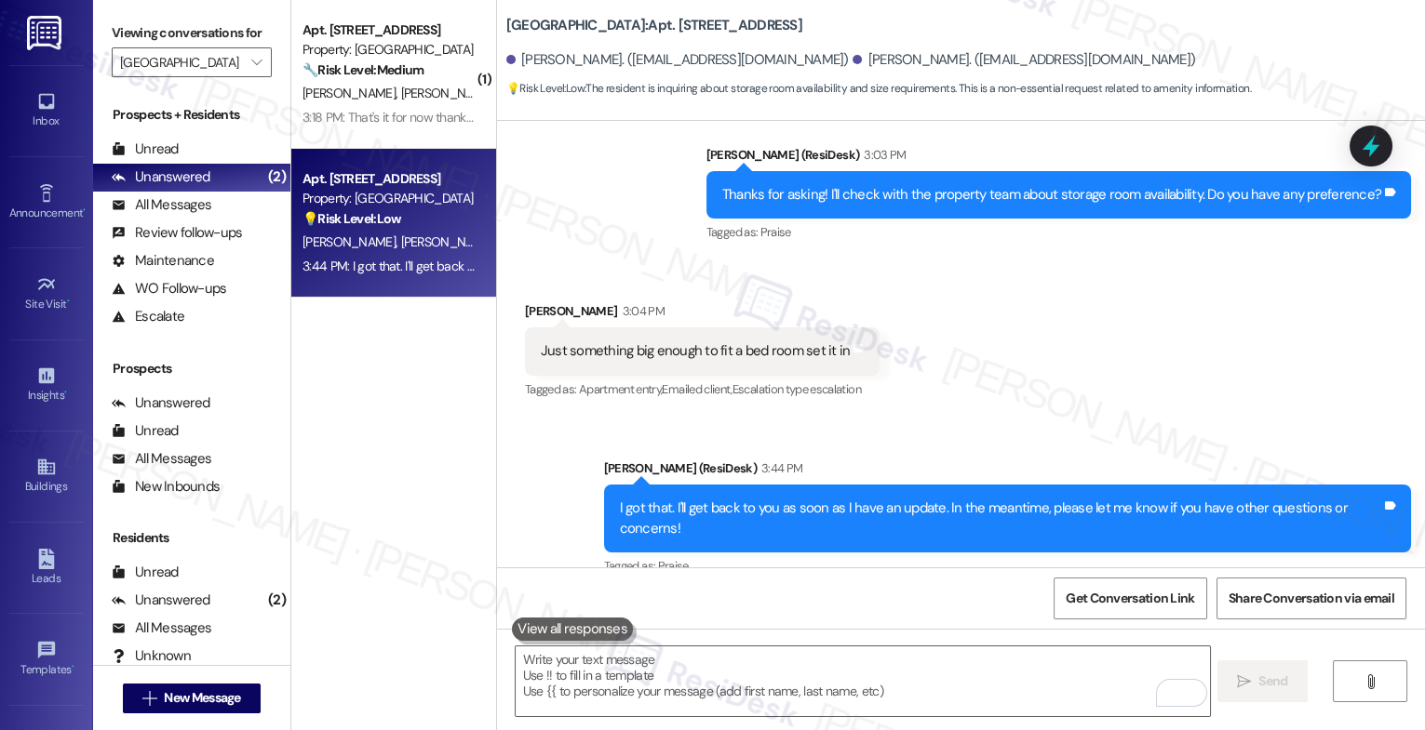
scroll to position [1242, 0]
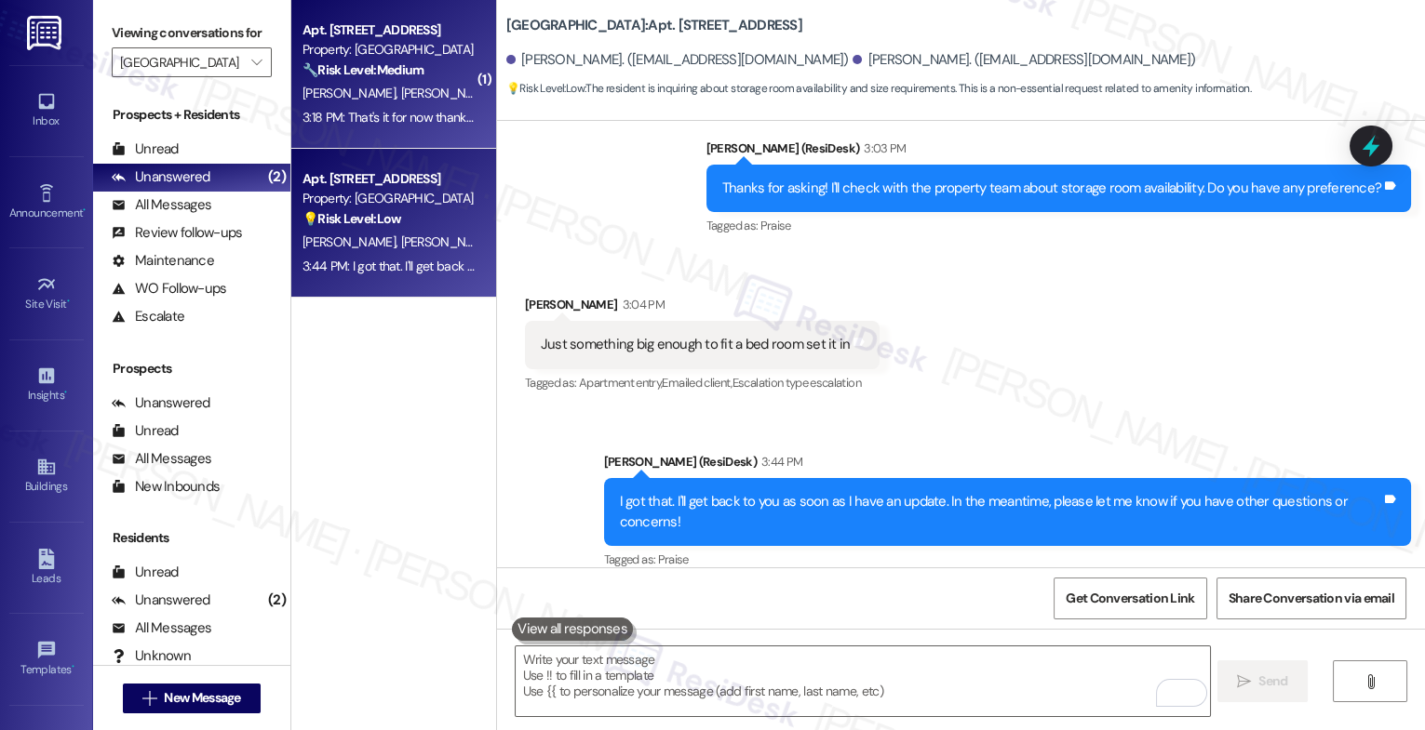
click at [358, 72] on strong "🔧 Risk Level: Medium" at bounding box center [362, 69] width 121 height 17
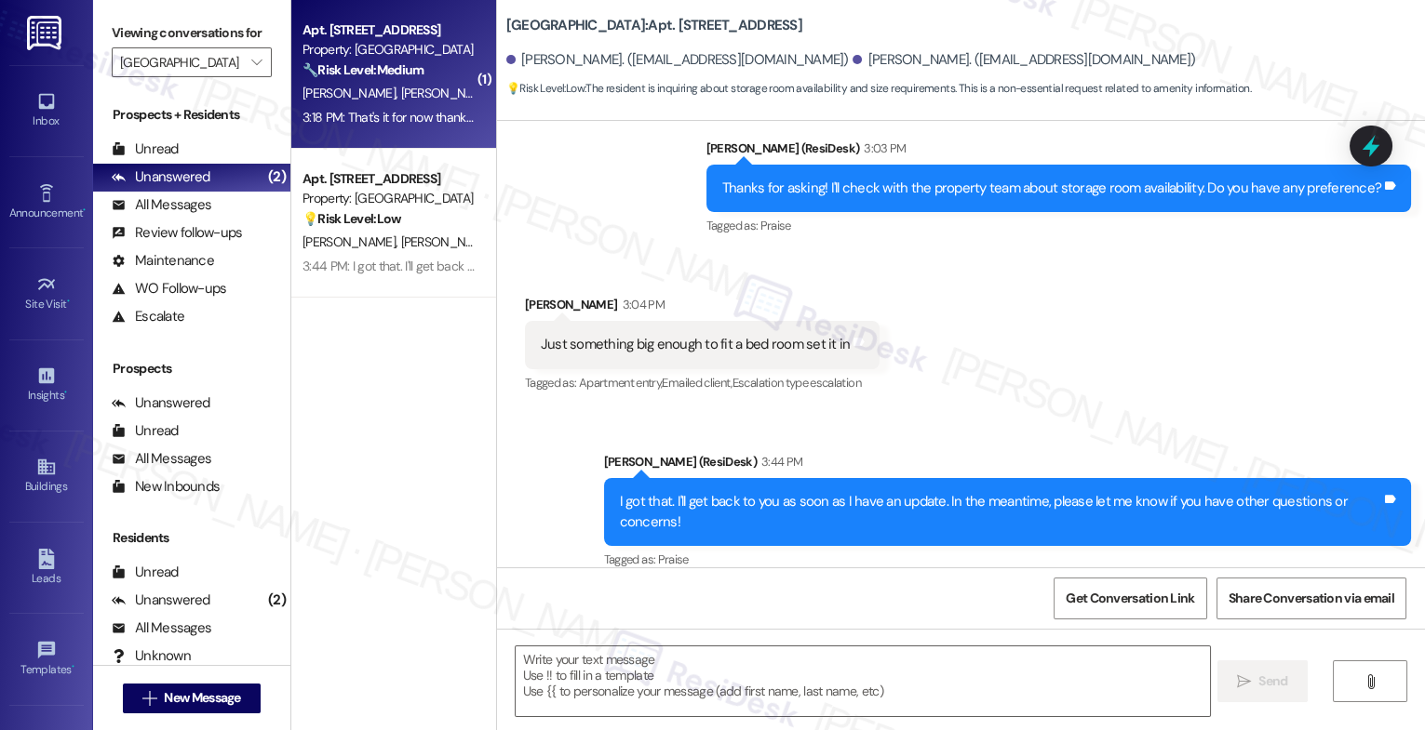
type textarea "Fetching suggested responses. Please feel free to read through the conversation…"
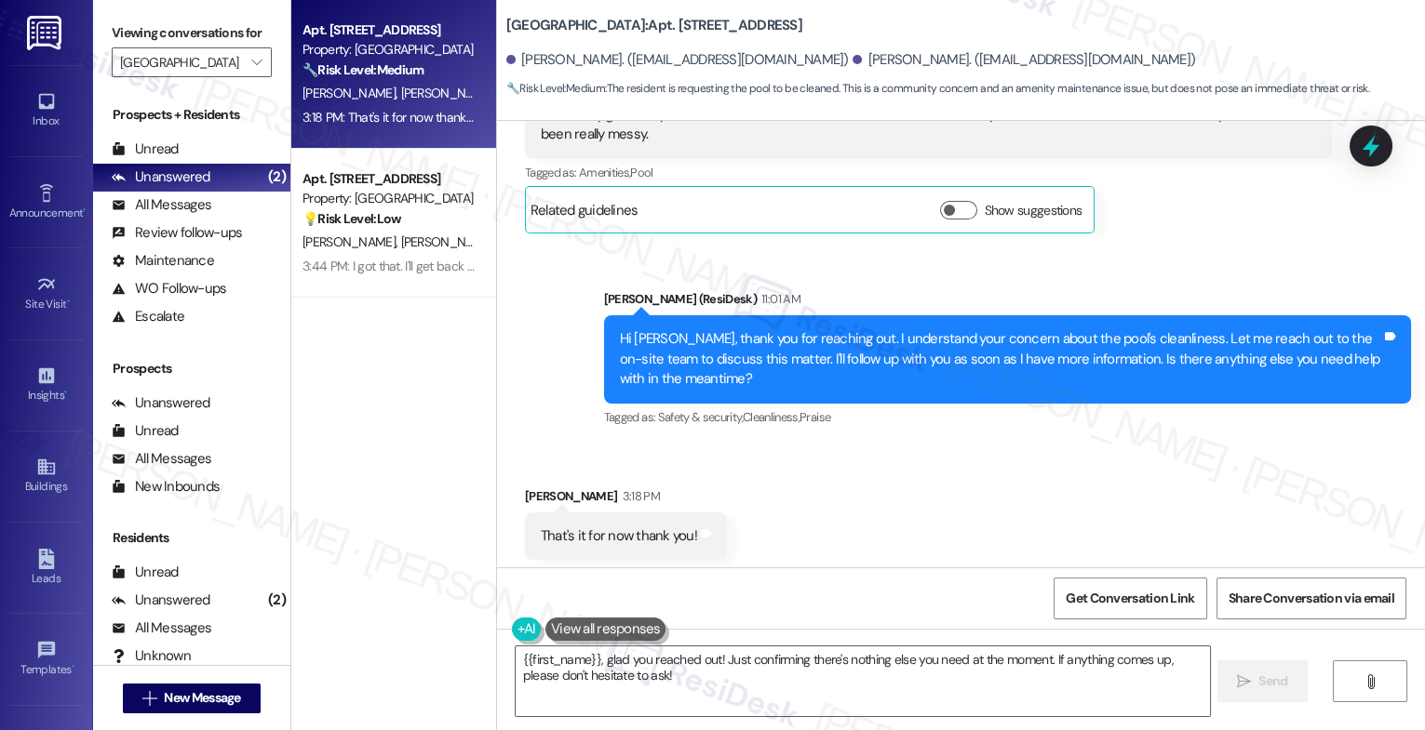
scroll to position [875, 0]
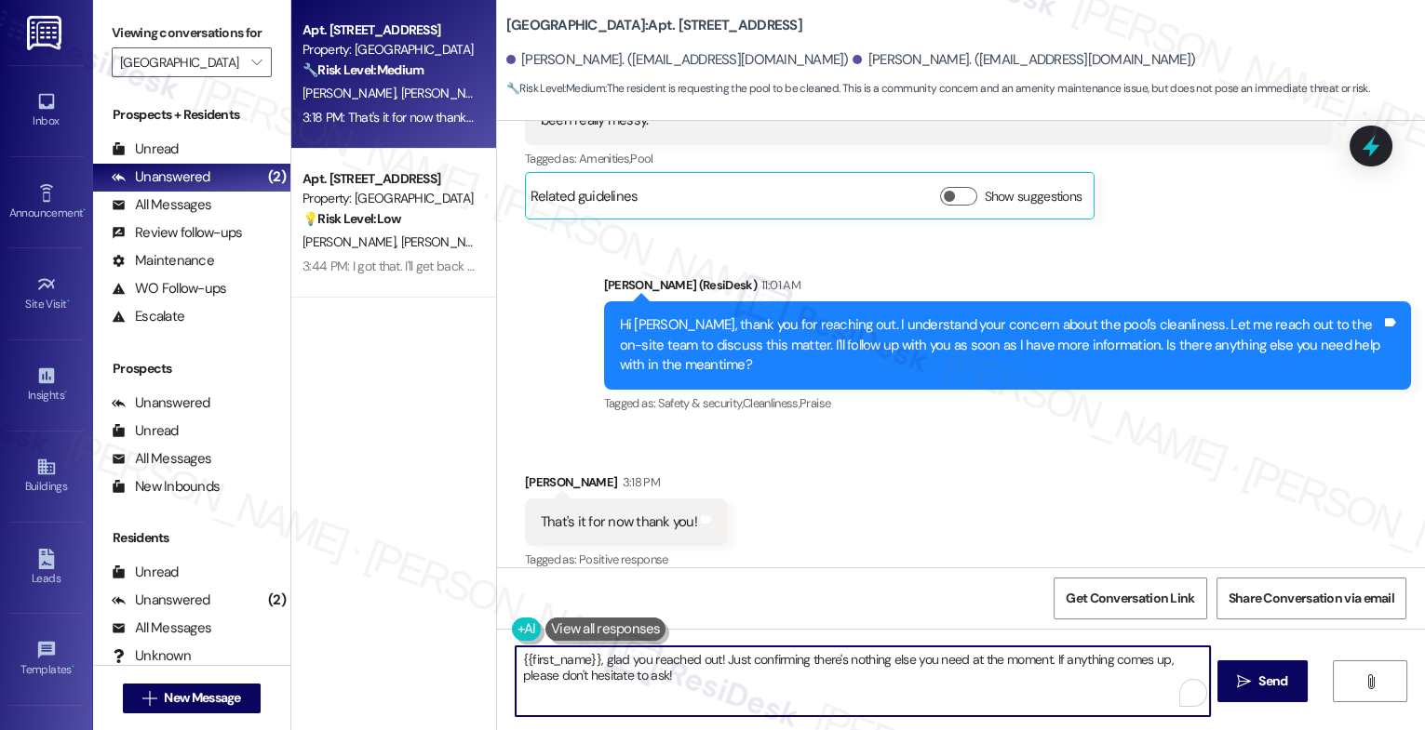
click at [607, 659] on textarea "{{first_name}}, glad you reached out! Just confirming there's nothing else you …" at bounding box center [862, 682] width 694 height 70
click at [572, 658] on textarea "You're most welcome." at bounding box center [862, 682] width 694 height 70
click at [720, 674] on textarea "You're very welcome." at bounding box center [862, 682] width 694 height 70
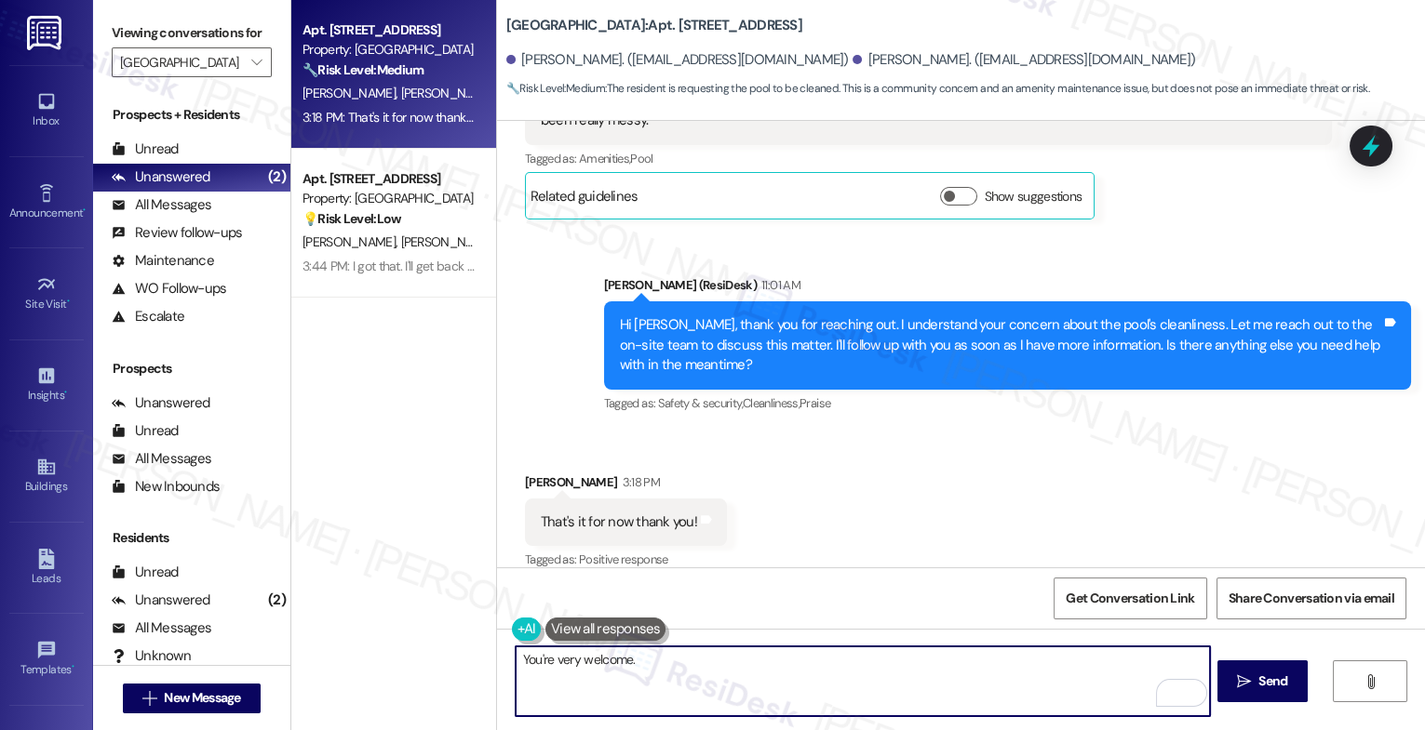
click at [703, 668] on textarea "You're very welcome." at bounding box center [862, 682] width 694 height 70
paste textarea "If anything else comes up or you have more questions, feel free to reach out an…"
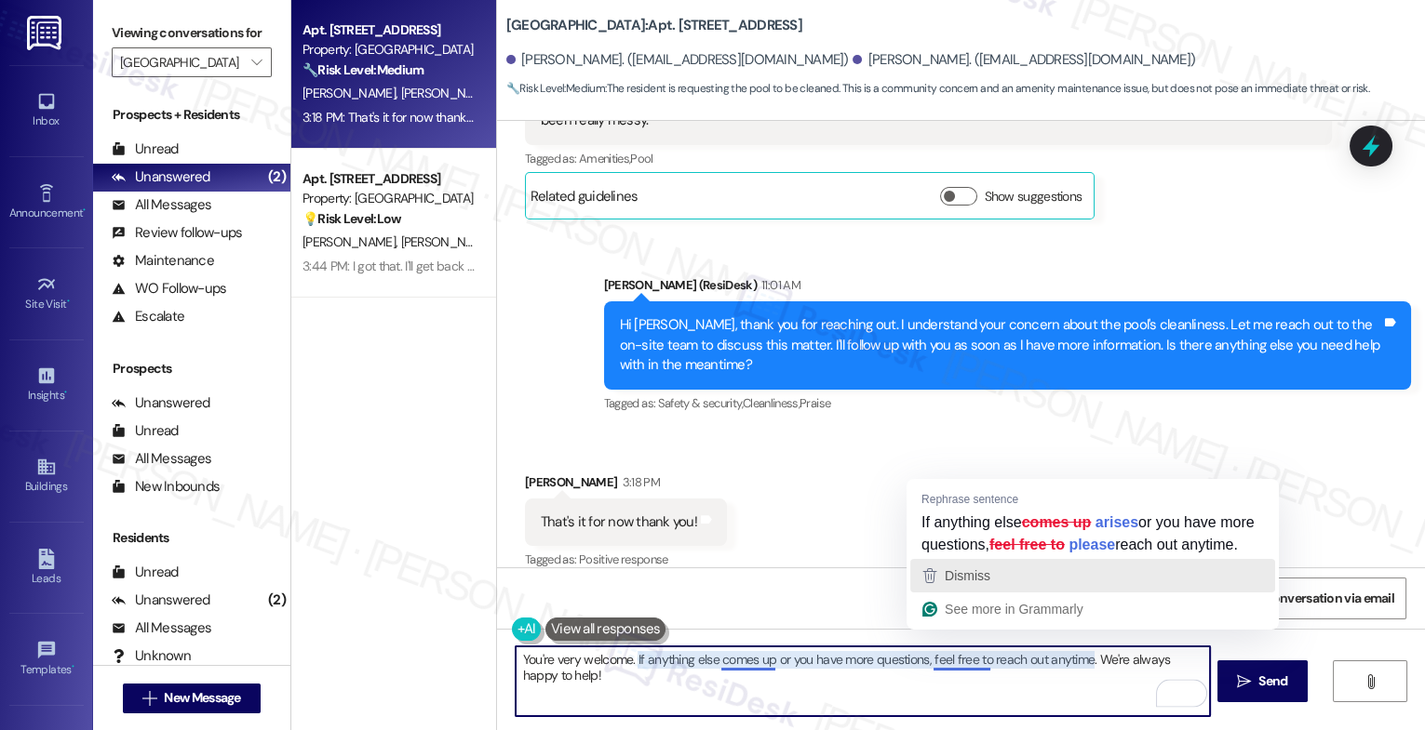
click at [974, 583] on span "Dismiss" at bounding box center [967, 576] width 46 height 15
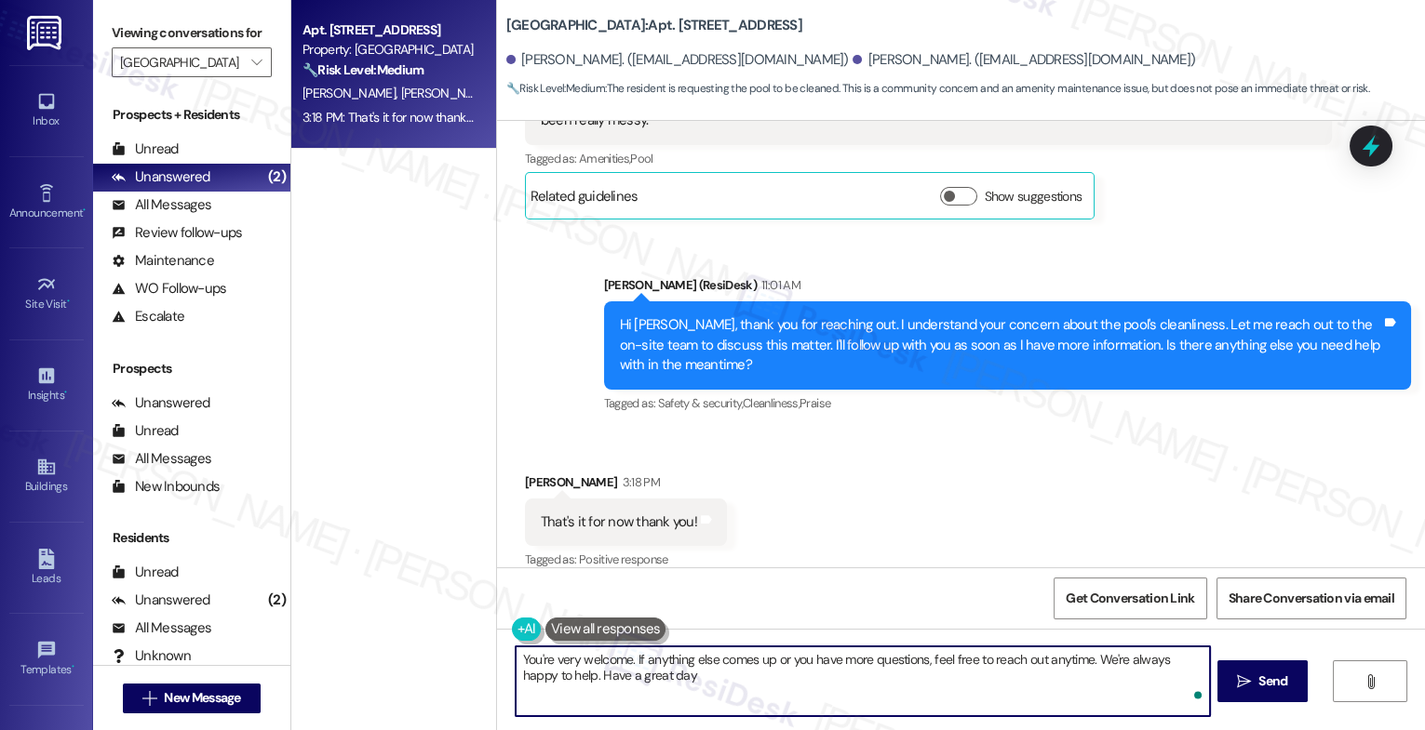
type textarea "You're very welcome. If anything else comes up or you have more questions, feel…"
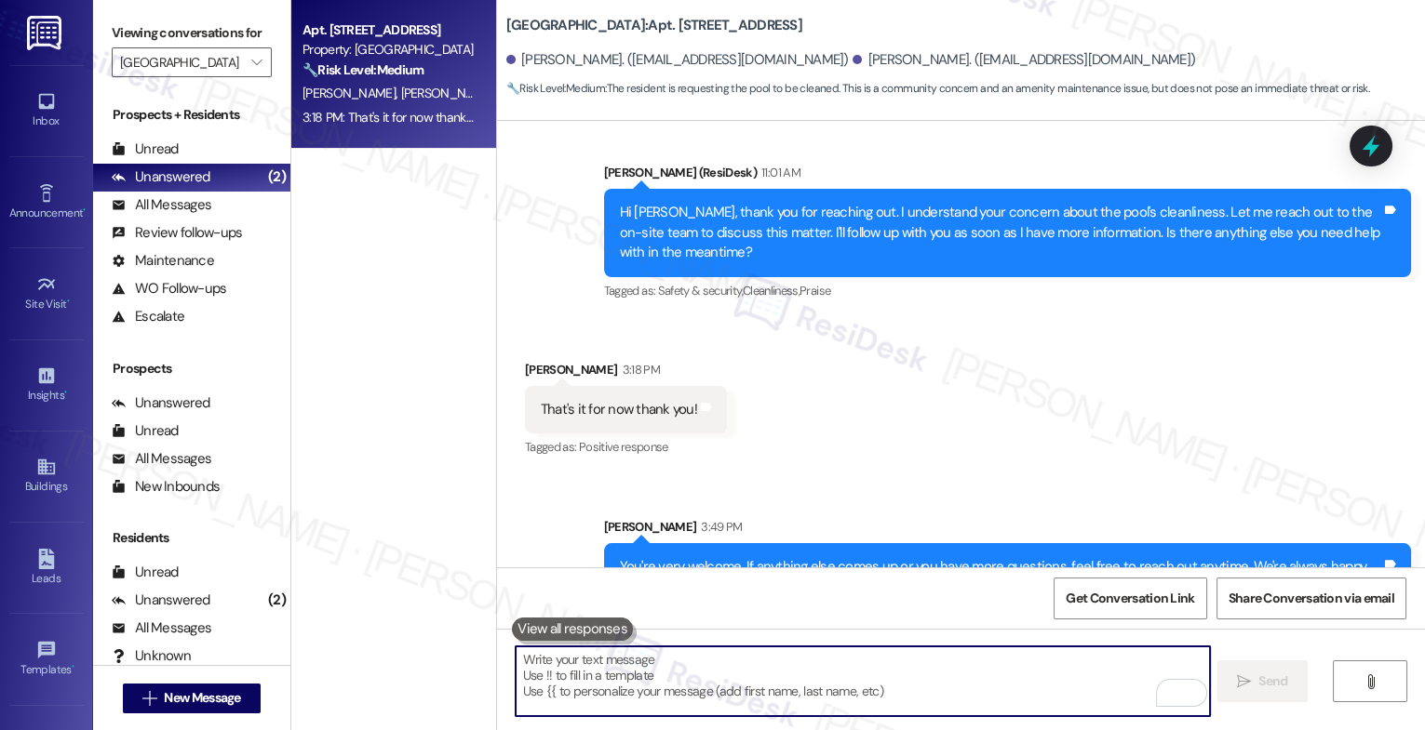
scroll to position [1024, 0]
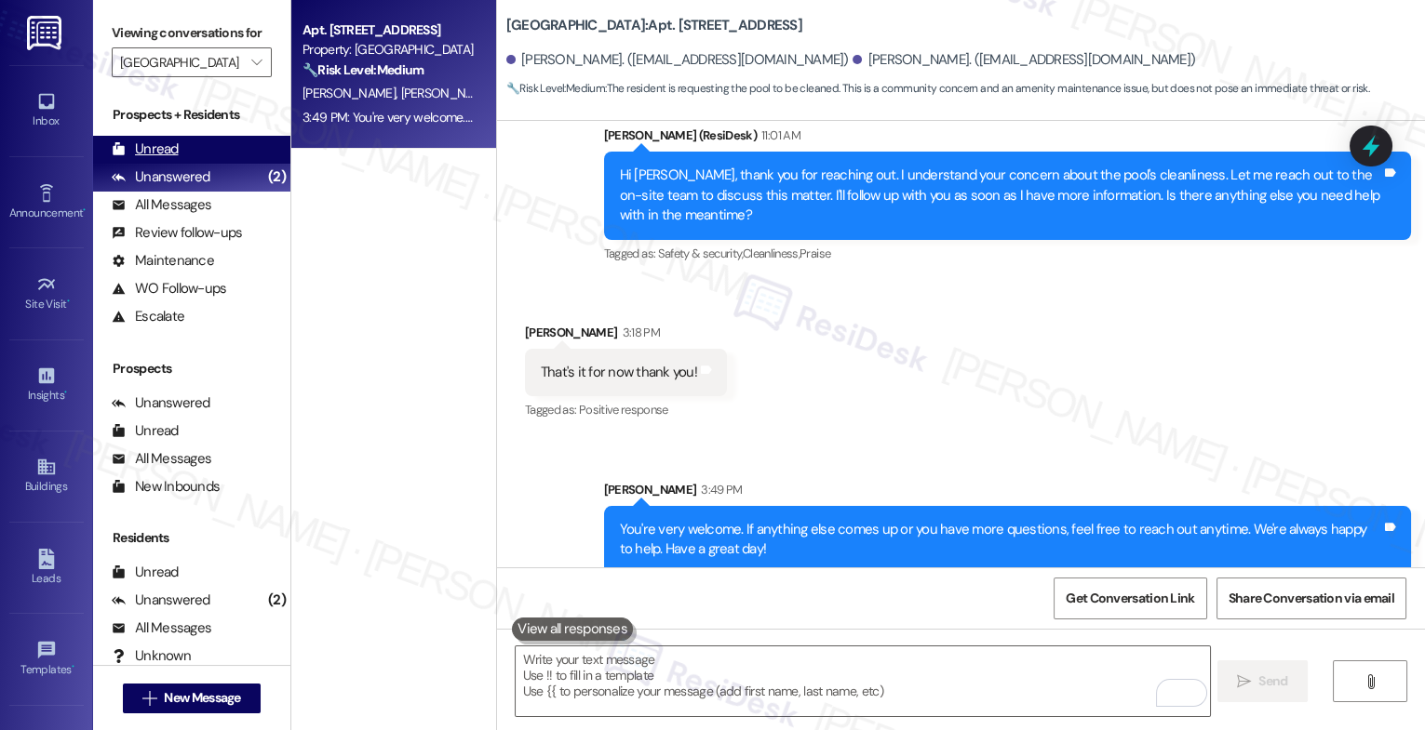
click at [202, 164] on div "Unread (0)" at bounding box center [191, 150] width 197 height 28
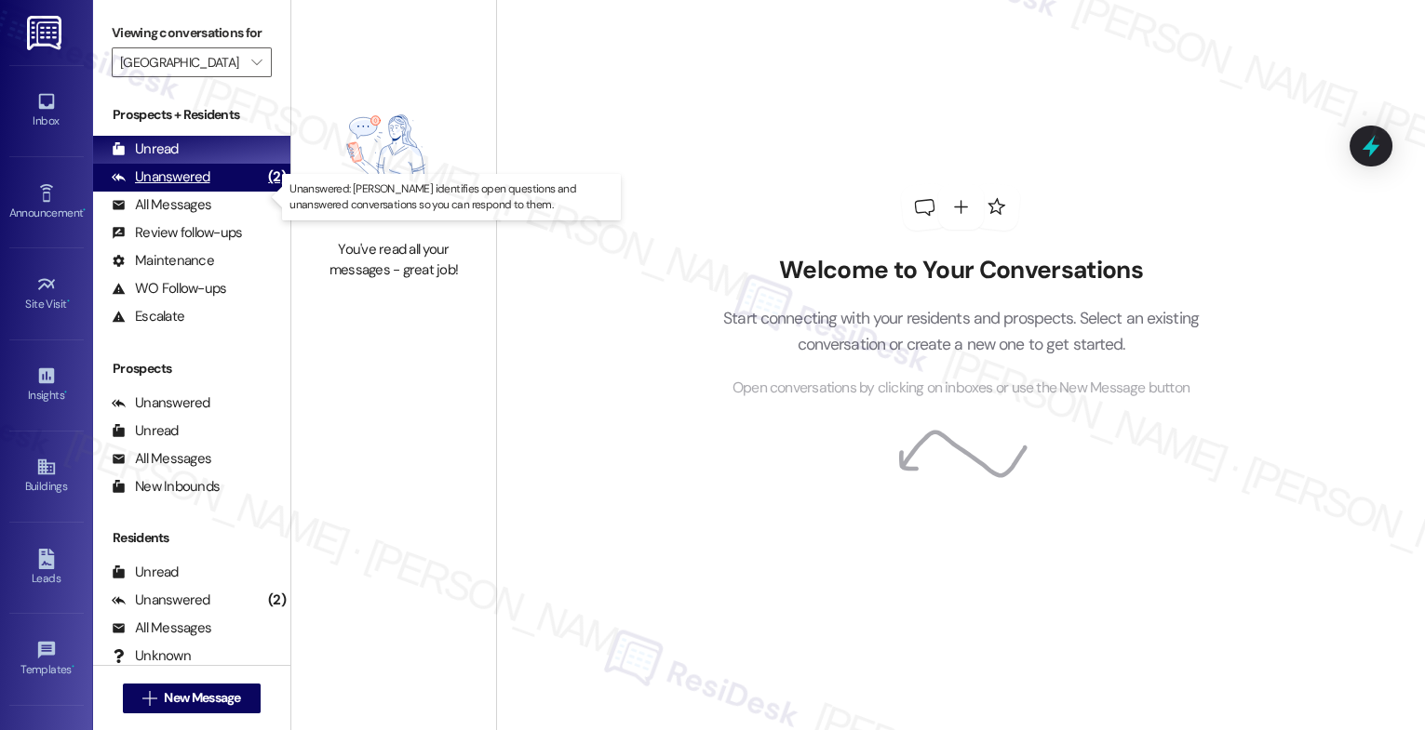
click at [188, 187] on div "Unanswered" at bounding box center [161, 177] width 99 height 20
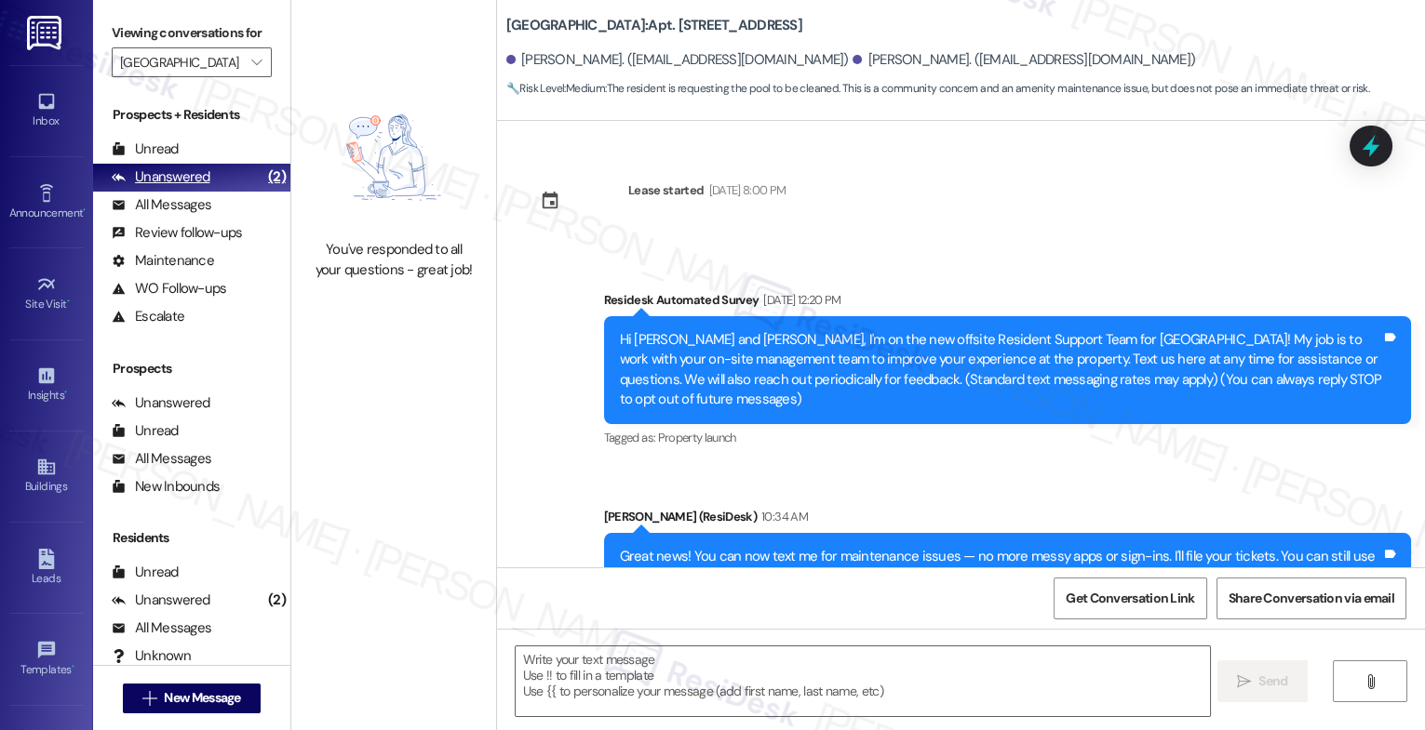
scroll to position [0, 0]
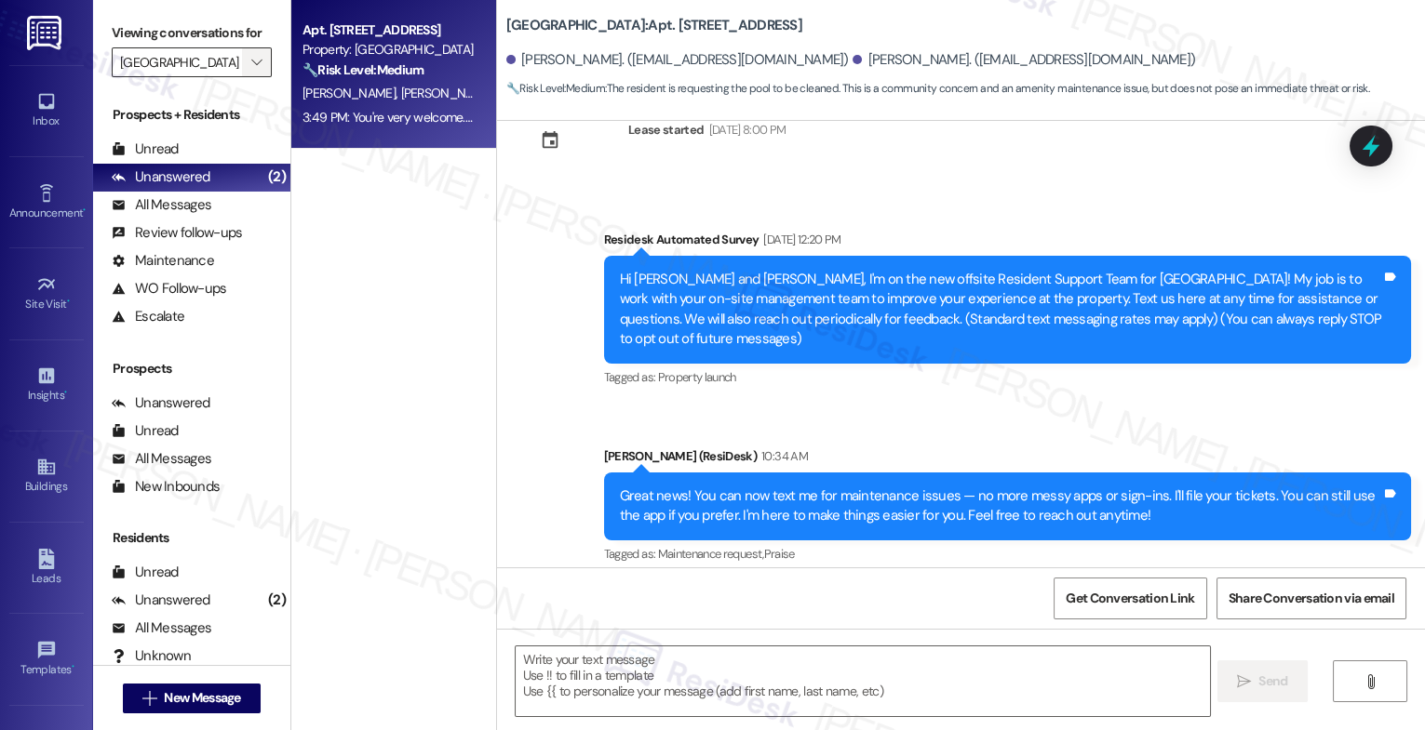
type textarea "Fetching suggested responses. Please feel free to read through the conversation…"
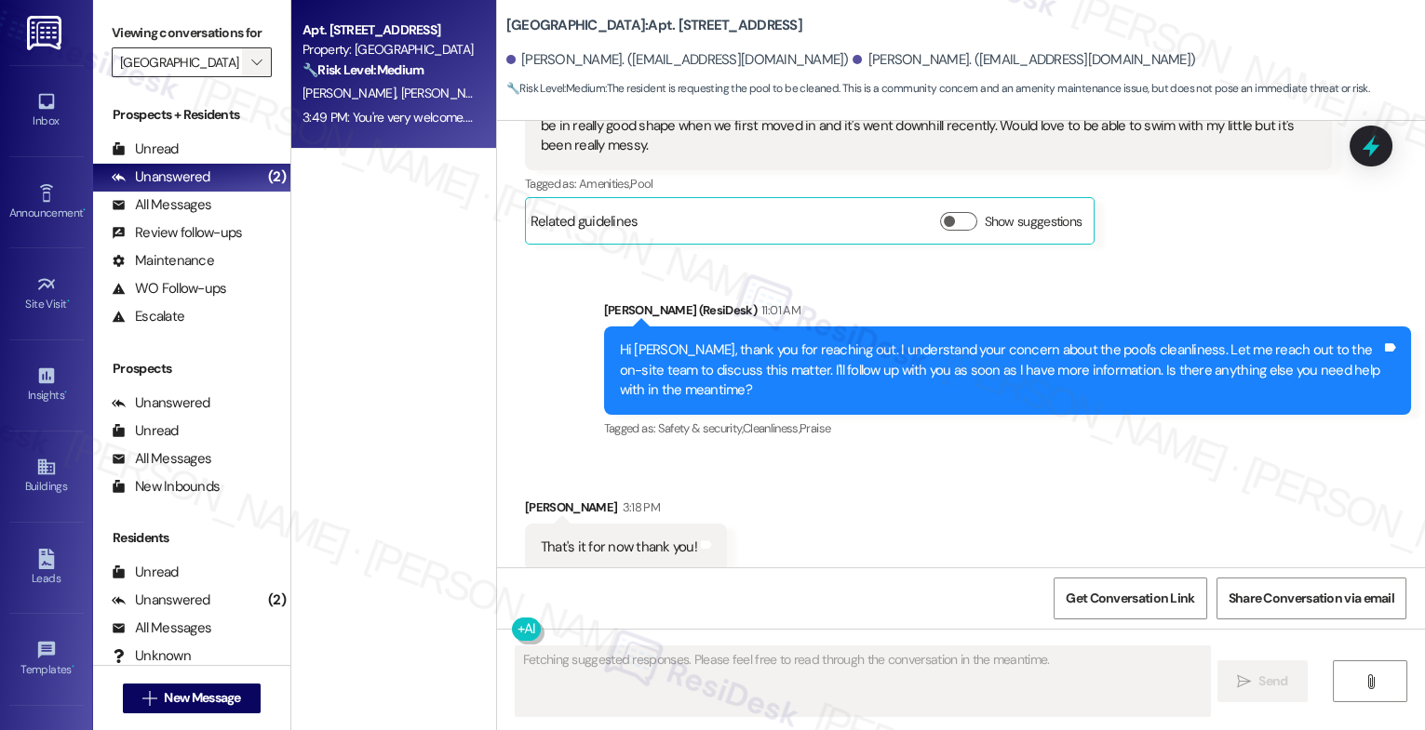
scroll to position [875, 0]
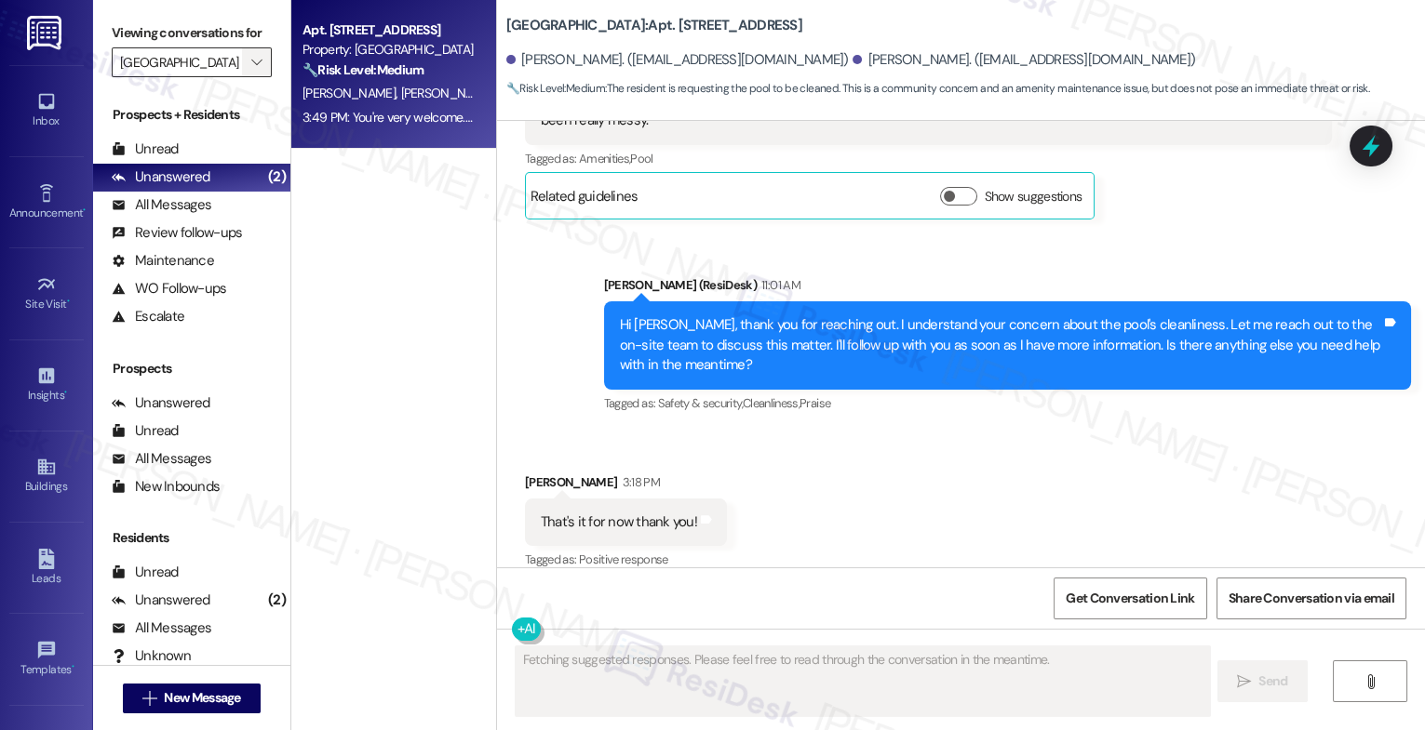
click at [251, 70] on span "" at bounding box center [257, 62] width 18 height 30
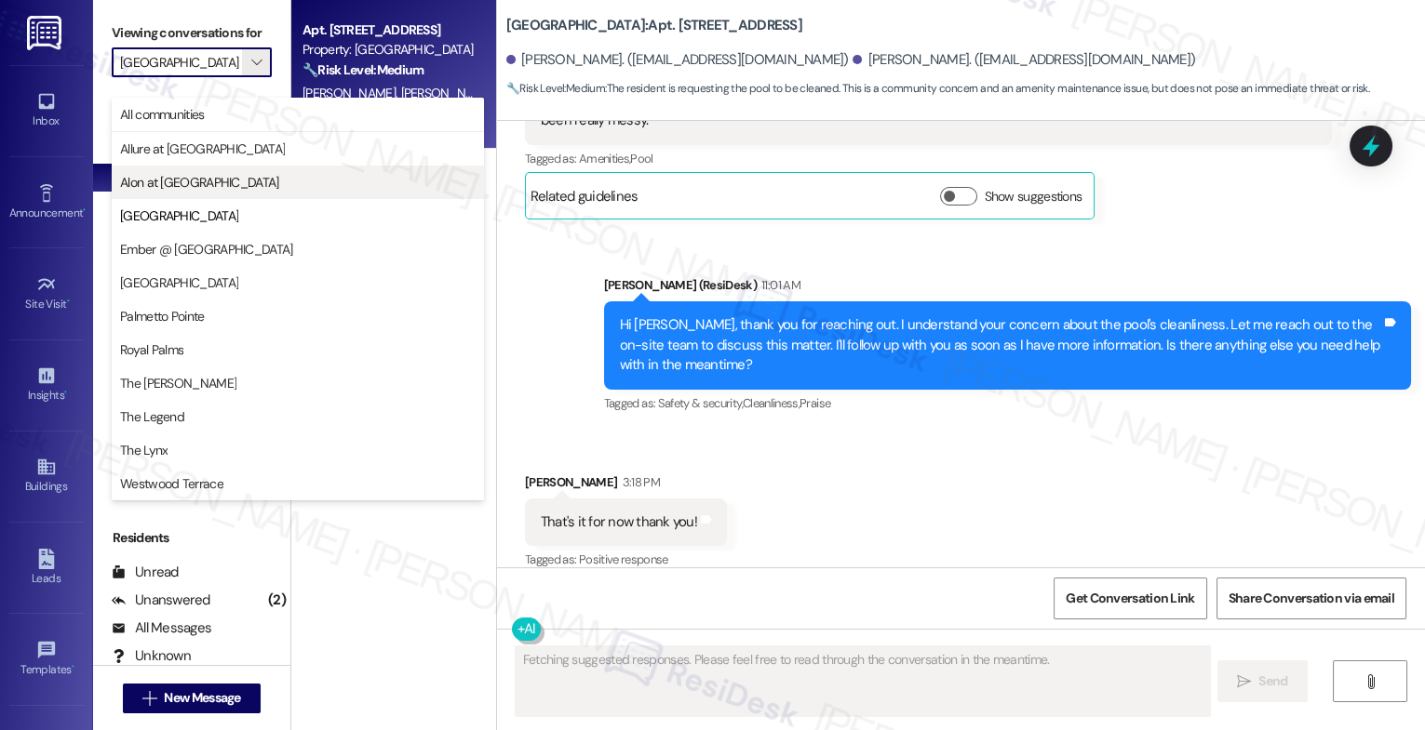
click at [205, 167] on button "Alon at [GEOGRAPHIC_DATA]" at bounding box center [298, 182] width 372 height 33
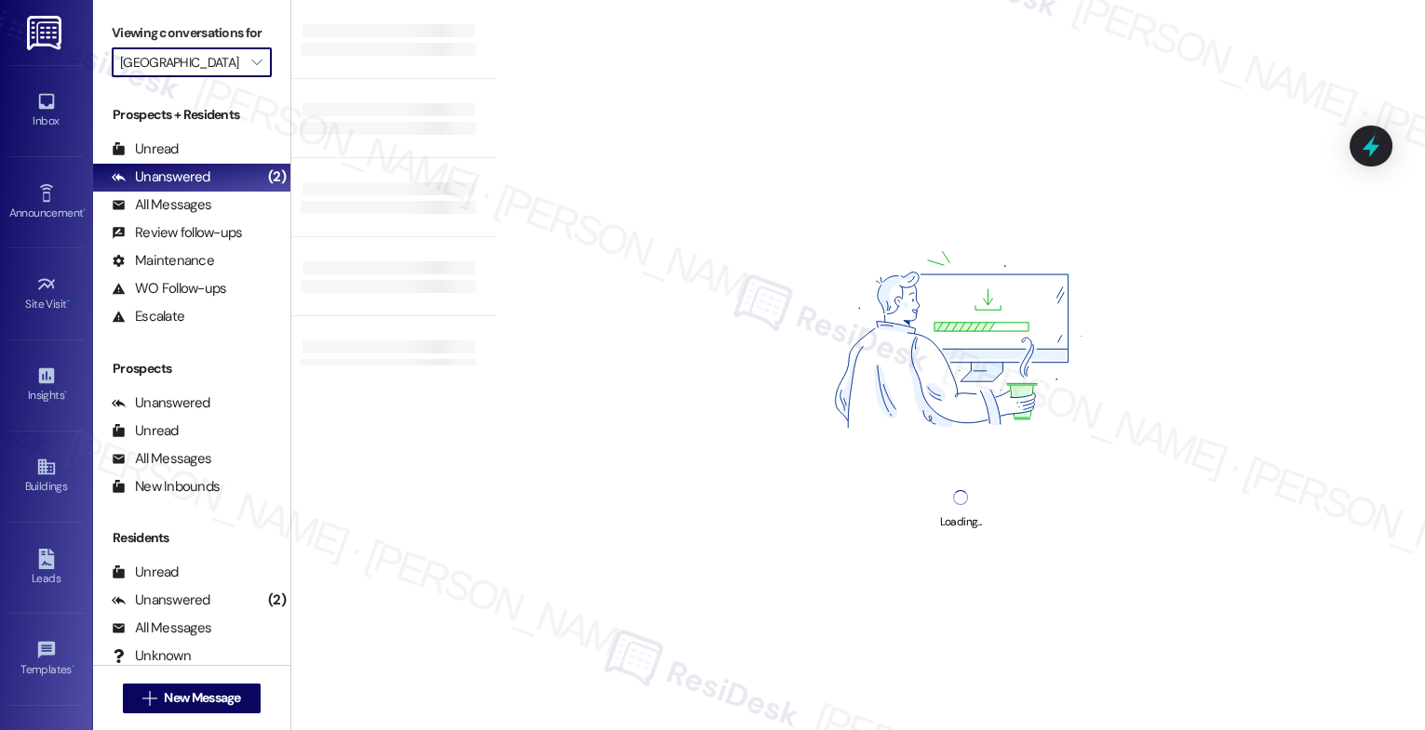
type input "Alon at [GEOGRAPHIC_DATA]"
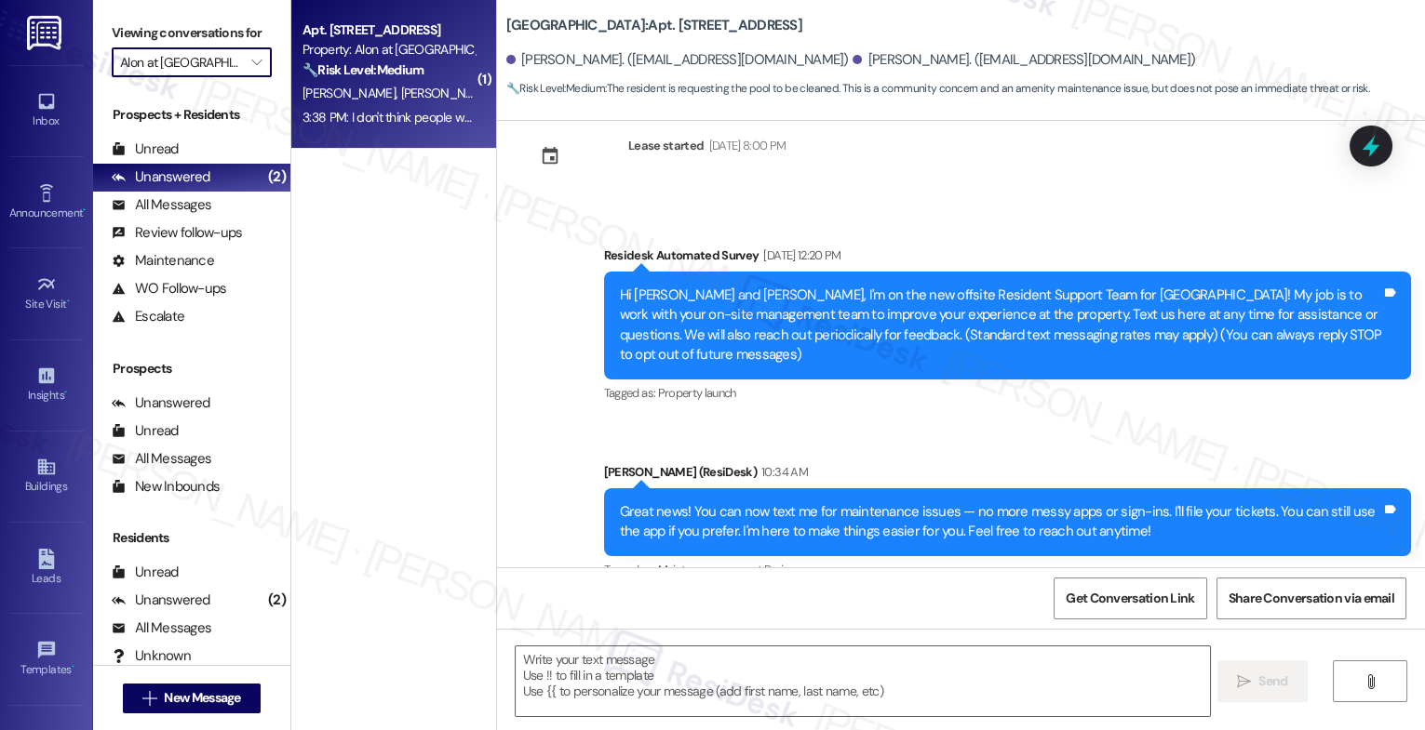
click at [396, 109] on div "3:38 PM: I don't think people were hearing the "temporary" including myself. I …" at bounding box center [807, 117] width 1010 height 17
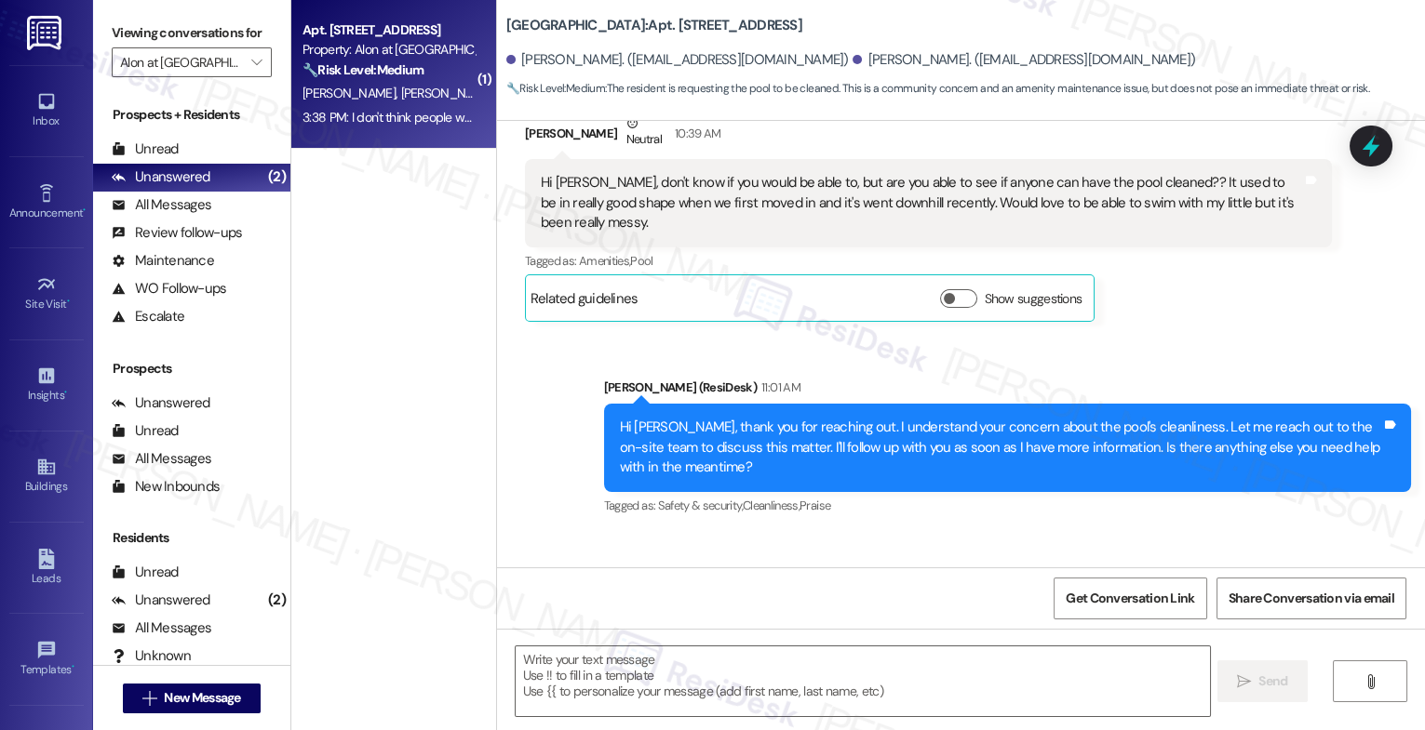
scroll to position [875, 0]
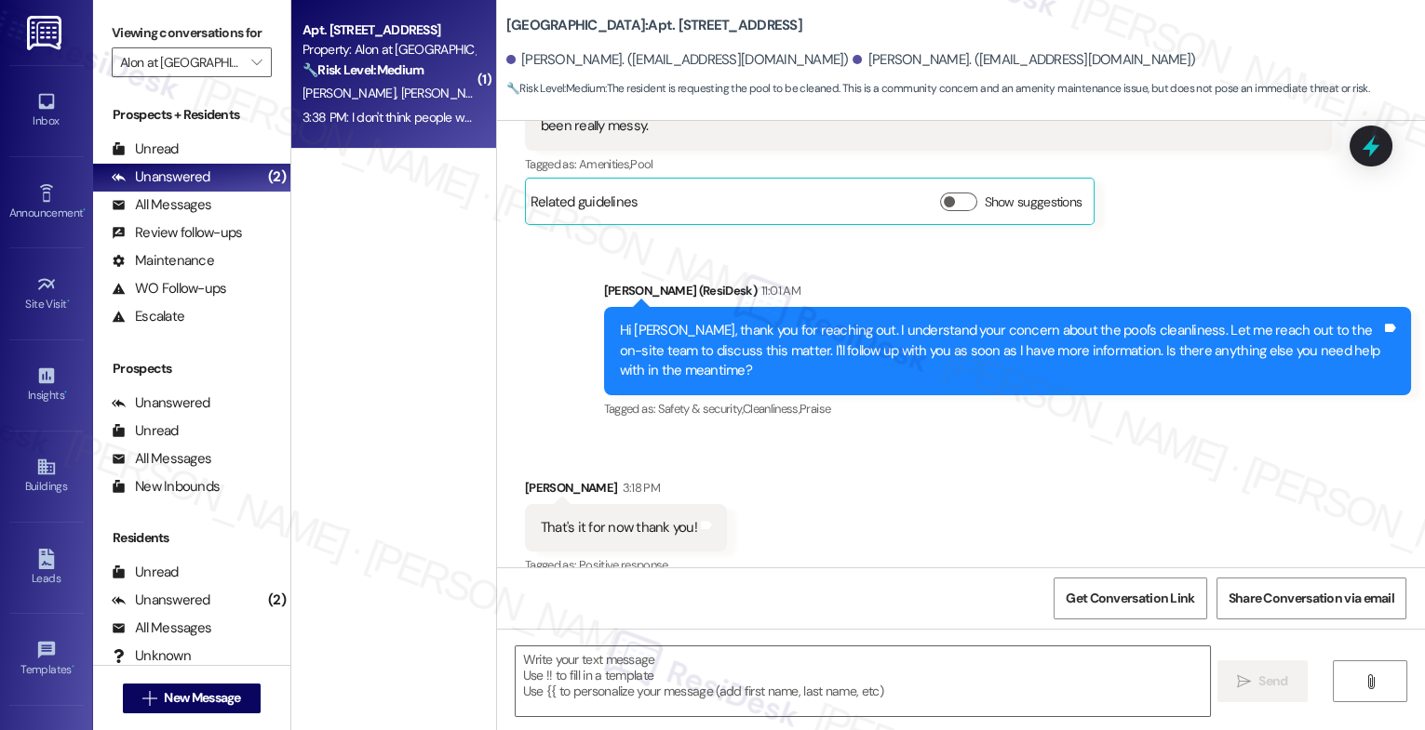
type textarea "Fetching suggested responses. Please feel free to read through the conversation…"
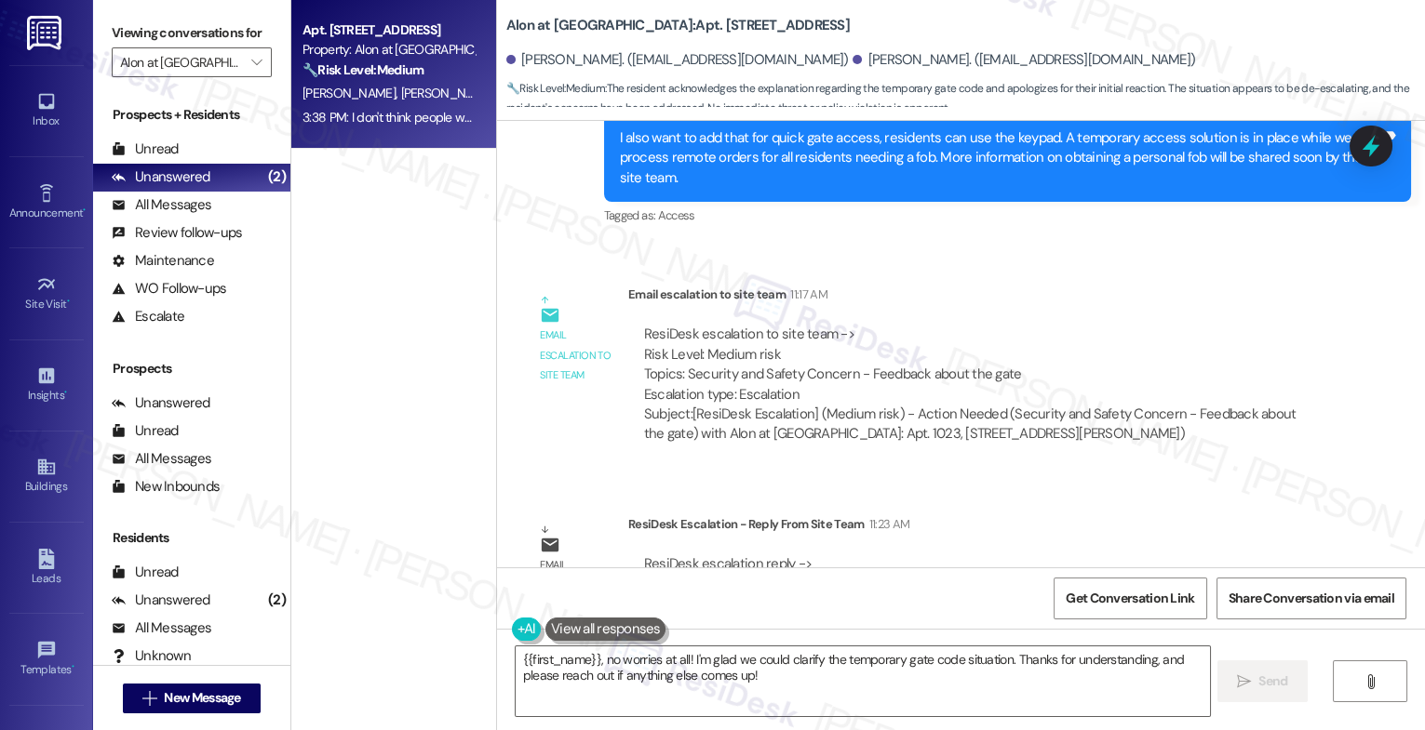
scroll to position [2370, 0]
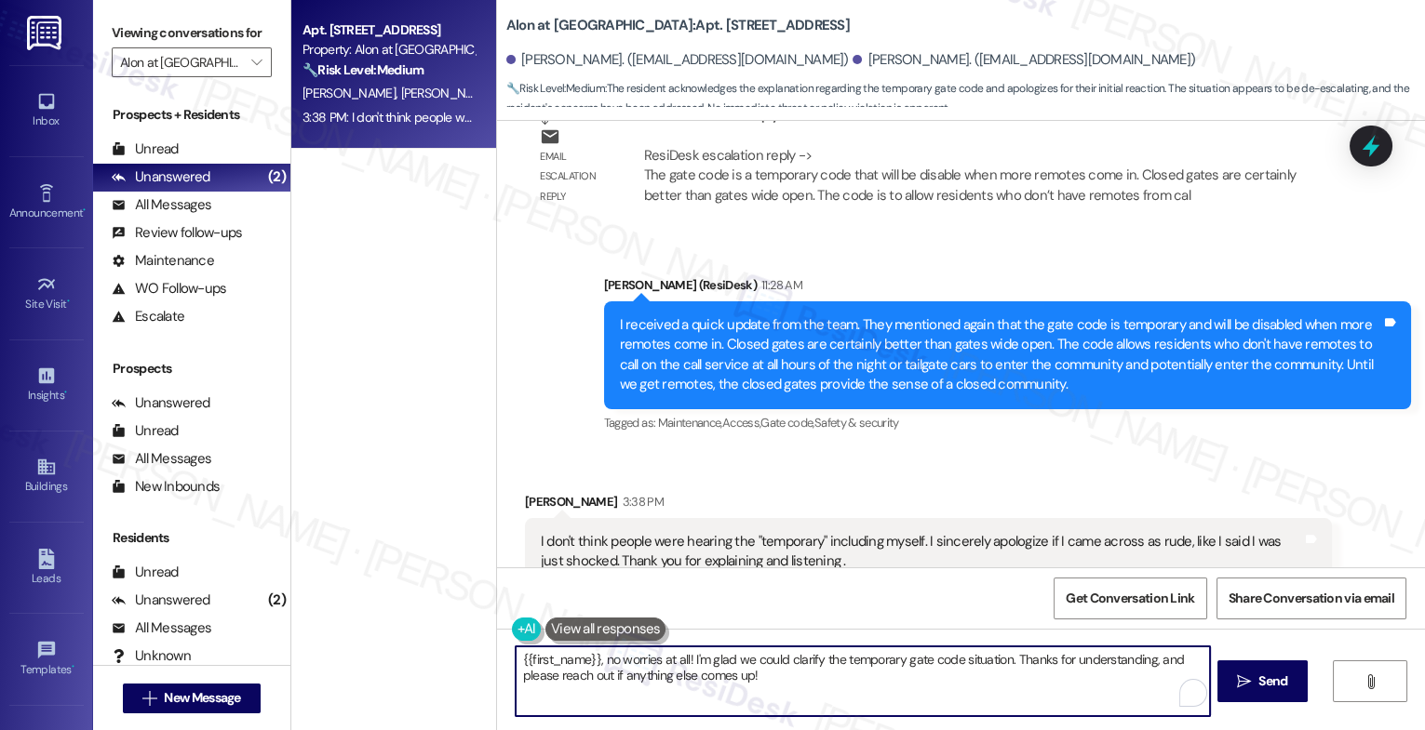
drag, startPoint x: 600, startPoint y: 662, endPoint x: 477, endPoint y: 655, distance: 123.0
click at [477, 655] on div "Apt. 1023, 1835 Lockhill Selma Rd Property: Alon at Castle Hills 🔧 Risk Level: …" at bounding box center [857, 365] width 1133 height 730
click at [679, 683] on textarea "No worries at all! I'm glad we could clarify the temporary gate code situation.…" at bounding box center [862, 682] width 694 height 70
click at [692, 681] on textarea "No worries at all! I'm glad we could clarify the temporary gate code situation.…" at bounding box center [862, 682] width 694 height 70
type textarea "No worries at all! I'm glad we could clarify the temporary gate code situation.…"
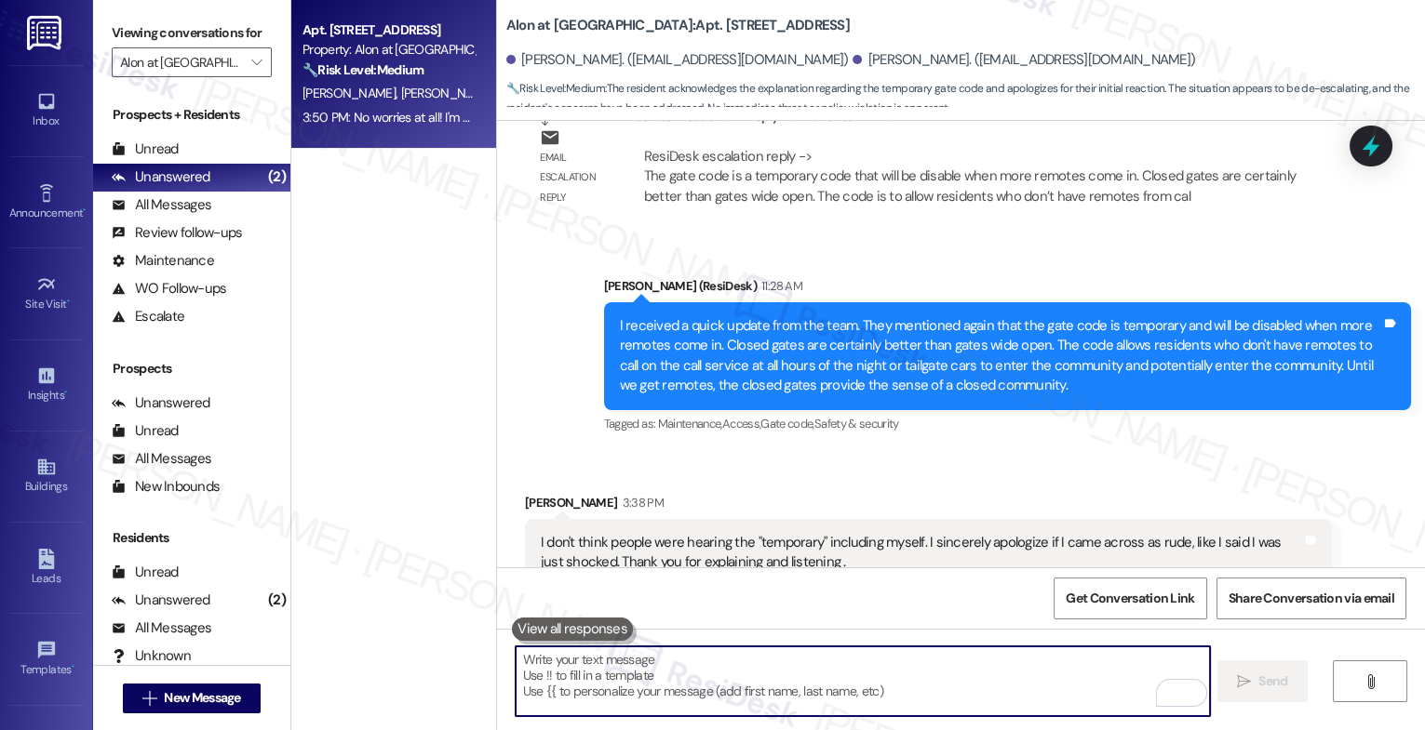
scroll to position [2520, 0]
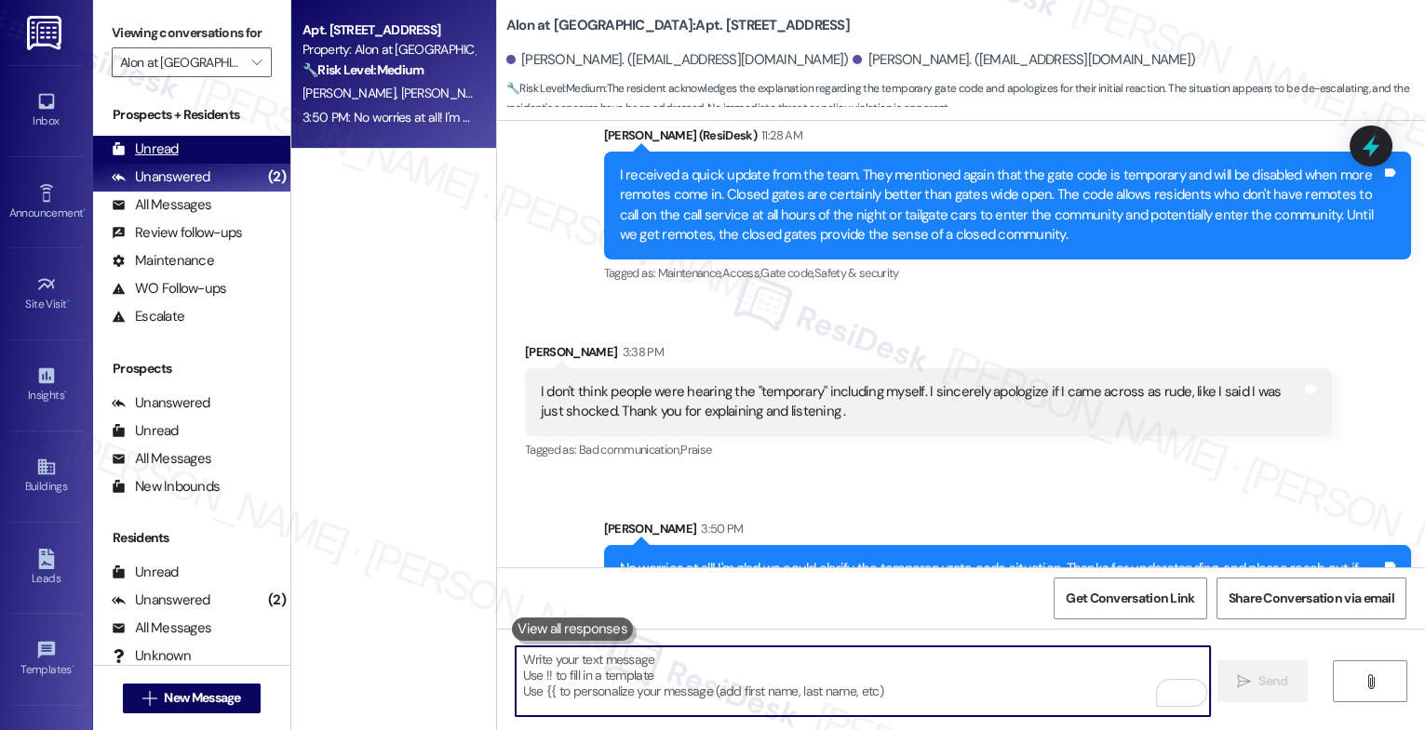
click at [195, 163] on div "Unread (0)" at bounding box center [191, 150] width 197 height 28
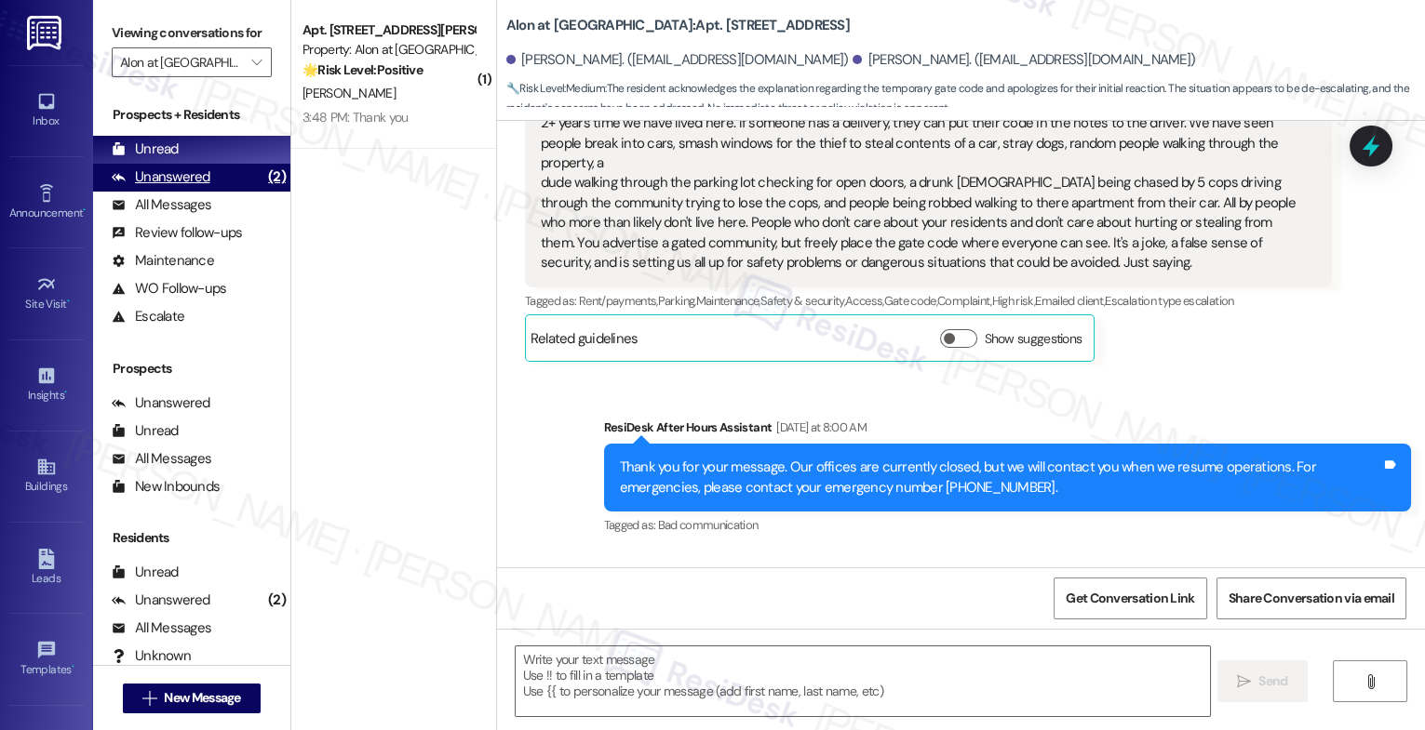
type textarea "Fetching suggested responses. Please feel free to read through the conversation…"
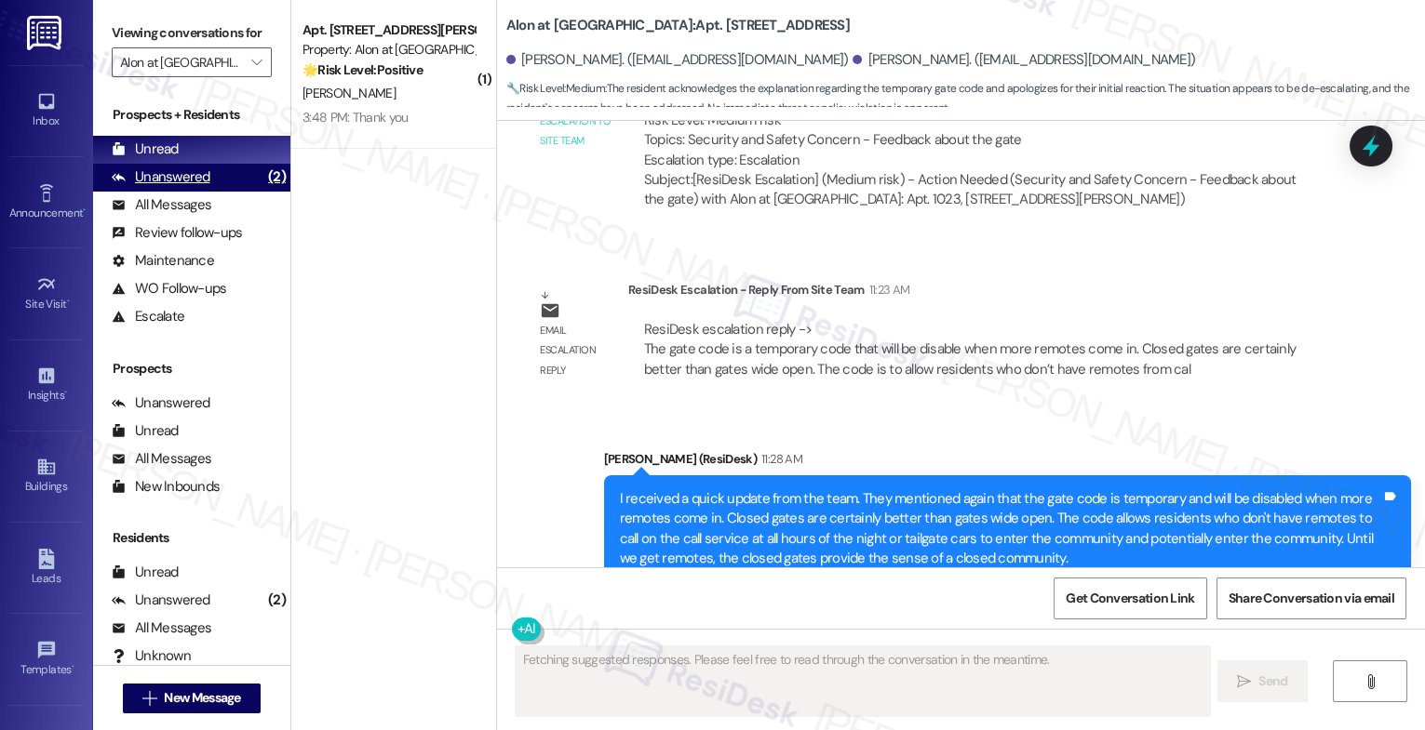
scroll to position [2369, 0]
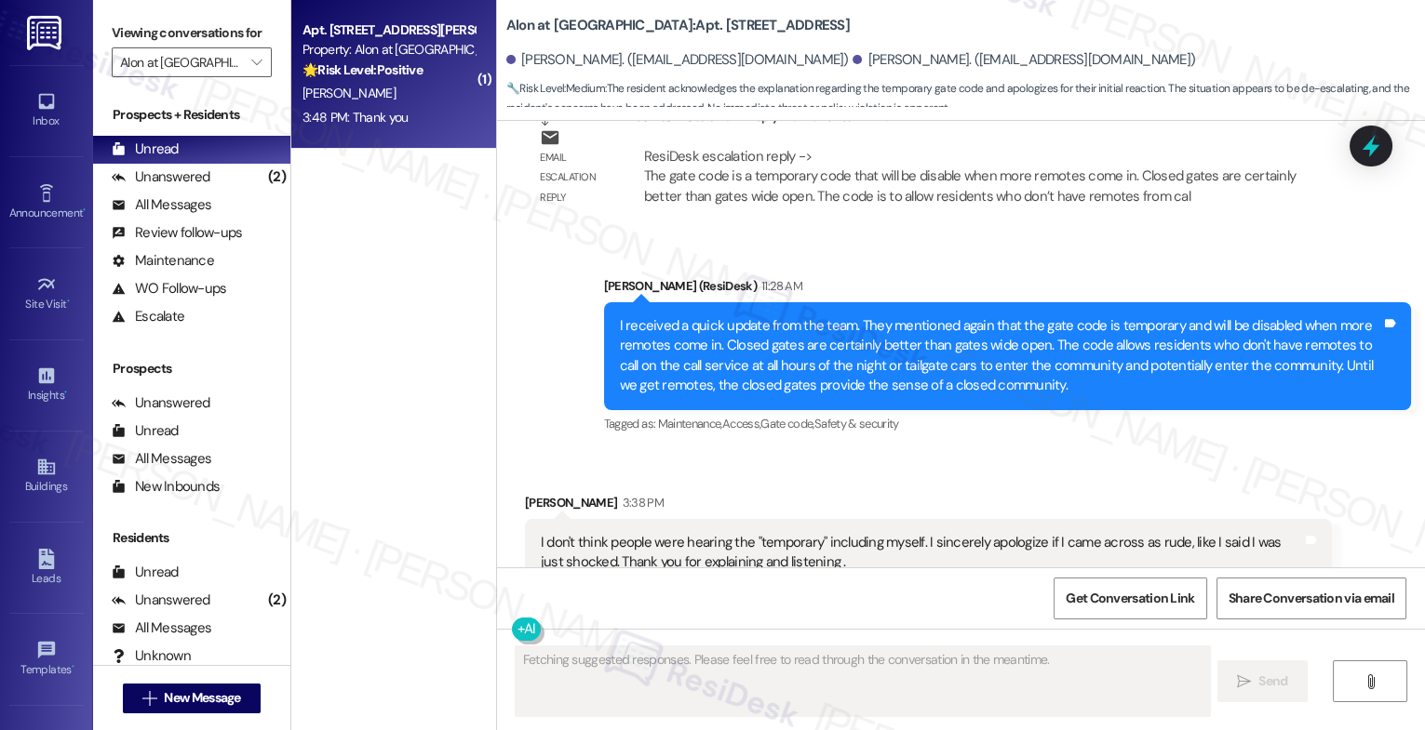
click at [364, 74] on strong "🌟 Risk Level: Positive" at bounding box center [362, 69] width 120 height 17
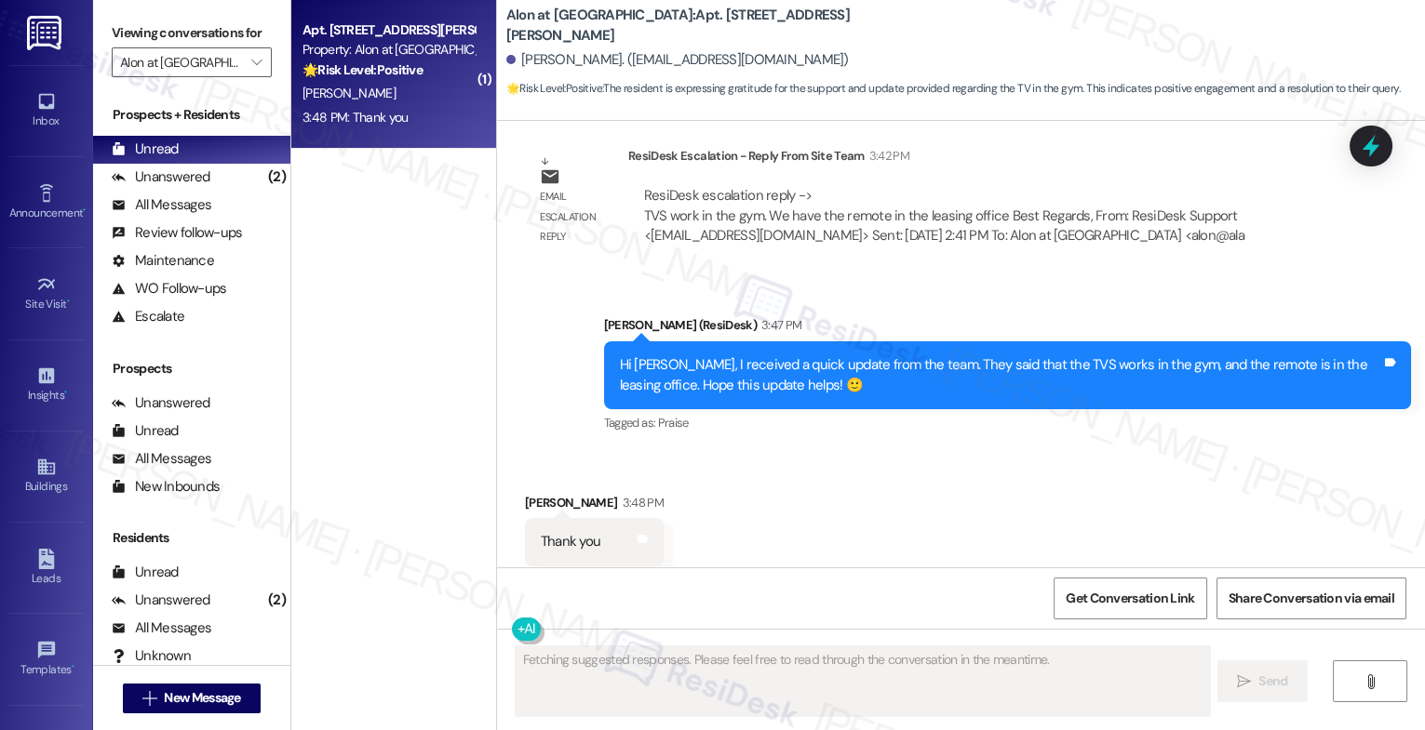
scroll to position [2282, 0]
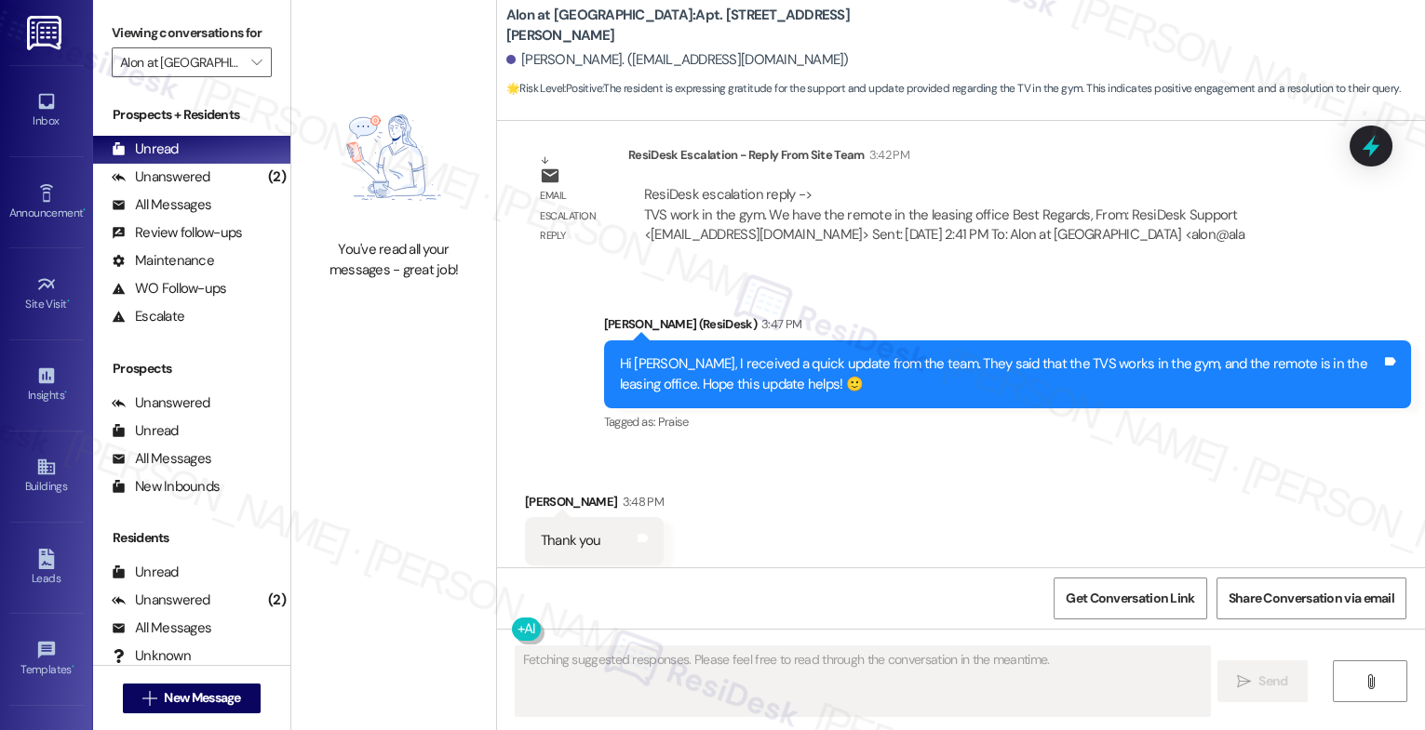
click at [800, 459] on div "Received via SMS Gary Steadman 3:48 PM Thank you Tags and notes Tagged as: Prai…" at bounding box center [961, 528] width 928 height 157
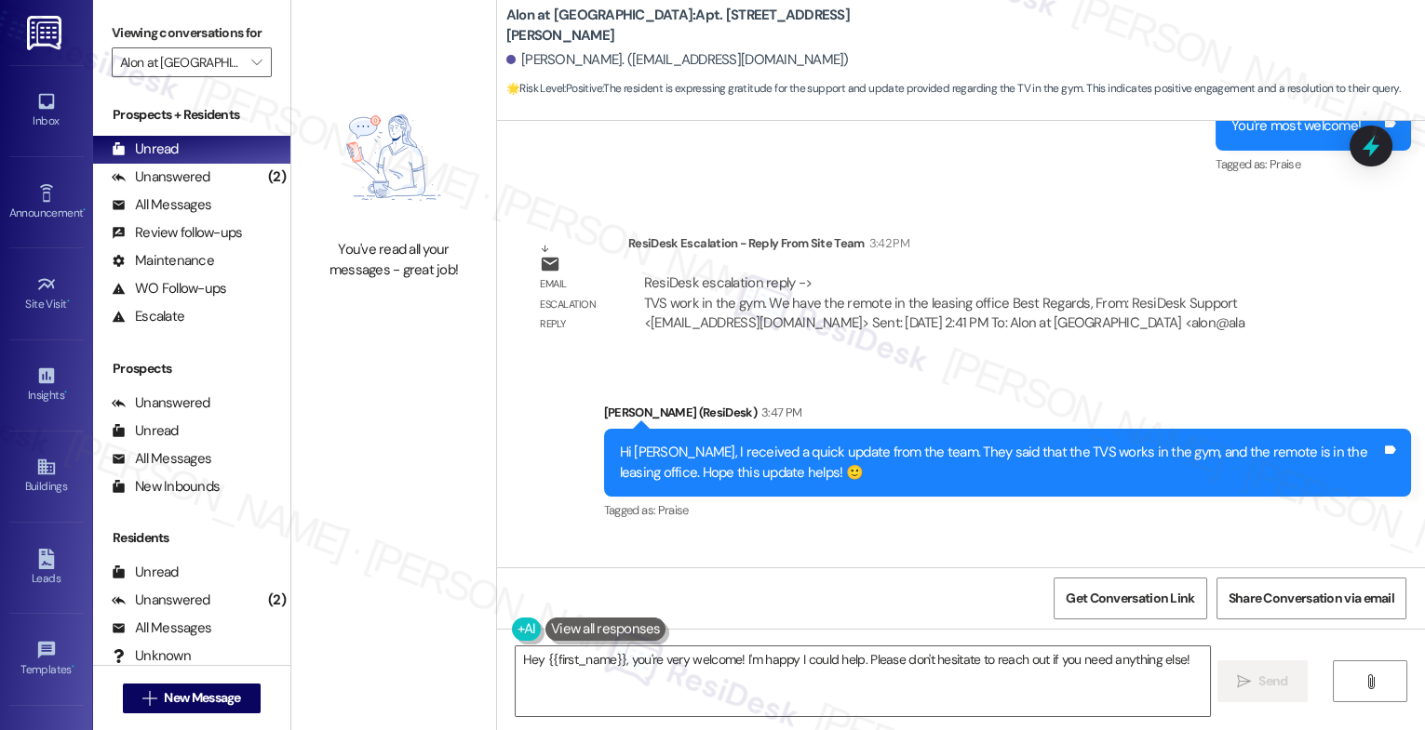
scroll to position [2228, 0]
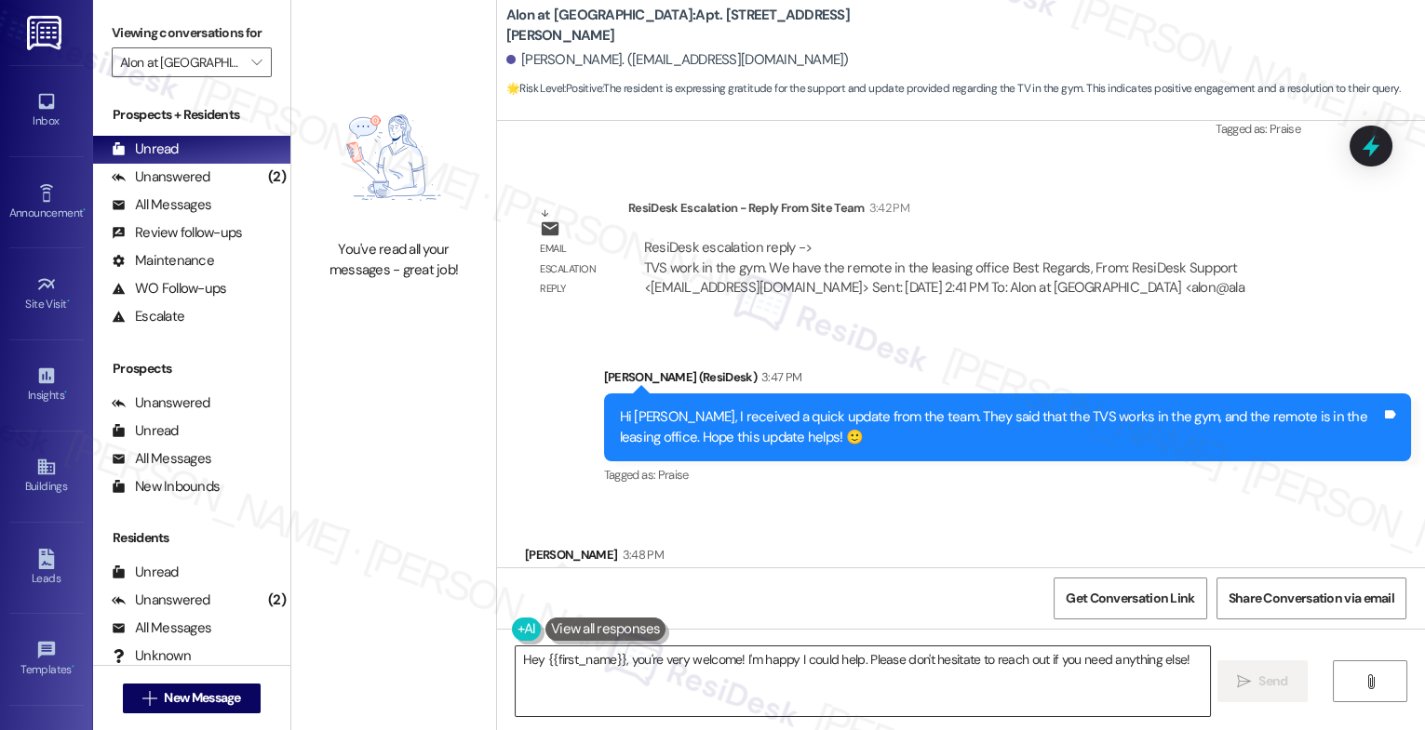
click at [637, 667] on textarea "Hey {{first_name}}, you're very welcome! I'm happy I could help. Please don't h…" at bounding box center [862, 682] width 694 height 70
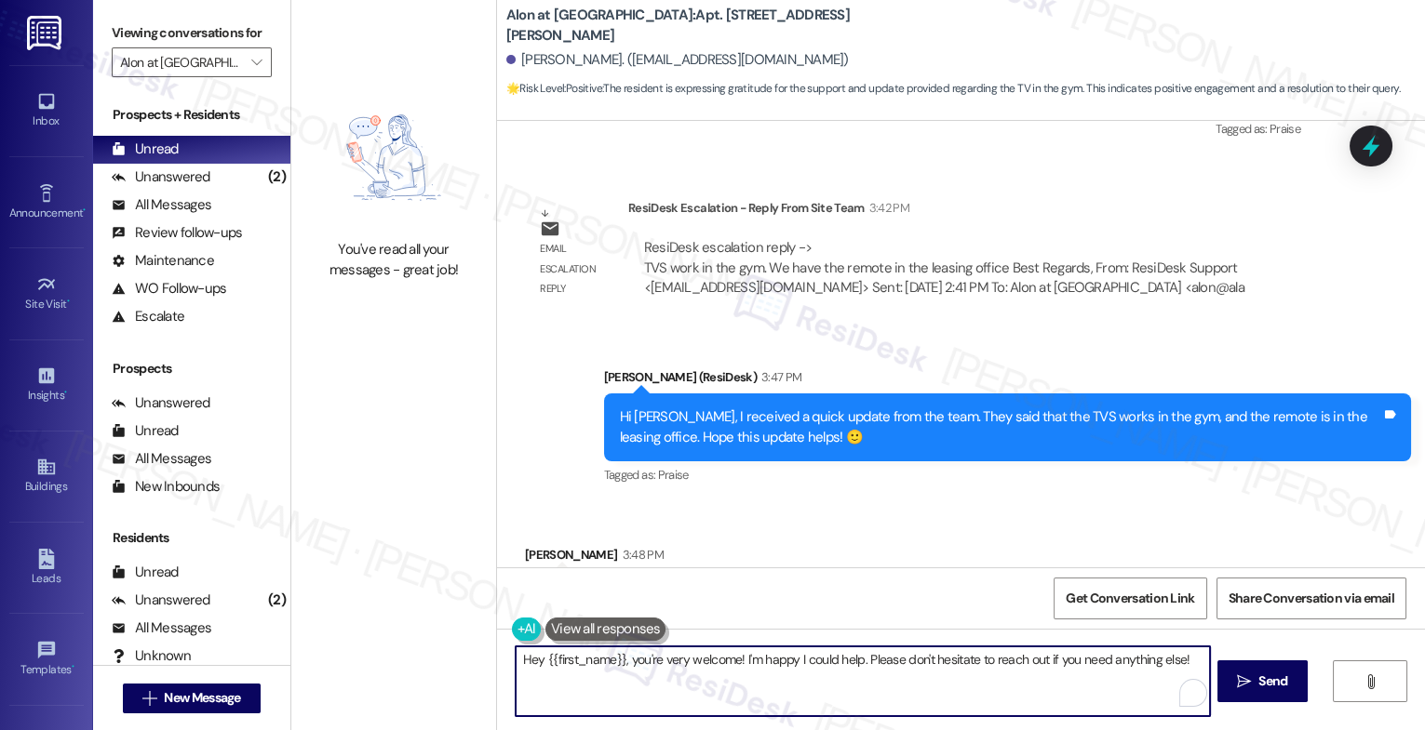
click at [637, 667] on textarea "Hey {{first_name}}, you're very welcome! I'm happy I could help. Please don't h…" at bounding box center [862, 682] width 694 height 70
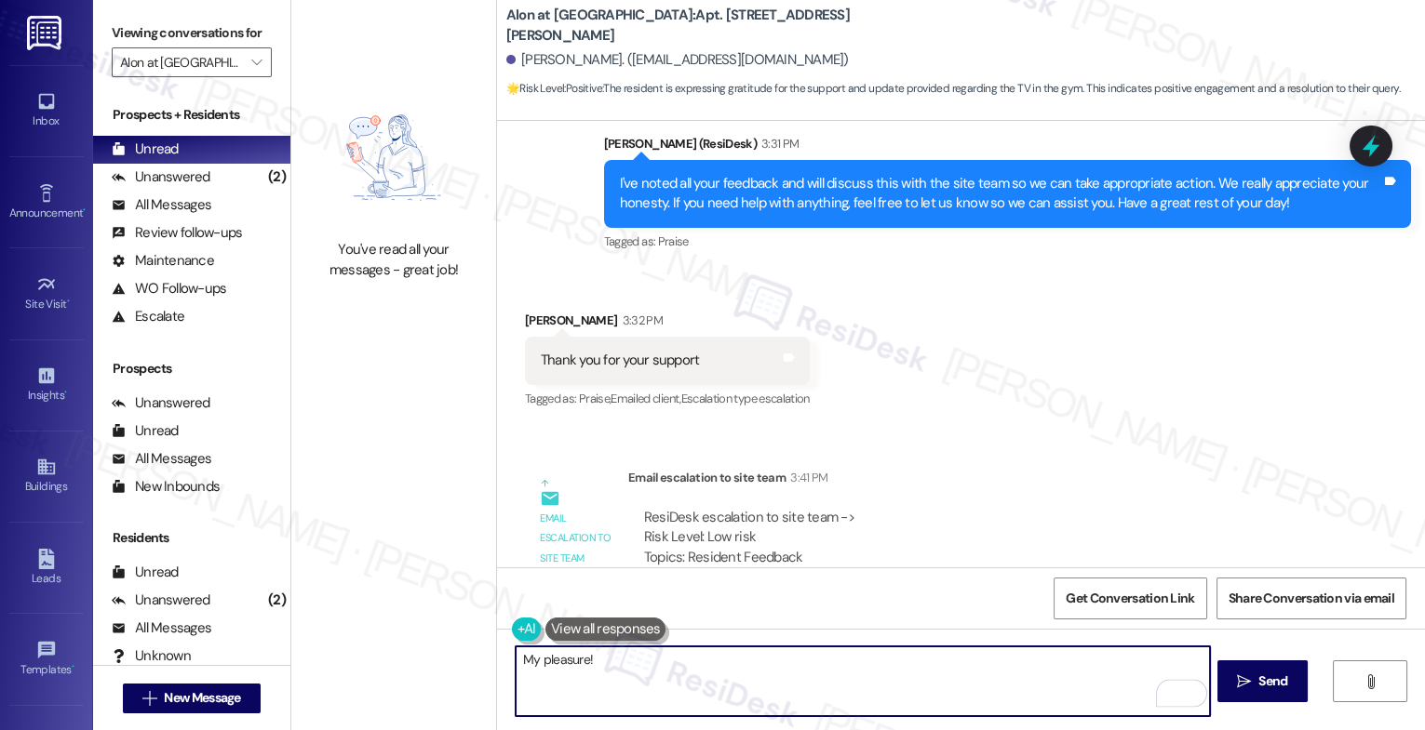
scroll to position [1288, 0]
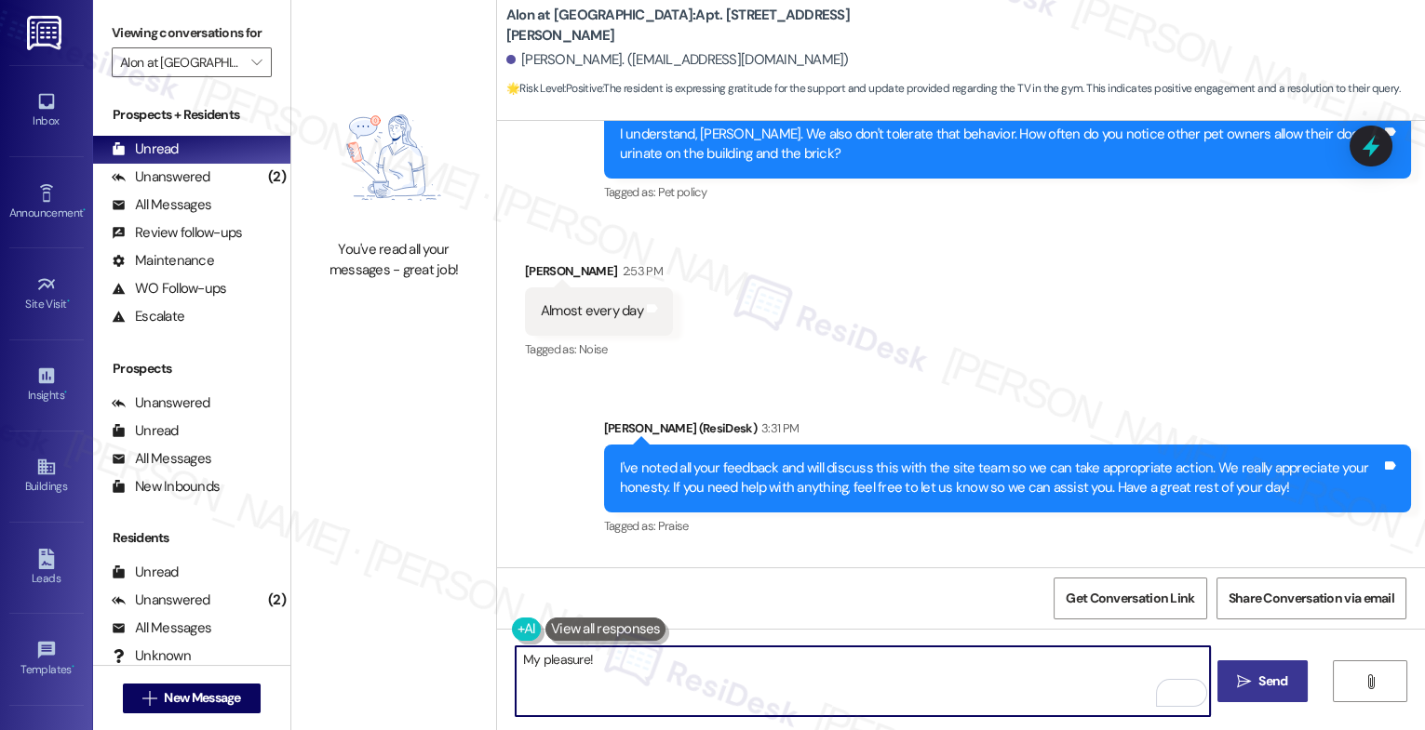
type textarea "My pleasure!"
click at [1260, 678] on span "Send" at bounding box center [1272, 682] width 29 height 20
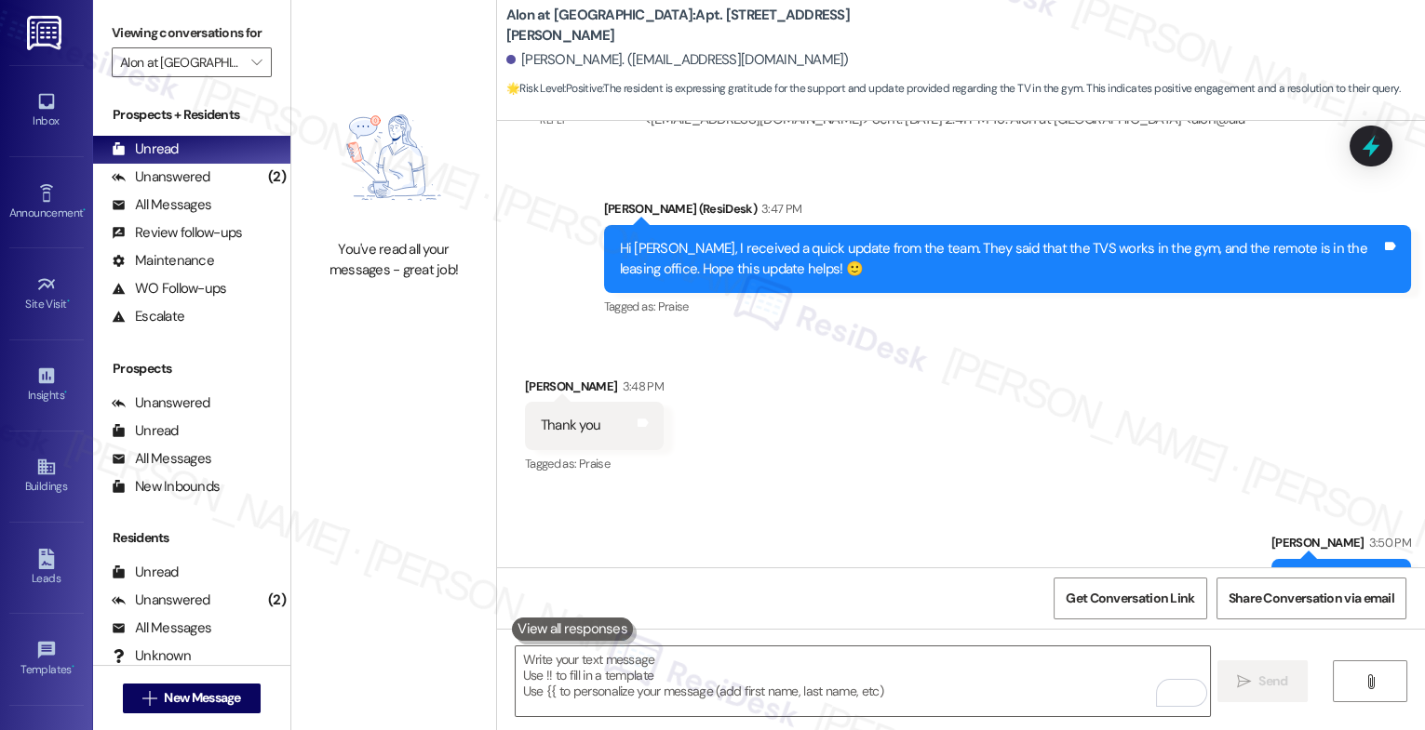
scroll to position [2411, 0]
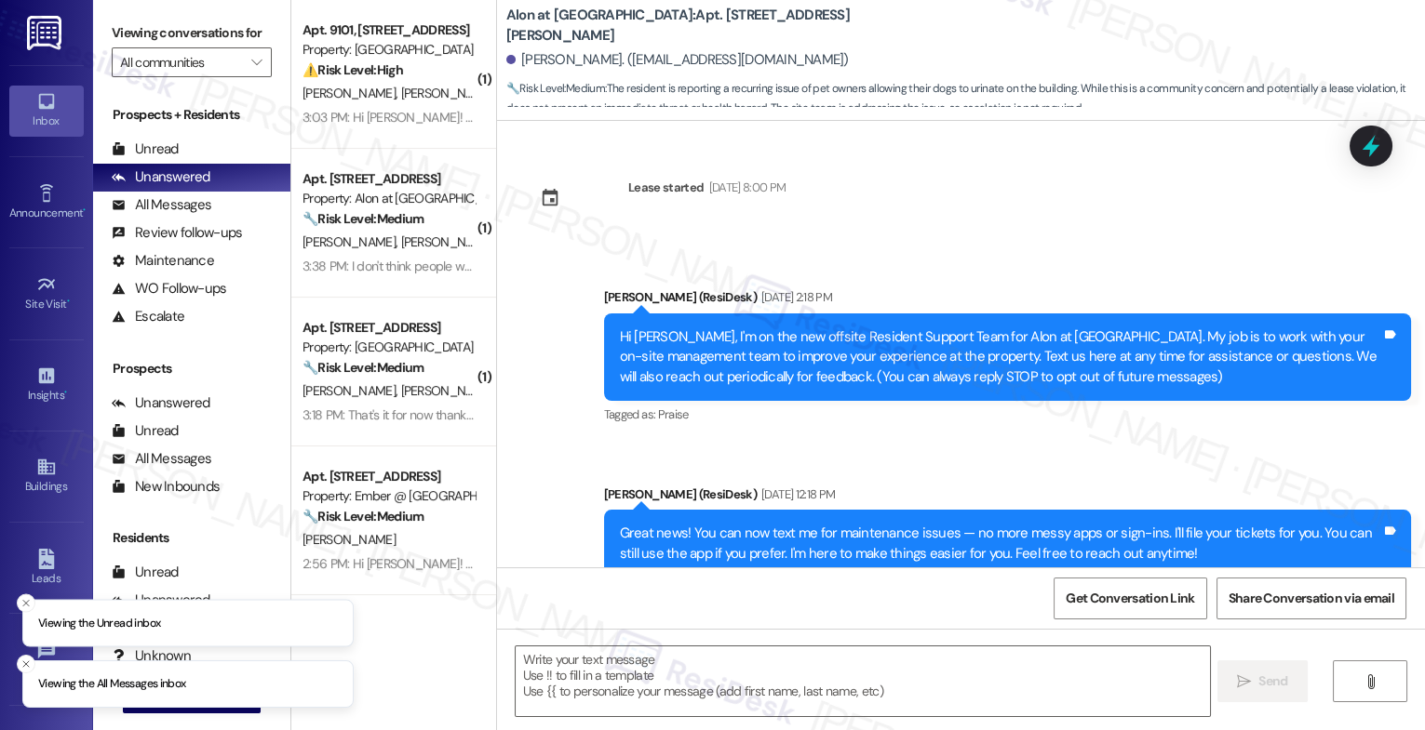
type textarea "Fetching suggested responses. Please feel free to read through the conversation…"
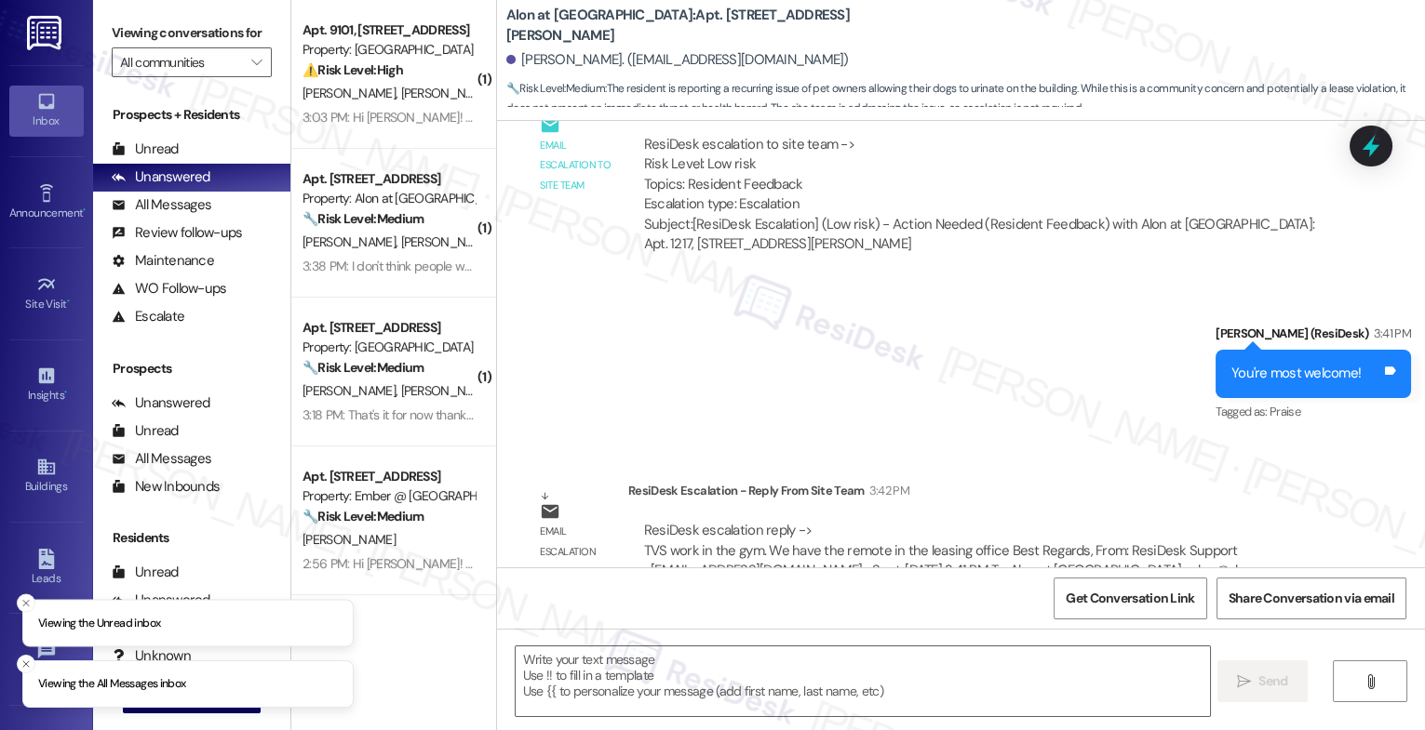
scroll to position [1947, 0]
click at [622, 664] on textarea at bounding box center [862, 682] width 694 height 70
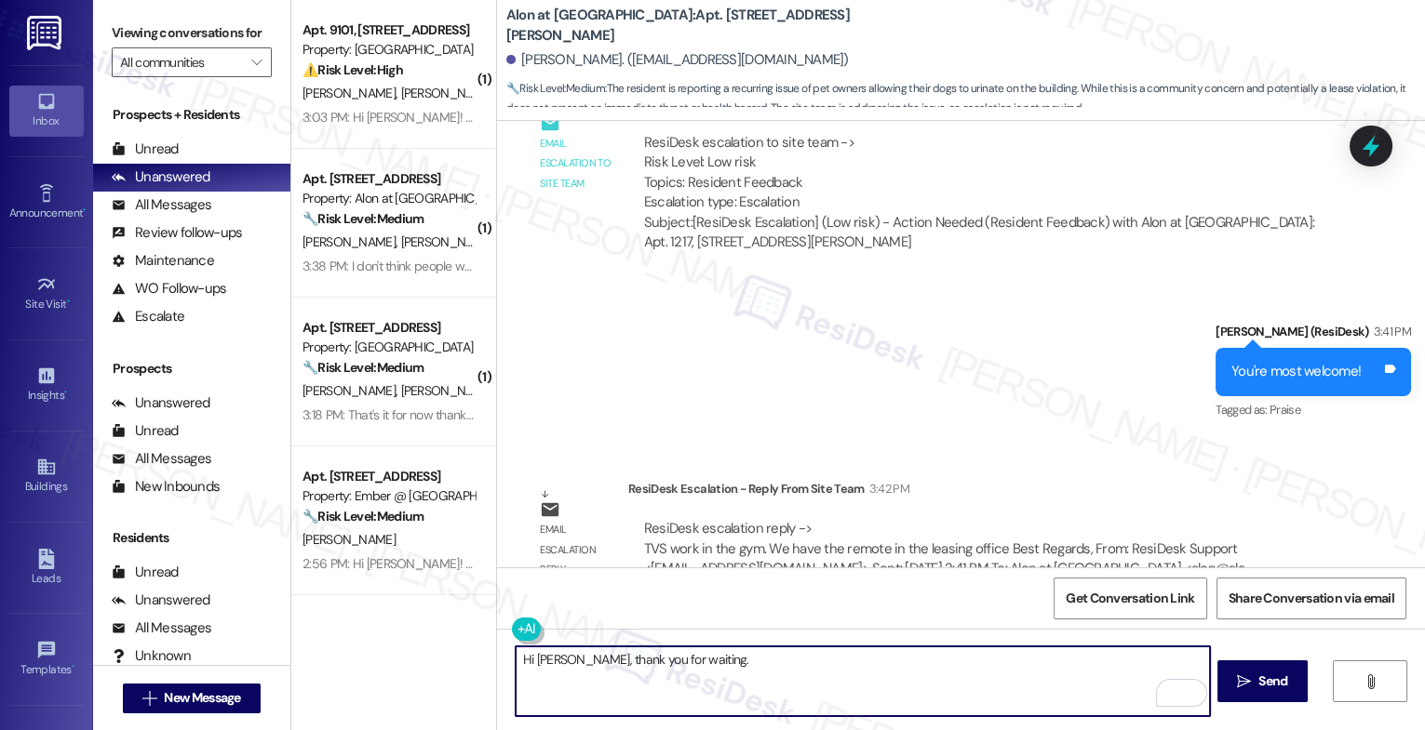
drag, startPoint x: 527, startPoint y: 666, endPoint x: 456, endPoint y: 661, distance: 70.9
click at [456, 661] on div "( 1 ) Apt. 9101, [STREET_ADDRESS] Property: [GEOGRAPHIC_DATA] ⚠️ Risk Level: Hi…" at bounding box center [857, 365] width 1133 height 730
click at [653, 662] on textarea "I received a quick upd" at bounding box center [862, 682] width 694 height 70
click at [781, 664] on textarea "I received a quick update from the team." at bounding box center [862, 682] width 694 height 70
click at [515, 658] on textarea "I received a quick update from the team." at bounding box center [862, 682] width 694 height 70
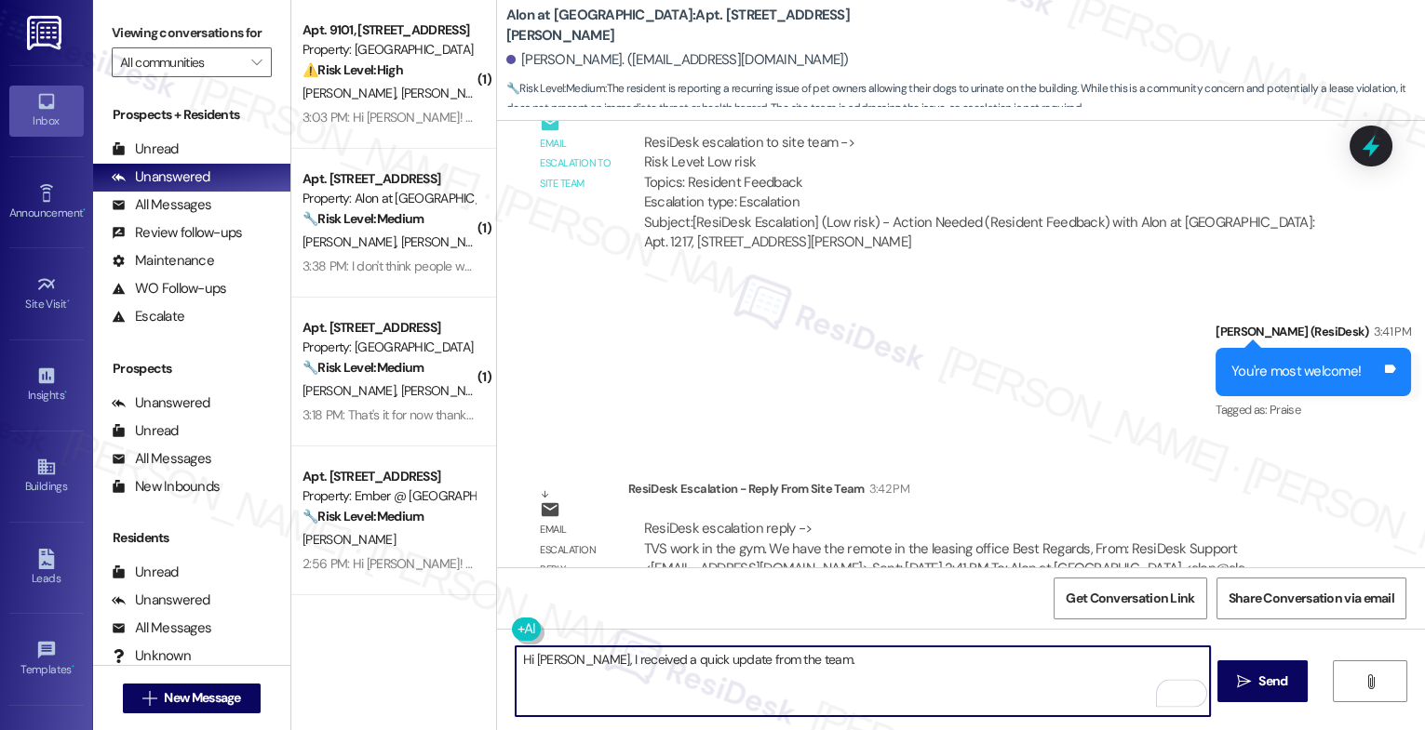
click at [833, 671] on textarea "Hi [PERSON_NAME], I received a quick update from the team." at bounding box center [862, 682] width 694 height 70
paste textarea "TVS work in the gym. We have the remote in the leasing office"
click at [1006, 659] on textarea "Hi [PERSON_NAME], I received a quick update from the team. They said that the T…" at bounding box center [862, 682] width 694 height 70
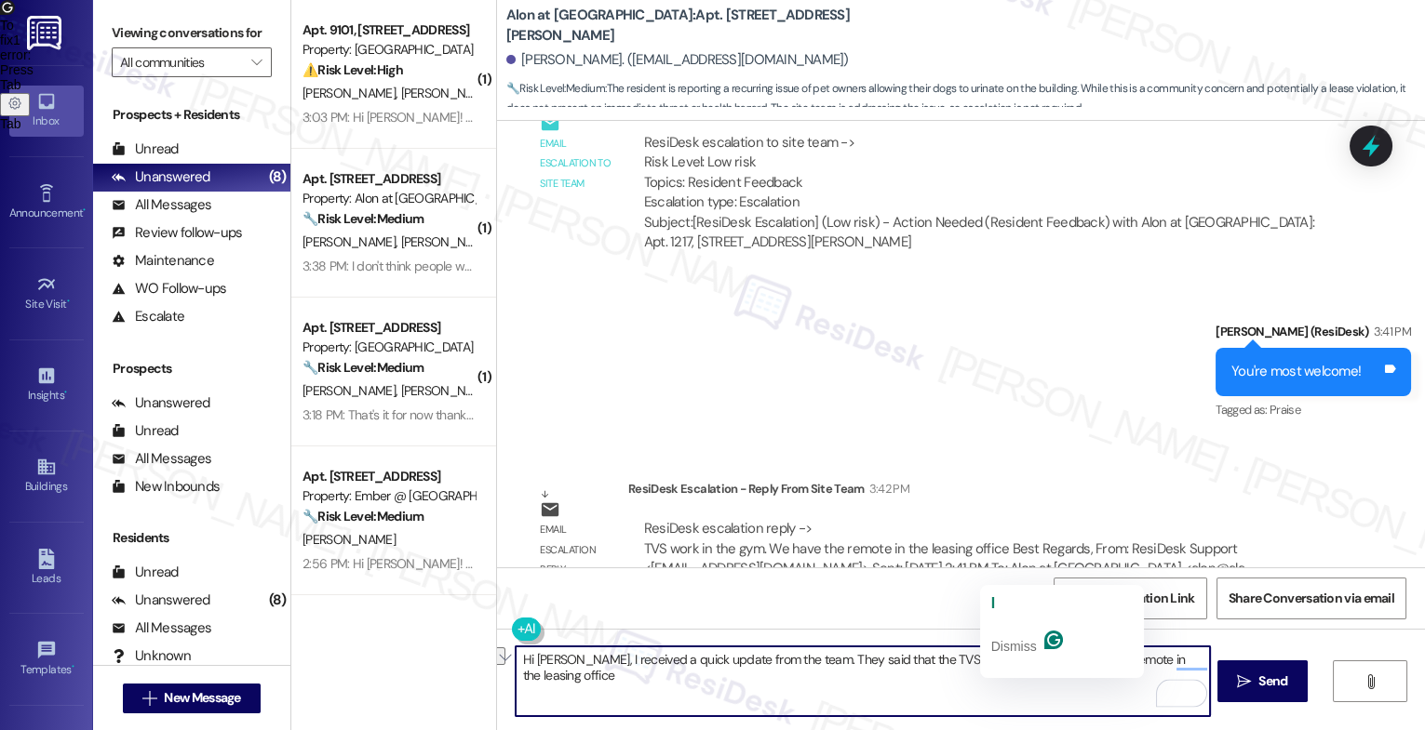
drag, startPoint x: 1033, startPoint y: 656, endPoint x: 991, endPoint y: 652, distance: 42.0
click at [991, 652] on textarea "Hi [PERSON_NAME], I received a quick update from the team. They said that the T…" at bounding box center [862, 682] width 694 height 70
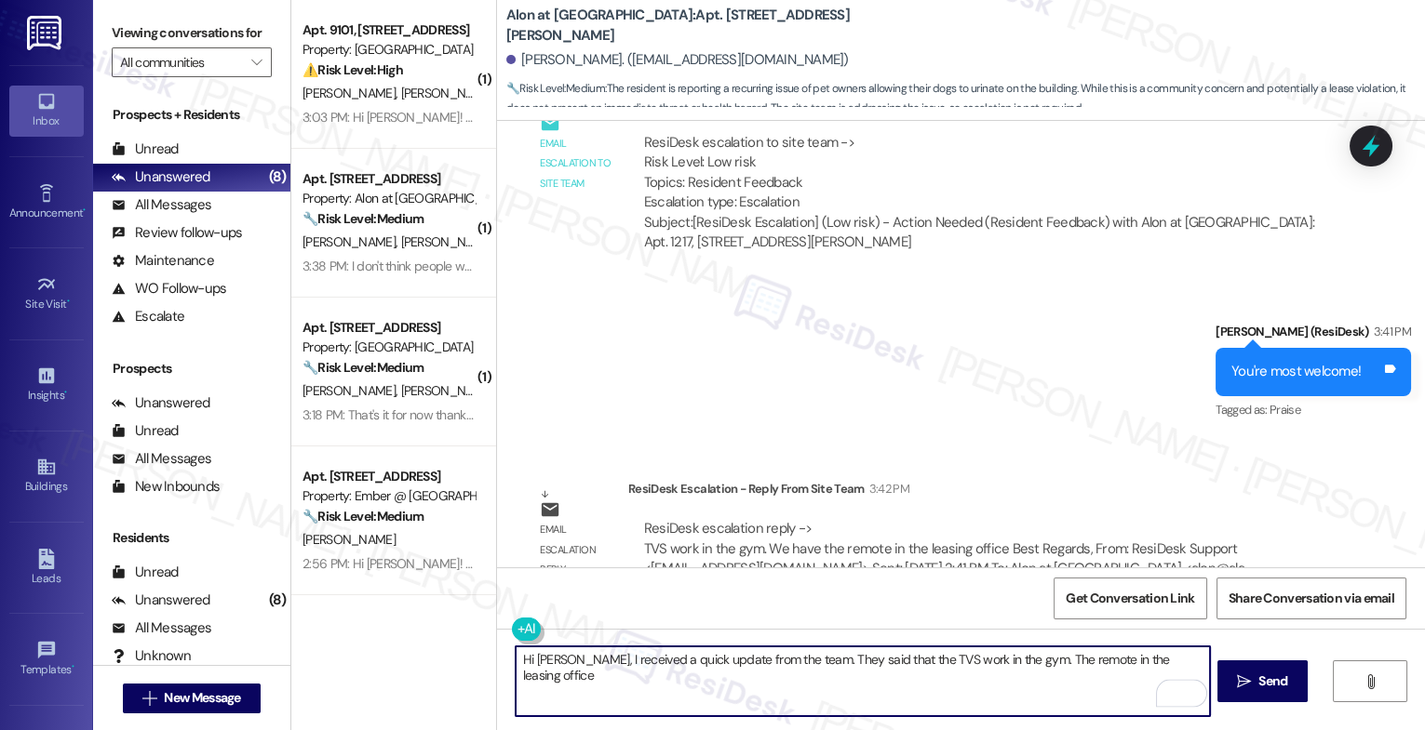
click at [1187, 663] on textarea "Hi Gary, I received a quick update from the team. They said that the TVS work i…" at bounding box center [862, 682] width 694 height 70
click at [1075, 599] on span "button" at bounding box center [1071, 604] width 7 height 16
click at [1195, 661] on textarea "Hi Gary, I received a quick update from the team. They said that the TVS work i…" at bounding box center [862, 682] width 694 height 70
click at [1190, 659] on textarea "Hi Gary, I received a quick update from the team. They said that the TVS work i…" at bounding box center [862, 682] width 694 height 70
click at [1177, 662] on textarea "Hi Gary, I received a quick update from the team. They said that the TVS work i…" at bounding box center [862, 682] width 694 height 70
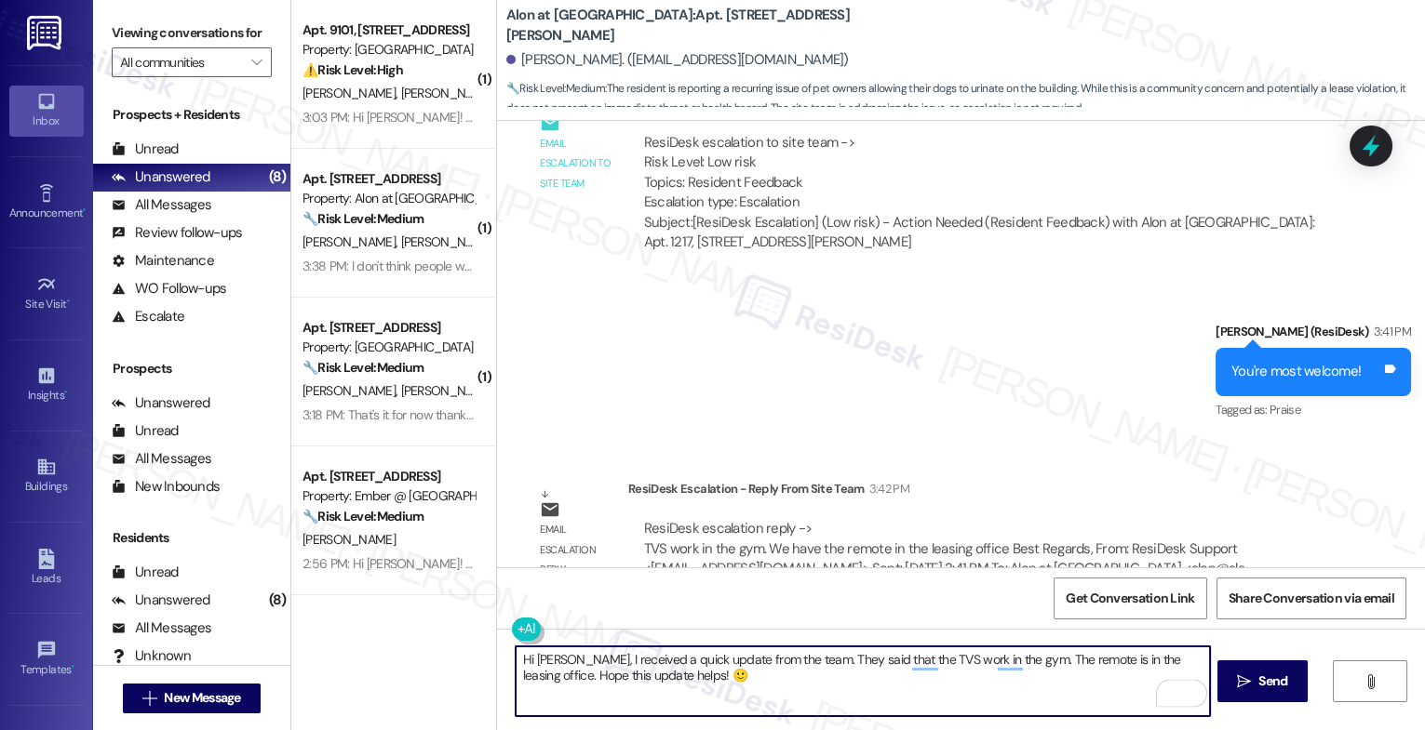
click at [892, 683] on textarea "Hi Gary, I received a quick update from the team. They said that the TVS work i…" at bounding box center [862, 682] width 694 height 70
click at [939, 680] on textarea "Hi Gary, I received a quick update from the team. They said that the TVS works …" at bounding box center [862, 682] width 694 height 70
type textarea "Hi Gary, I received a quick update from the team. They said that the TVS works …"
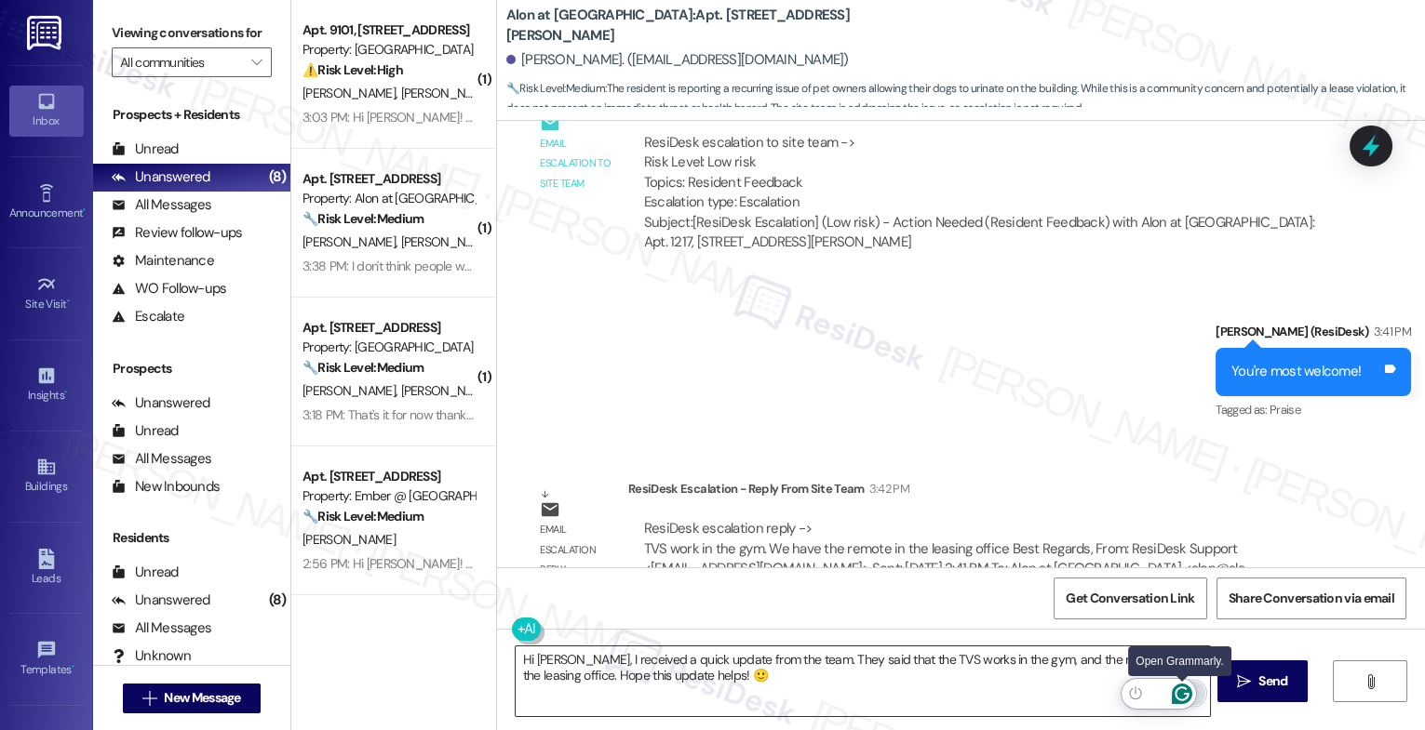
click at [1185, 691] on icon "Open Grammarly. 0 Suggestions." at bounding box center [1181, 694] width 20 height 20
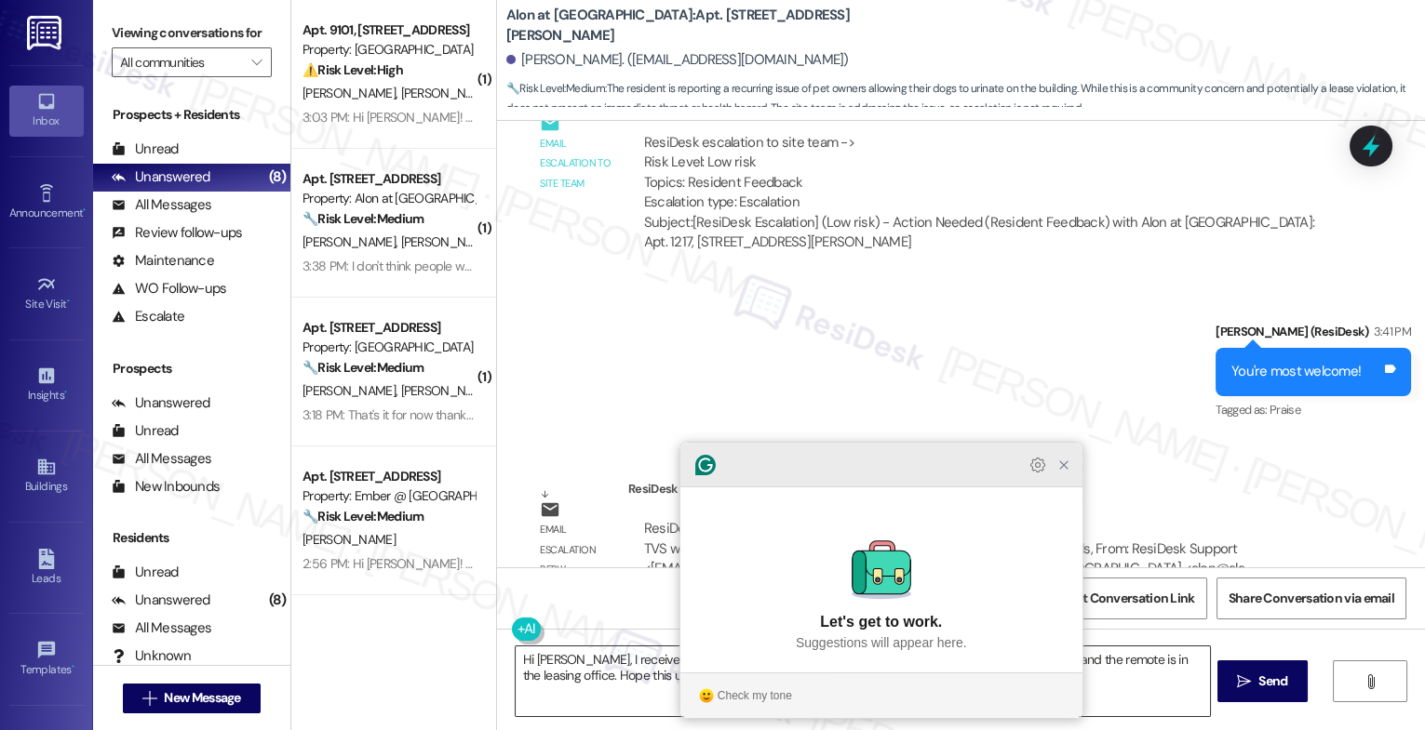
click at [1063, 469] on icon "Close Grammarly Assistant" at bounding box center [1063, 465] width 7 height 7
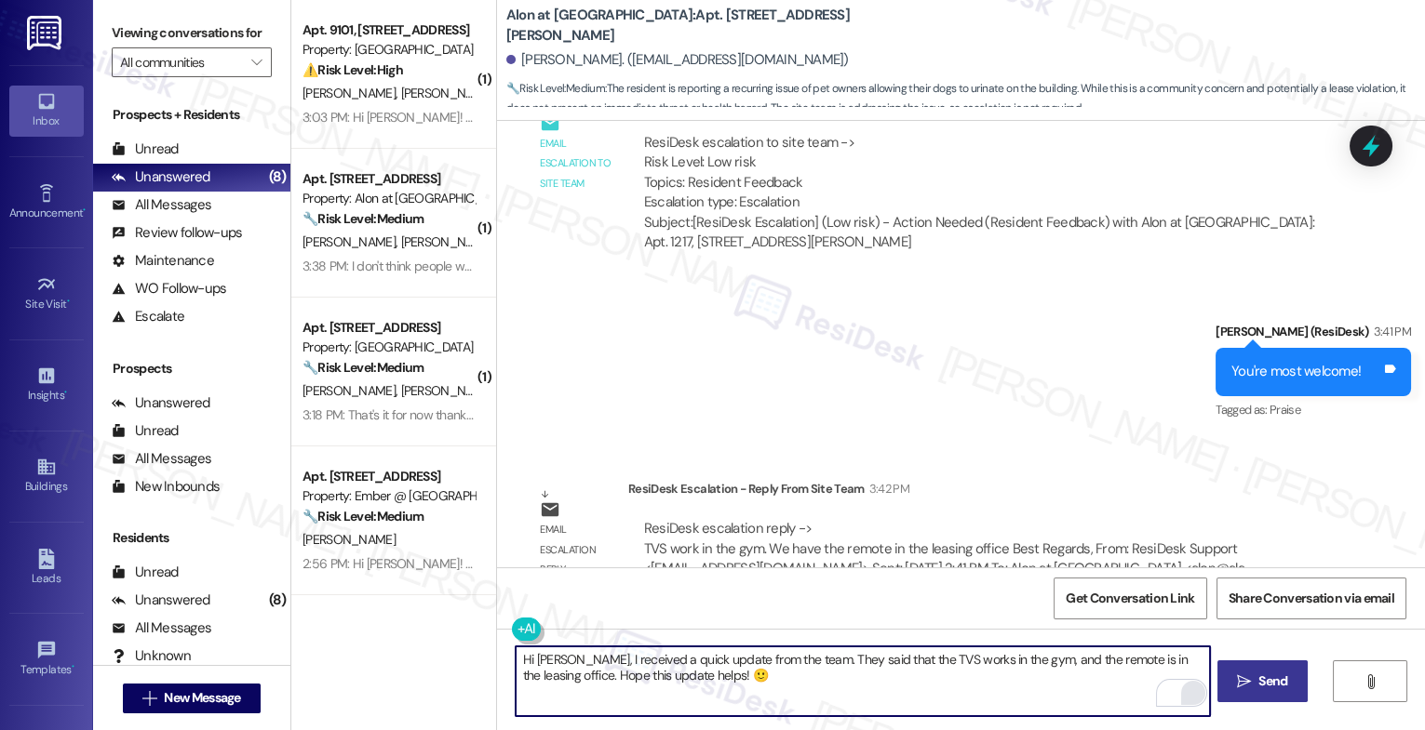
click at [1251, 684] on span " Send" at bounding box center [1262, 682] width 59 height 20
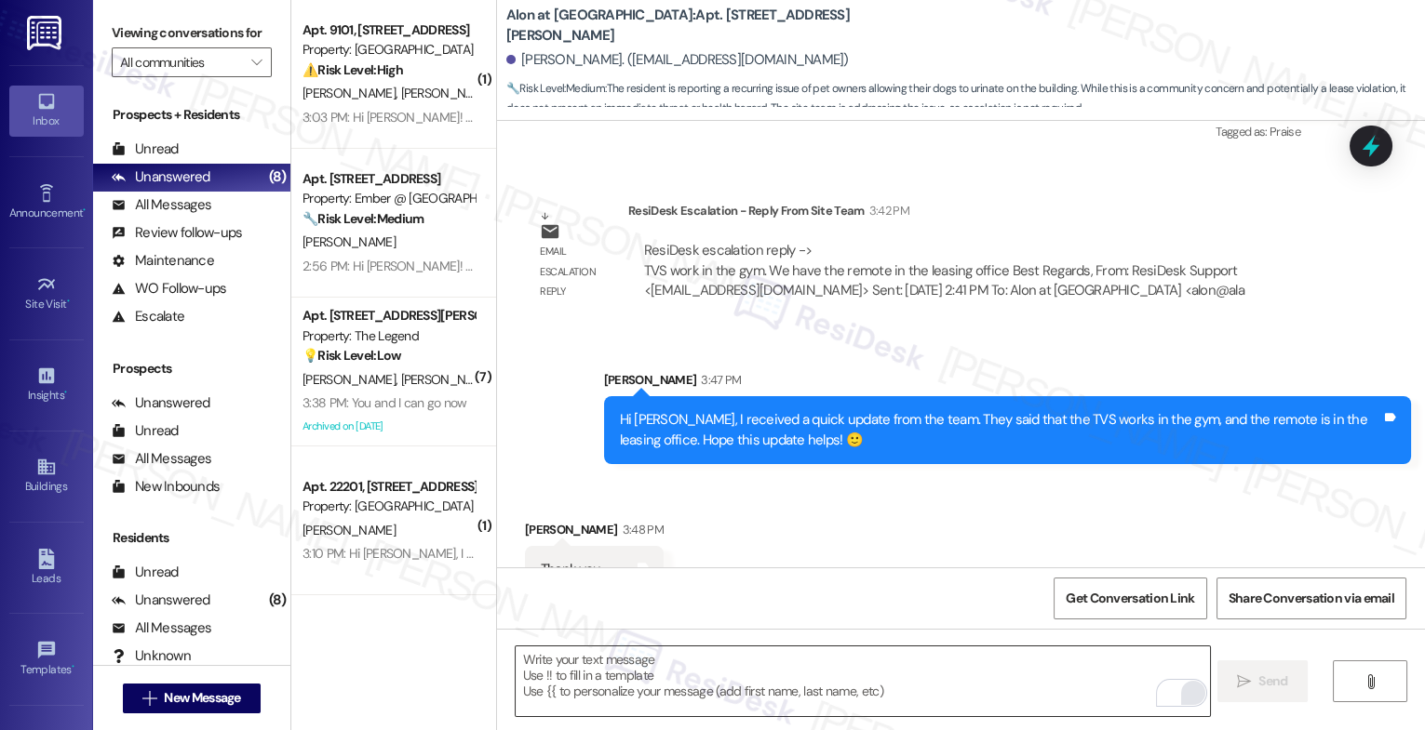
scroll to position [2356, 0]
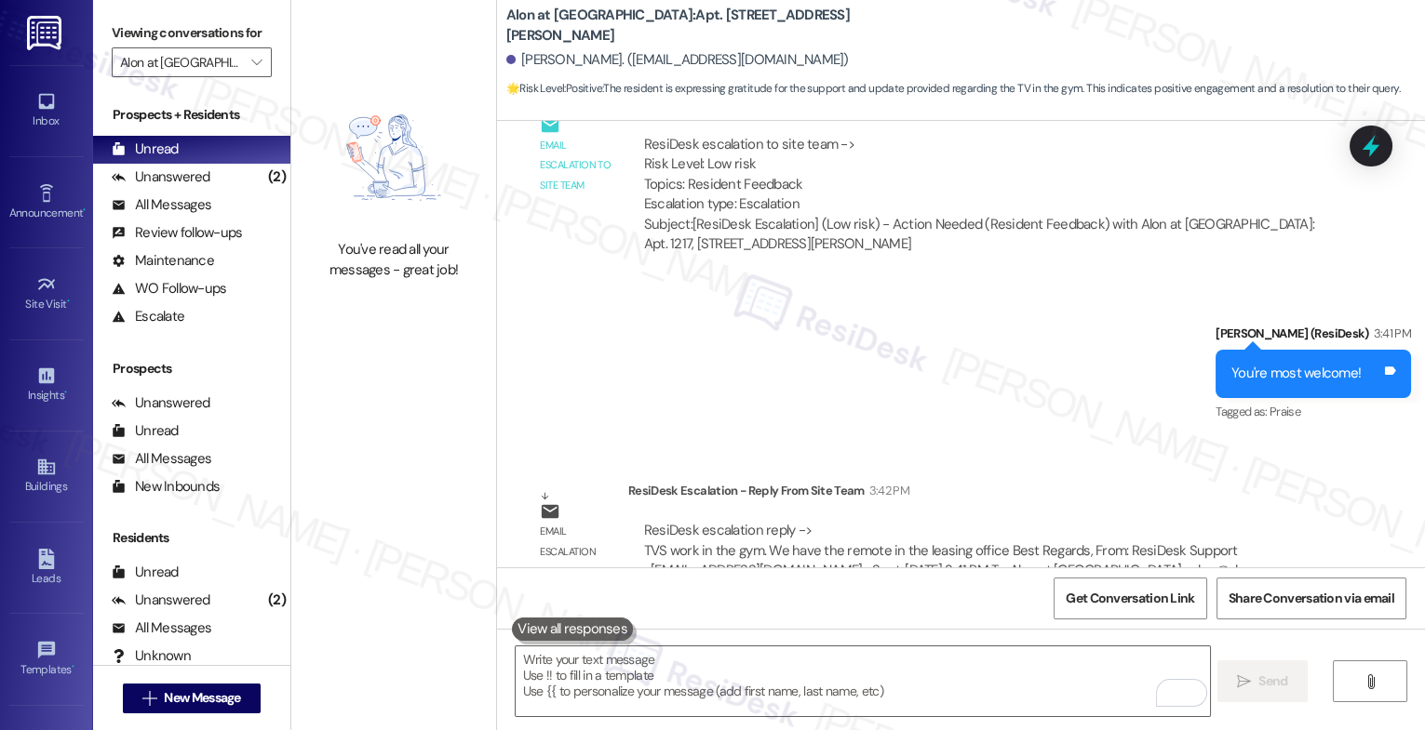
scroll to position [2411, 0]
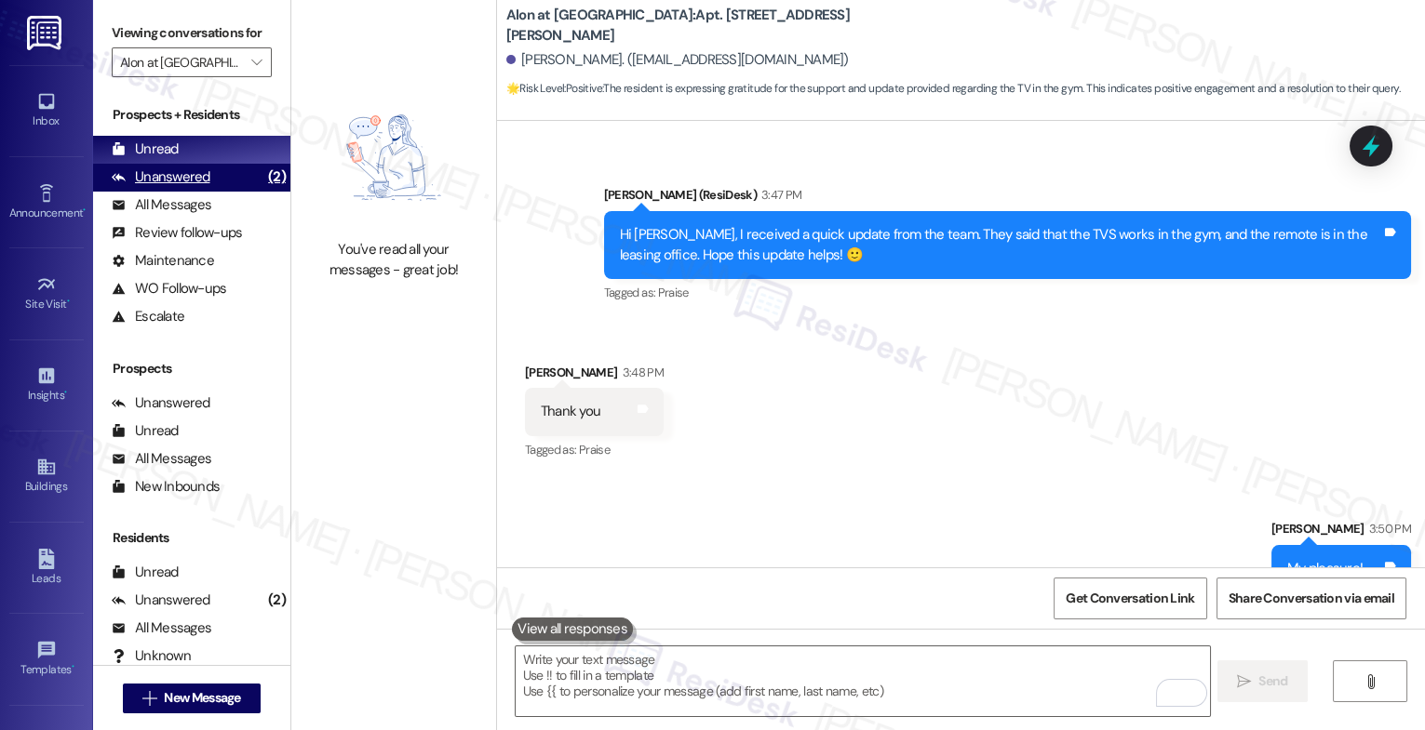
click at [207, 187] on div "Unanswered" at bounding box center [161, 177] width 99 height 20
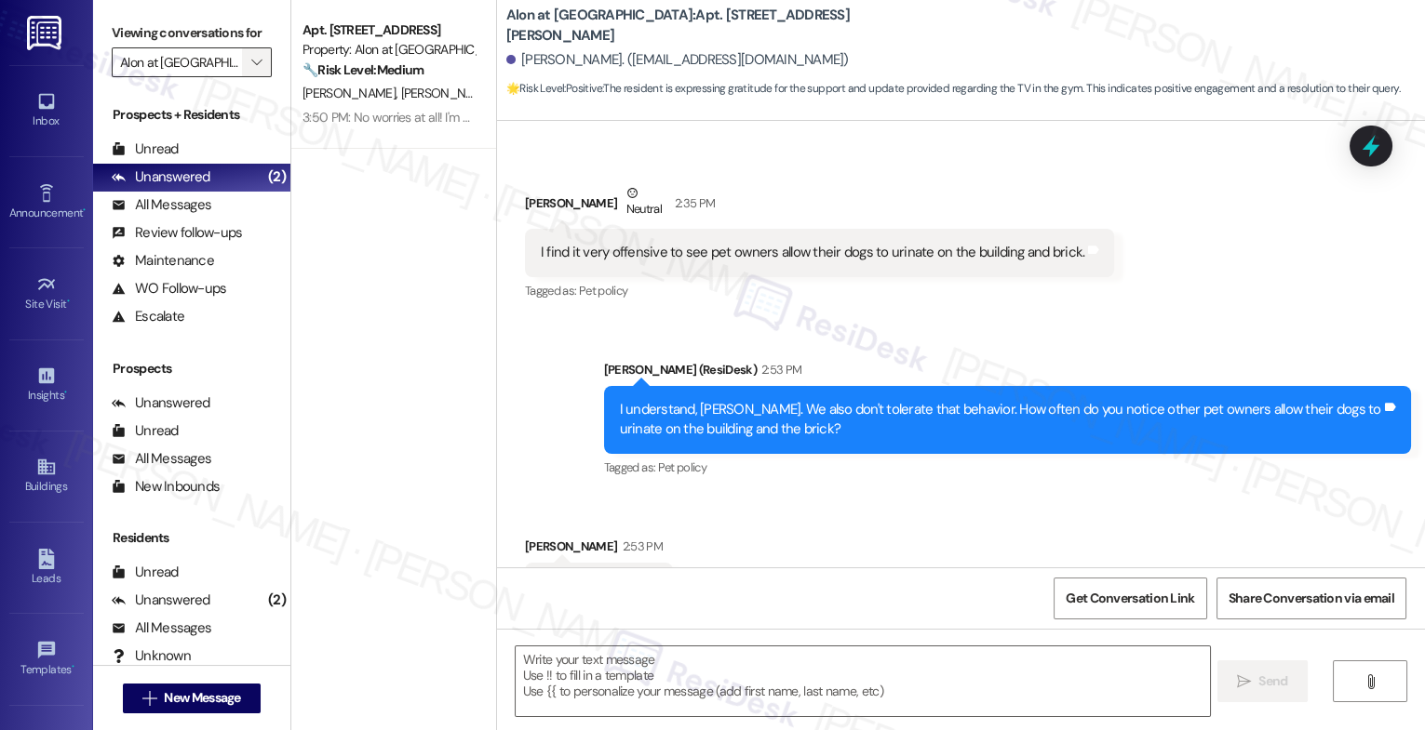
type textarea "Fetching suggested responses. Please feel free to read through the conversation…"
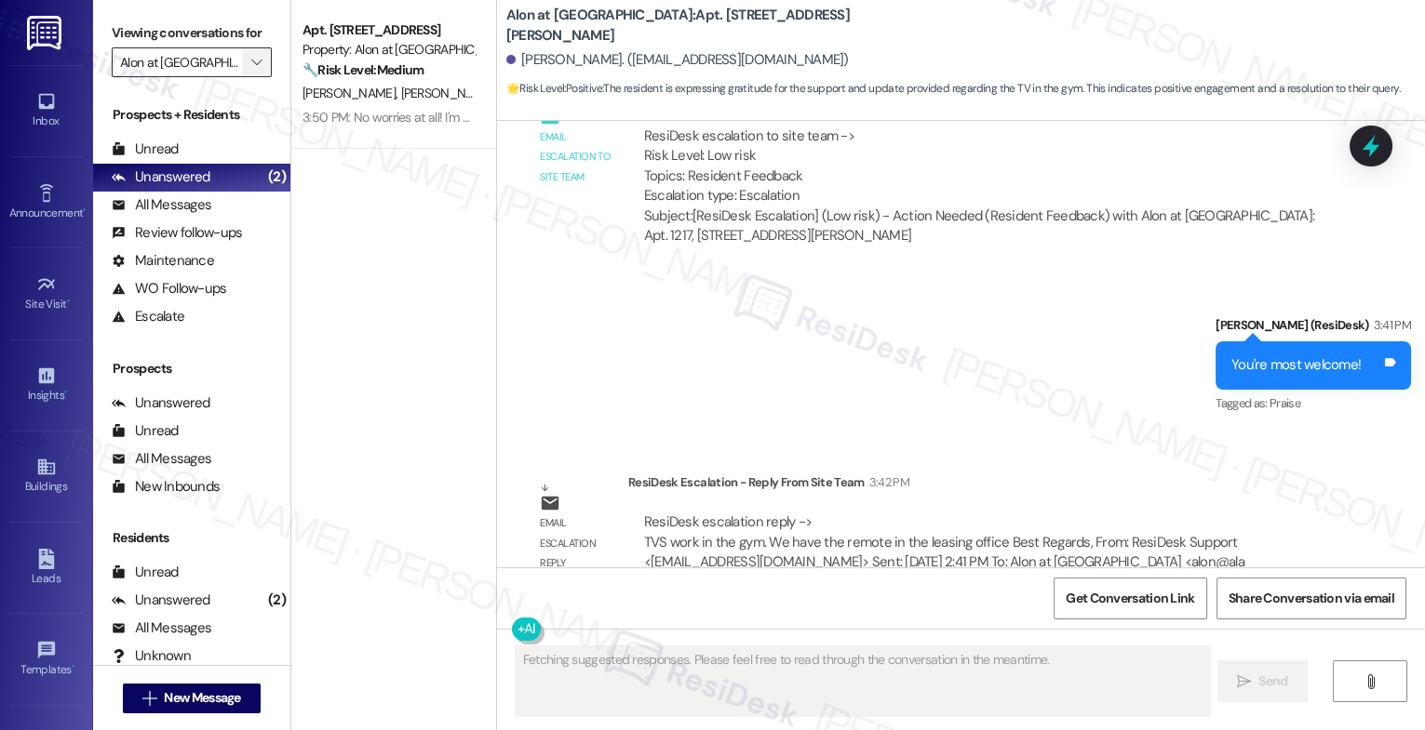
scroll to position [2281, 0]
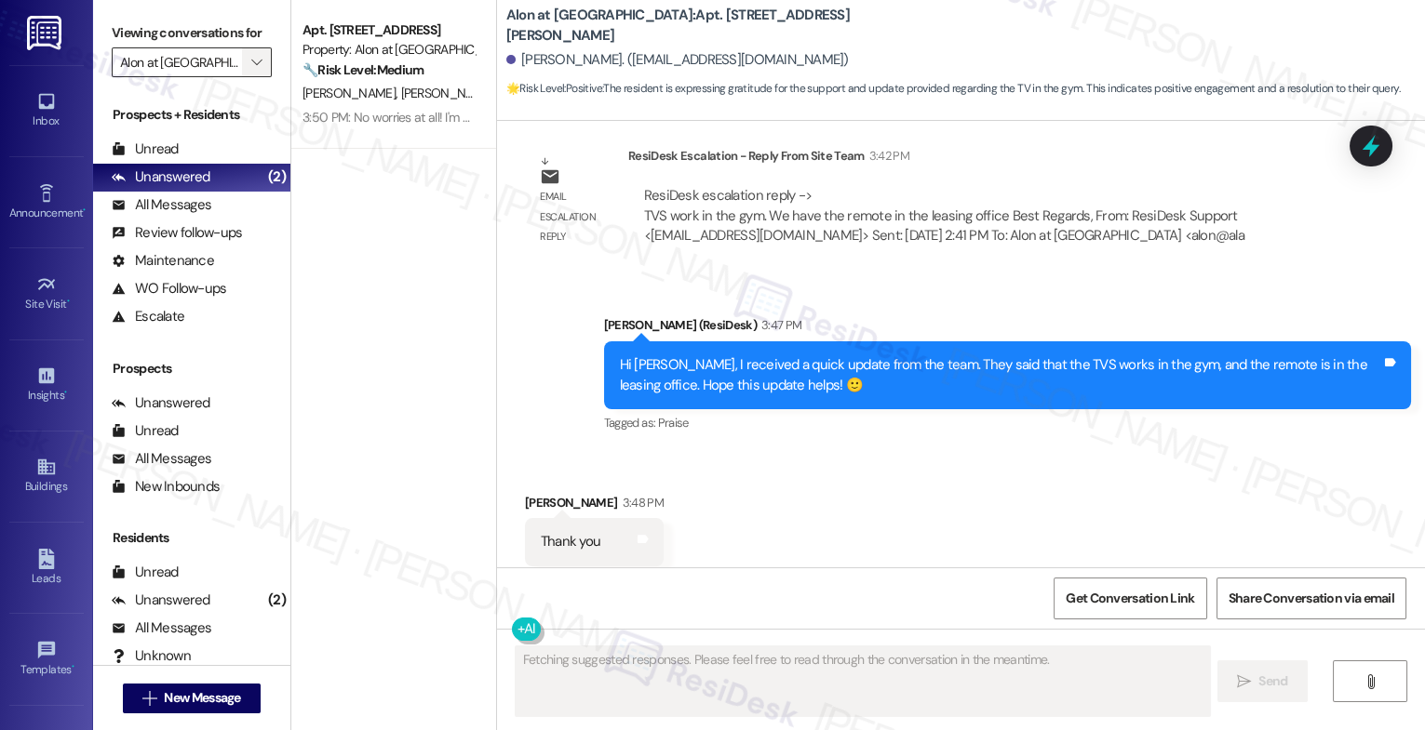
click at [251, 70] on icon "" at bounding box center [256, 62] width 10 height 15
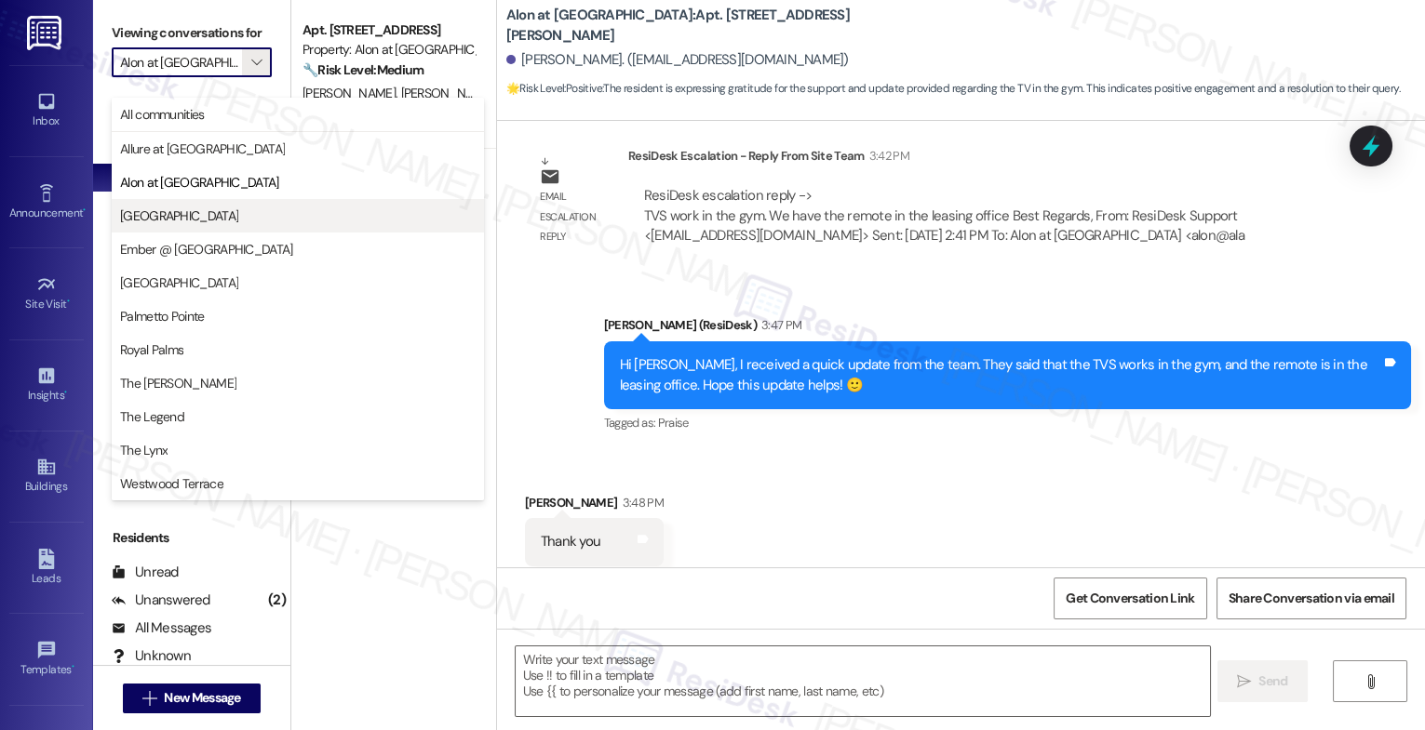
click at [169, 212] on span "[GEOGRAPHIC_DATA]" at bounding box center [179, 216] width 118 height 19
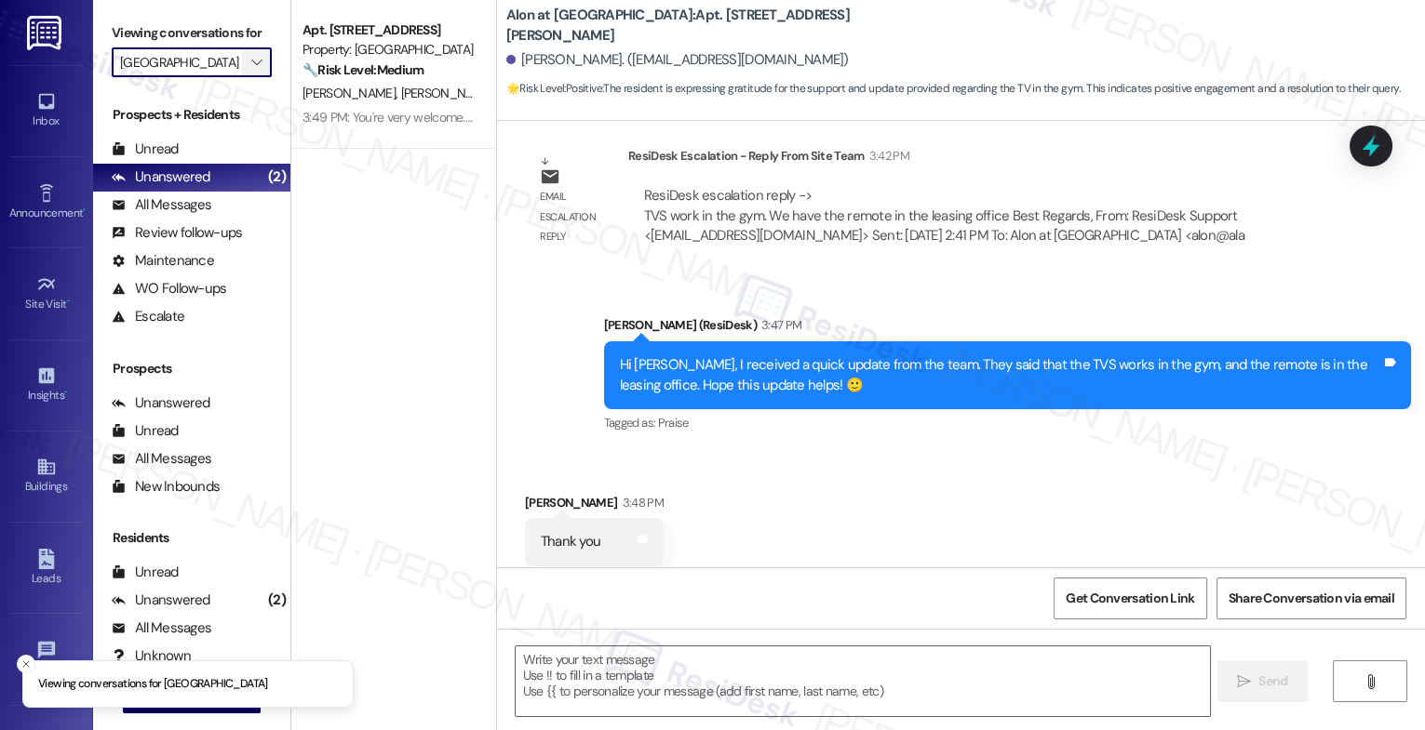
click at [251, 70] on icon "" at bounding box center [256, 62] width 10 height 15
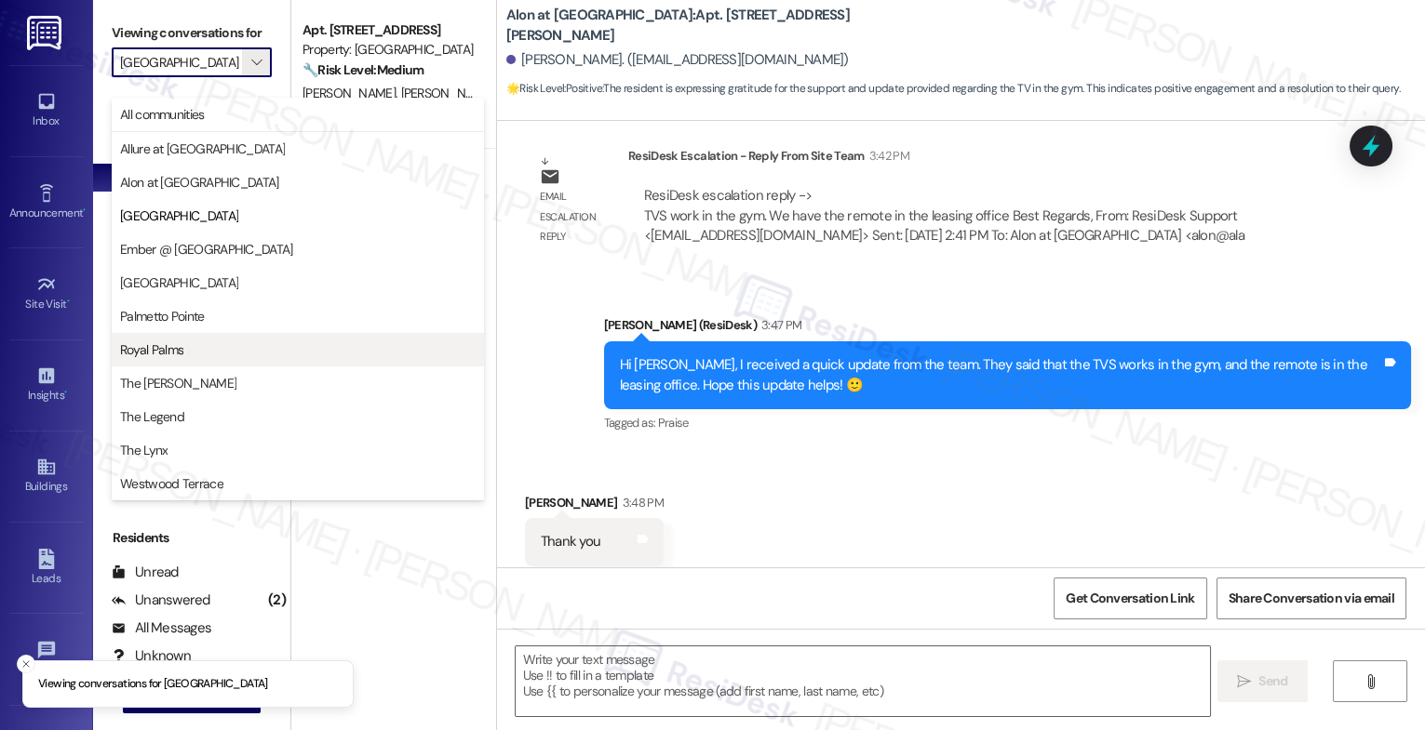
click at [170, 341] on span "Royal Palms" at bounding box center [151, 350] width 63 height 19
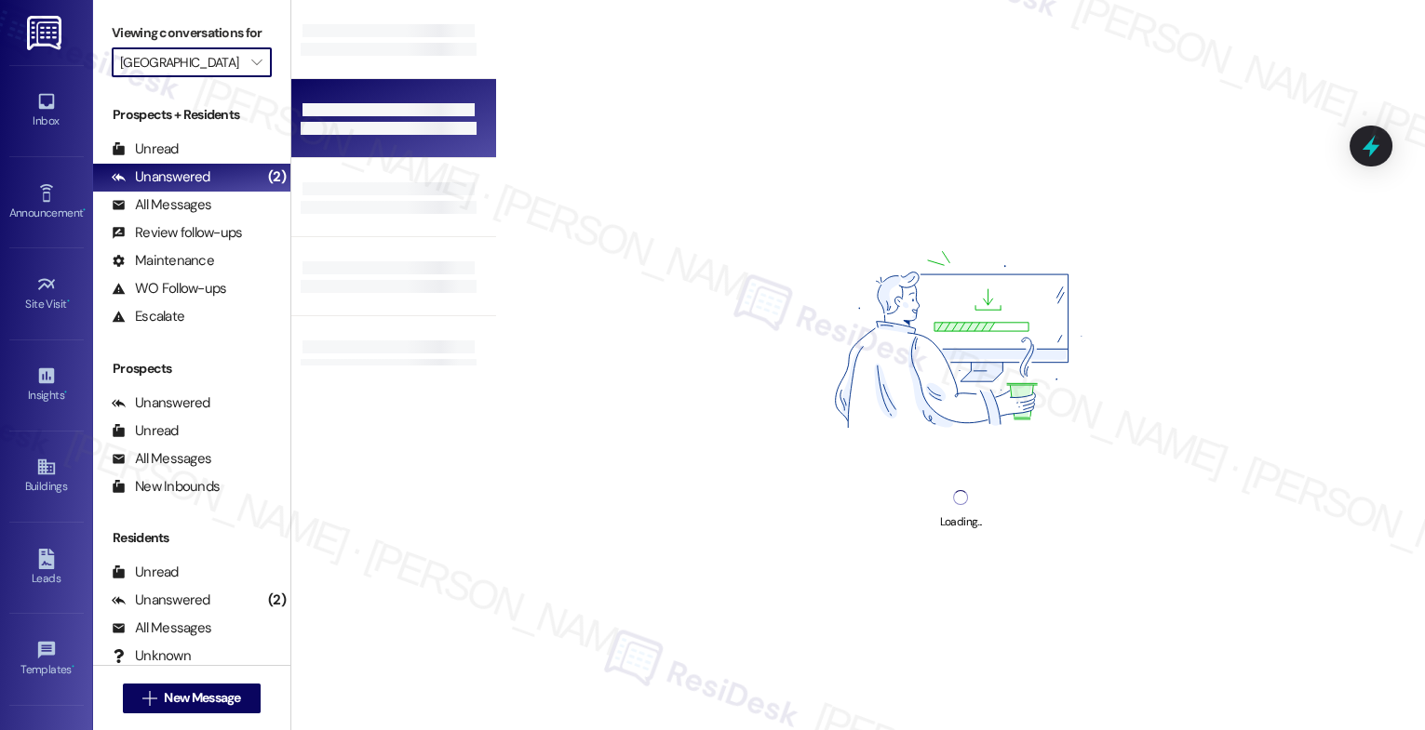
type input "Royal Palms"
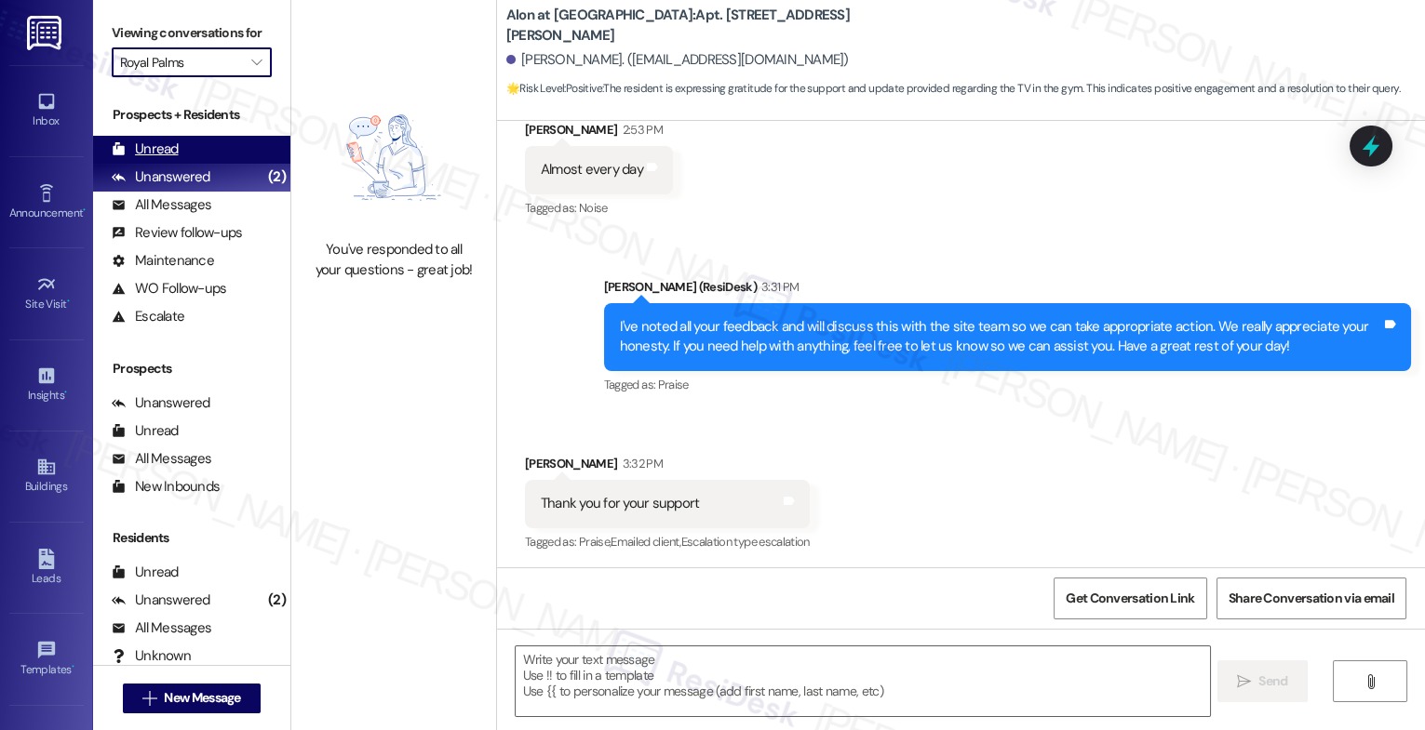
type textarea "Fetching suggested responses. Please feel free to read through the conversation…"
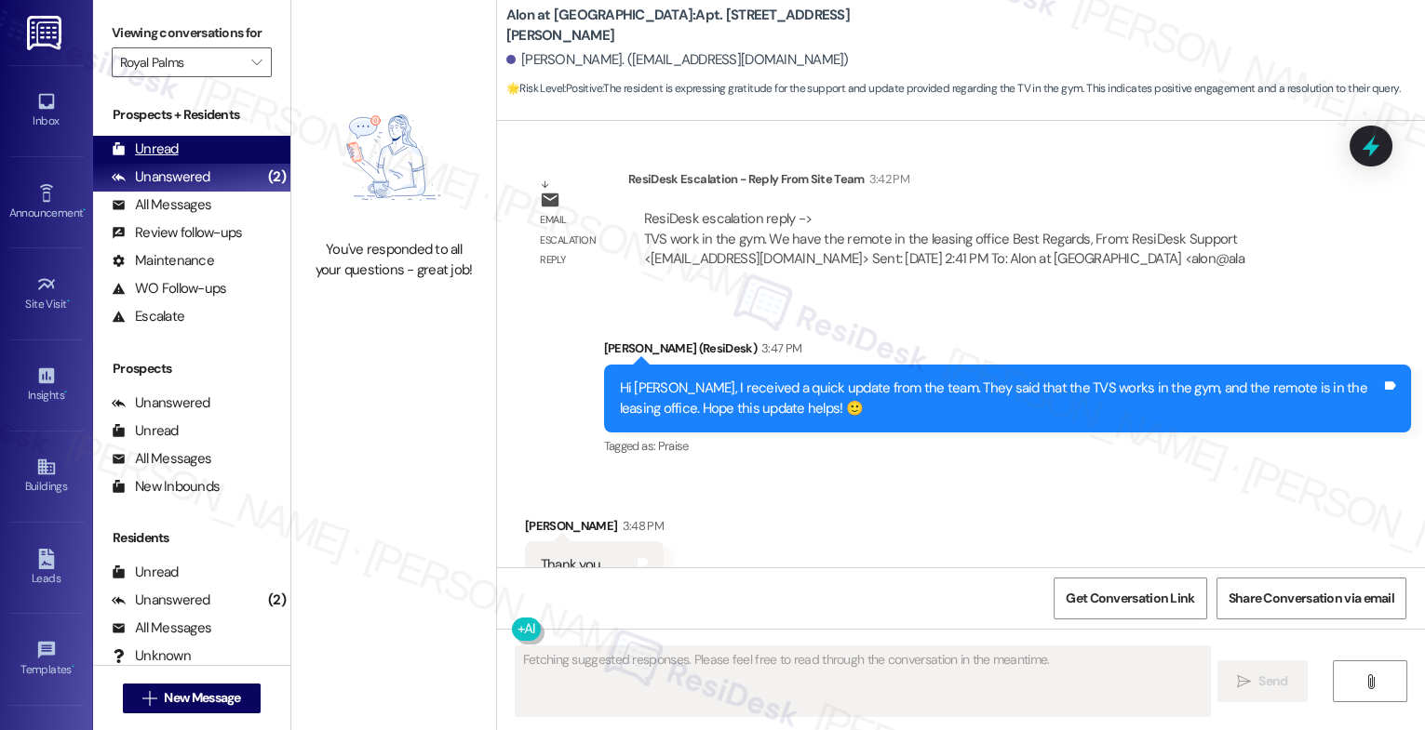
click at [199, 161] on div "Unread (0)" at bounding box center [191, 150] width 197 height 28
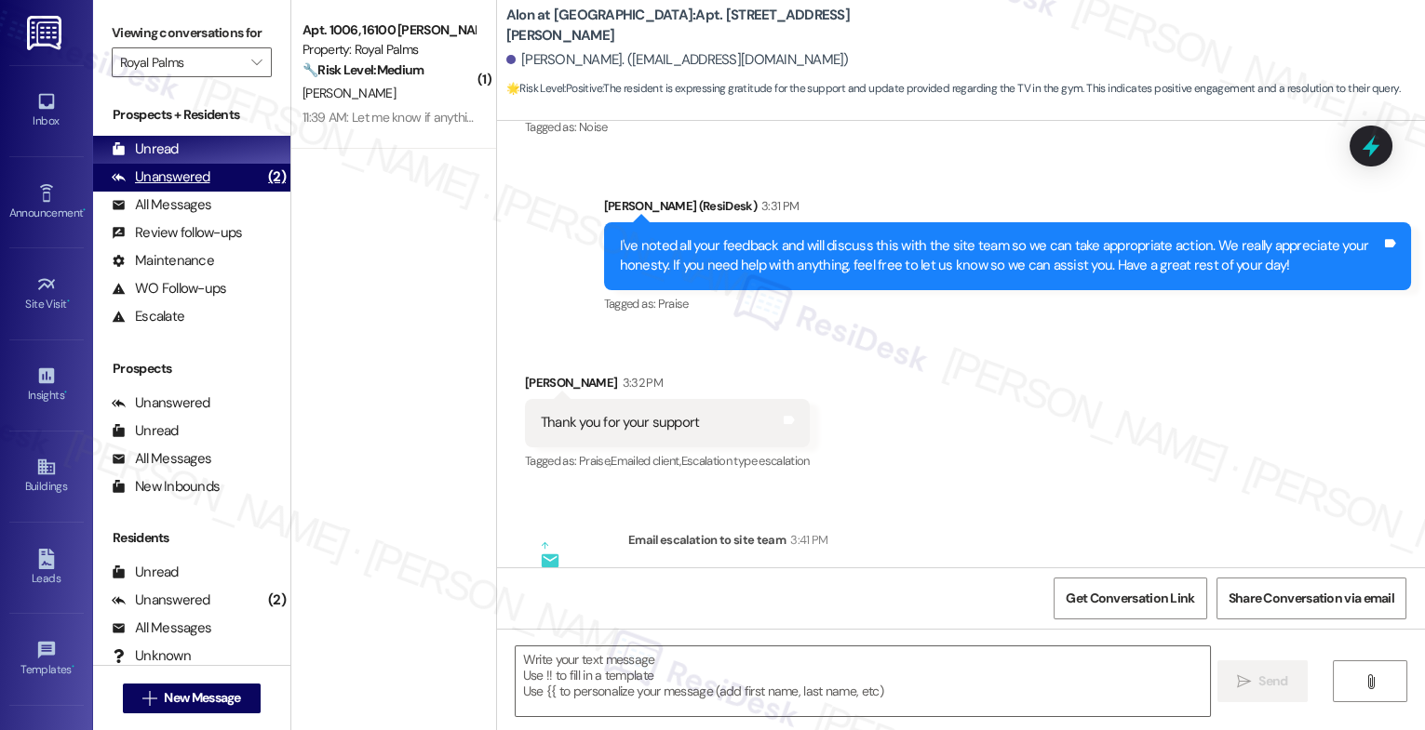
type textarea "Fetching suggested responses. Please feel free to read through the conversation…"
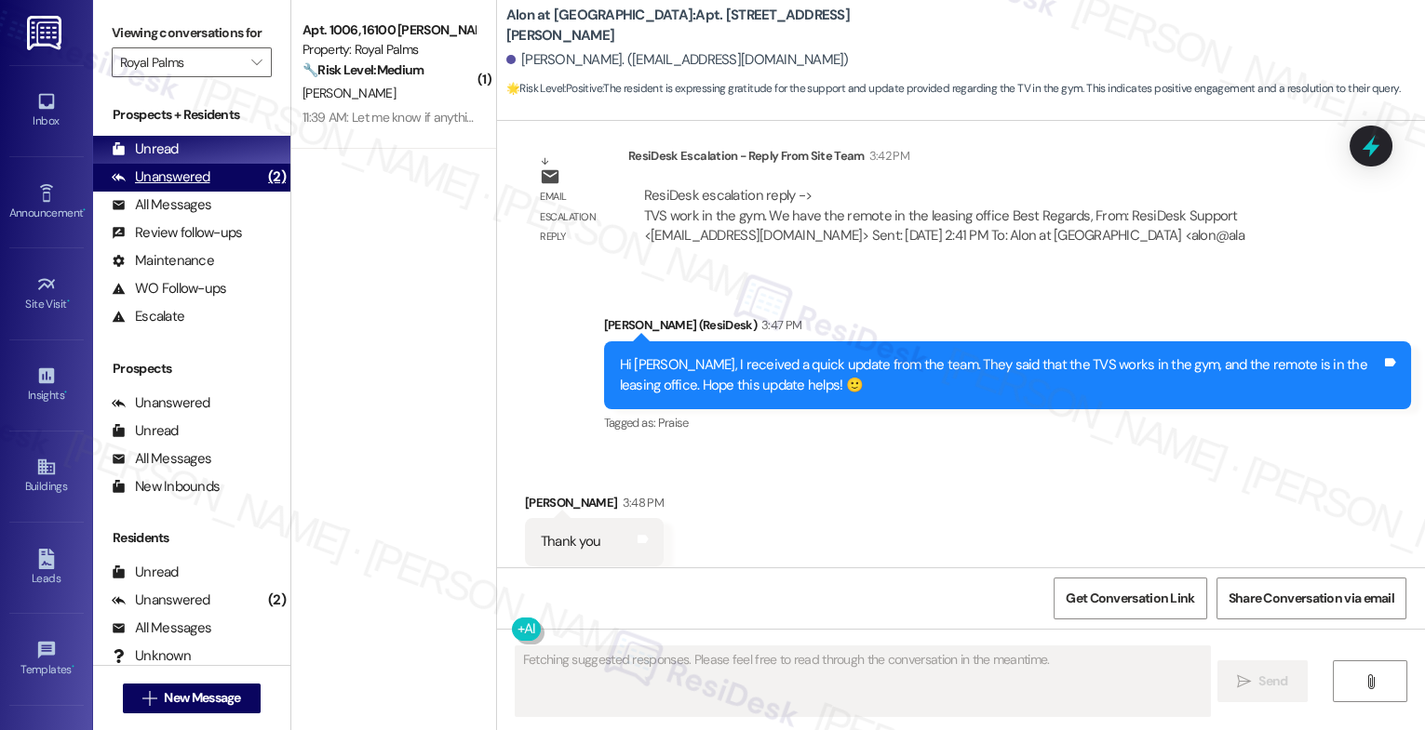
click at [201, 187] on div "Unanswered" at bounding box center [161, 177] width 99 height 20
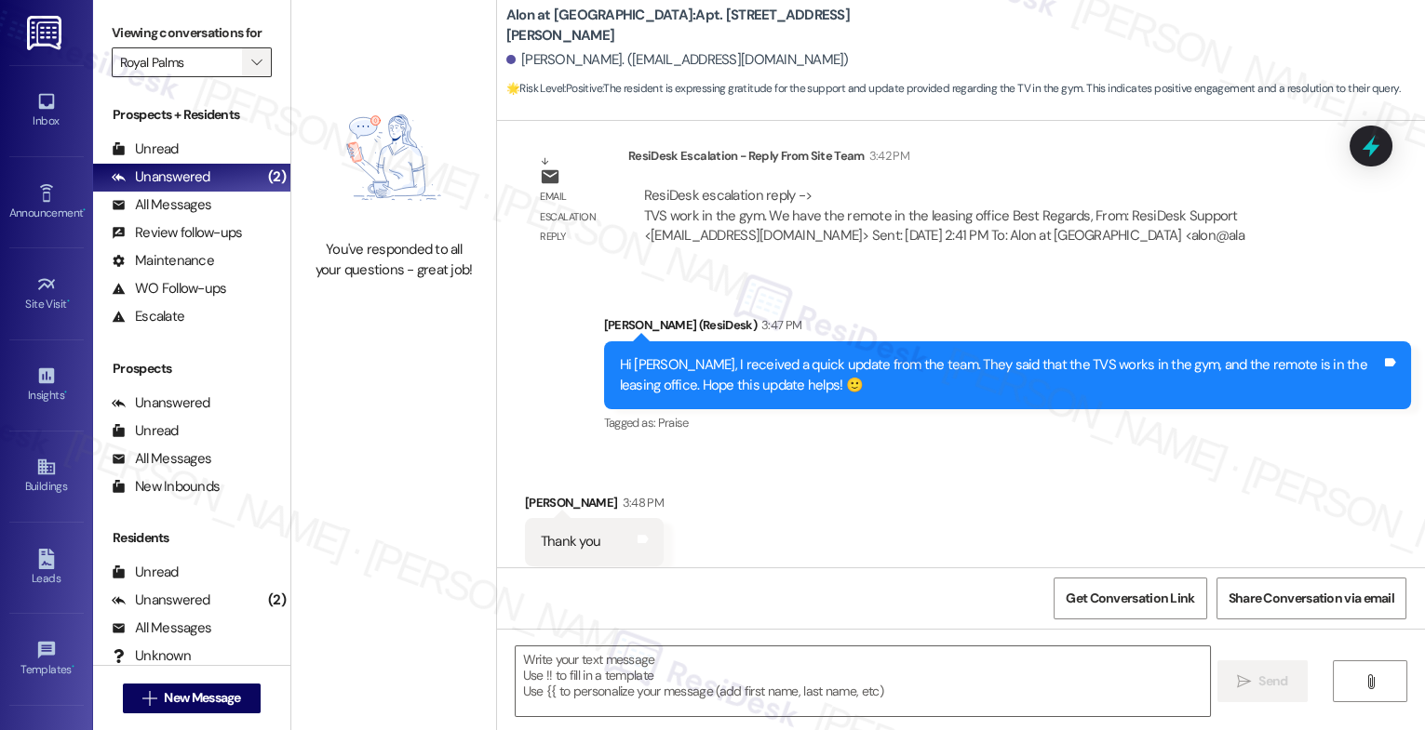
click at [251, 70] on icon "" at bounding box center [256, 62] width 10 height 15
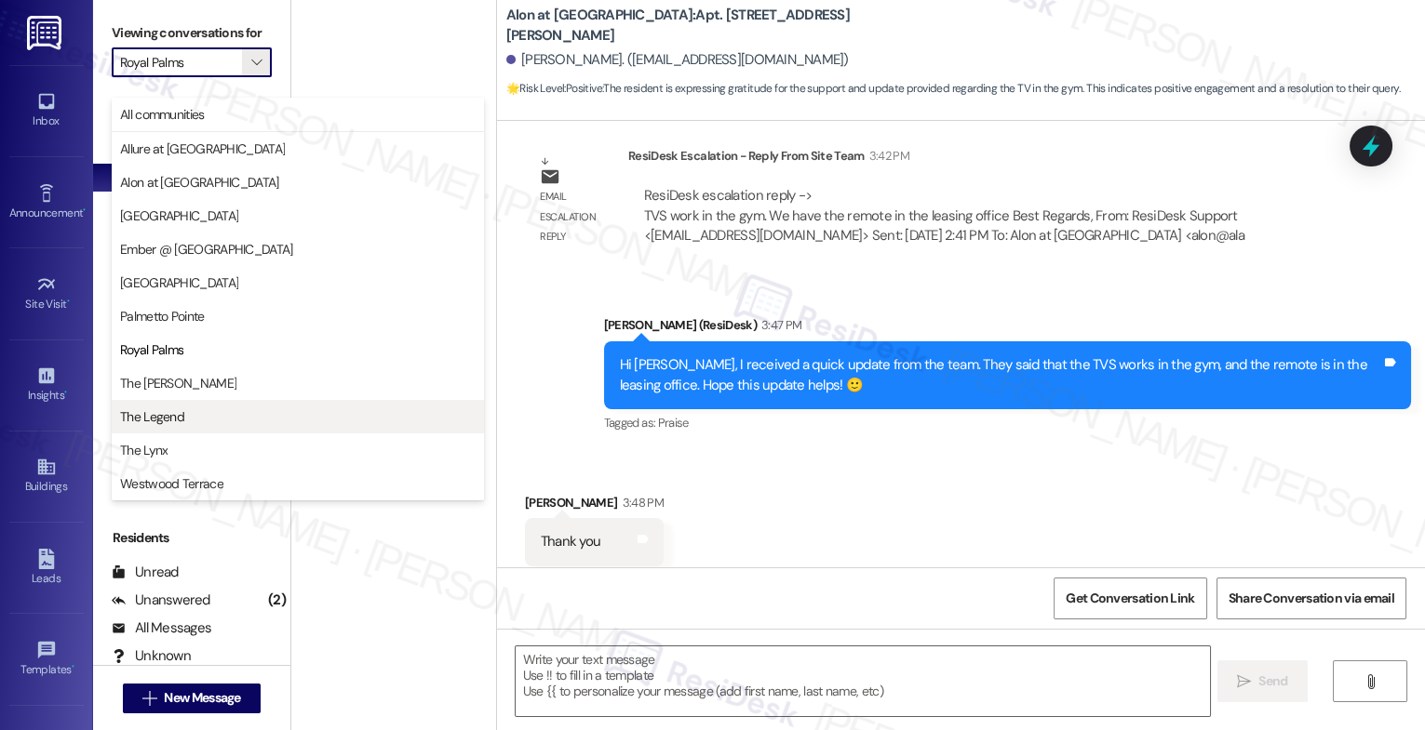
click at [194, 410] on span "The Legend" at bounding box center [297, 417] width 355 height 19
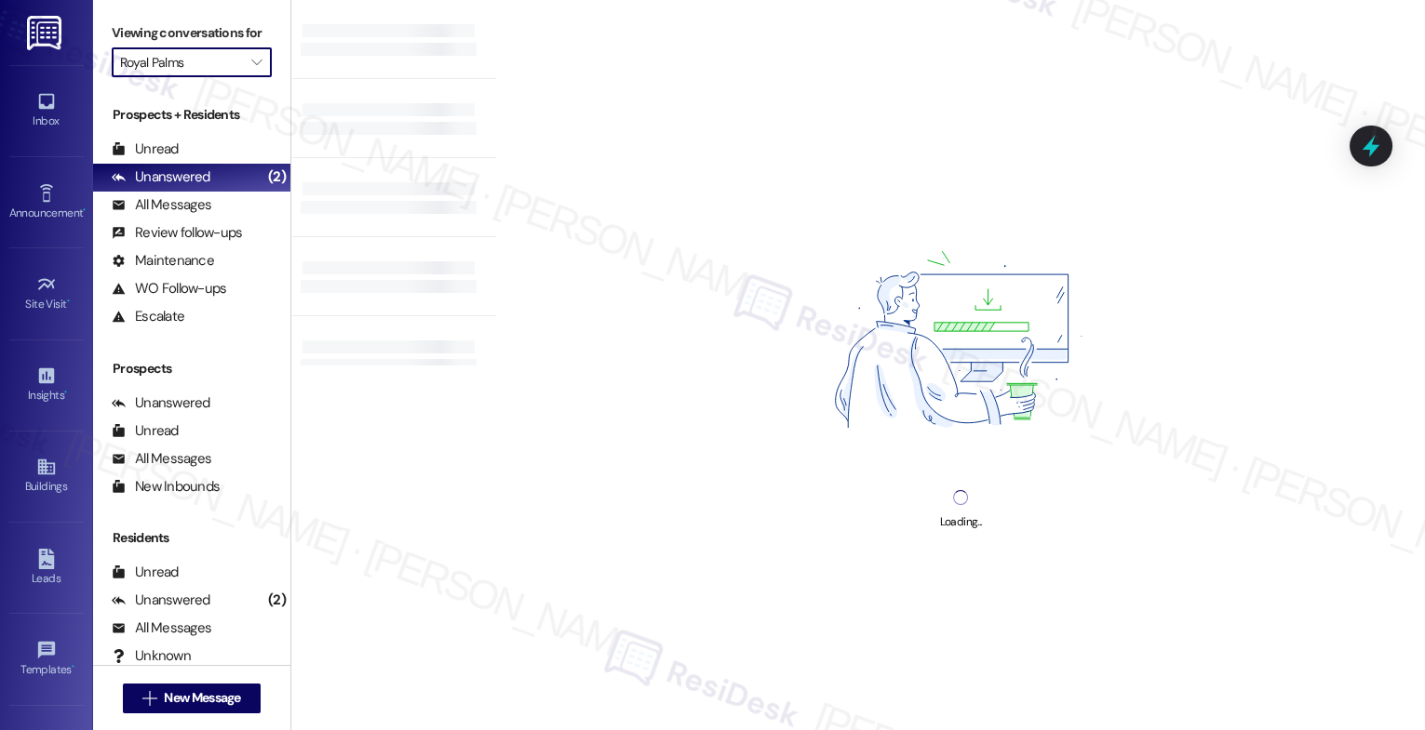
type input "The Legend"
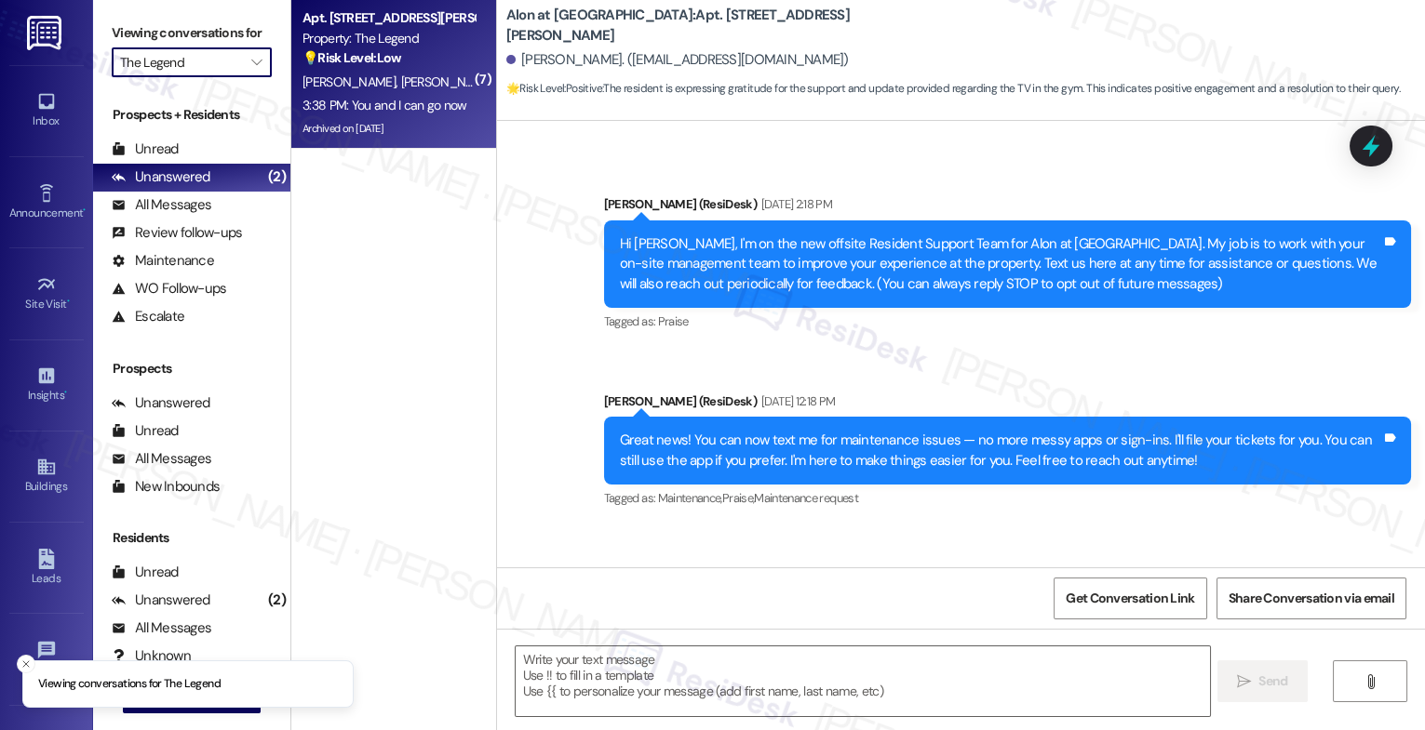
click at [387, 91] on div "W. Rojo L. Chapa" at bounding box center [389, 82] width 176 height 23
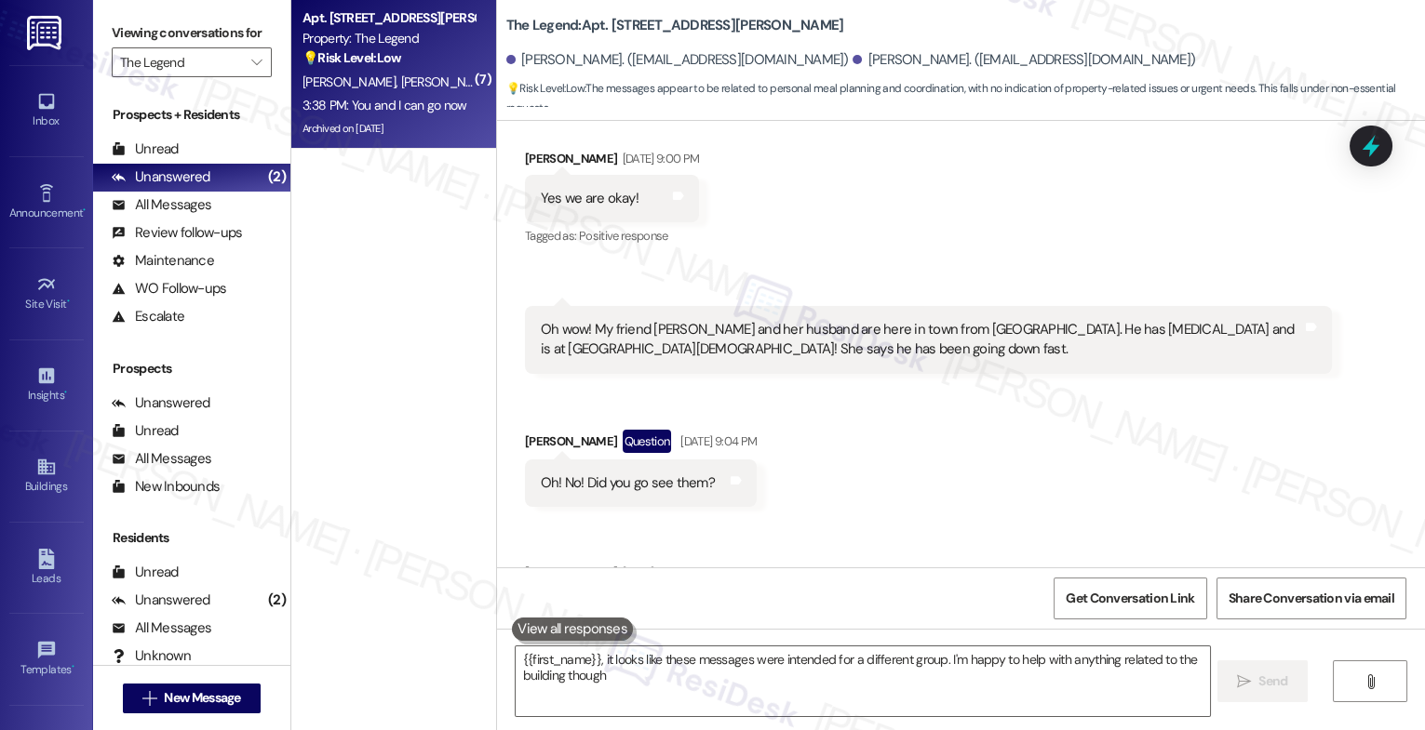
type textarea "{{first_name}}, it looks like these messages were intended for a different grou…"
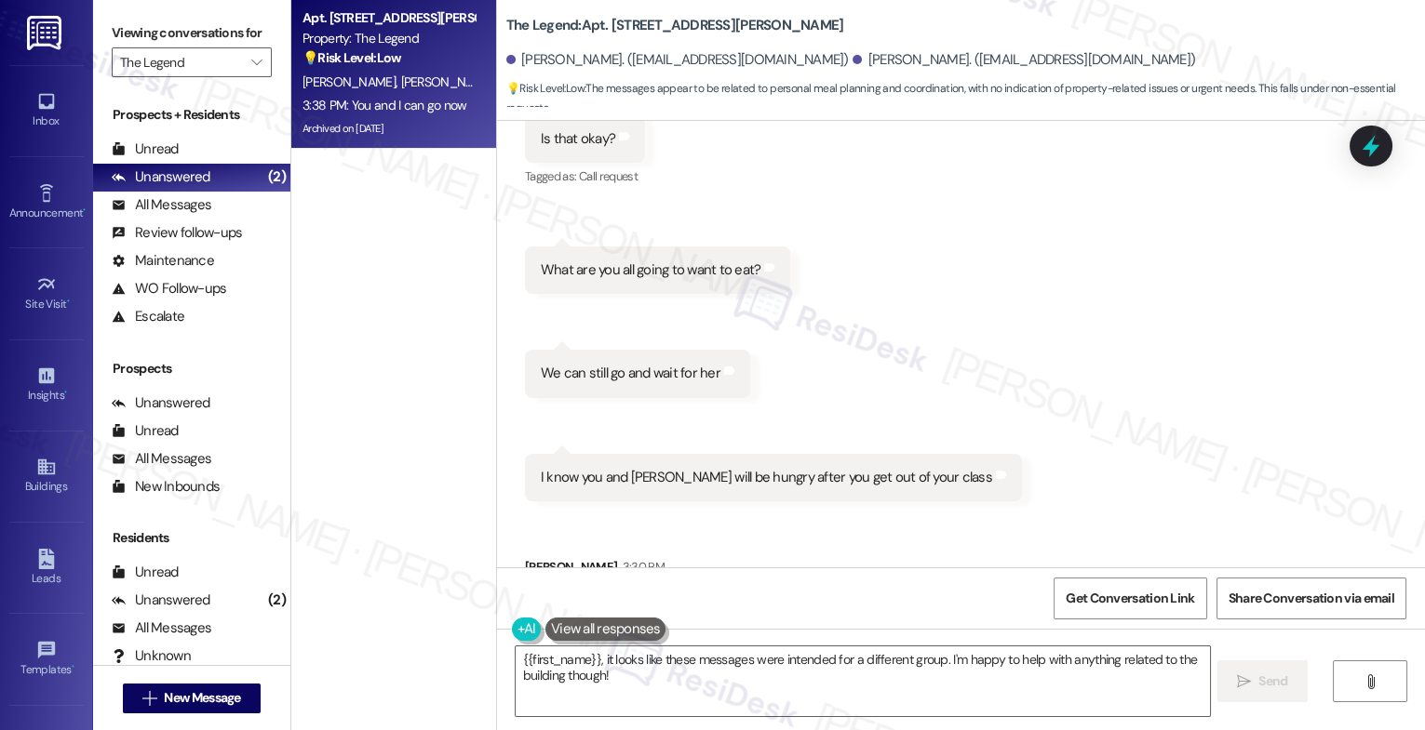
scroll to position [8681, 0]
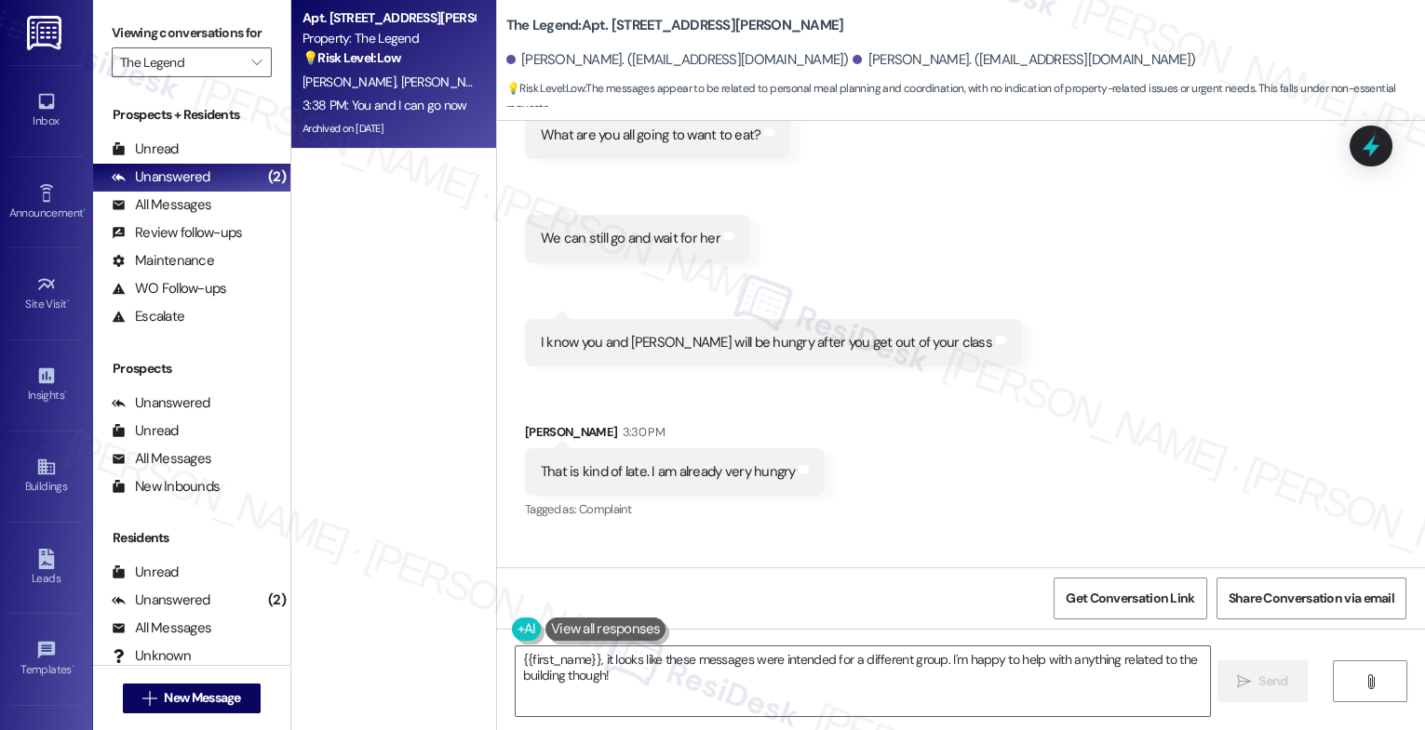
click at [853, 433] on div "Received via SMS Lita Chapa 3:14 PM Anna wants to go eat also after she takes t…" at bounding box center [961, 238] width 928 height 859
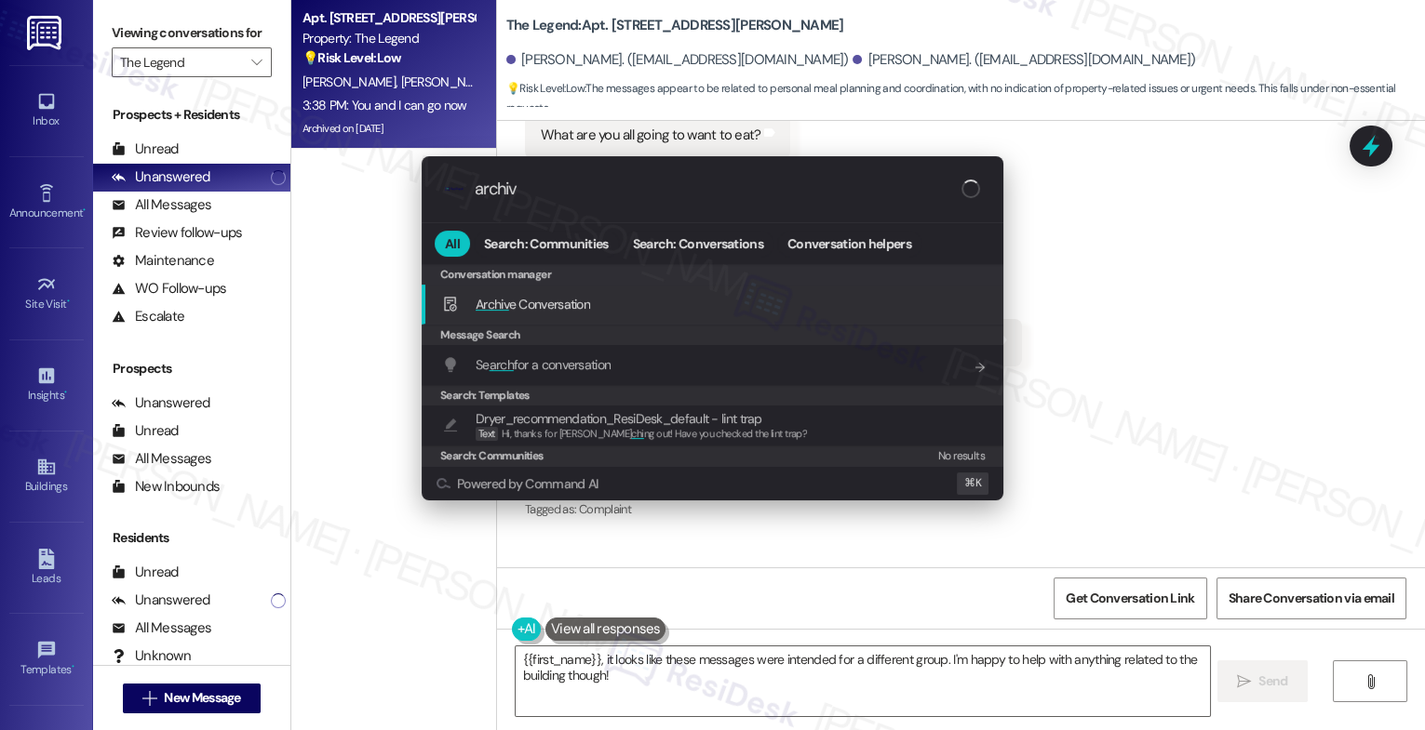
type input "archive"
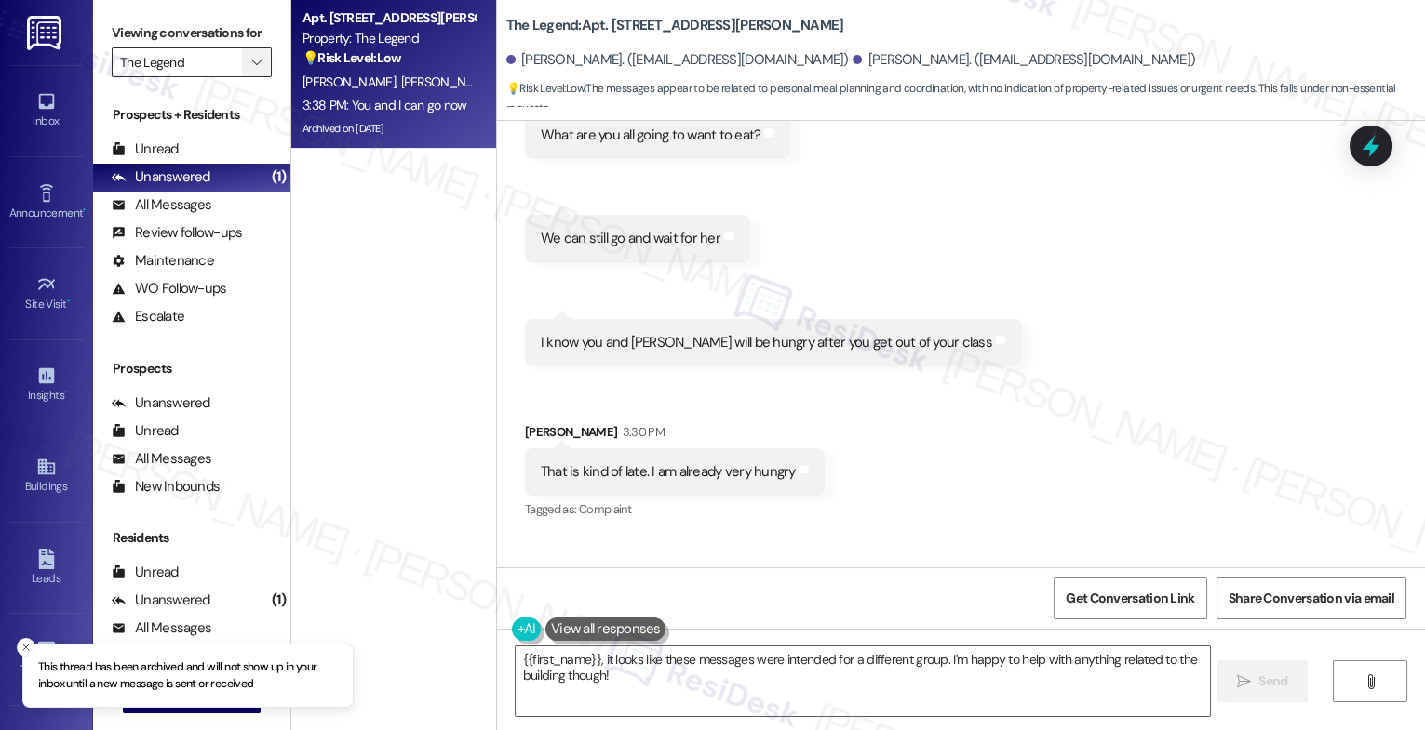
click at [251, 70] on icon "" at bounding box center [256, 62] width 10 height 15
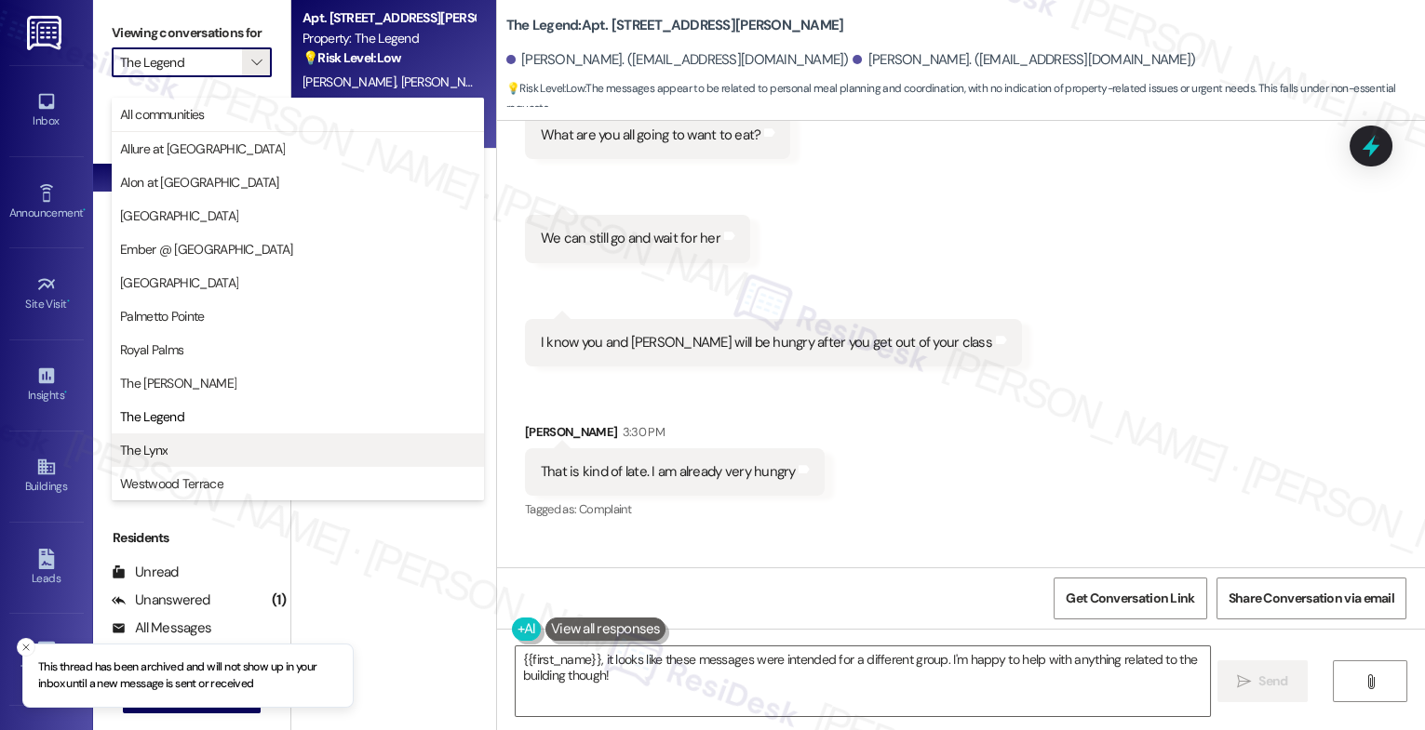
click at [213, 438] on button "The Lynx" at bounding box center [298, 450] width 372 height 33
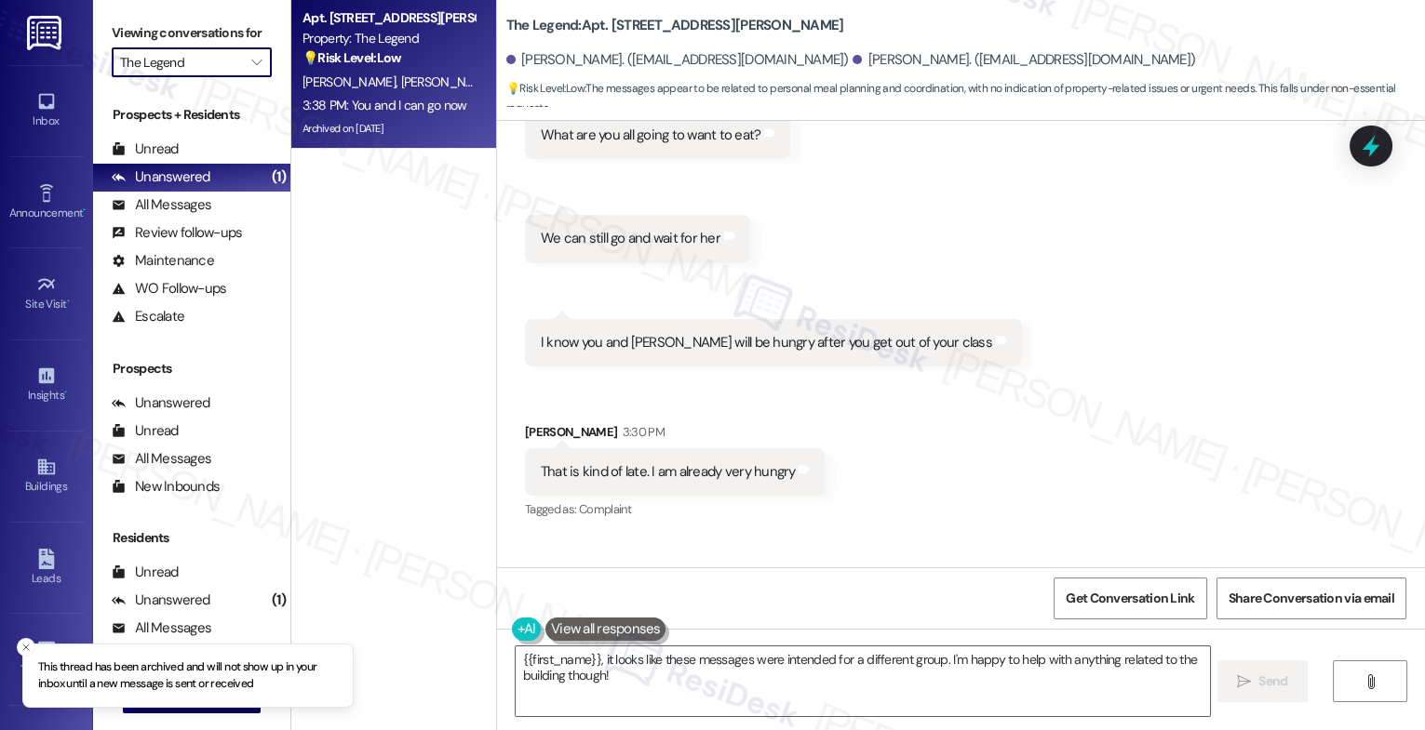
type input "The Lynx"
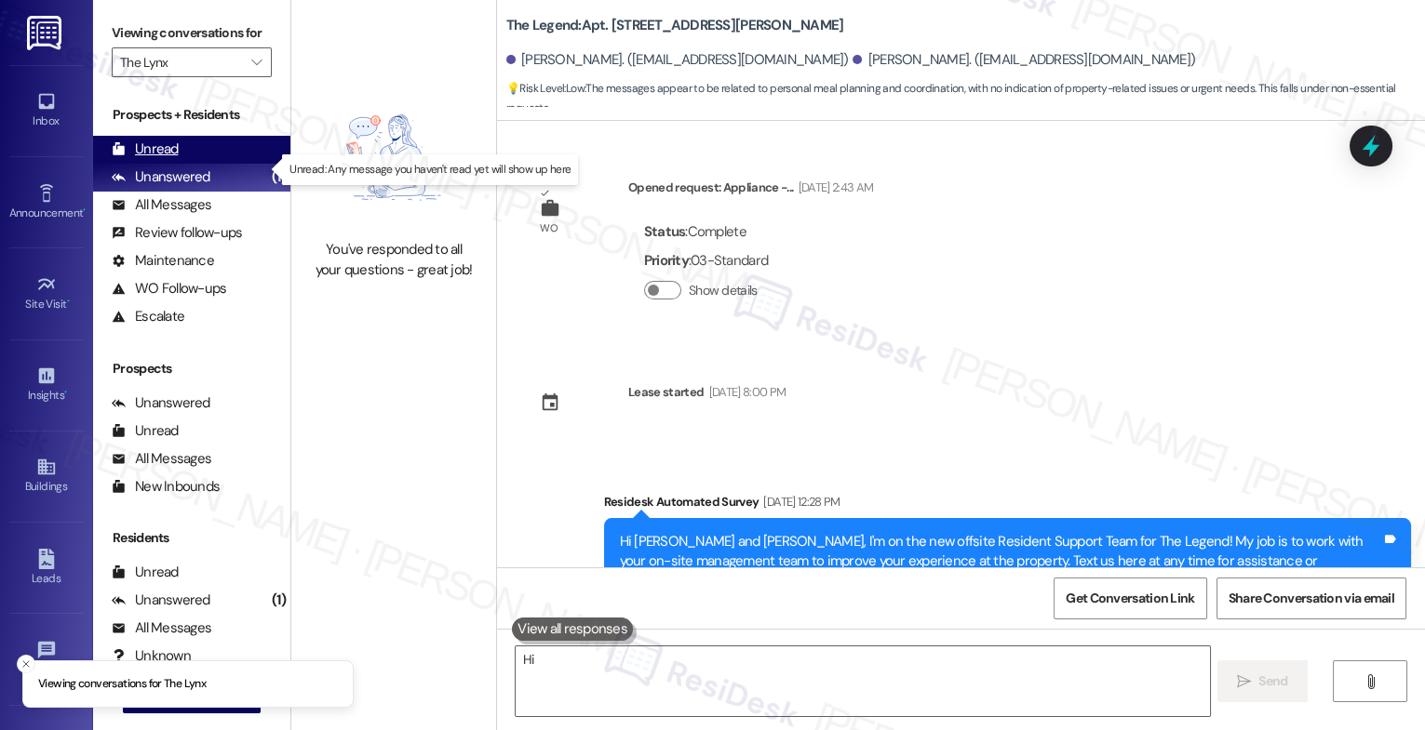
click at [211, 164] on div "Unread (0)" at bounding box center [191, 150] width 197 height 28
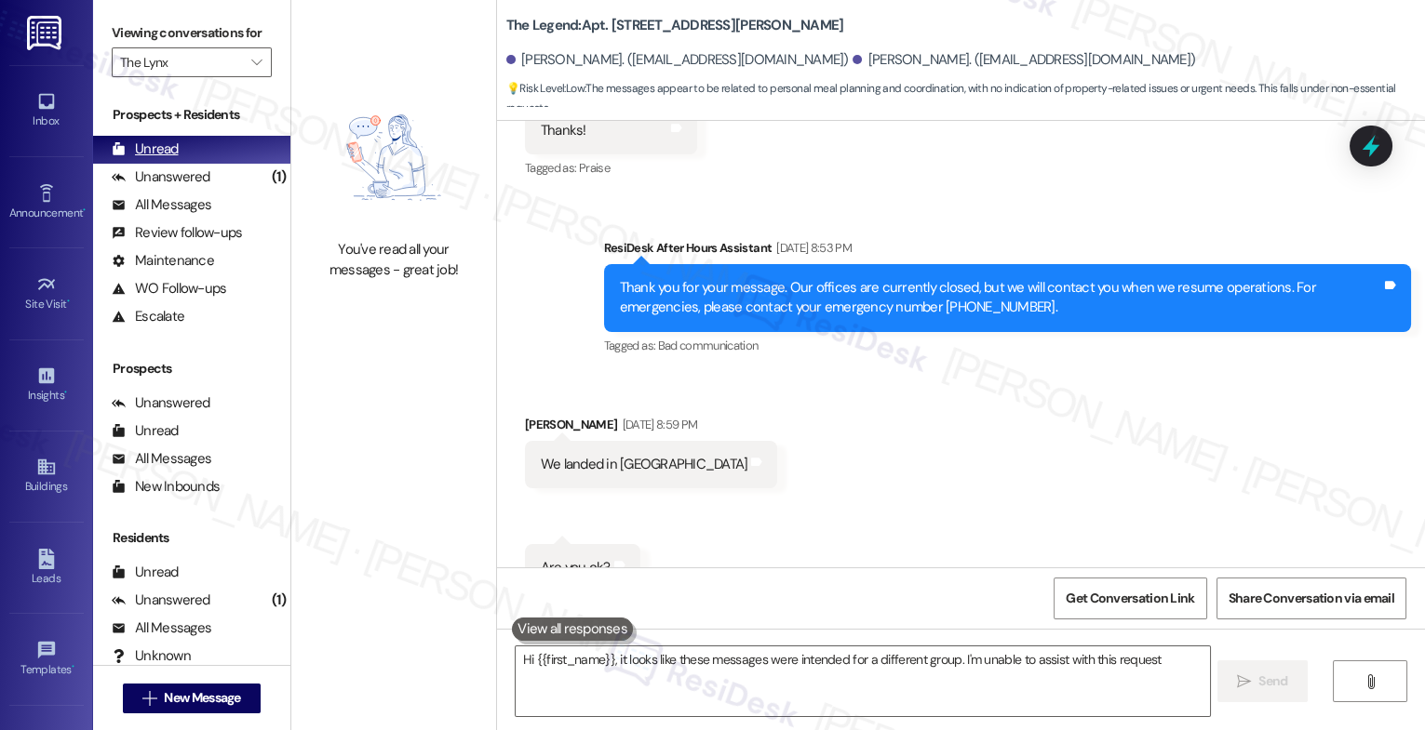
type textarea "Hi {{first_name}}, it looks like these messages were intended for a different g…"
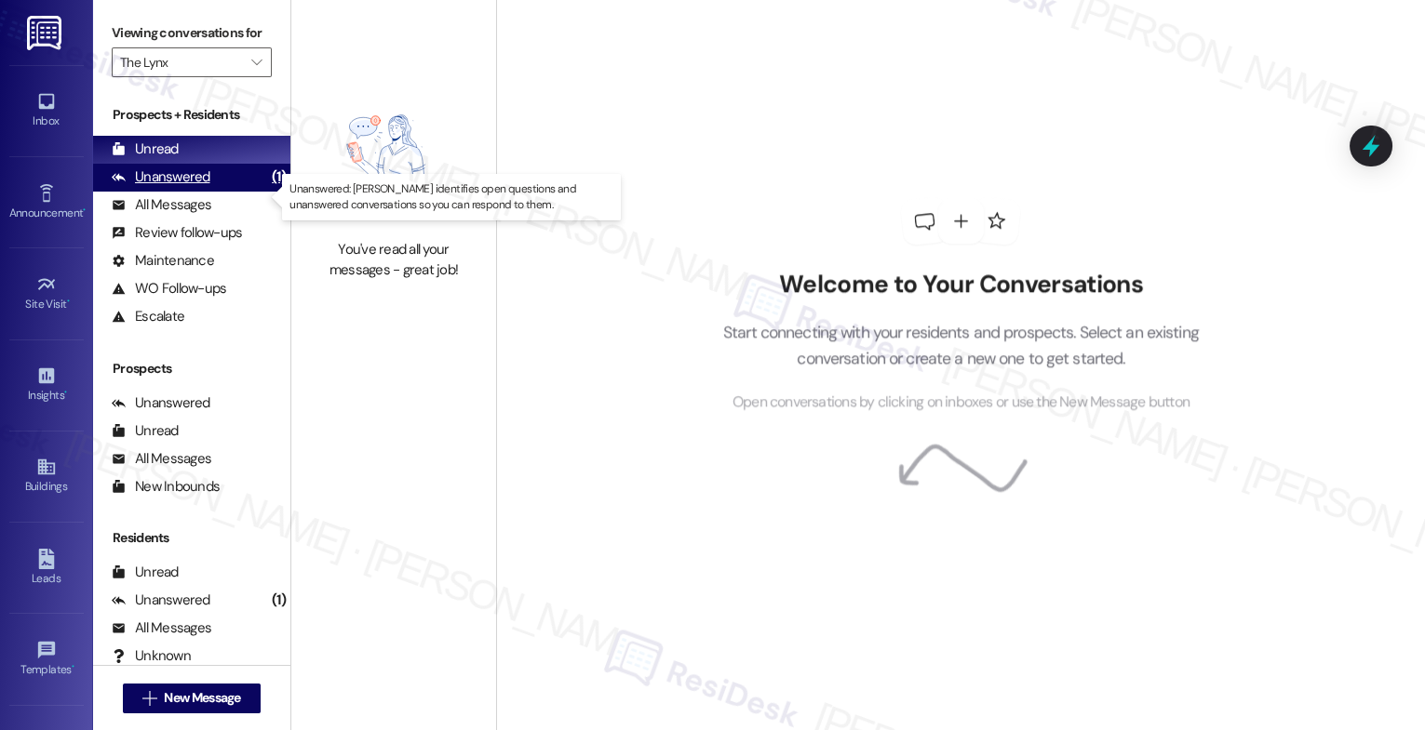
click at [197, 187] on div "Unanswered" at bounding box center [161, 177] width 99 height 20
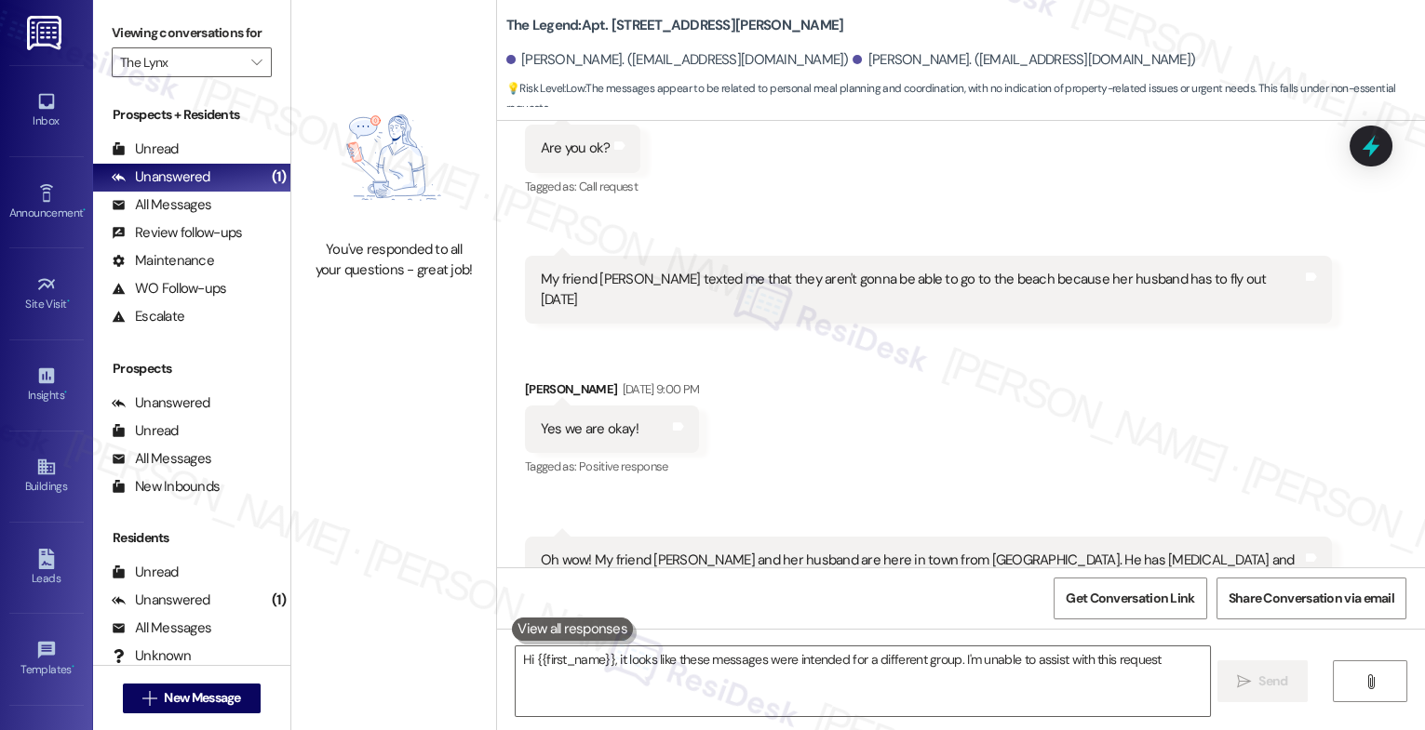
type textarea "Hi {{first_name}}, it looks like these messages were intended for a different g…"
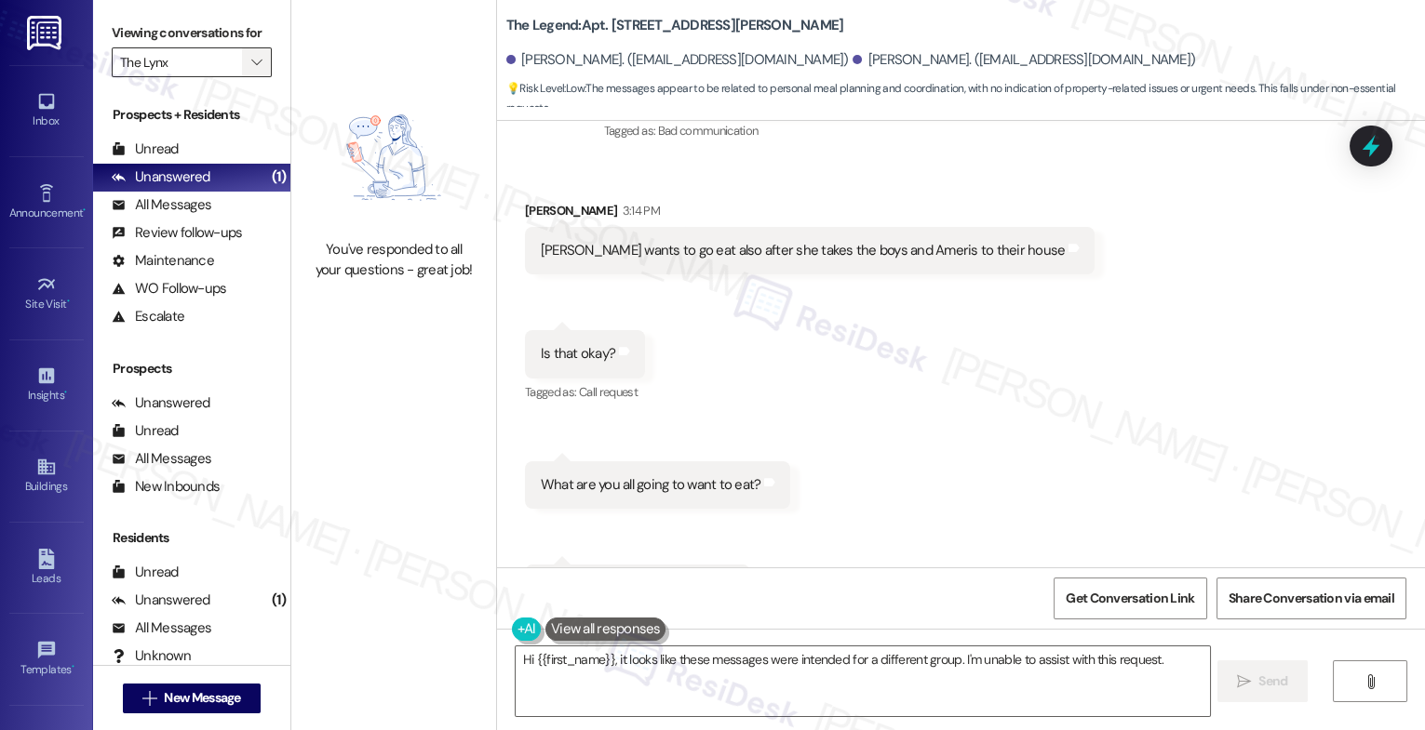
scroll to position [8545, 0]
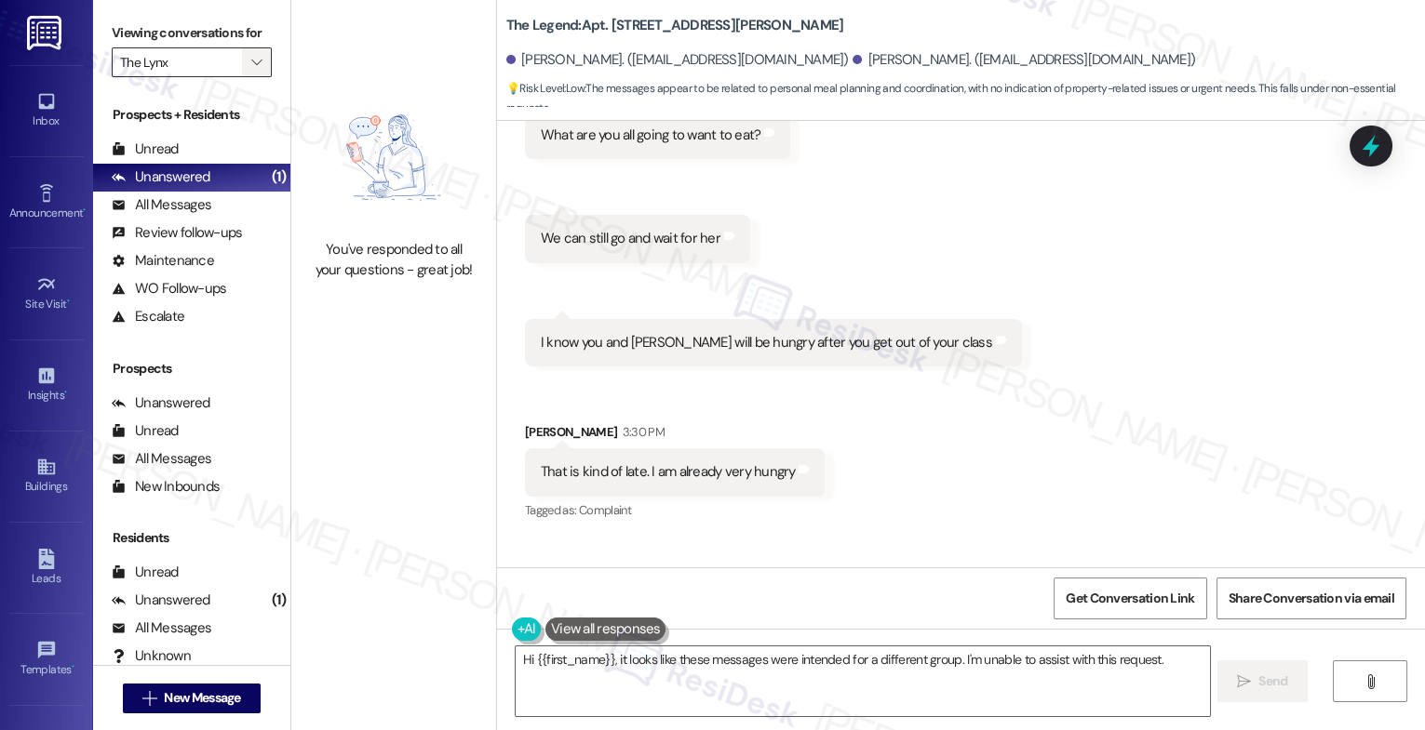
click at [251, 70] on icon "" at bounding box center [256, 62] width 10 height 15
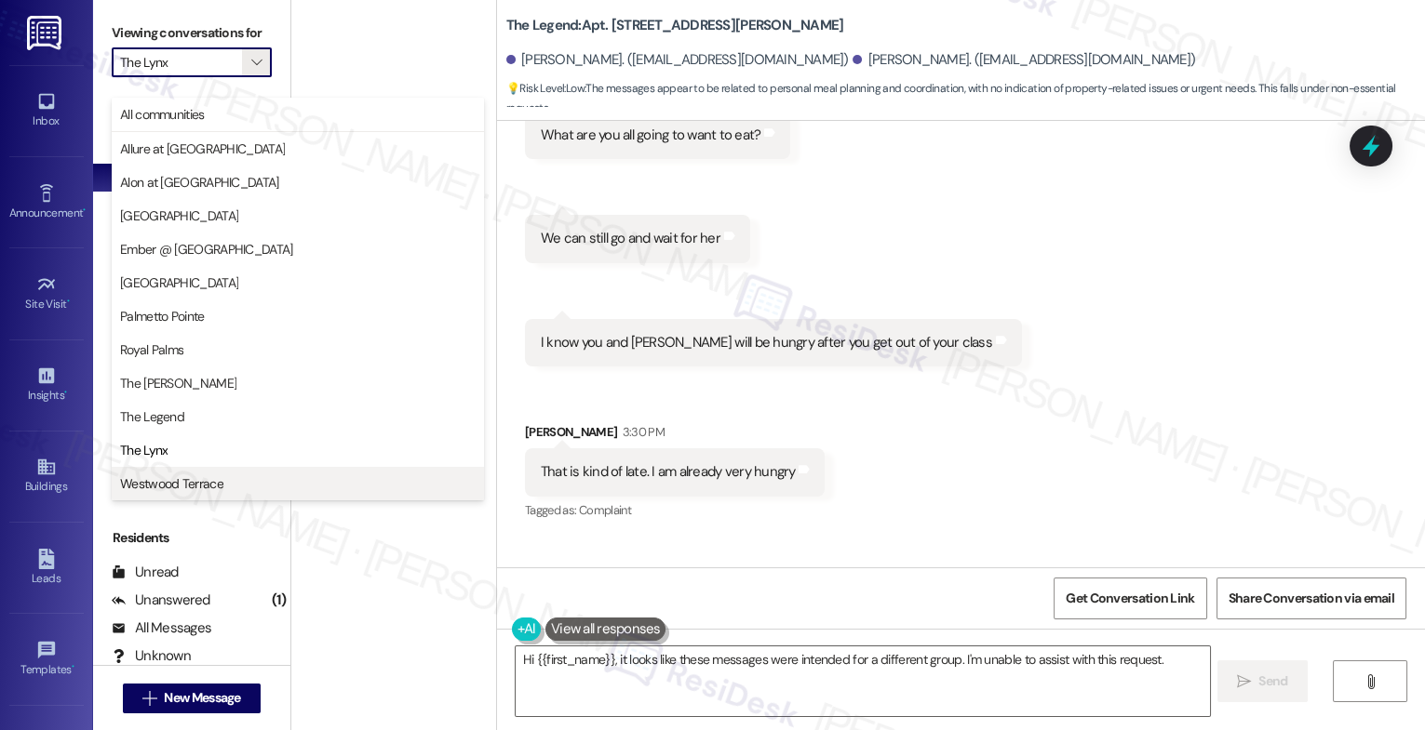
click at [182, 473] on button "Westwood Terrace" at bounding box center [298, 483] width 372 height 33
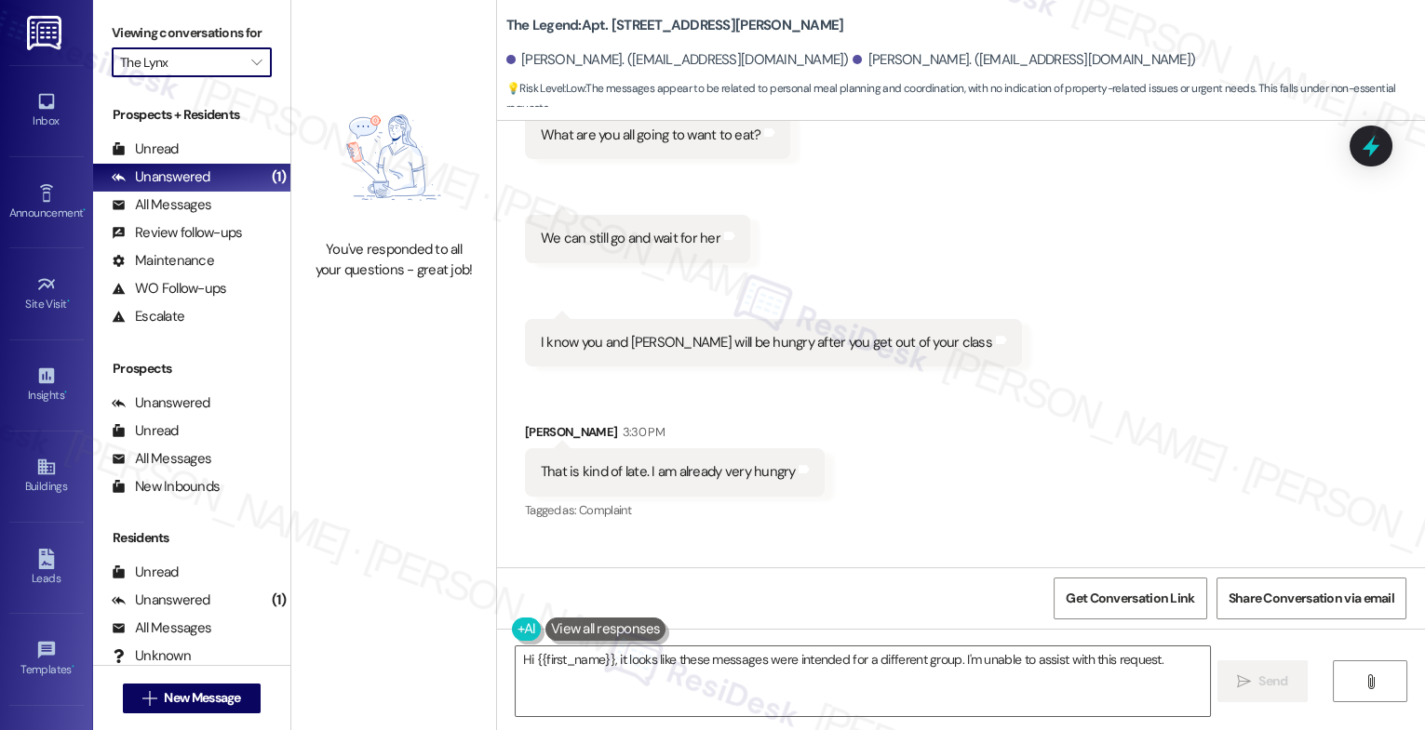
type input "Westwood Terrace"
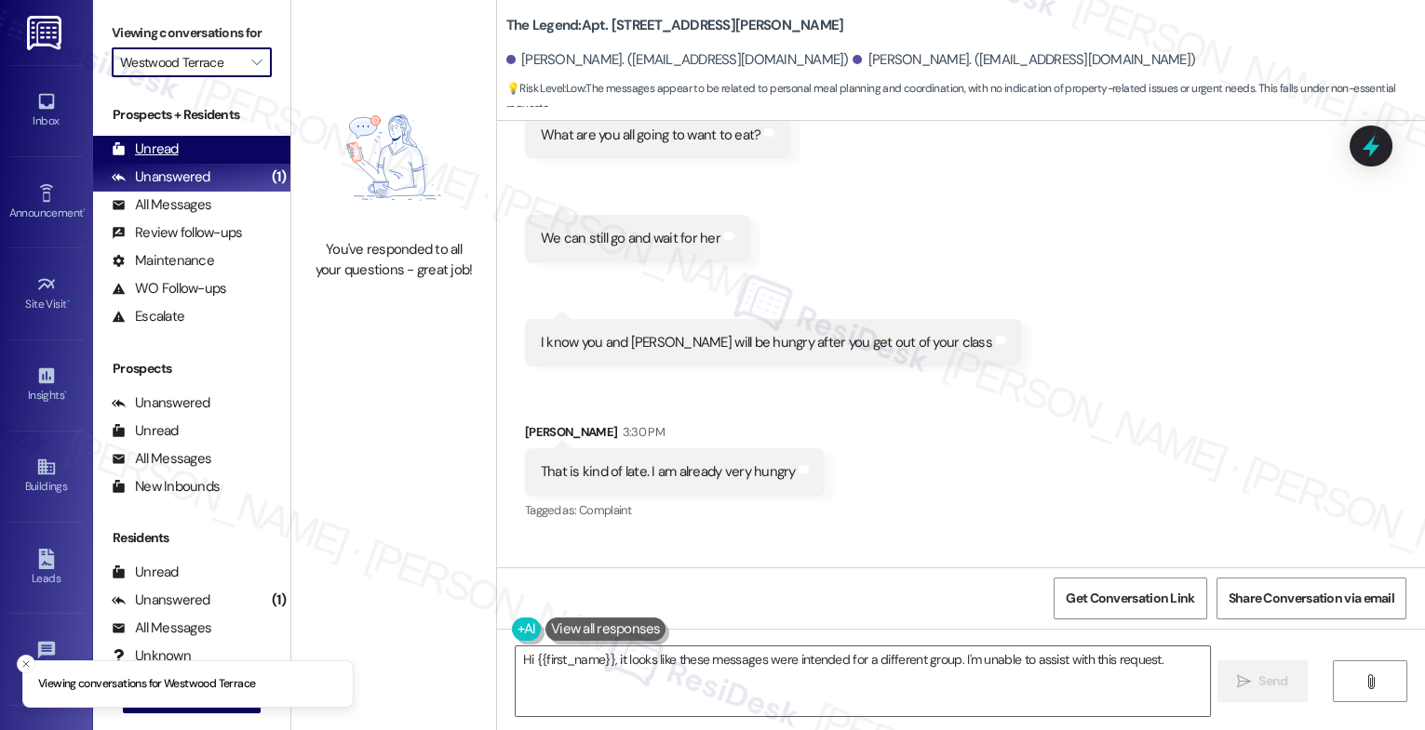
click at [182, 164] on div "Unread (0)" at bounding box center [191, 150] width 197 height 28
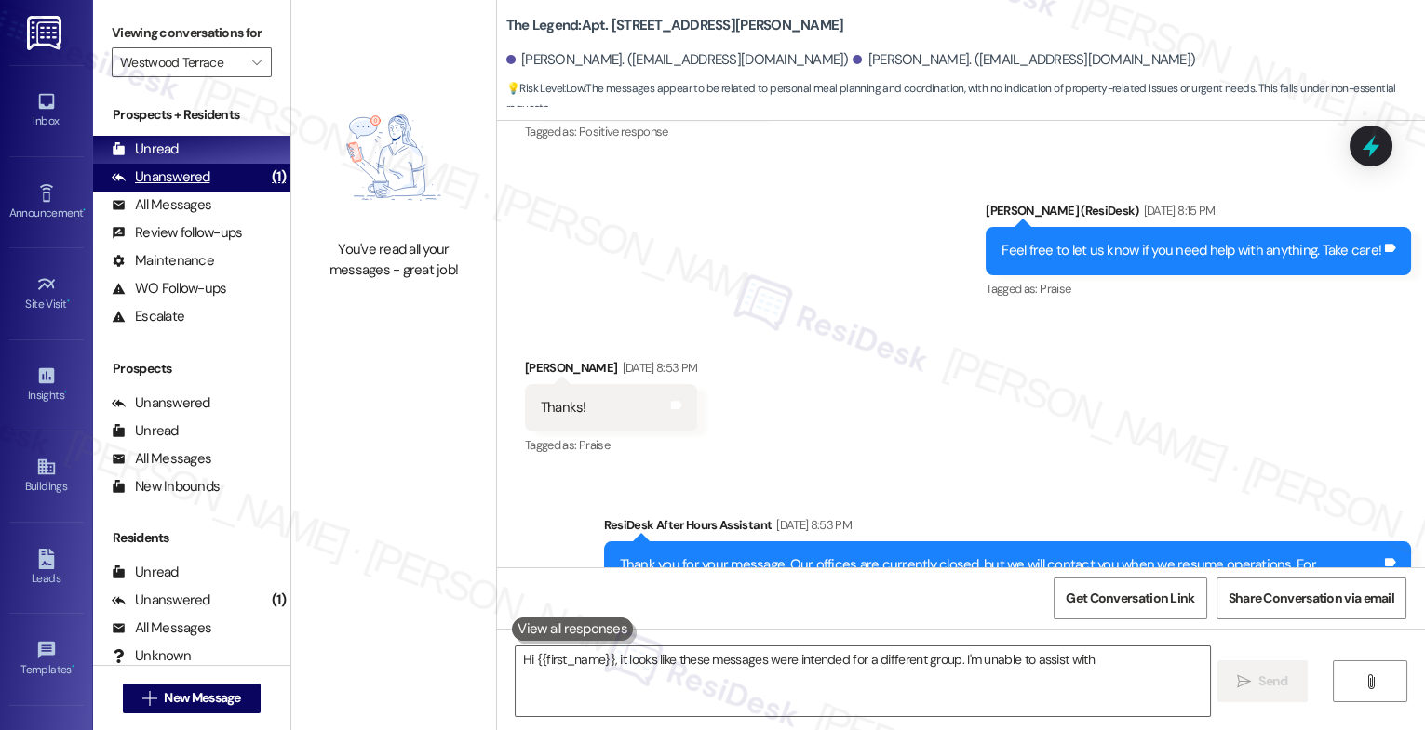
click at [195, 187] on div "Unanswered" at bounding box center [161, 177] width 99 height 20
type textarea "Hi {{first_name}}, it looks like these messages were intended for a different g…"
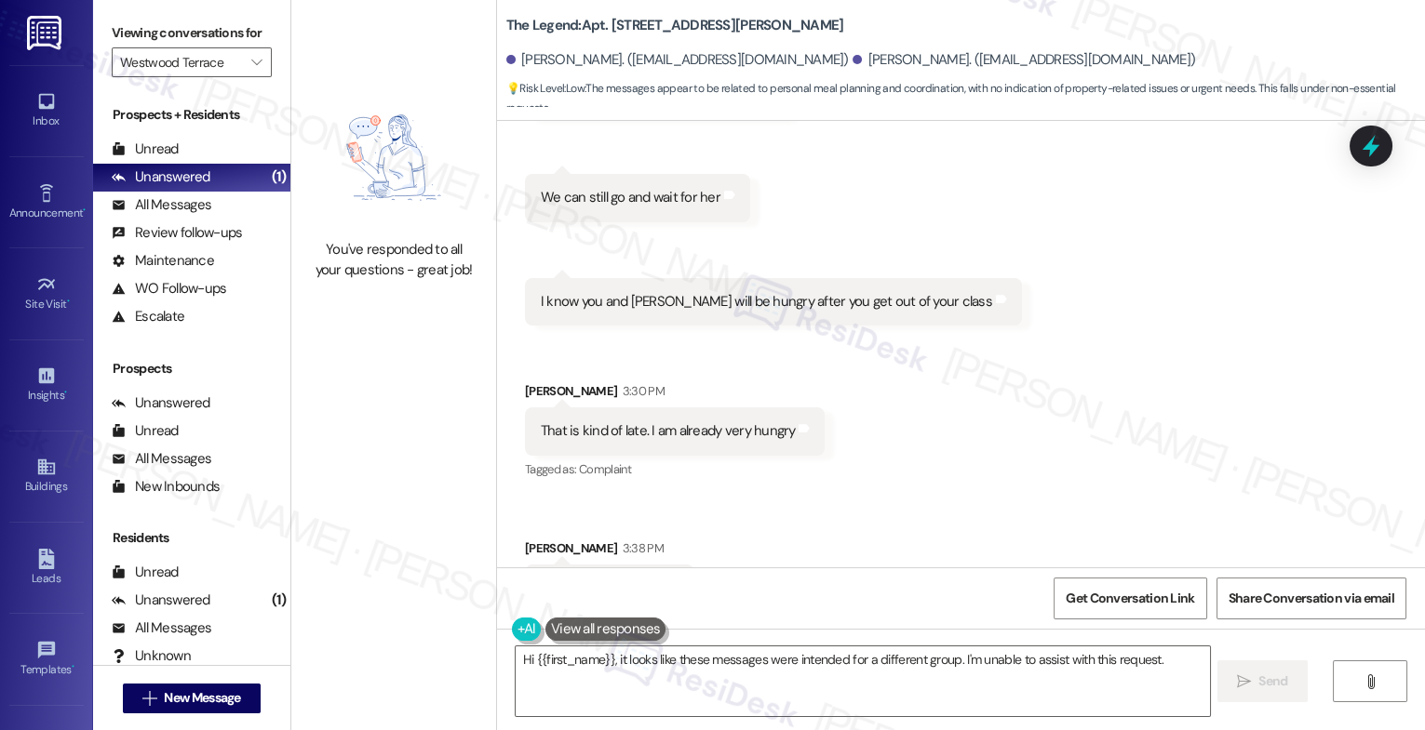
scroll to position [8681, 0]
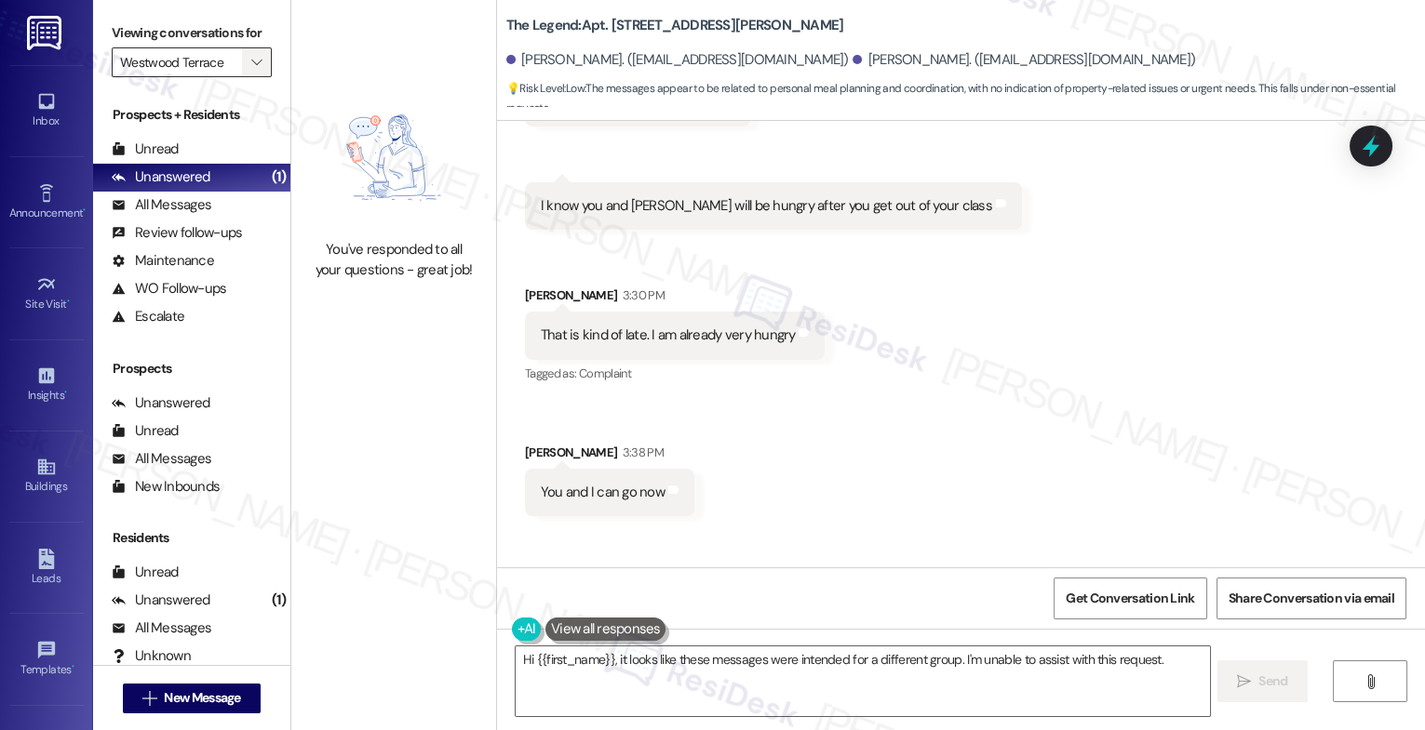
click at [251, 70] on icon "" at bounding box center [256, 62] width 10 height 15
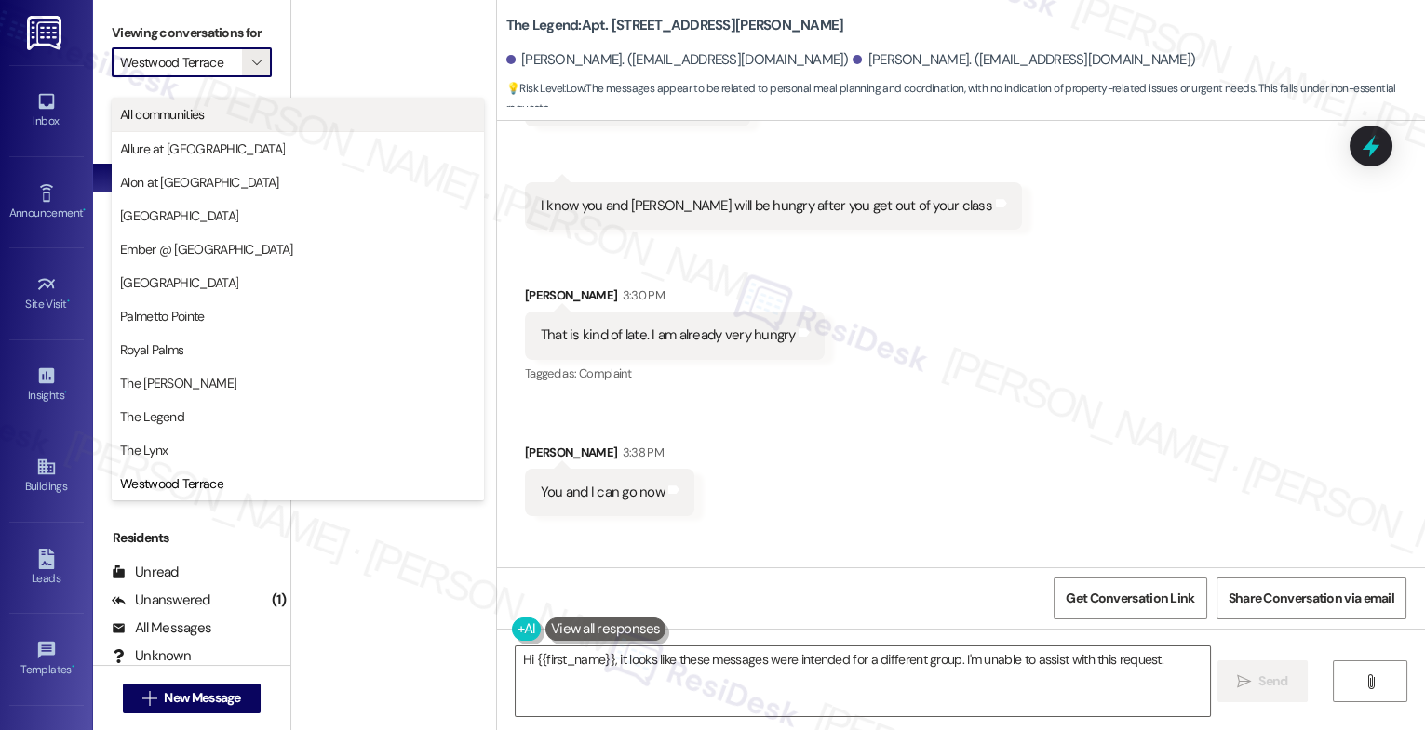
click at [313, 118] on span "All communities" at bounding box center [297, 114] width 355 height 19
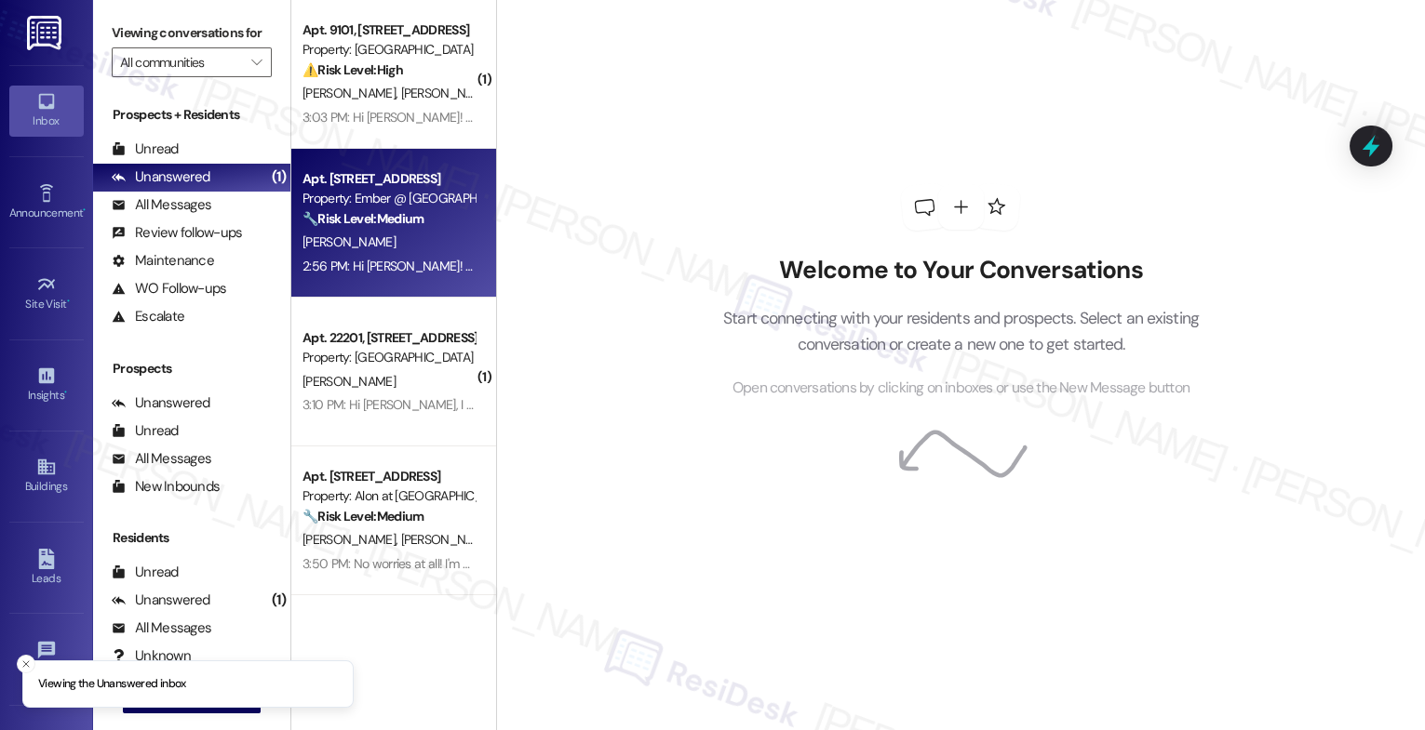
scroll to position [145, 0]
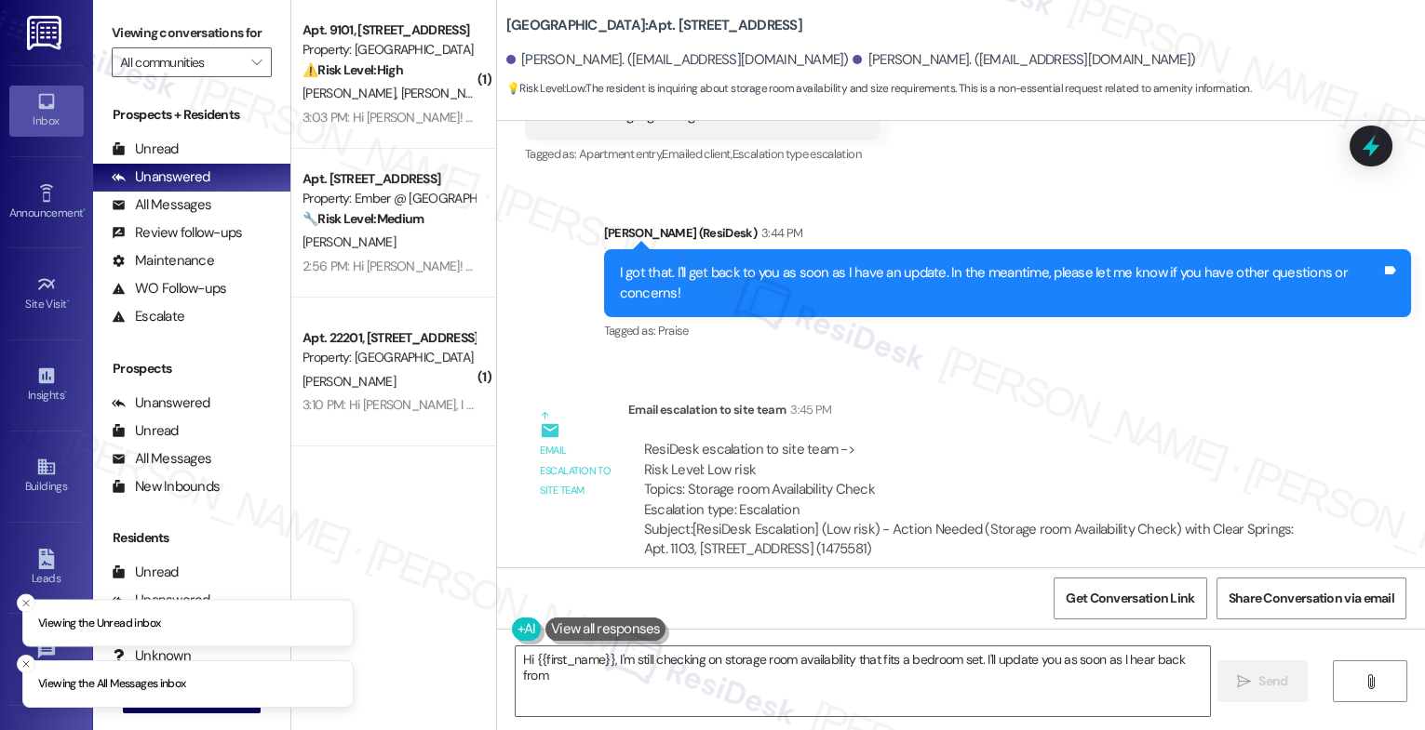
scroll to position [1472, 0]
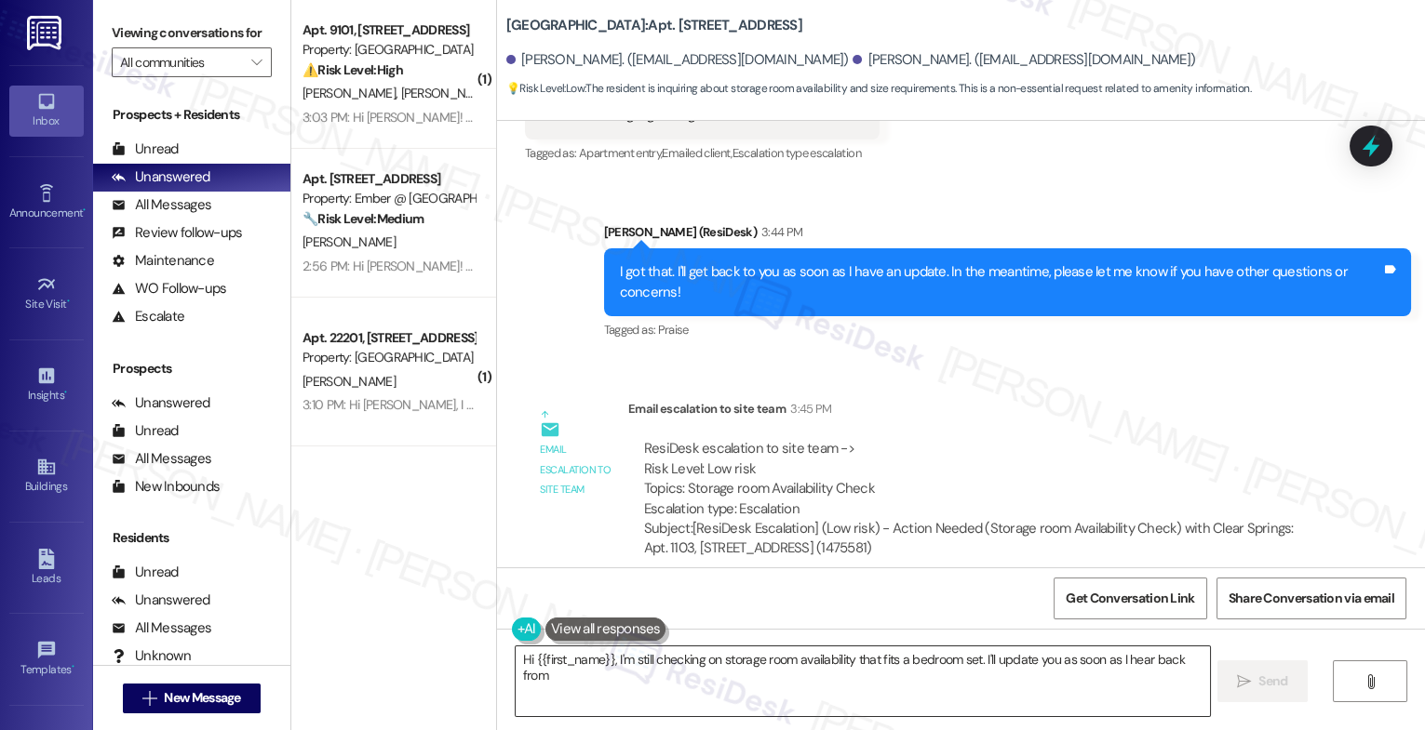
click at [640, 659] on textarea "Hi {{first_name}}, I'm still checking on storage room availability that fits a …" at bounding box center [862, 682] width 694 height 70
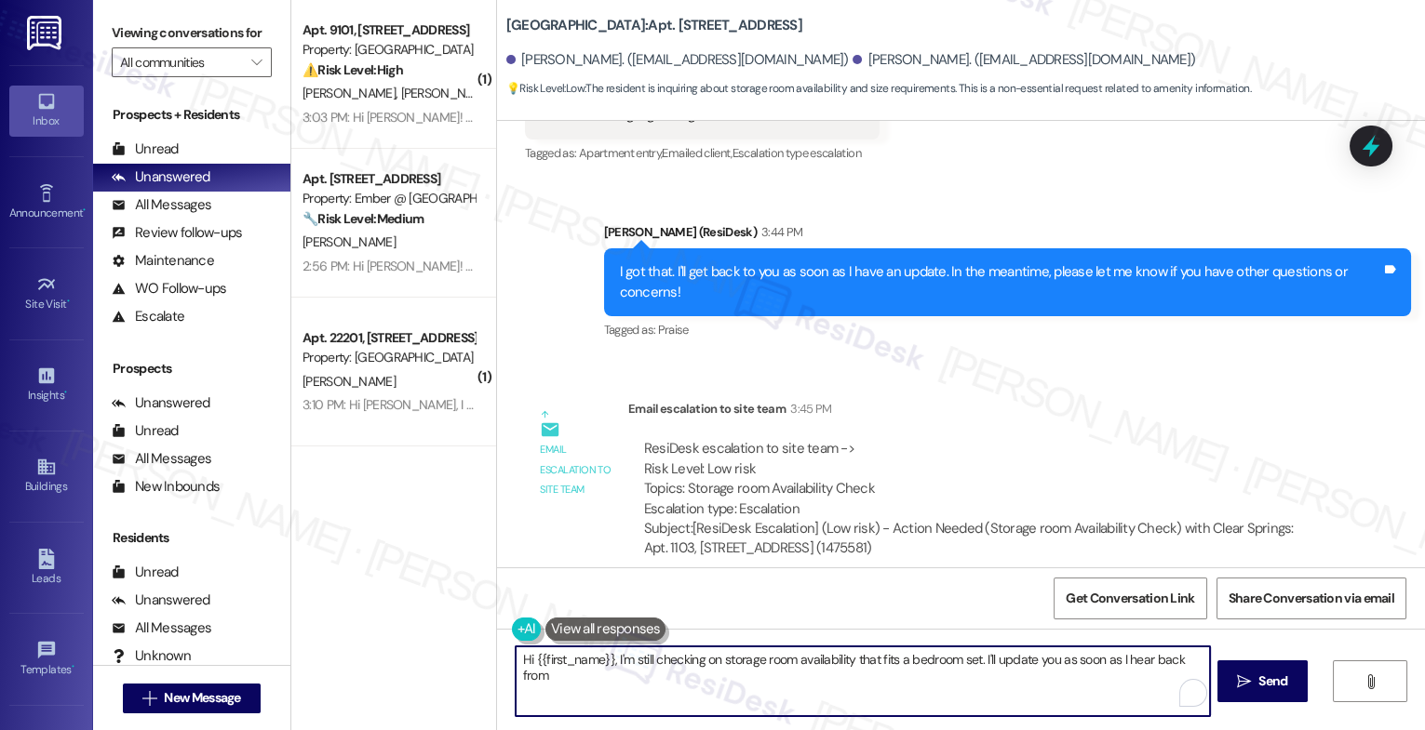
click at [640, 659] on textarea "Hi {{first_name}}, I'm still checking on storage room availability that fits a …" at bounding box center [862, 682] width 694 height 70
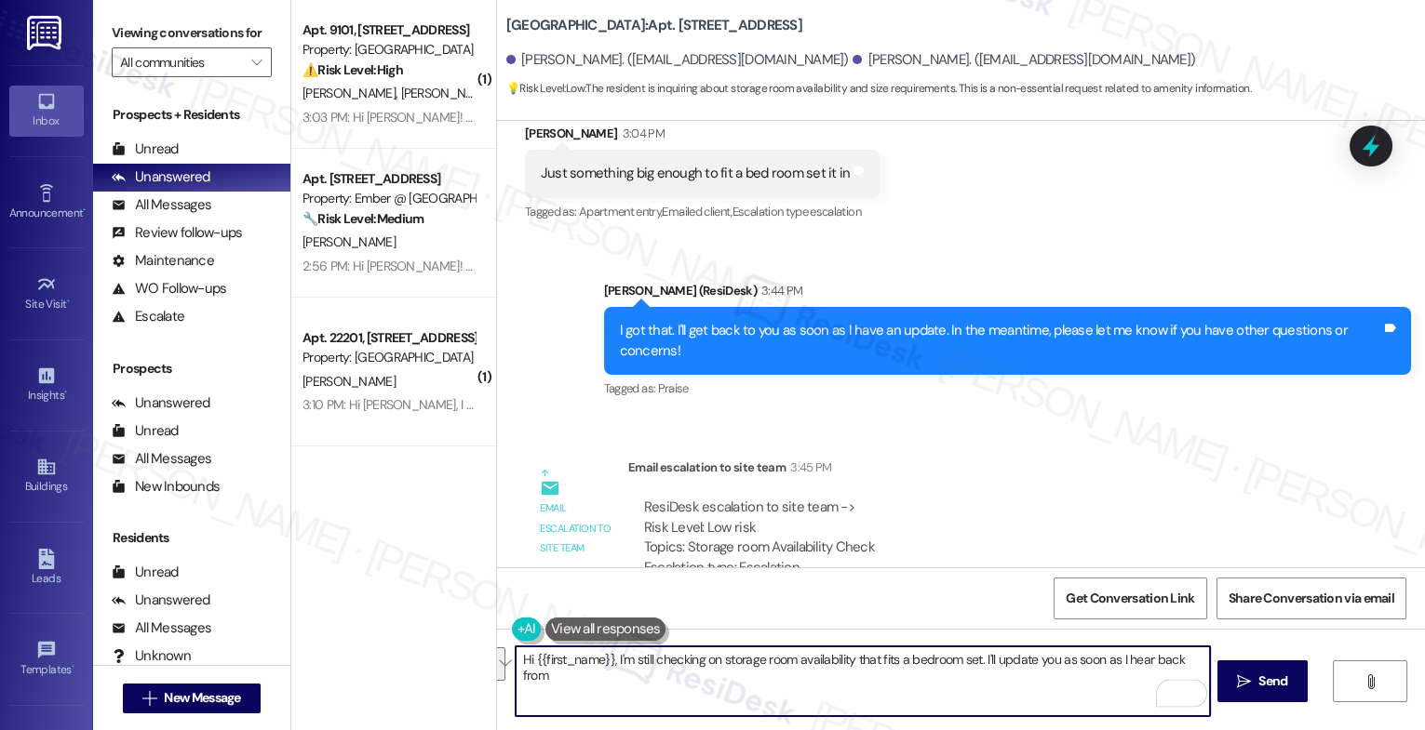
scroll to position [1235, 0]
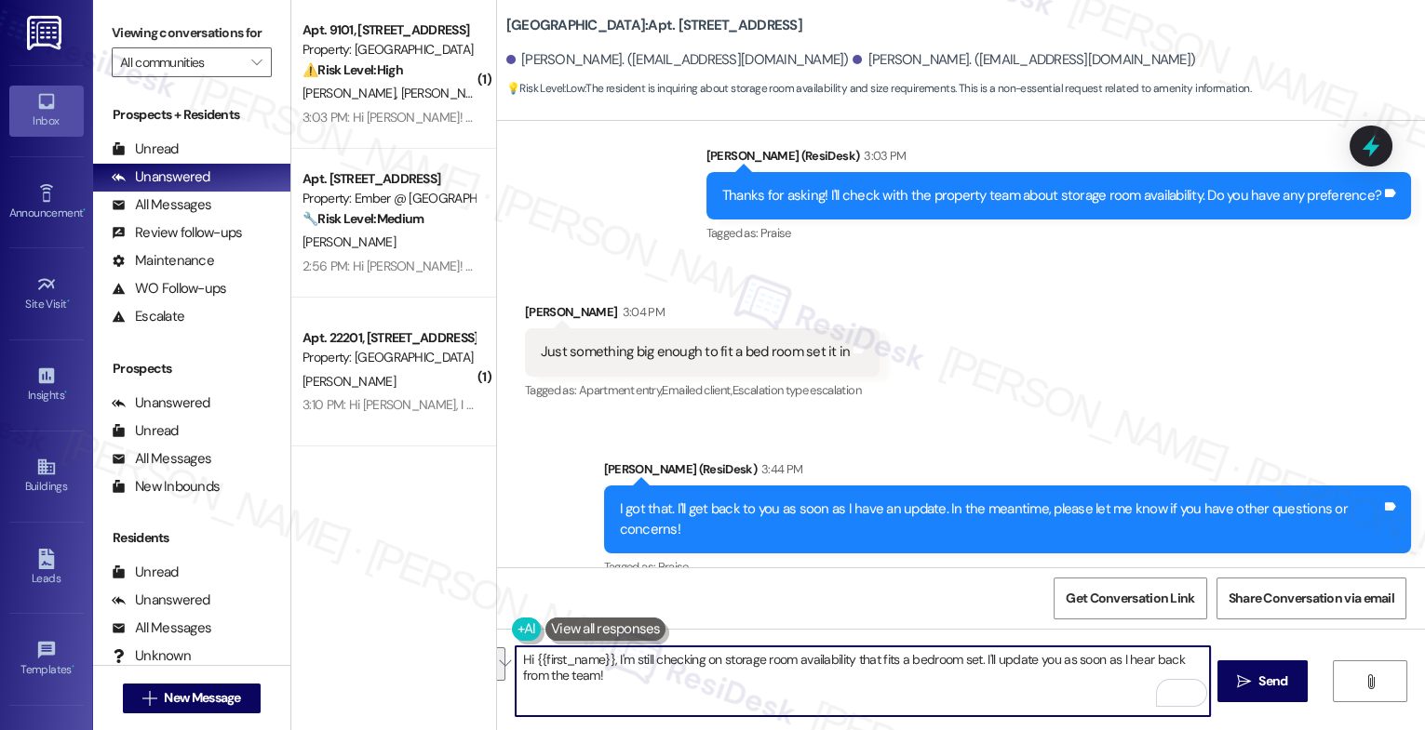
type textarea "J"
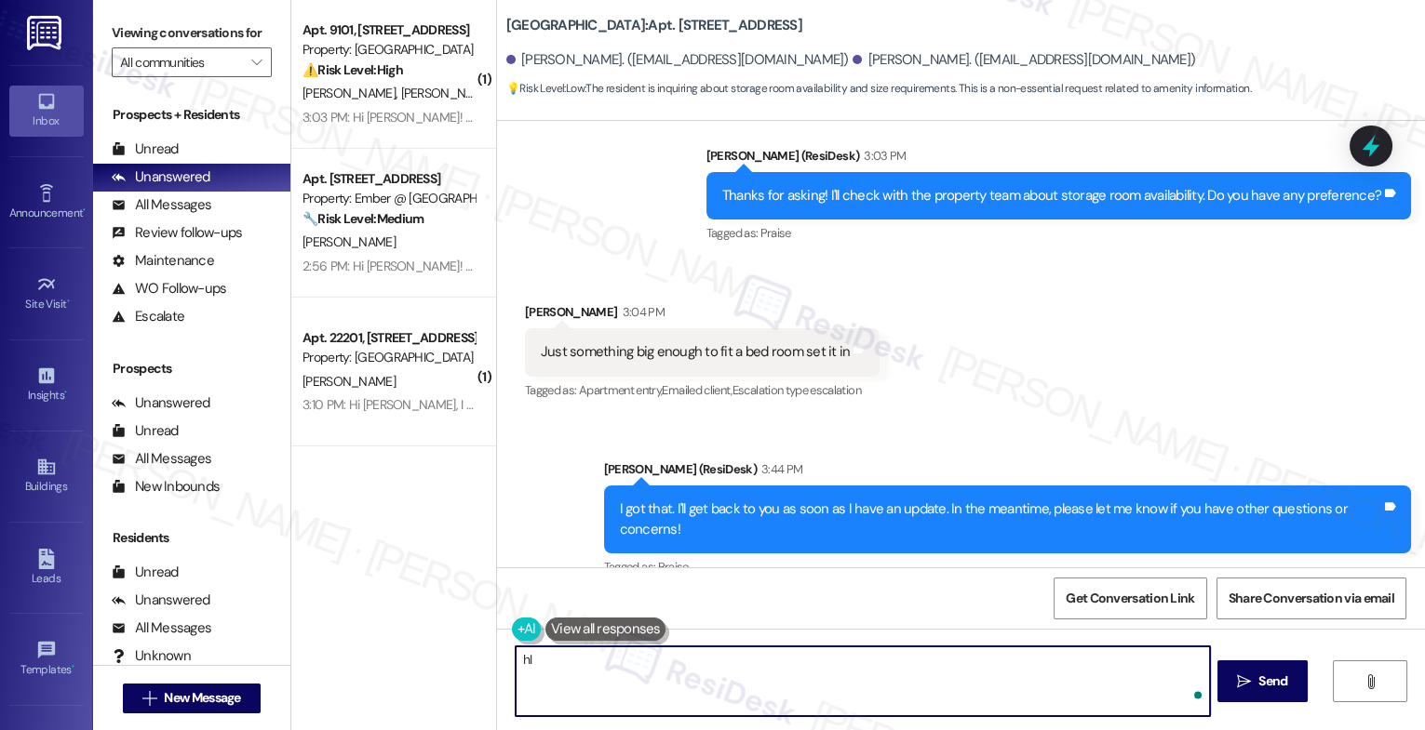
type textarea "h"
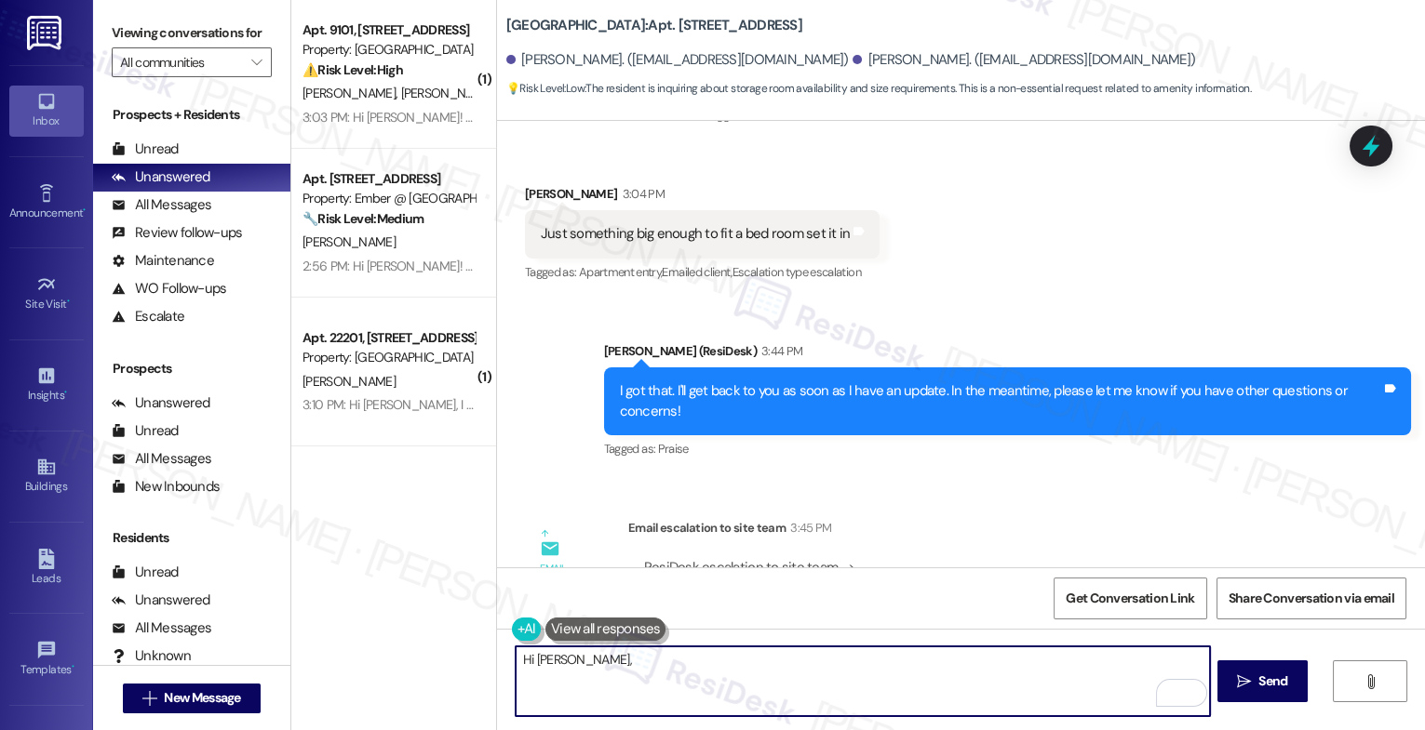
scroll to position [1472, 0]
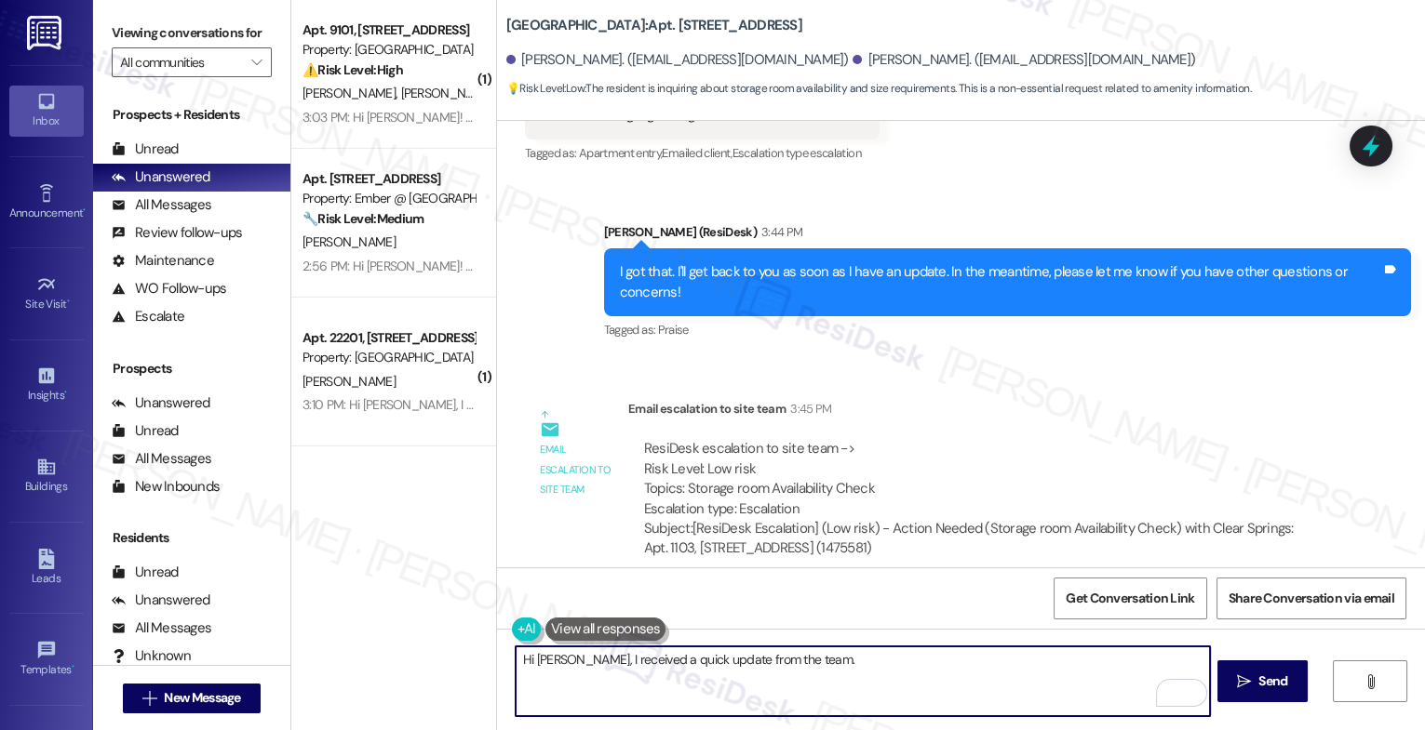
click at [807, 665] on textarea "Hi Jaydon, I received a quick update from the team." at bounding box center [862, 682] width 694 height 70
paste textarea "We don't have any storages or garages or any kind of additional options."
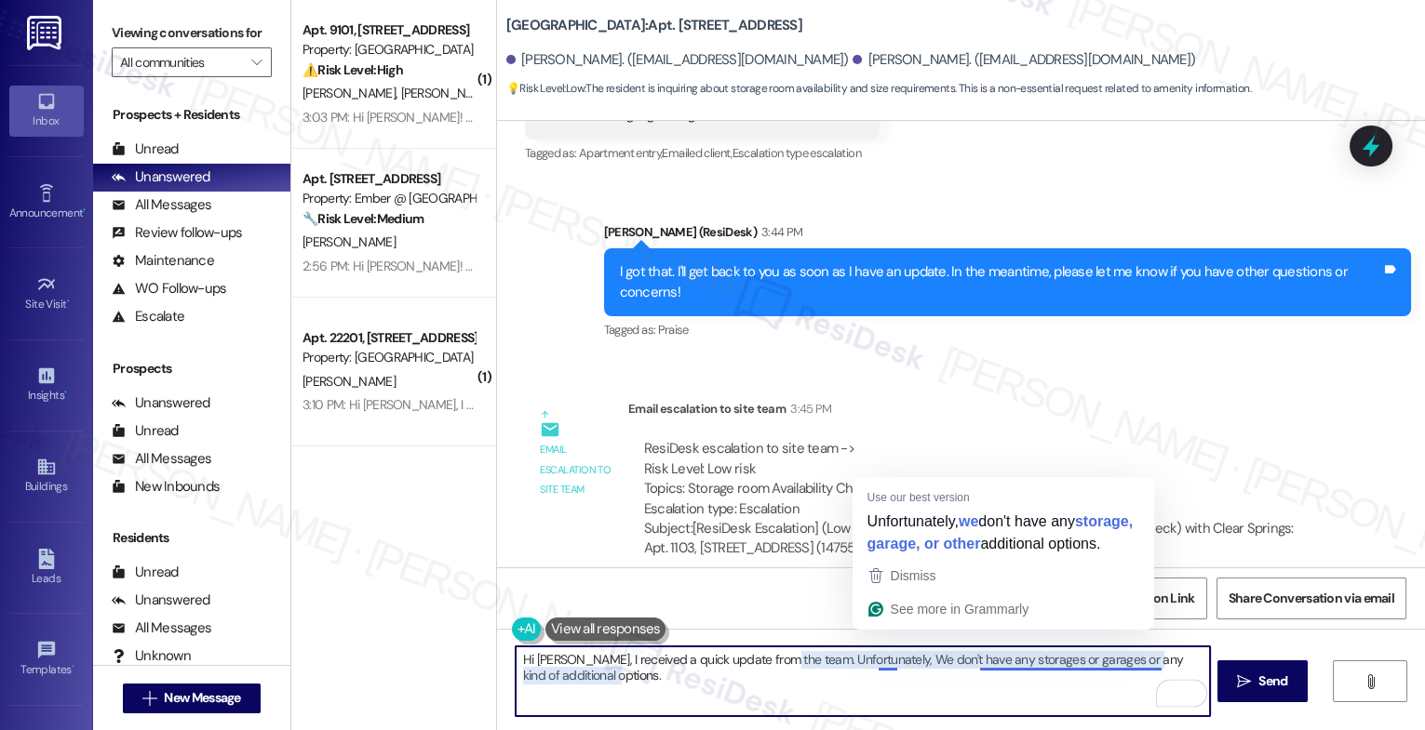
click at [879, 658] on textarea "Hi Jaydon, I received a quick update from the team. Unfortunately, We don't hav…" at bounding box center [862, 682] width 694 height 70
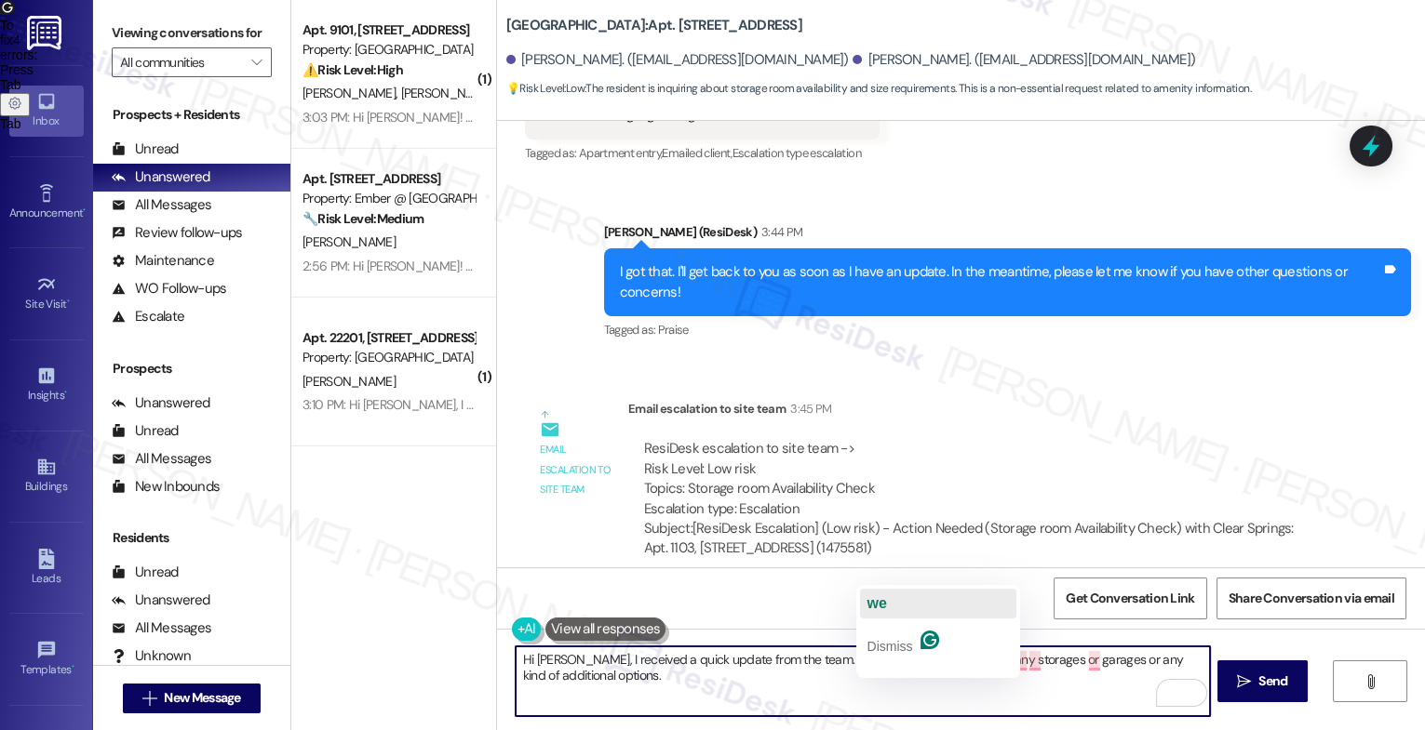
click at [889, 609] on button "we" at bounding box center [938, 604] width 156 height 30
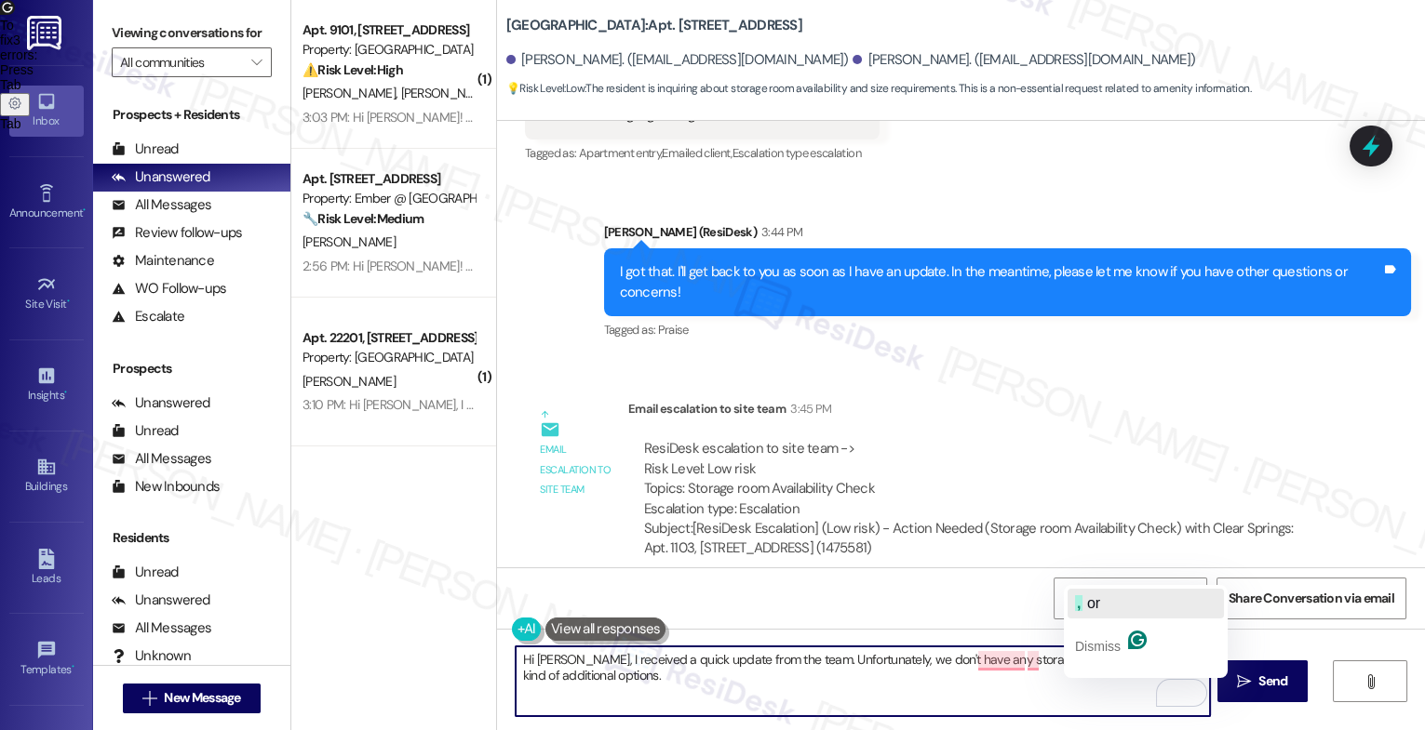
click at [1086, 605] on span "button" at bounding box center [1084, 604] width 4 height 16
click at [655, 687] on textarea "Hi Jaydon, I received a quick update from the team. Unfortunately, we don't hav…" at bounding box center [862, 682] width 694 height 70
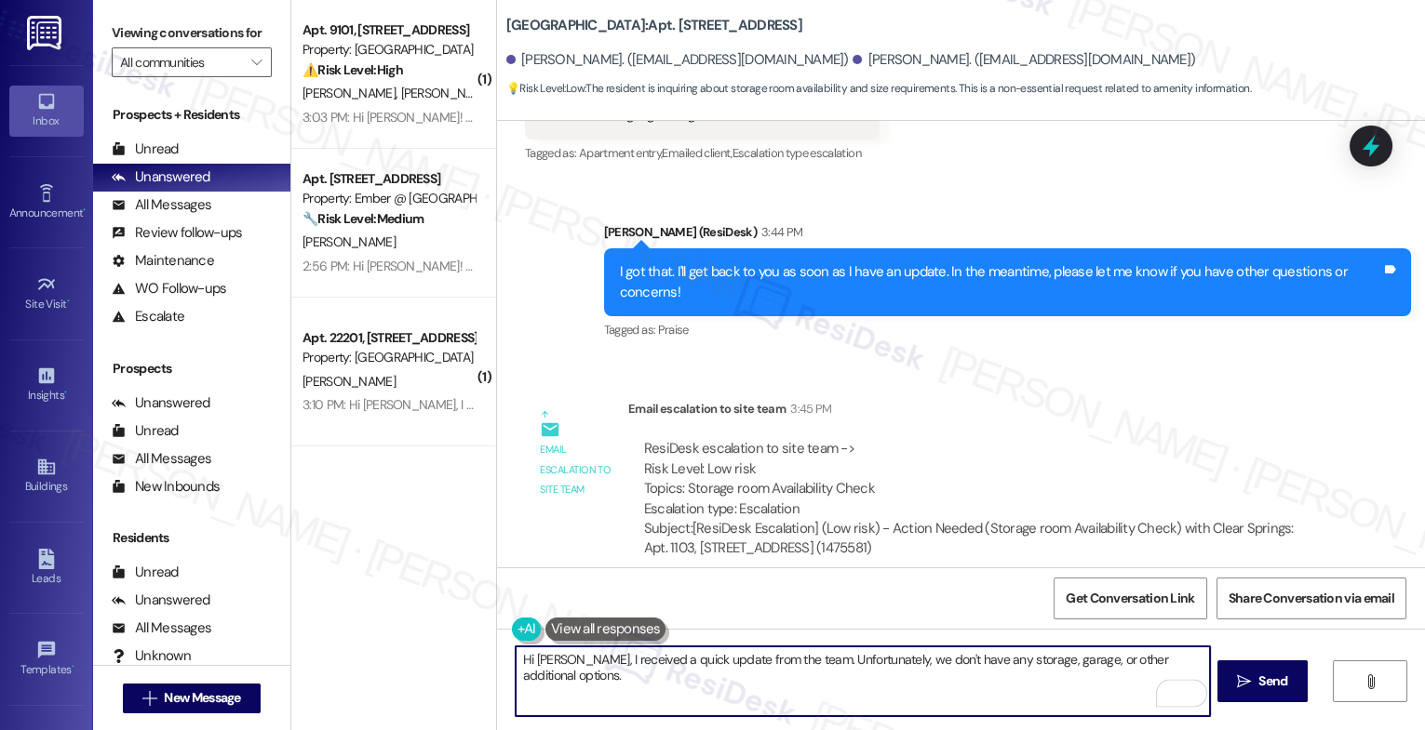
click at [1204, 659] on textarea "Hi Jaydon, I received a quick update from the team. Unfortunately, we don't hav…" at bounding box center [862, 682] width 694 height 70
click at [1096, 657] on textarea "Hi Jaydon, I received a quick update from the team. Unfortunately, we don't hav…" at bounding box center [862, 682] width 694 height 70
click at [1201, 662] on textarea "Hi Jaydon, I received a quick update from the team. Unfortunately, we don't hav…" at bounding box center [862, 682] width 694 height 70
type textarea "Hi Jaydon, I received a quick update from the team. Unfortunately, we don't hav…"
click at [1181, 692] on icon "Open Grammarly. 0 Suggestions." at bounding box center [1181, 694] width 20 height 20
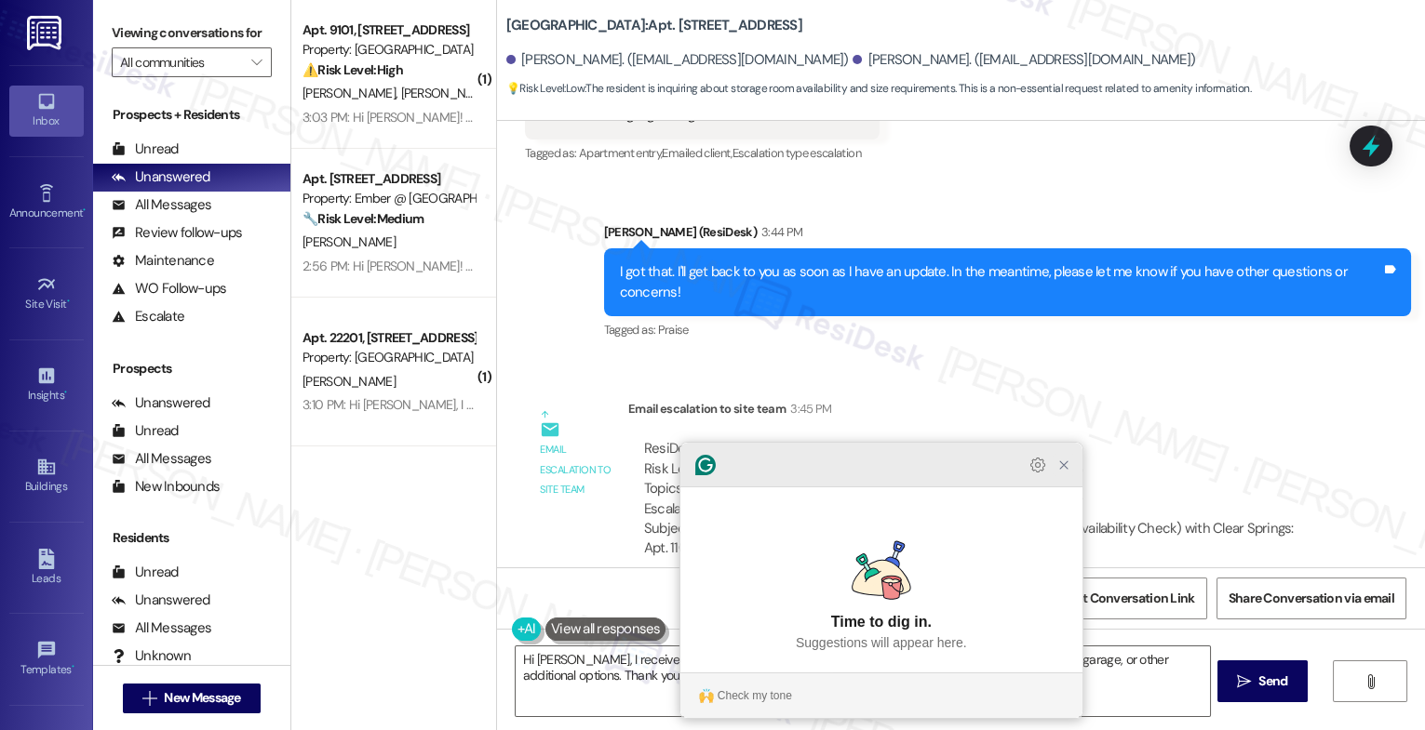
click at [1066, 473] on icon "Close Grammarly Assistant" at bounding box center [1063, 465] width 15 height 15
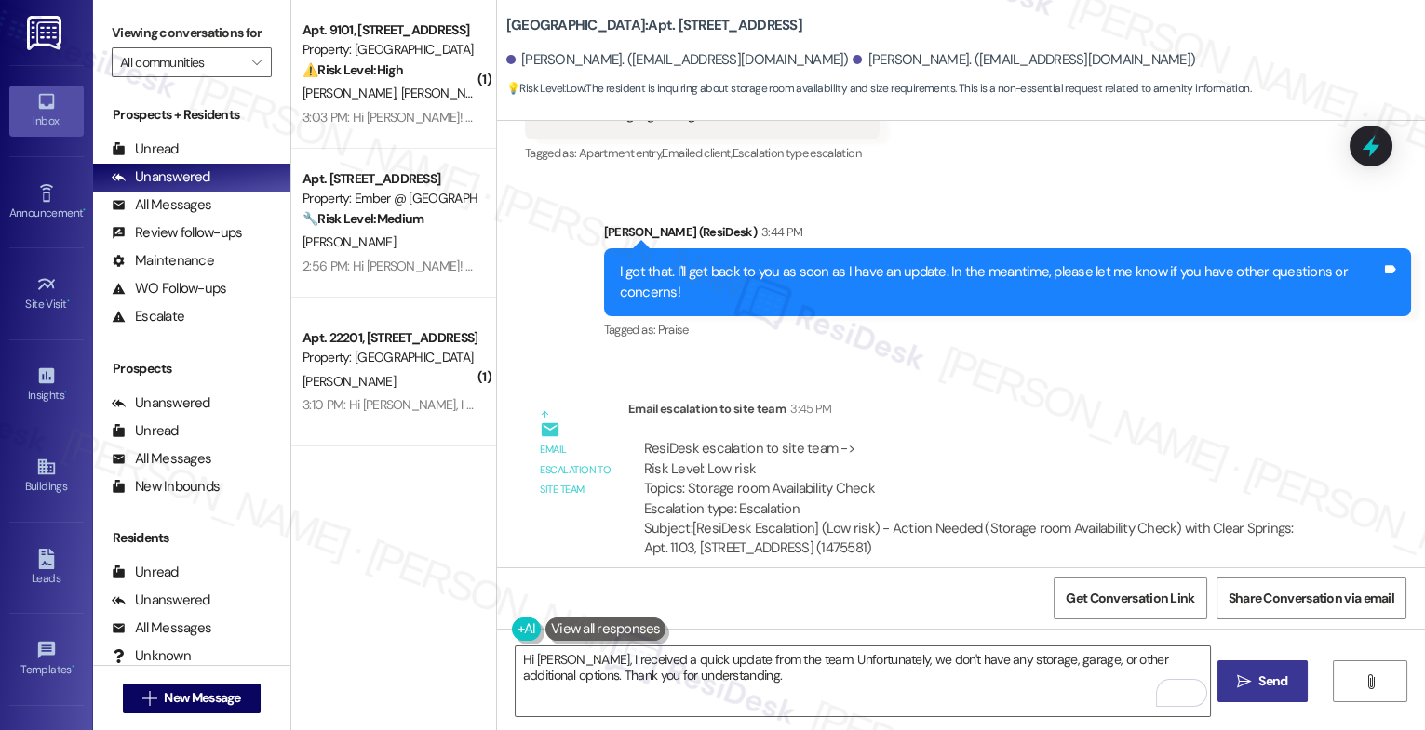
click at [1261, 681] on span "Send" at bounding box center [1272, 682] width 29 height 20
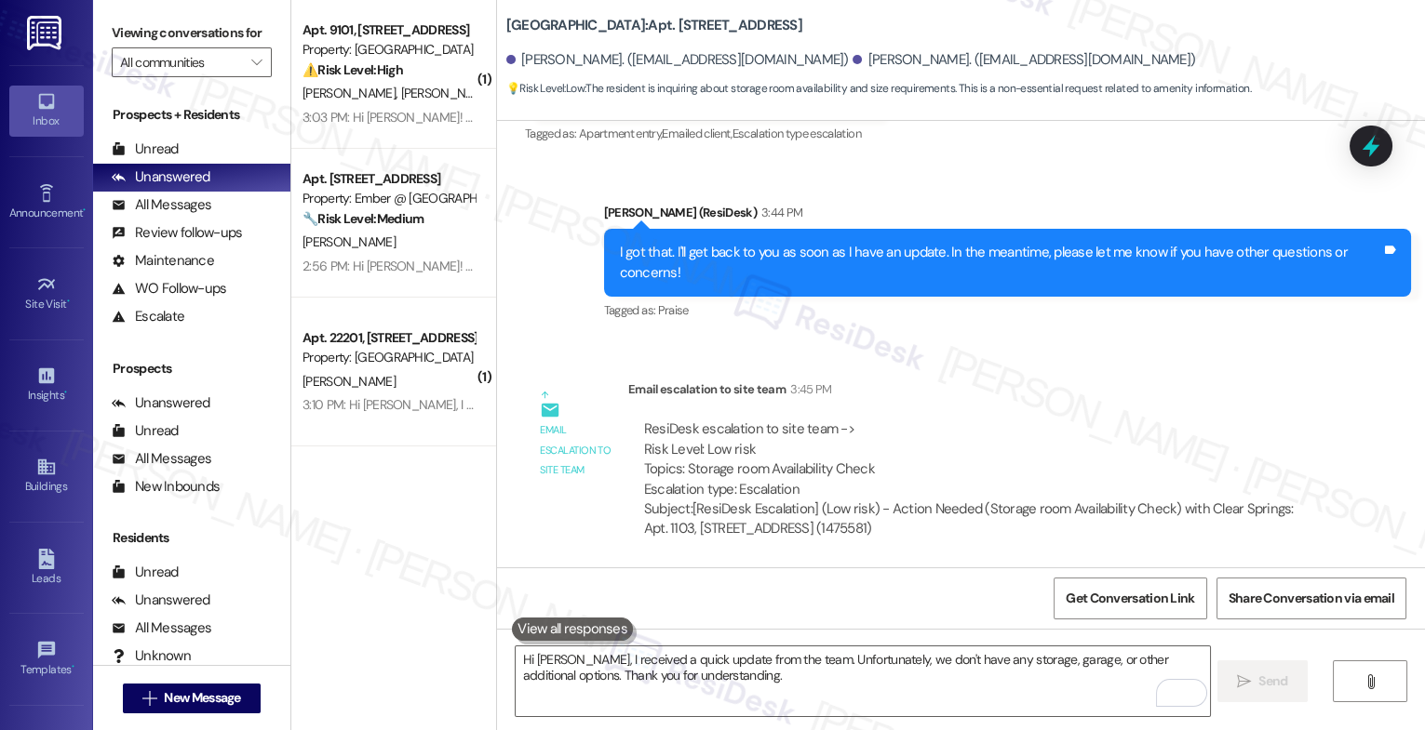
scroll to position [1621, 0]
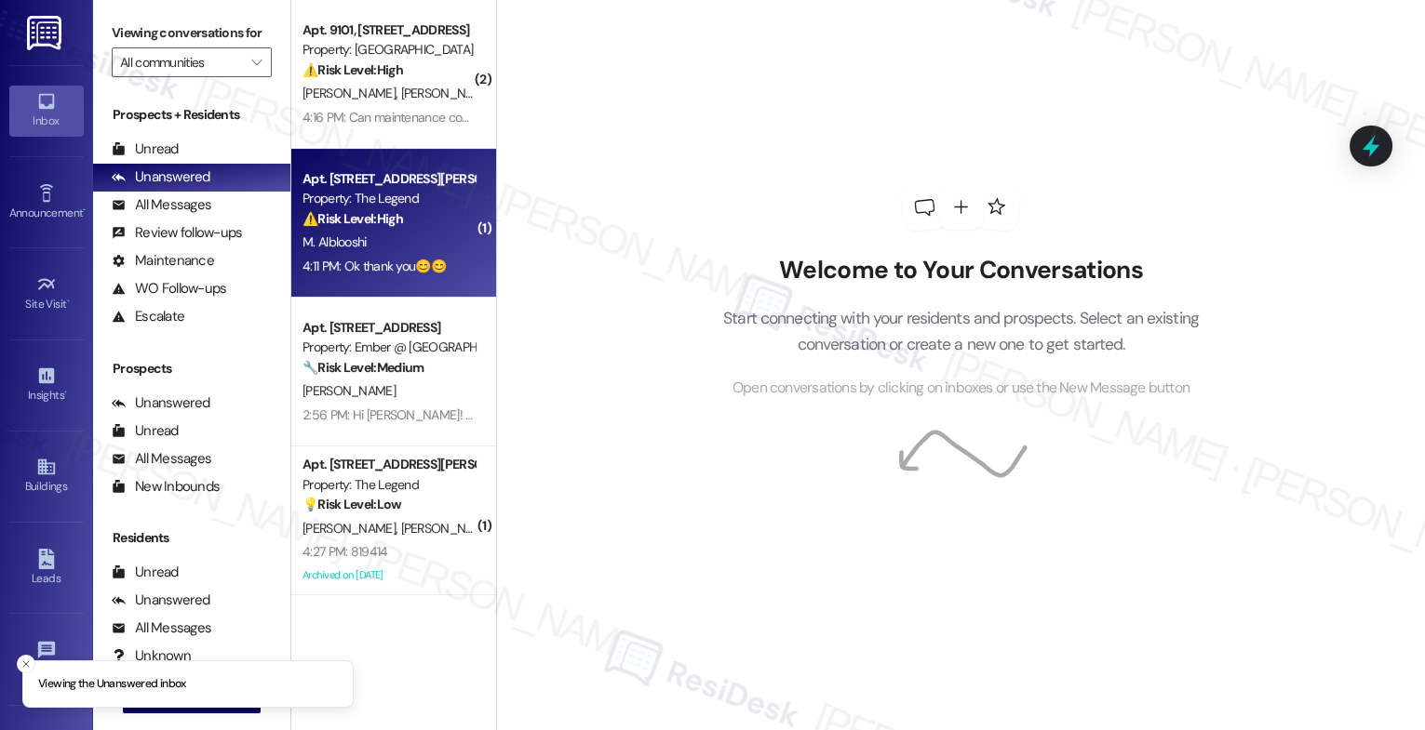
click at [402, 222] on div "⚠️ Risk Level: High The resident invoked a military clause to terminate their l…" at bounding box center [388, 219] width 172 height 20
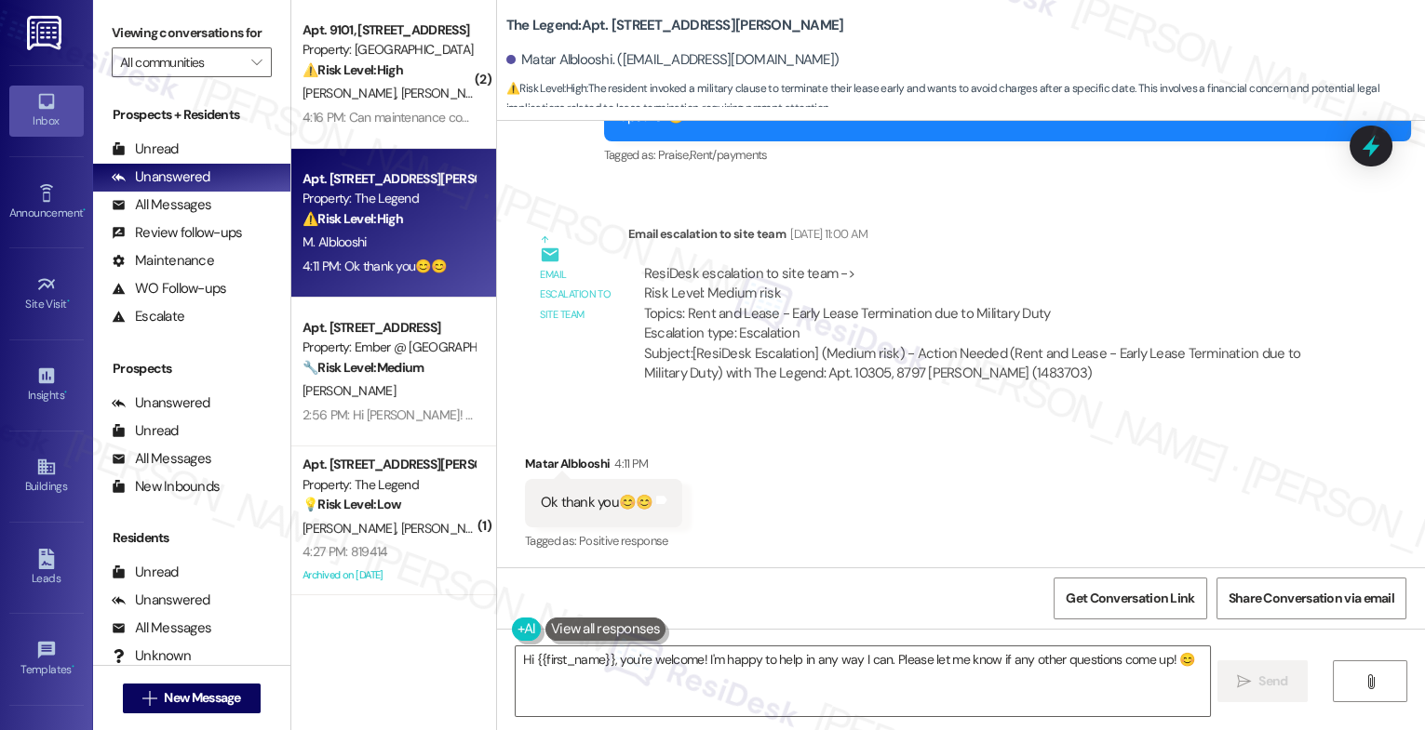
scroll to position [1166, 0]
click at [631, 667] on textarea "Hi {{first_name}}, you're welcome! I'm happy to help in any way I can. Please l…" at bounding box center [862, 682] width 694 height 70
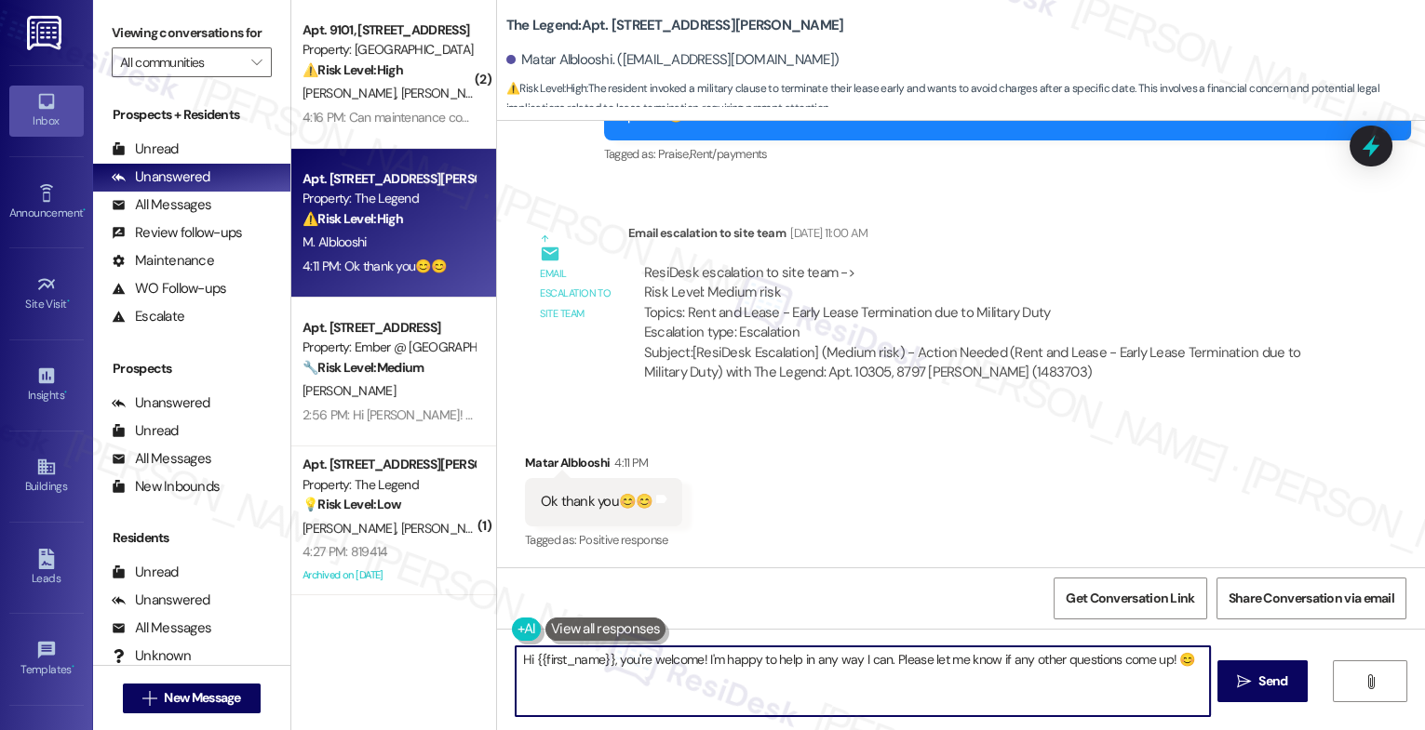
click at [631, 667] on textarea "Hi {{first_name}}, you're welcome! I'm happy to help in any way I can. Please l…" at bounding box center [862, 682] width 694 height 70
drag, startPoint x: 613, startPoint y: 660, endPoint x: 488, endPoint y: 647, distance: 126.3
click at [497, 647] on div "Hi {{first_name}}, you're welcome! I'm happy to help in any way I can. Please l…" at bounding box center [961, 699] width 928 height 140
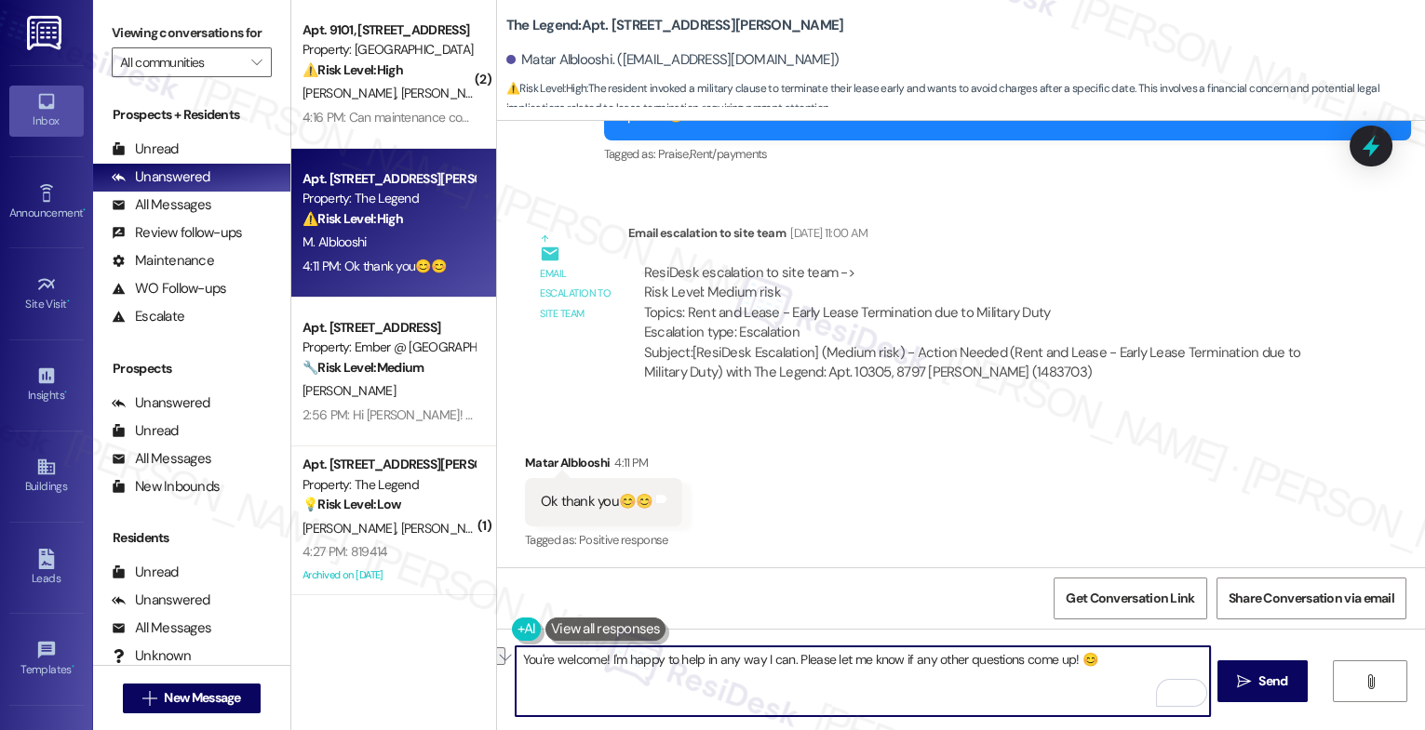
drag, startPoint x: 602, startPoint y: 665, endPoint x: 1077, endPoint y: 661, distance: 474.6
click at [1077, 661] on textarea "You're welcome! I'm happy to help in any way I can. Please let me know if any o…" at bounding box center [862, 682] width 694 height 70
click at [966, 654] on textarea "You're welcome, [PERSON_NAME]. I'll let you know when I receive an update from …" at bounding box center [862, 682] width 694 height 70
drag, startPoint x: 635, startPoint y: 668, endPoint x: 691, endPoint y: 661, distance: 57.2
click at [635, 667] on textarea "You're welcome, [PERSON_NAME]. I'll let you know when I receive an update from …" at bounding box center [862, 682] width 694 height 70
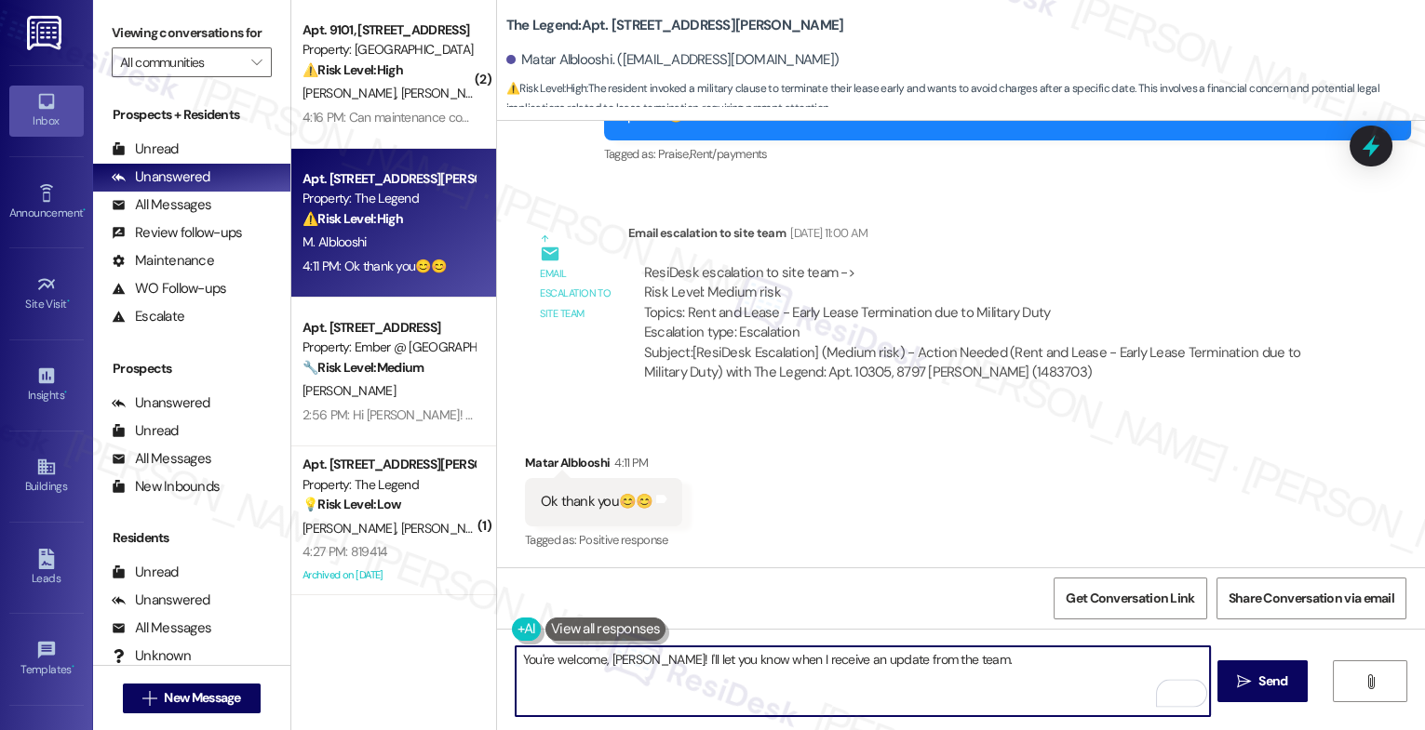
click at [547, 662] on textarea "You're welcome, [PERSON_NAME]! I'll let you know when I receive an update from …" at bounding box center [862, 682] width 694 height 70
click at [1006, 662] on textarea "You're very welcome, [PERSON_NAME]! I'll let you know when I receive an update …" at bounding box center [862, 682] width 694 height 70
type textarea "You're very welcome, [PERSON_NAME]! I'll let you know when I receive an update …"
click at [1258, 686] on span "Send" at bounding box center [1272, 682] width 29 height 20
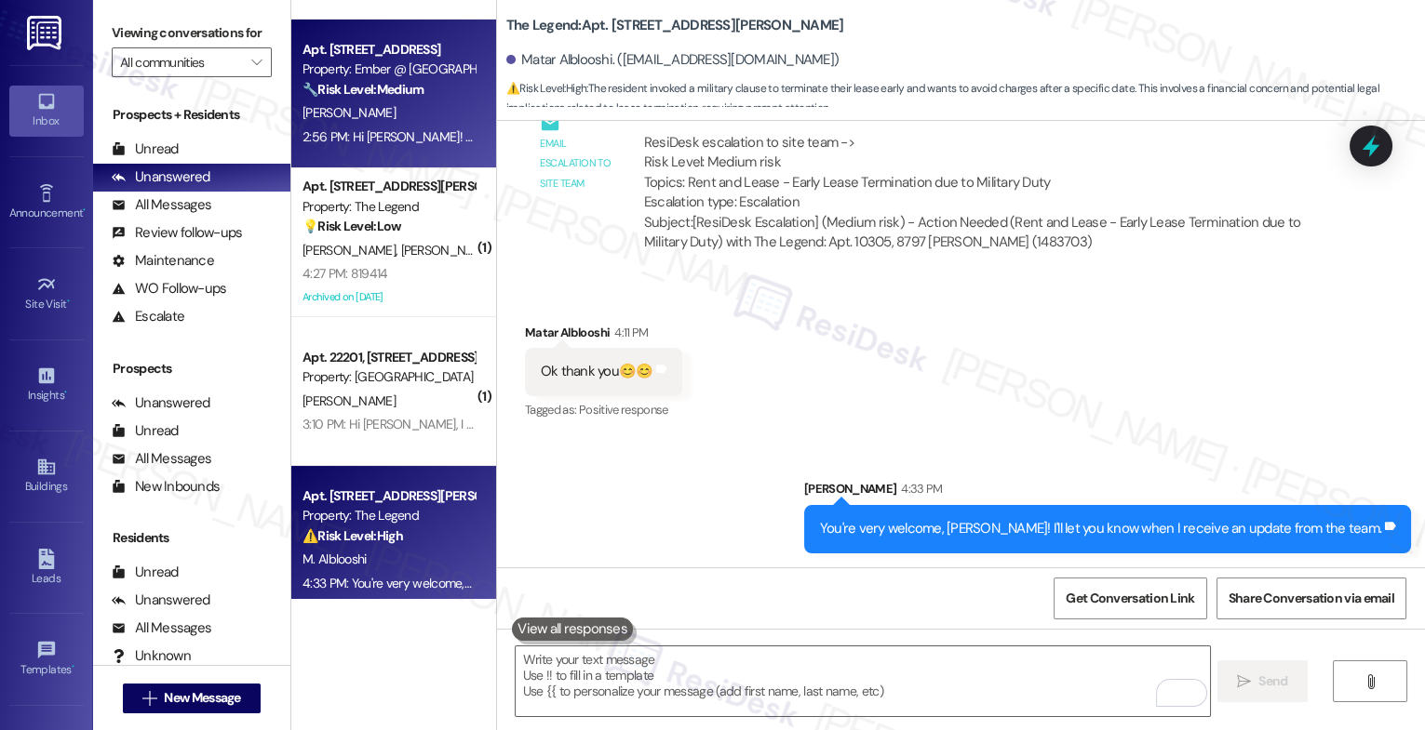
scroll to position [145, 0]
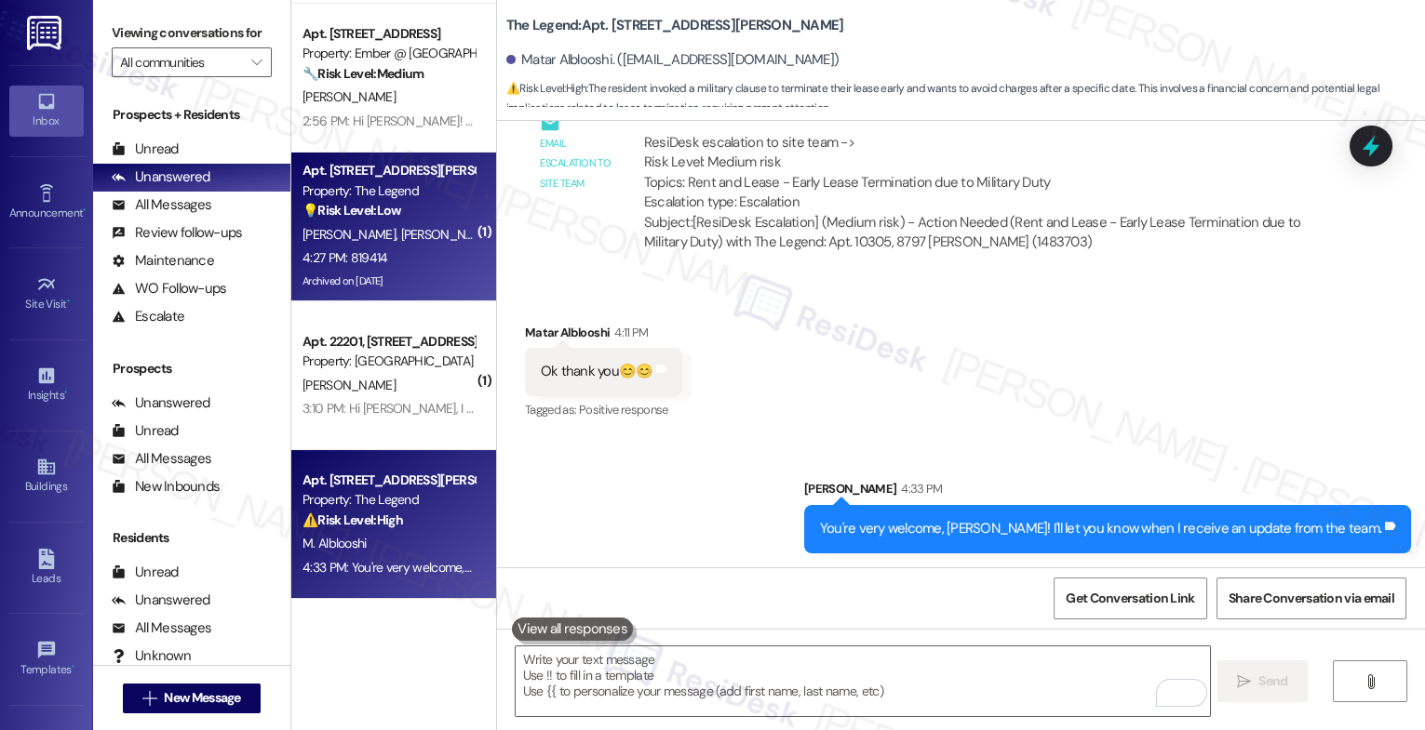
click at [397, 223] on div "[PERSON_NAME] [PERSON_NAME]" at bounding box center [389, 234] width 176 height 23
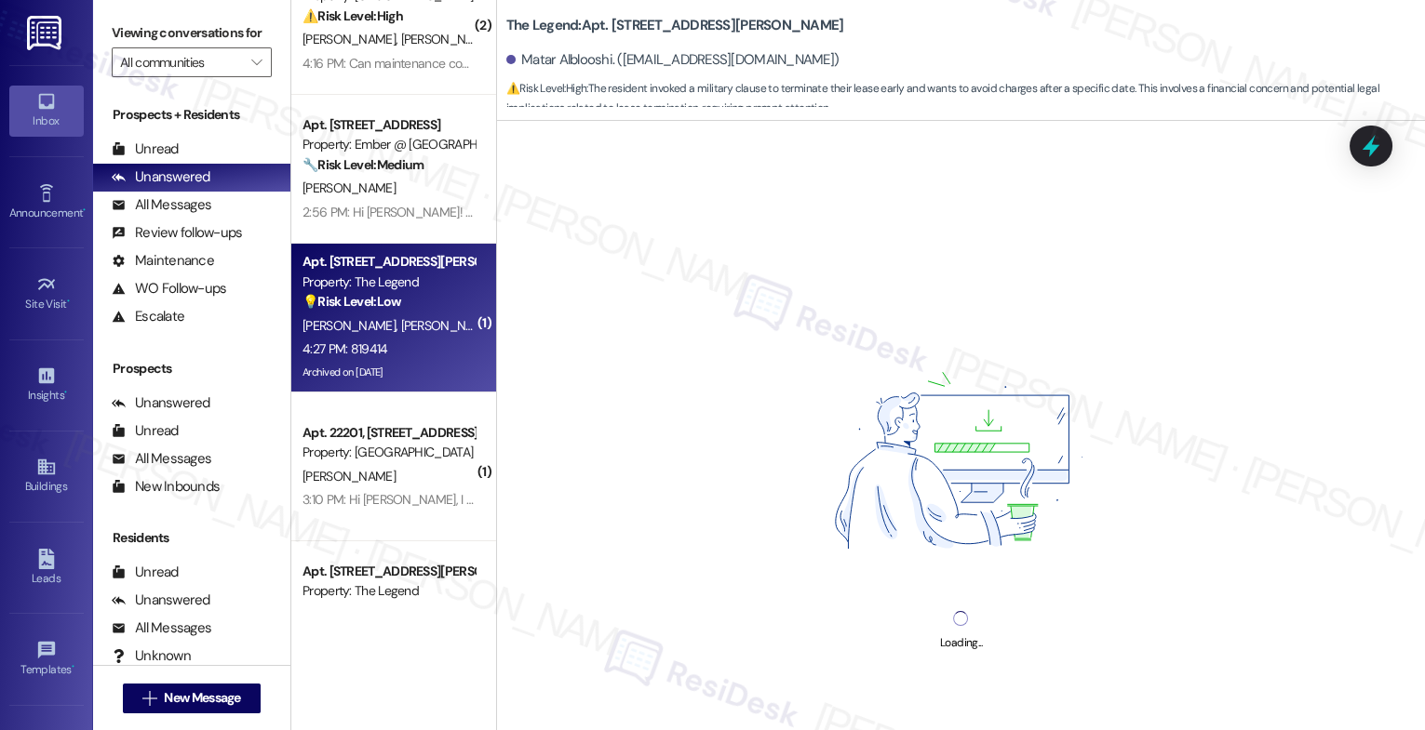
scroll to position [0, 0]
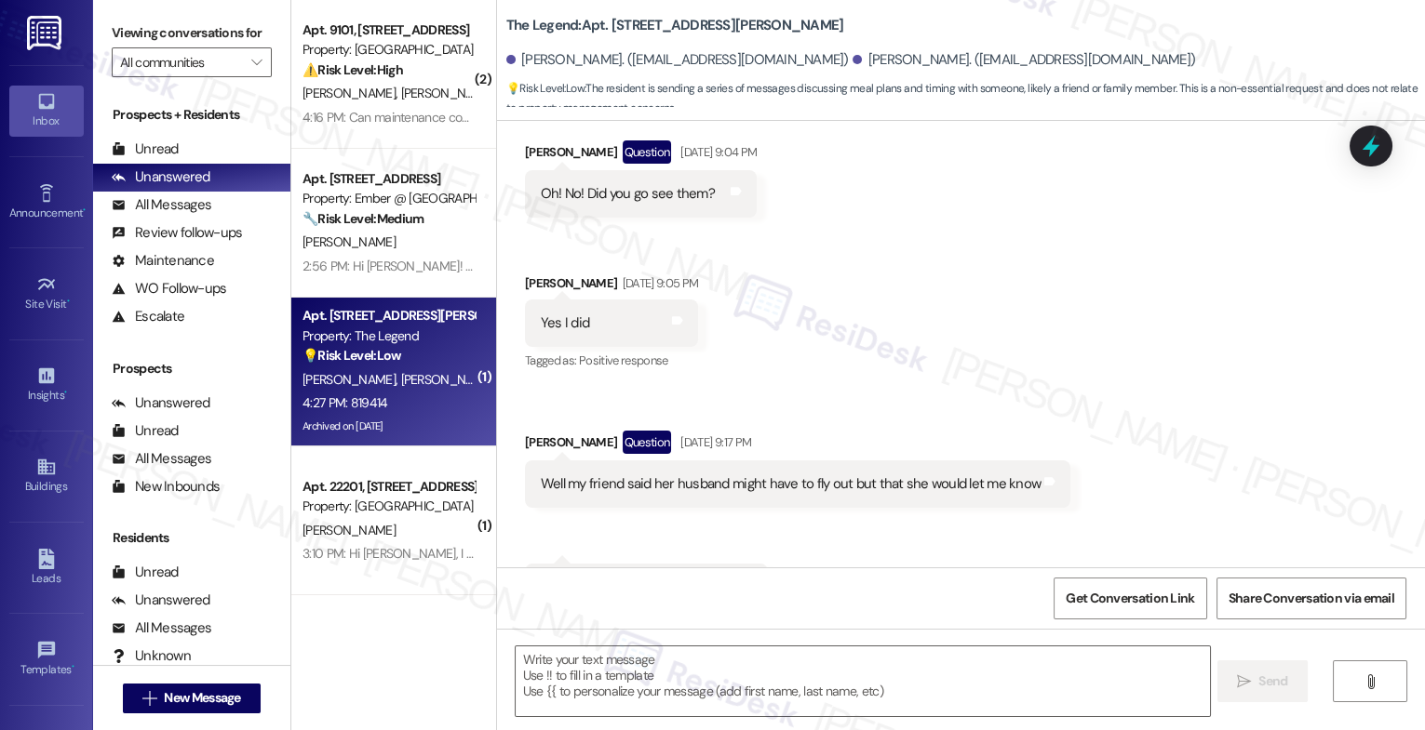
type textarea "Fetching suggested responses. Please feel free to read through the conversation…"
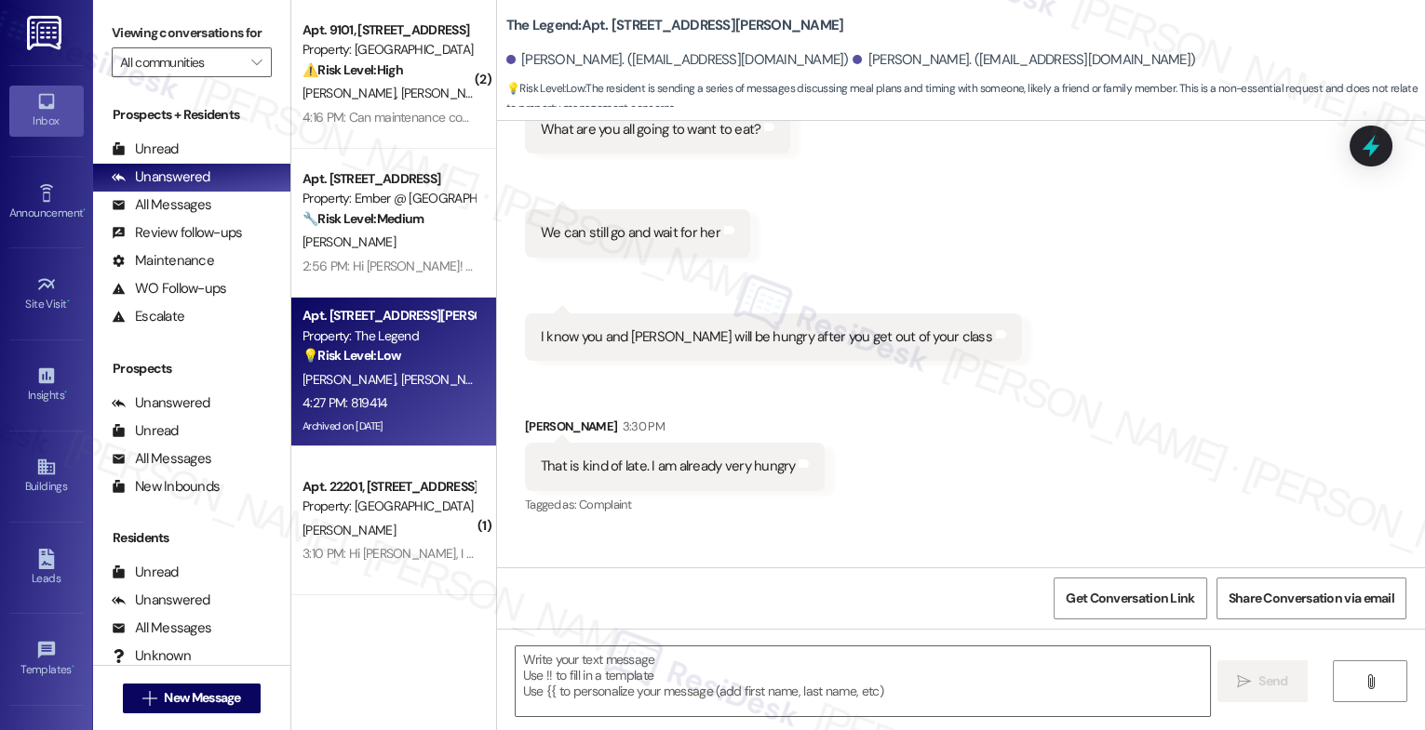
scroll to position [8812, 0]
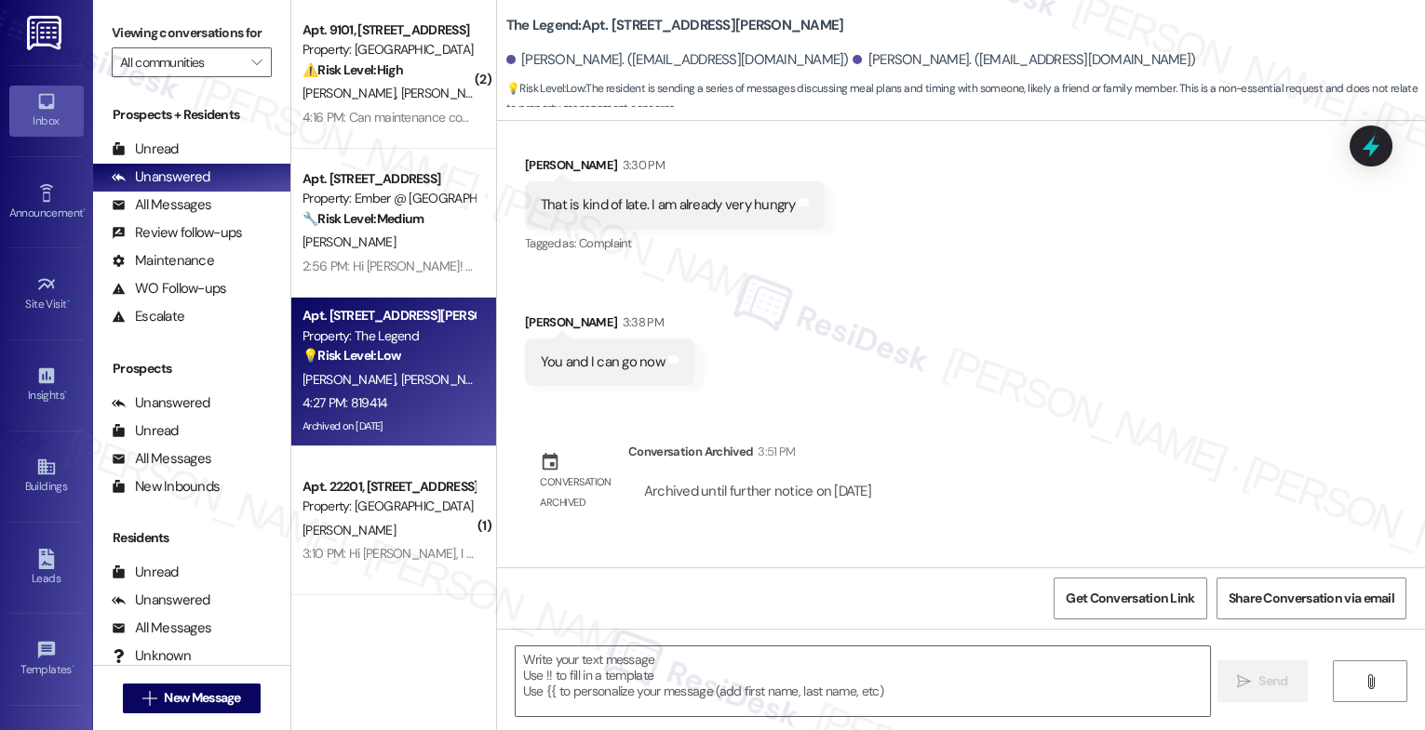
click at [743, 537] on div "Received via SMS [PERSON_NAME] 4:27 PM 819414 Tags and notes" at bounding box center [961, 601] width 928 height 129
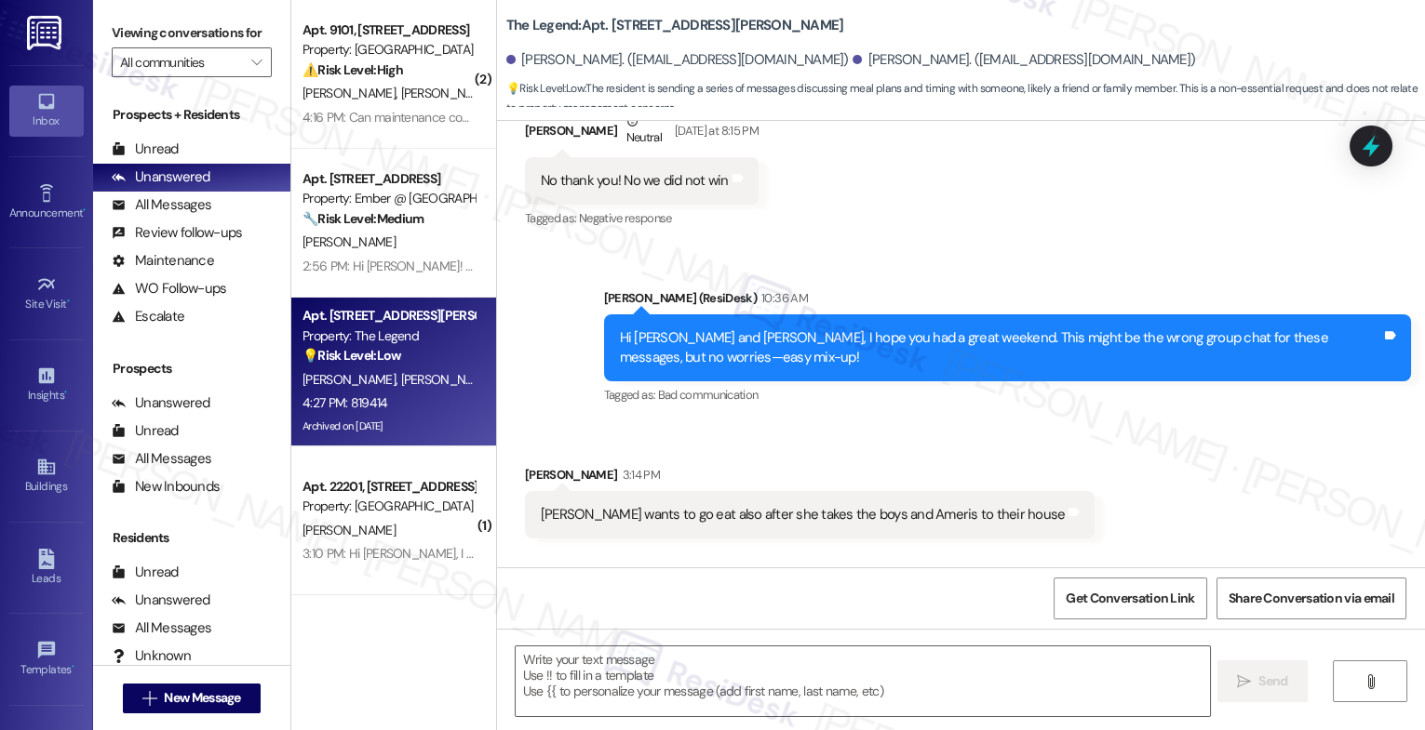
scroll to position [7844, 0]
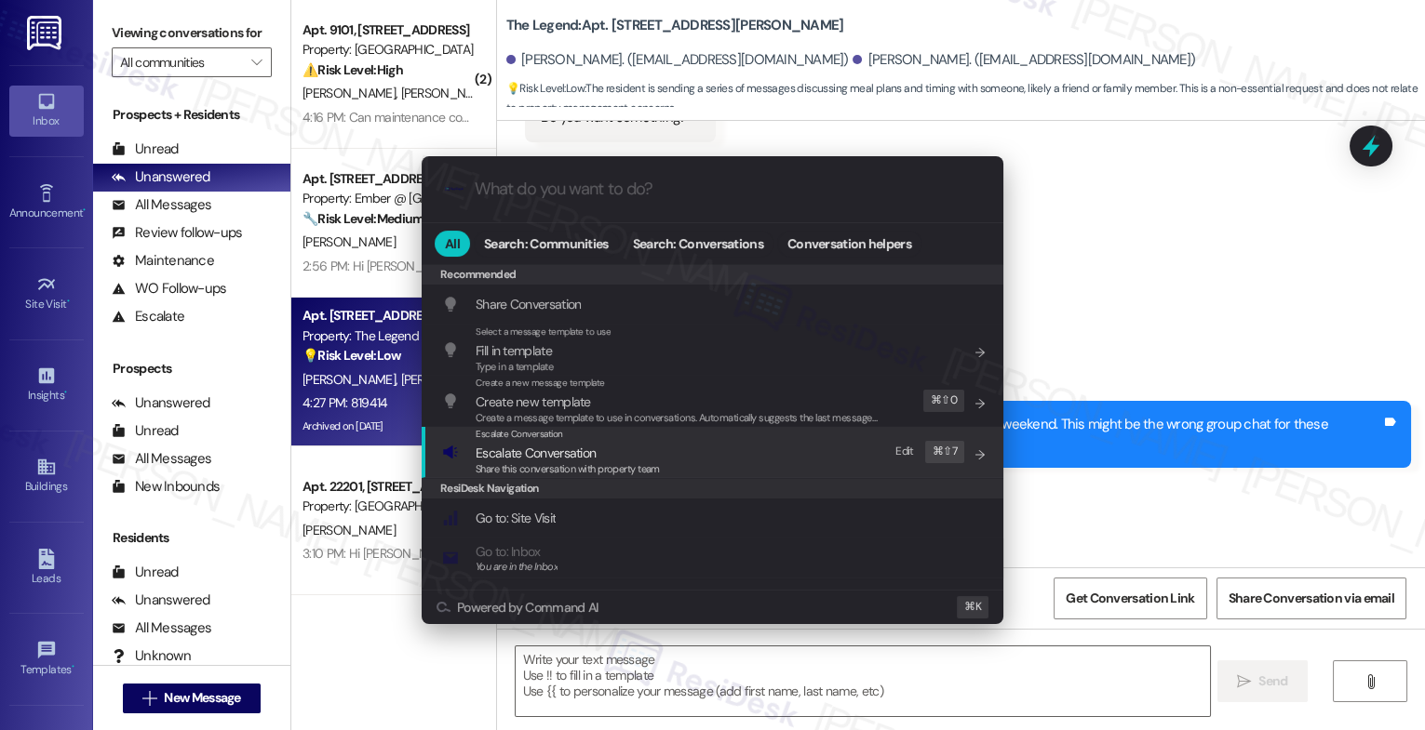
click at [1074, 487] on div ".cls-1{fill:#0a055f;}.cls-2{fill:#0cc4c4;} resideskLogoBlueOrange All Search: C…" at bounding box center [712, 365] width 1425 height 730
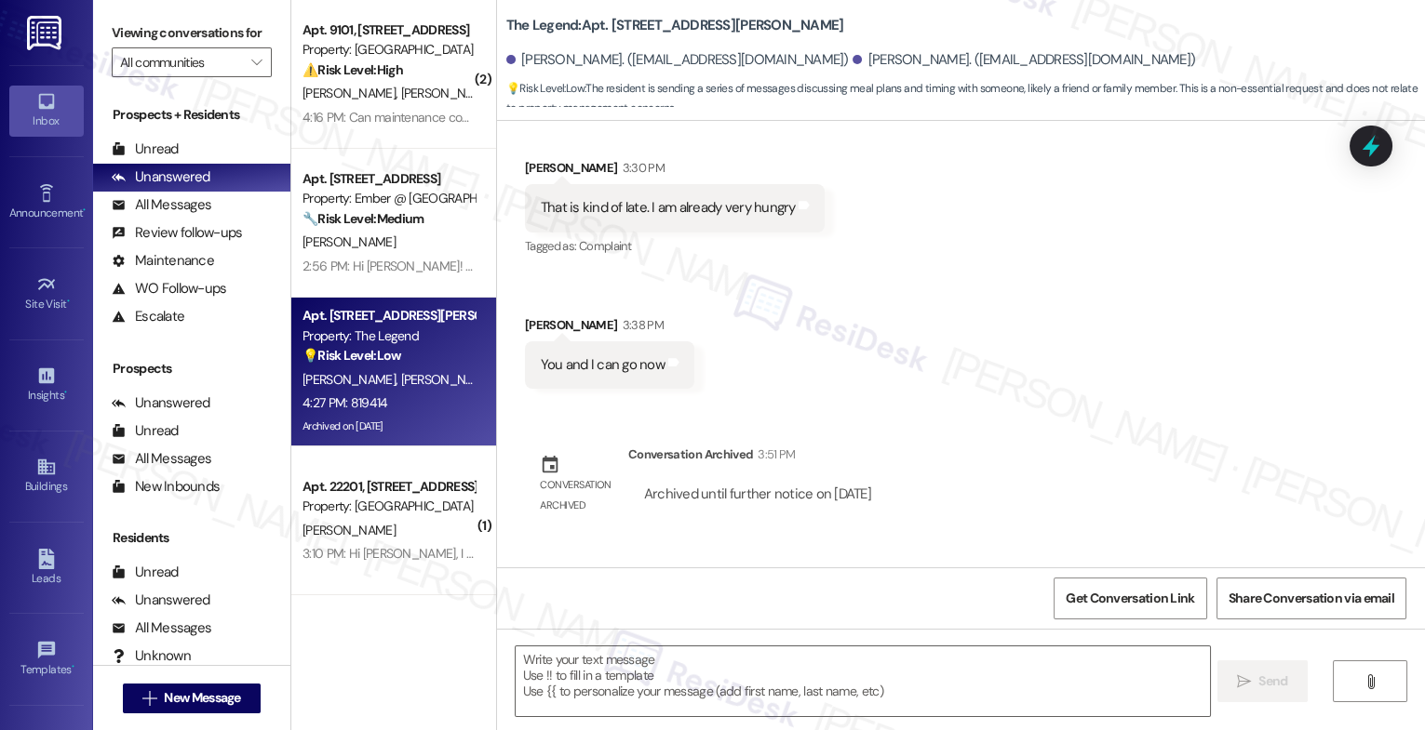
scroll to position [8812, 0]
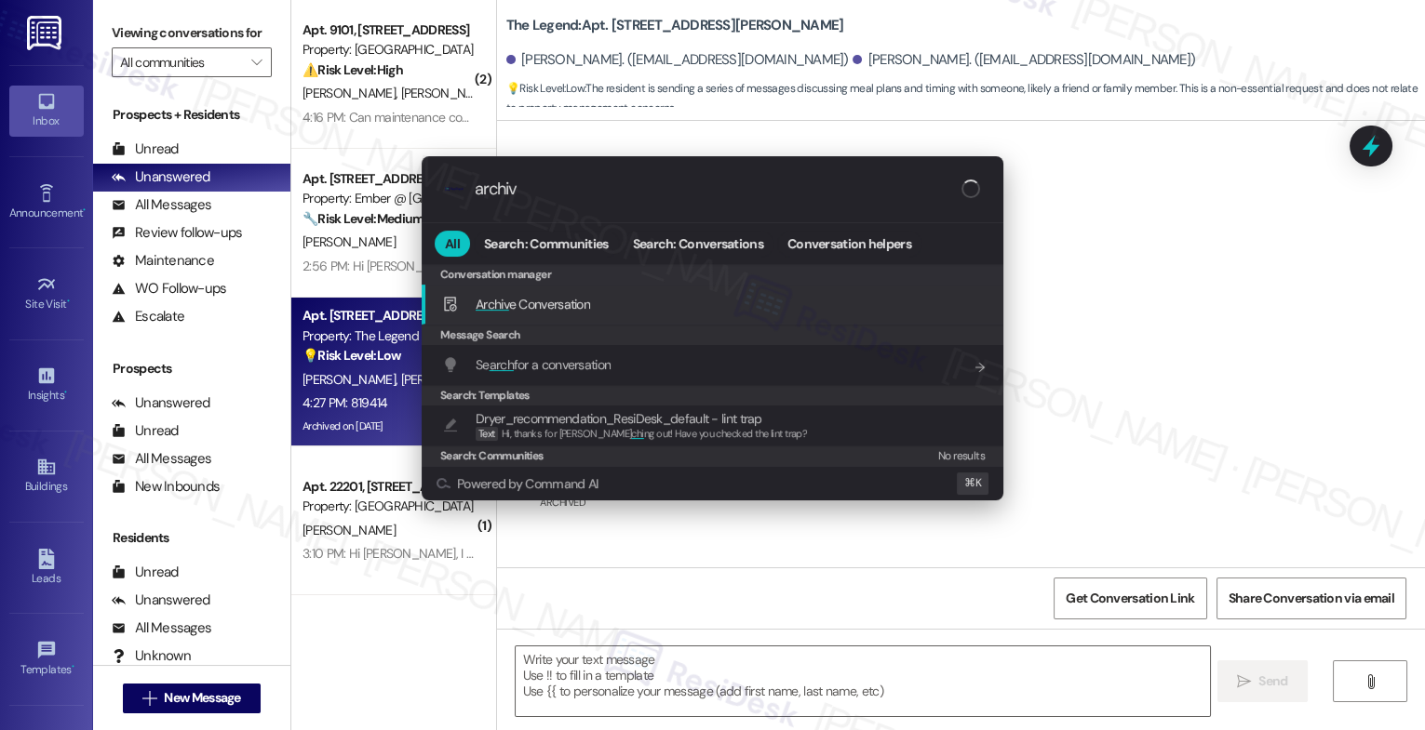
type input "archive"
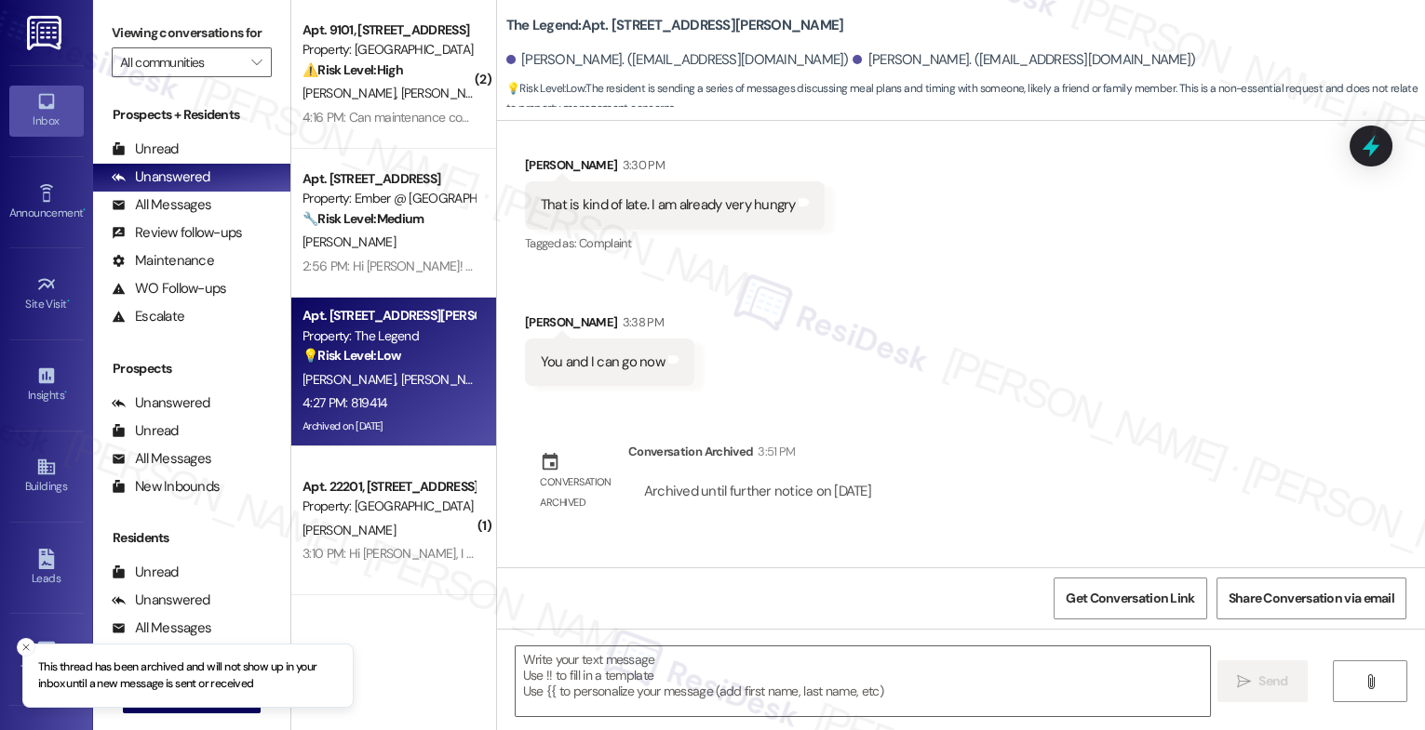
scroll to position [8784, 0]
